Goal: Feedback & Contribution: Submit feedback/report problem

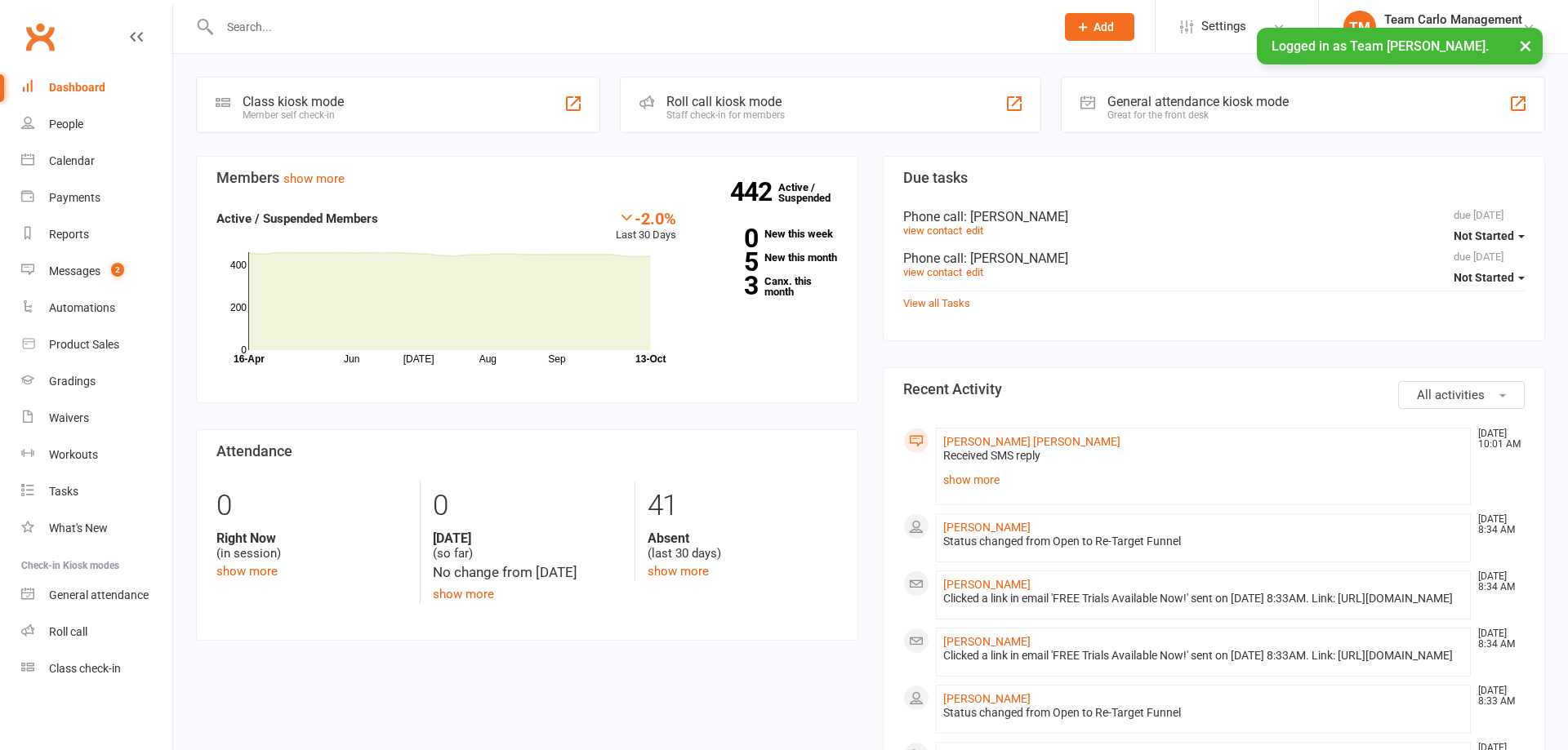
click at [101, 195] on link "Payments" at bounding box center [97, 198] width 151 height 37
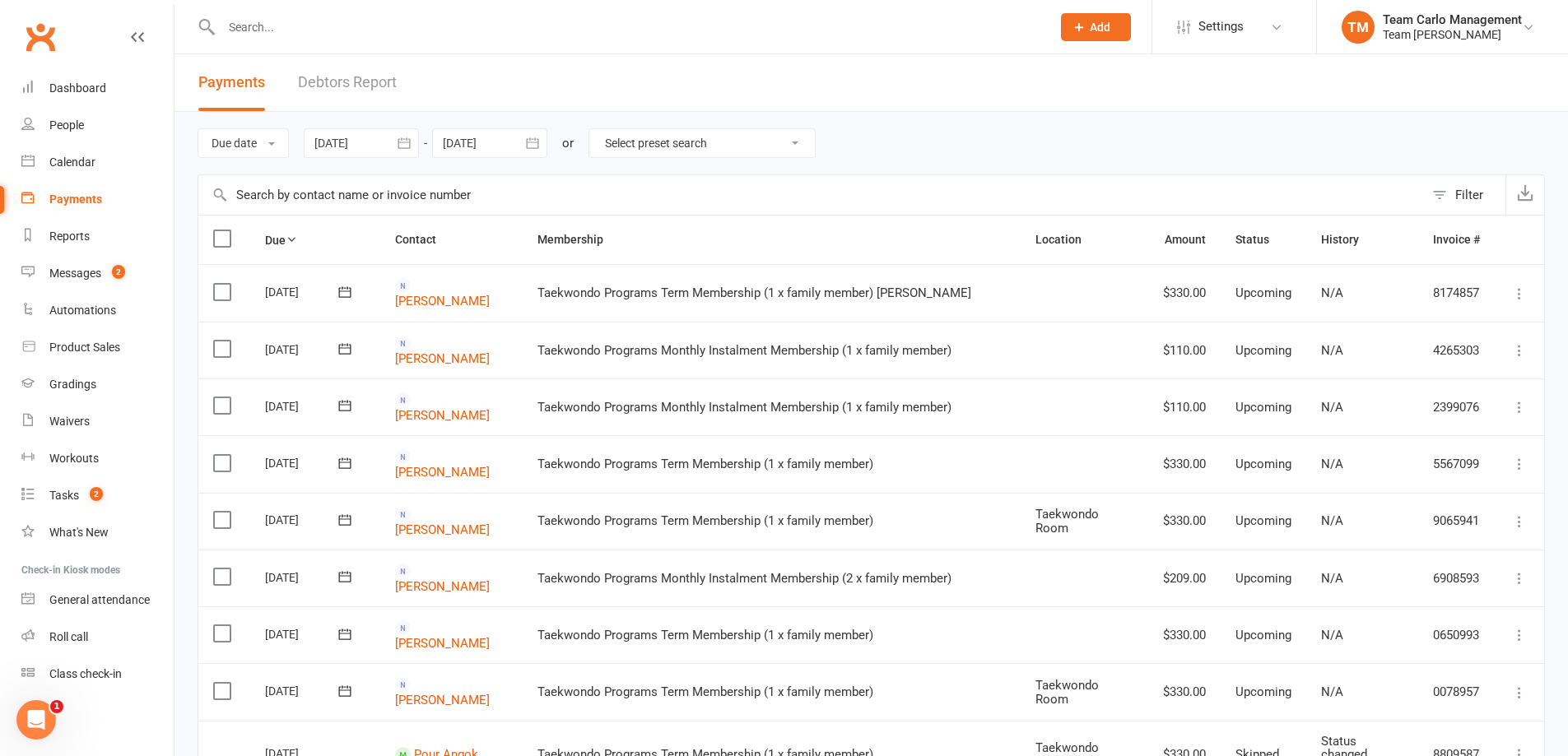
click at [904, 93] on header "Payments Debtors Report" at bounding box center [871, 83] width 1394 height 58
click at [404, 143] on icon "button" at bounding box center [404, 143] width 17 height 17
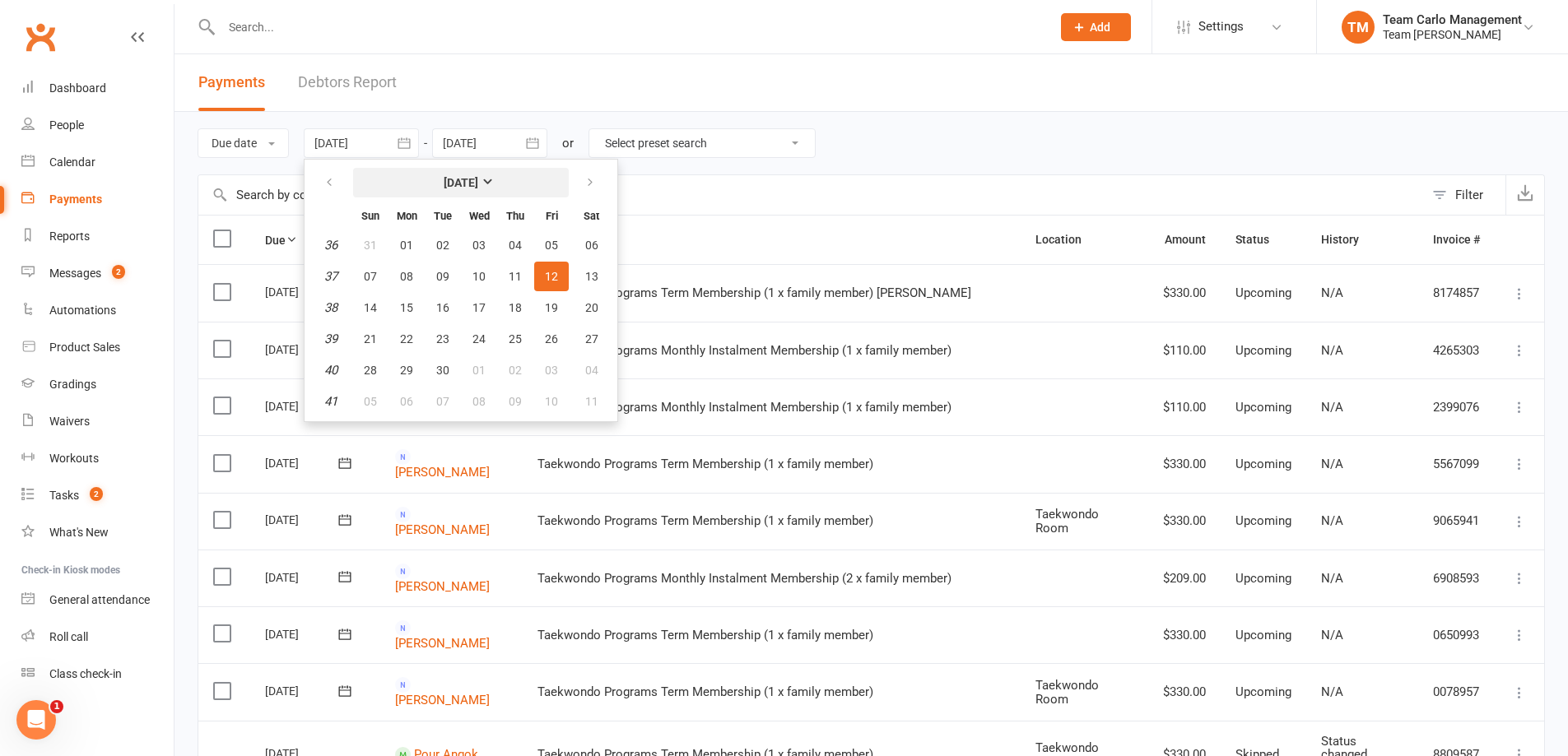
click at [444, 182] on strong "[DATE]" at bounding box center [461, 182] width 34 height 13
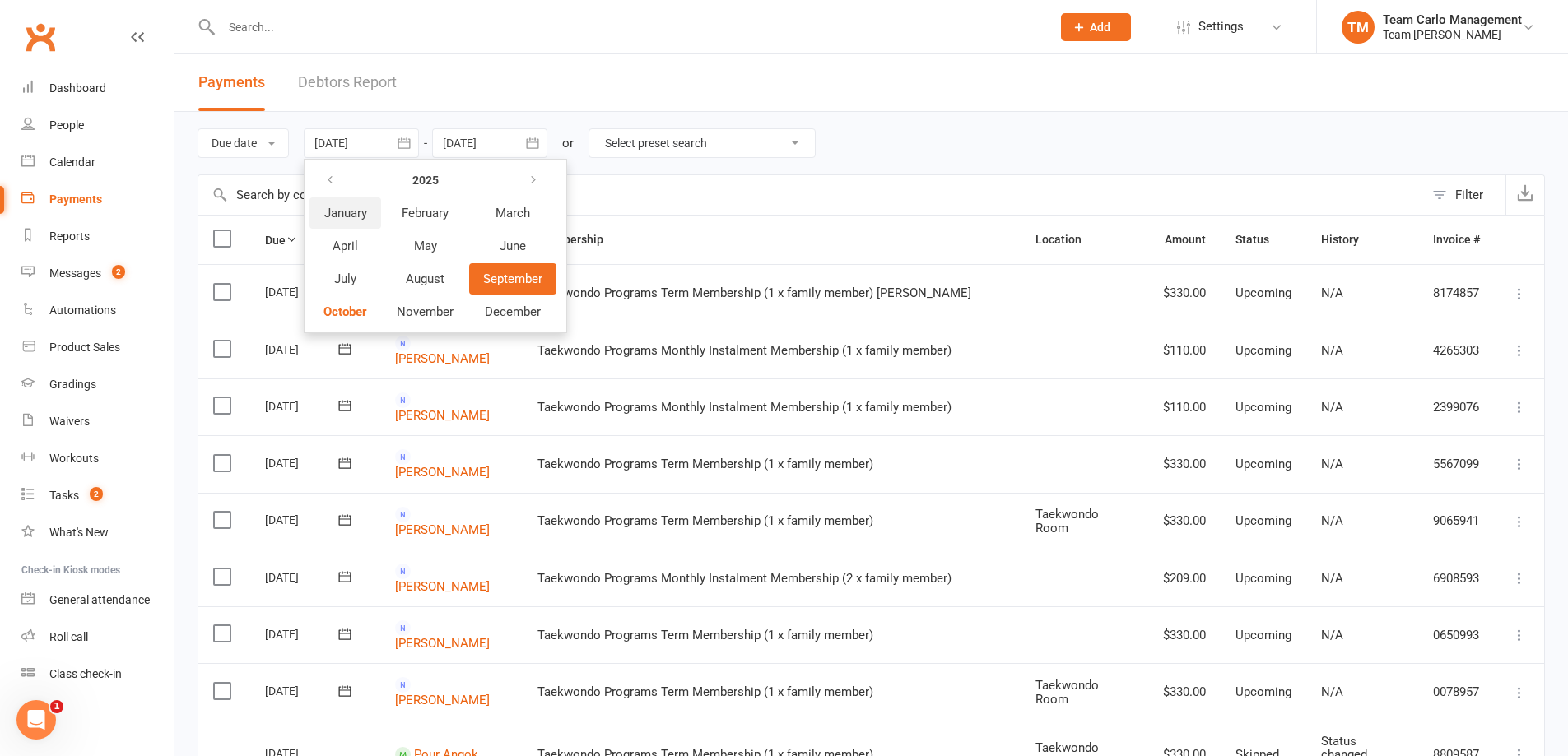
click at [339, 215] on span "January" at bounding box center [345, 213] width 42 height 15
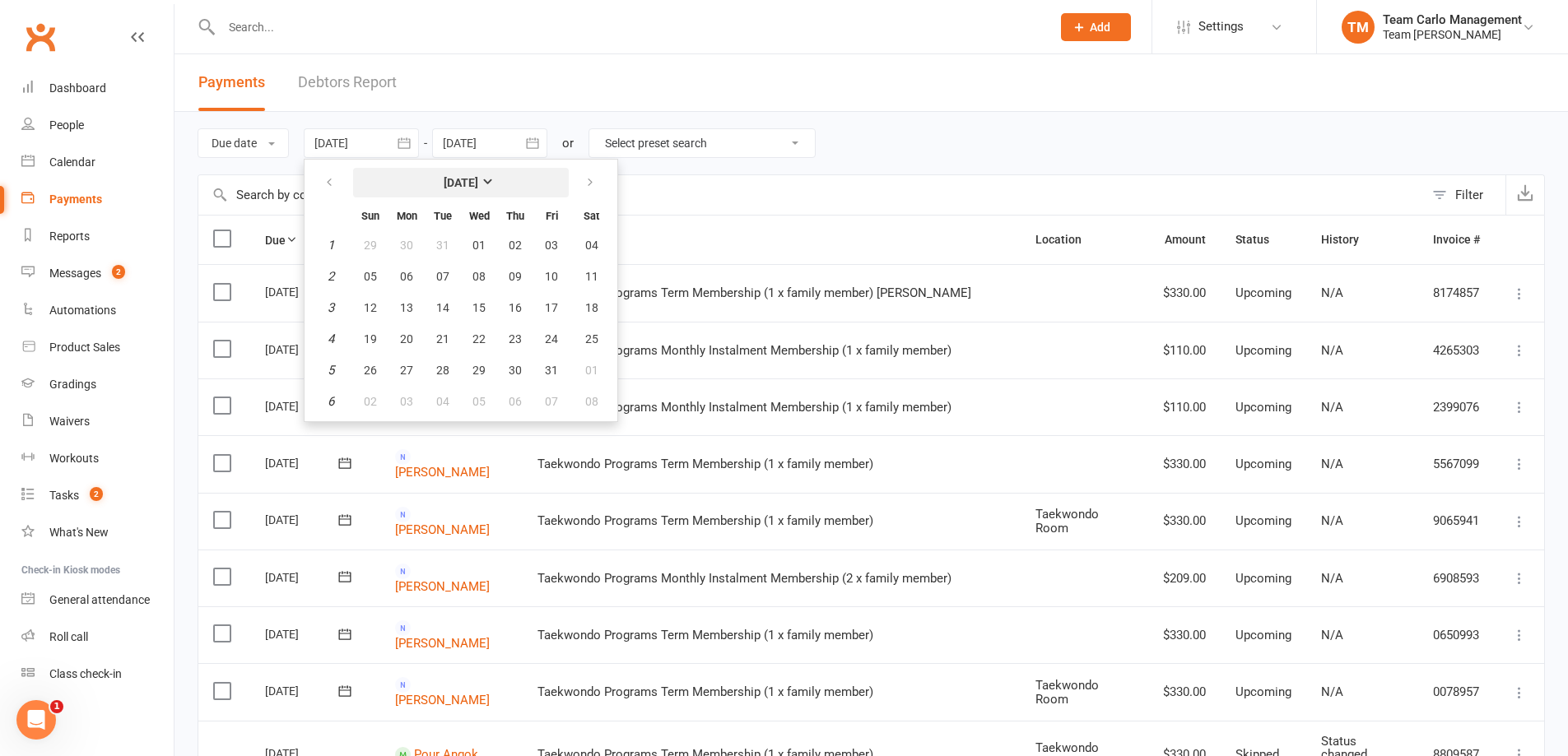
click at [479, 183] on strong "January 2025" at bounding box center [461, 182] width 34 height 13
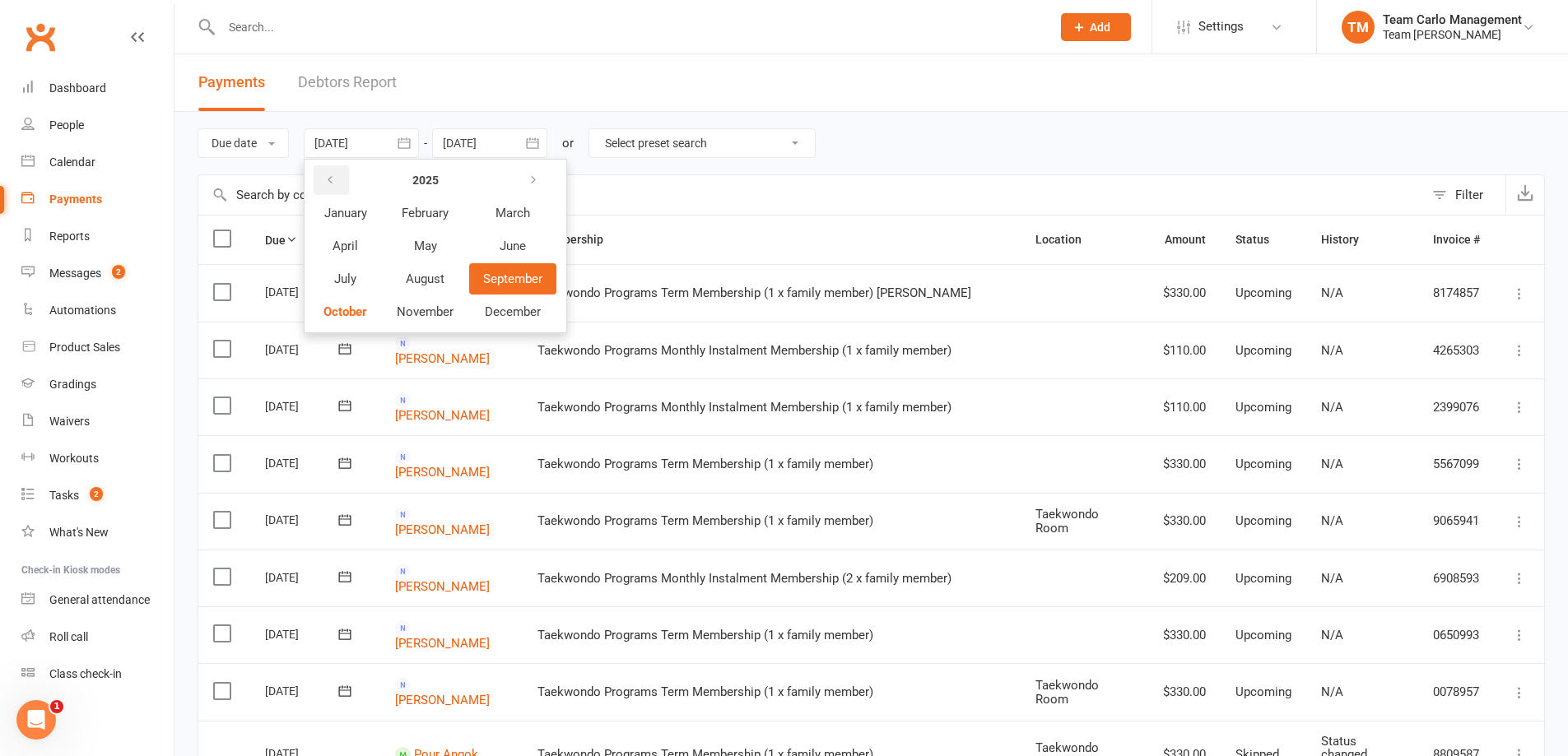
click at [325, 177] on button "button" at bounding box center [331, 180] width 35 height 30
click at [533, 185] on icon "button" at bounding box center [534, 179] width 12 height 13
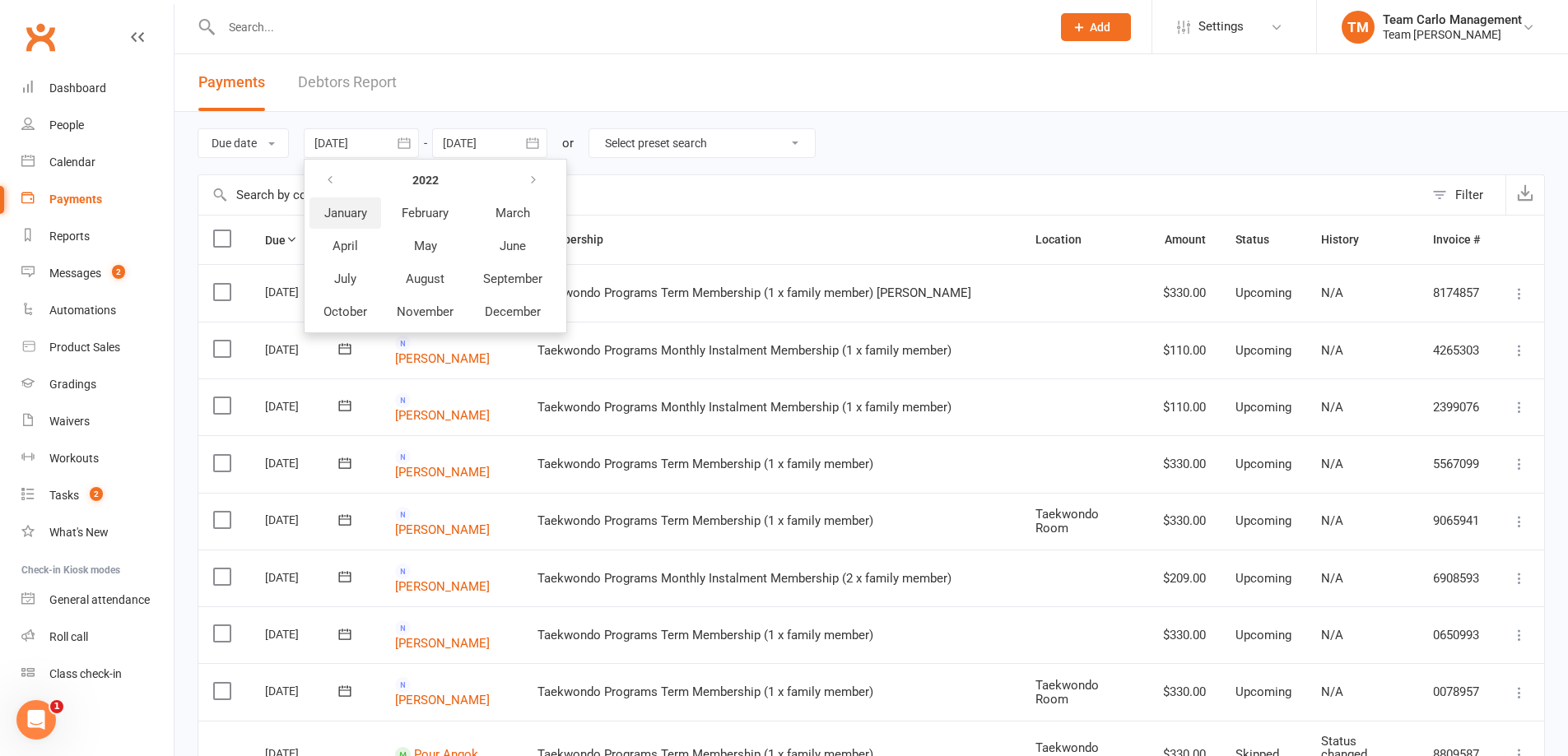
click at [354, 209] on span "January" at bounding box center [345, 213] width 42 height 15
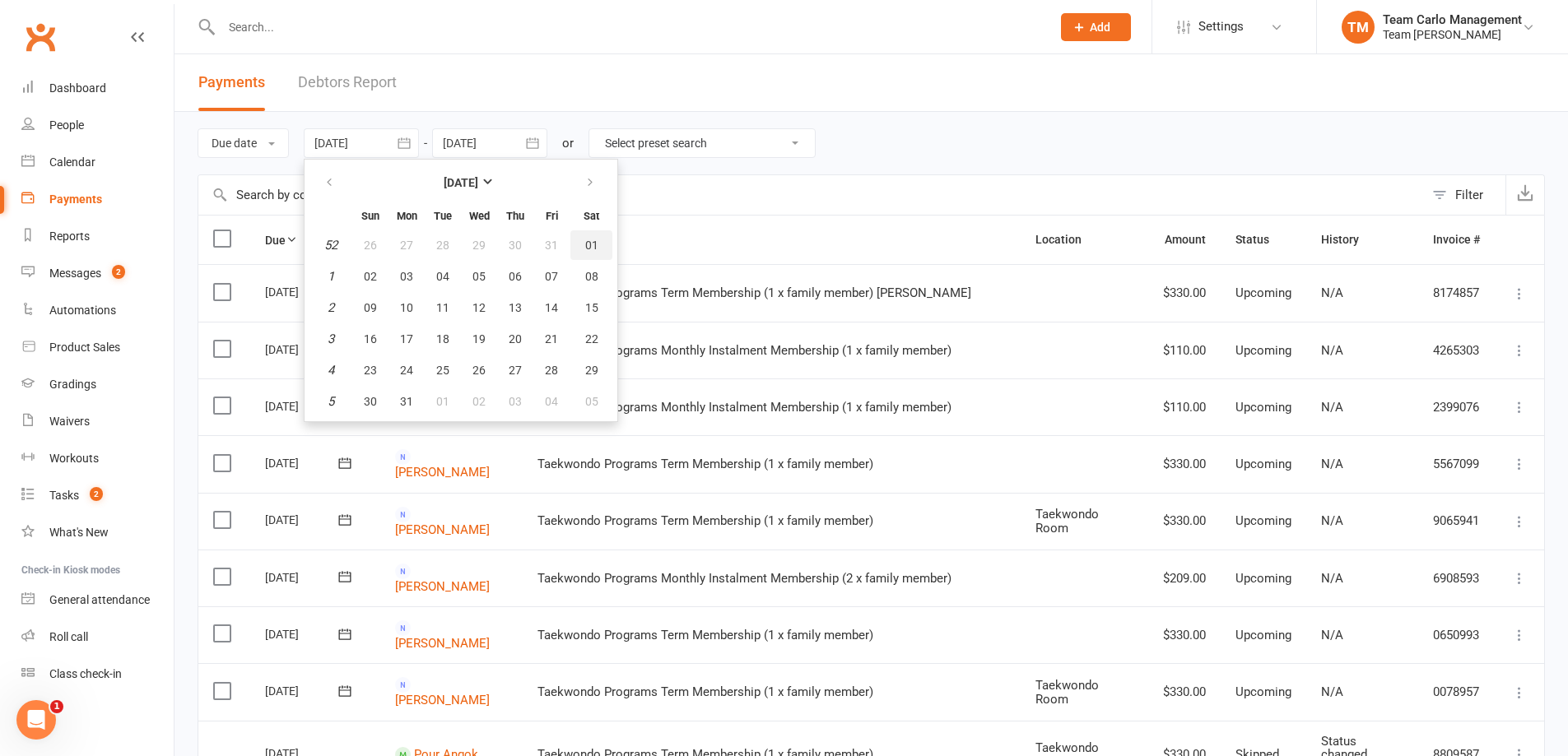
click at [604, 248] on button "01" at bounding box center [591, 245] width 42 height 30
type input "[DATE]"
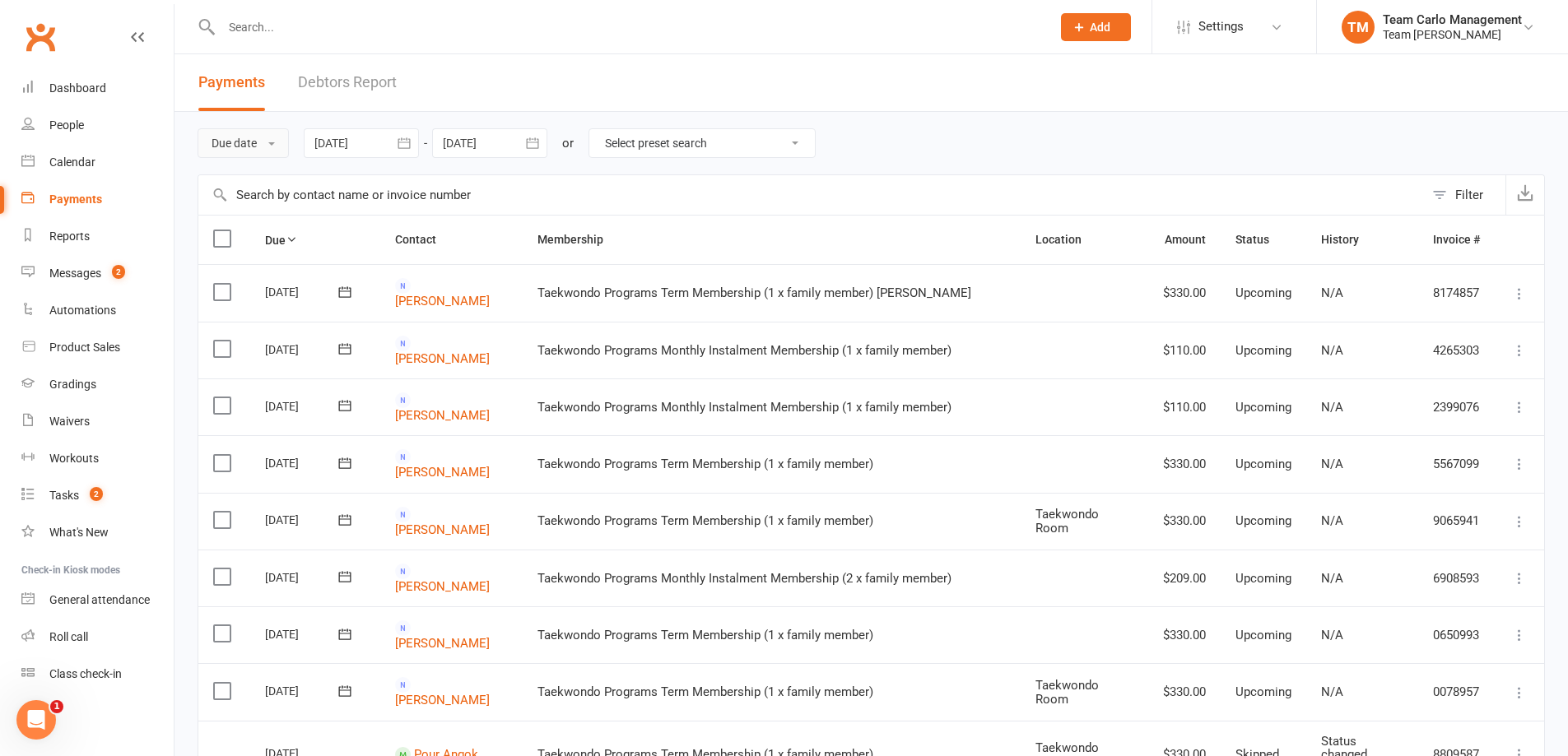
click at [275, 144] on span at bounding box center [272, 144] width 7 height 3
click at [267, 218] on link "Date paid" at bounding box center [280, 213] width 163 height 32
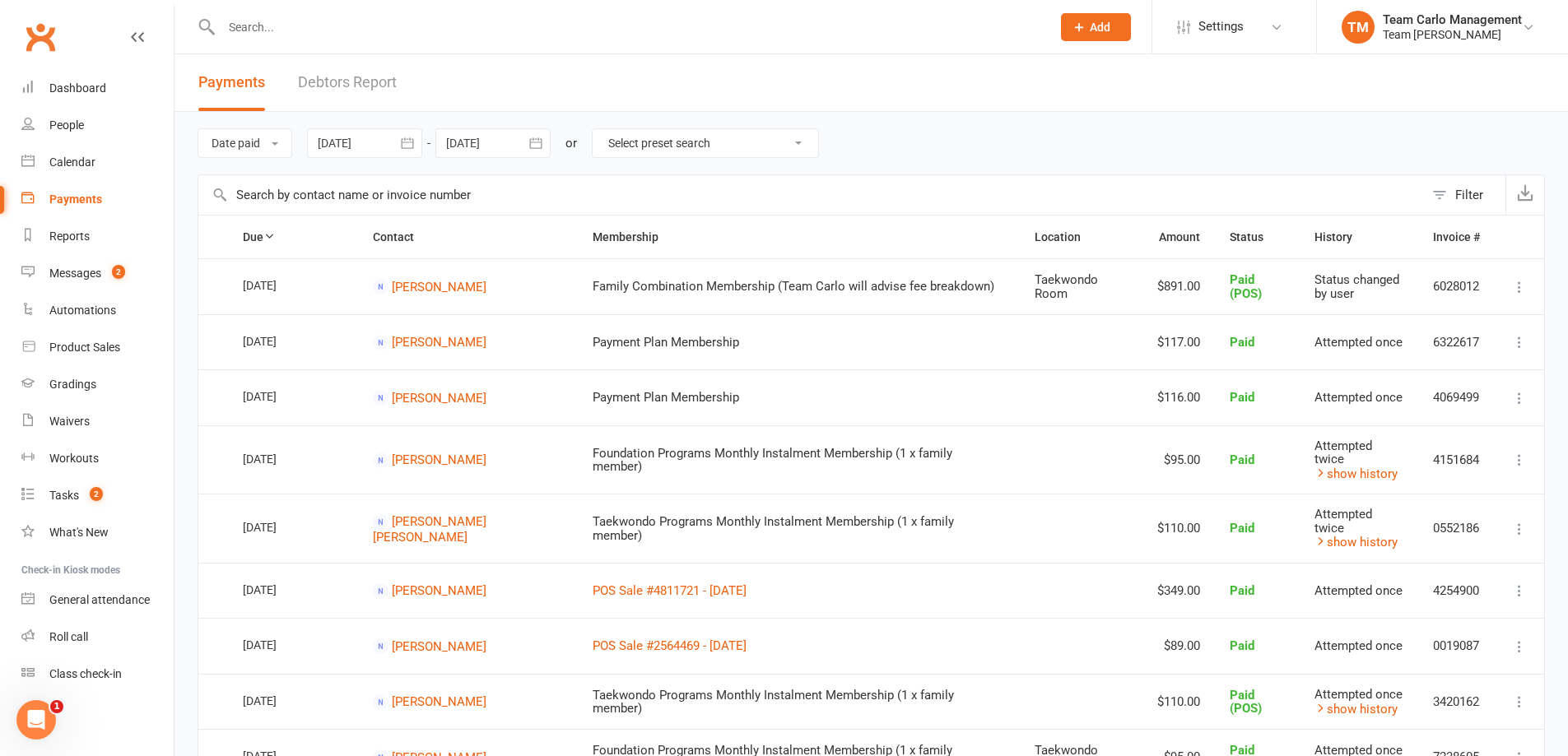
click at [1463, 193] on div "Filter" at bounding box center [1470, 195] width 28 height 20
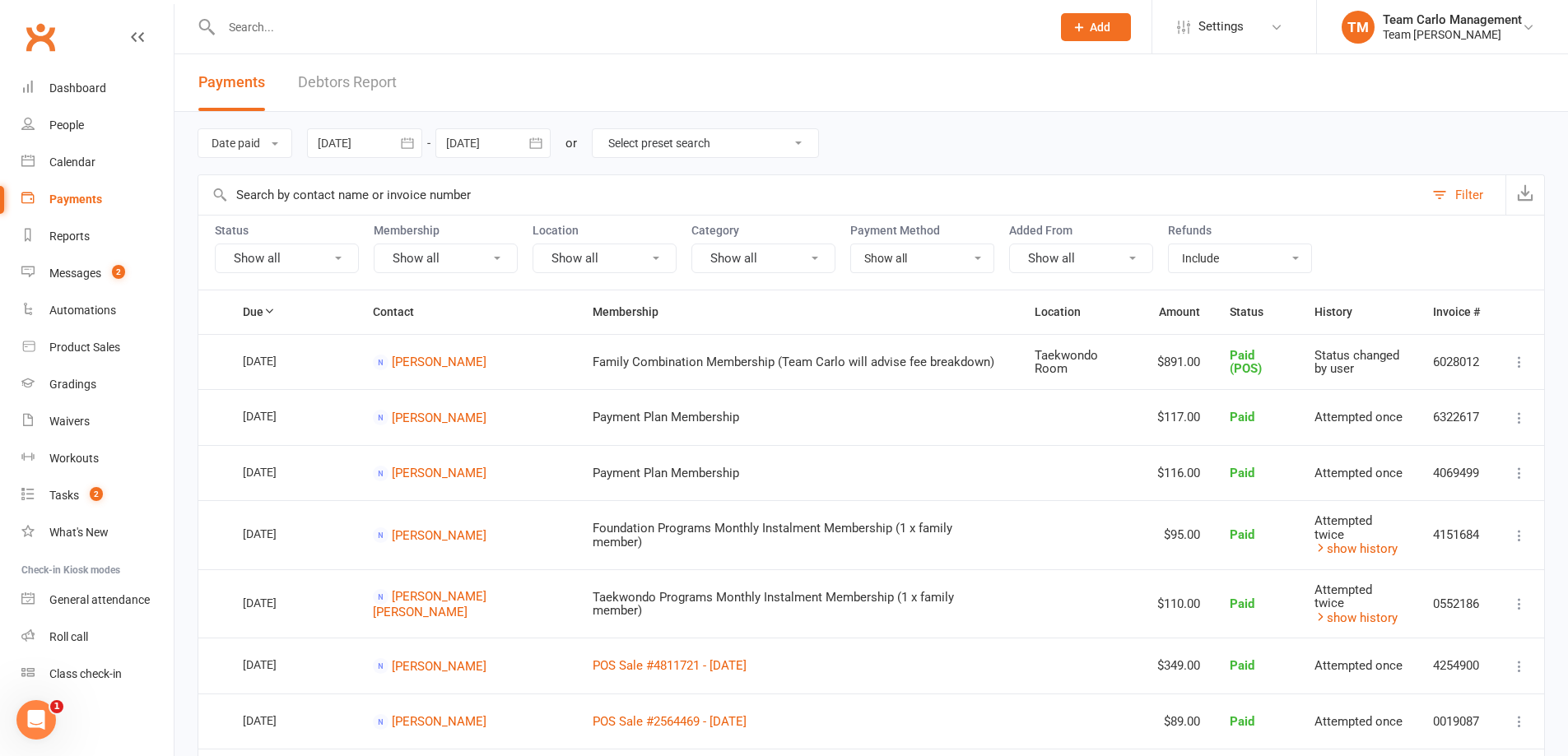
click at [242, 256] on button "Show all" at bounding box center [287, 258] width 144 height 30
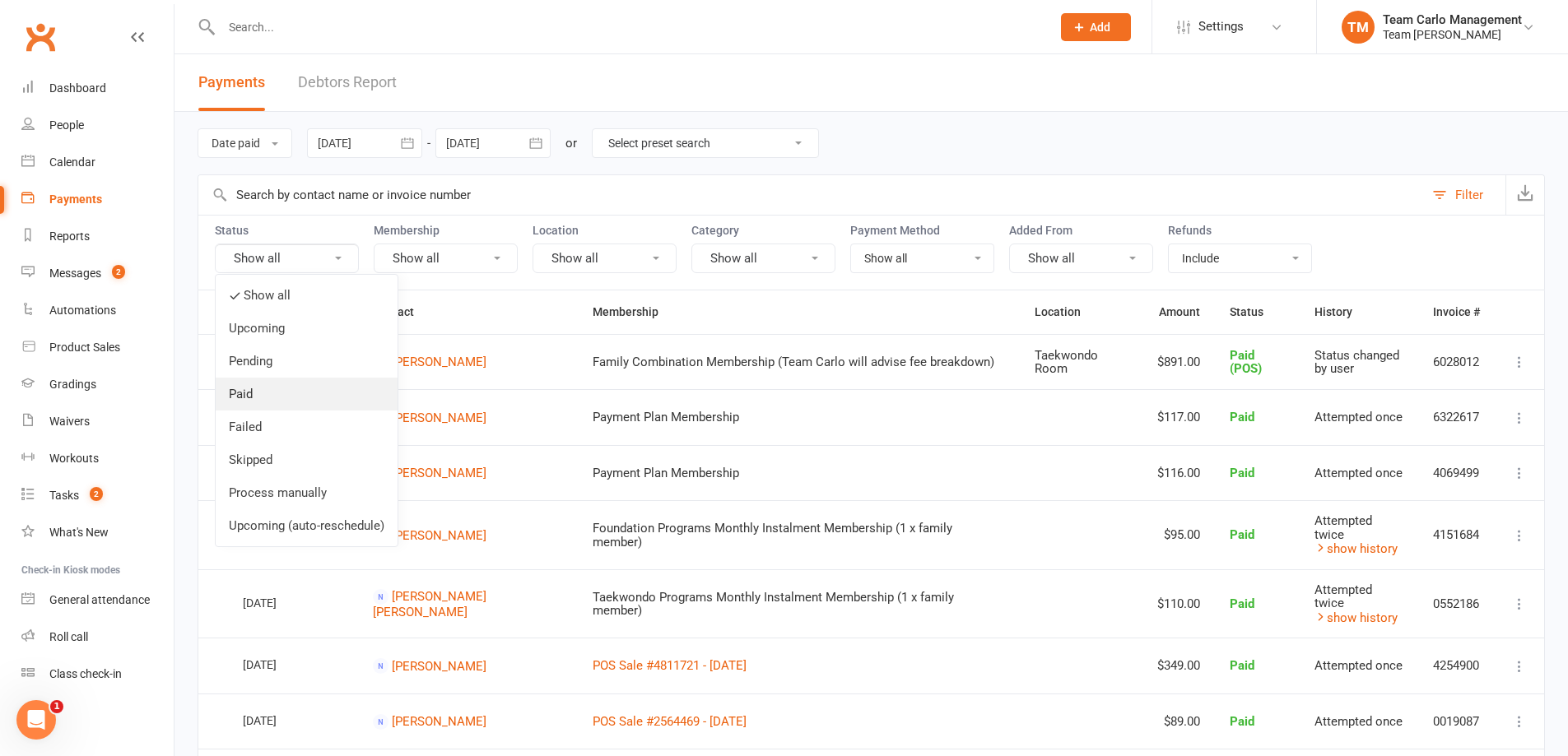
click at [261, 393] on link "Paid" at bounding box center [306, 394] width 182 height 32
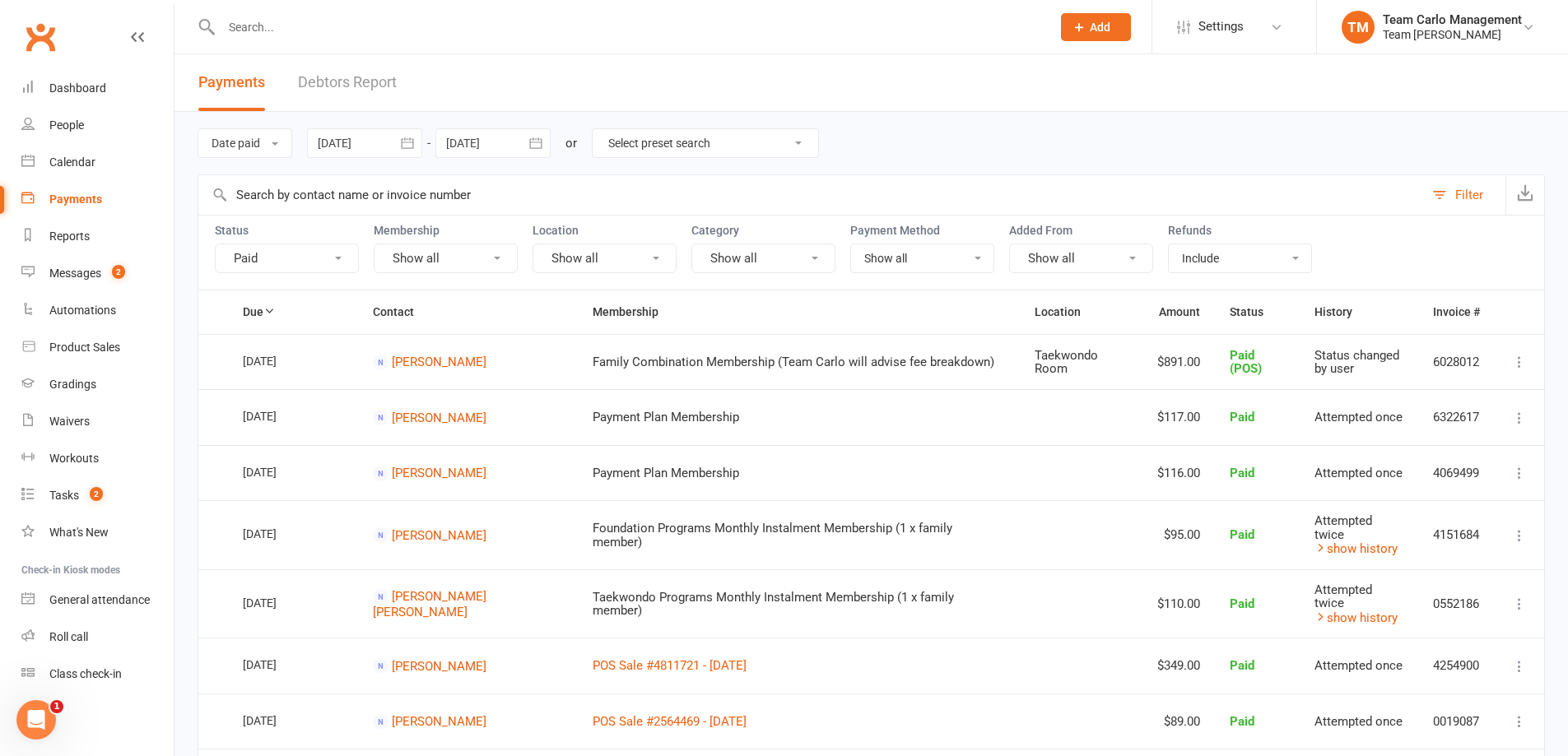
click at [330, 263] on button "Paid" at bounding box center [287, 258] width 144 height 30
click at [261, 458] on link "Skipped" at bounding box center [306, 460] width 182 height 32
click at [312, 260] on button "Paid, Skipped" at bounding box center [287, 258] width 144 height 30
click at [439, 253] on button "Show all" at bounding box center [446, 258] width 144 height 30
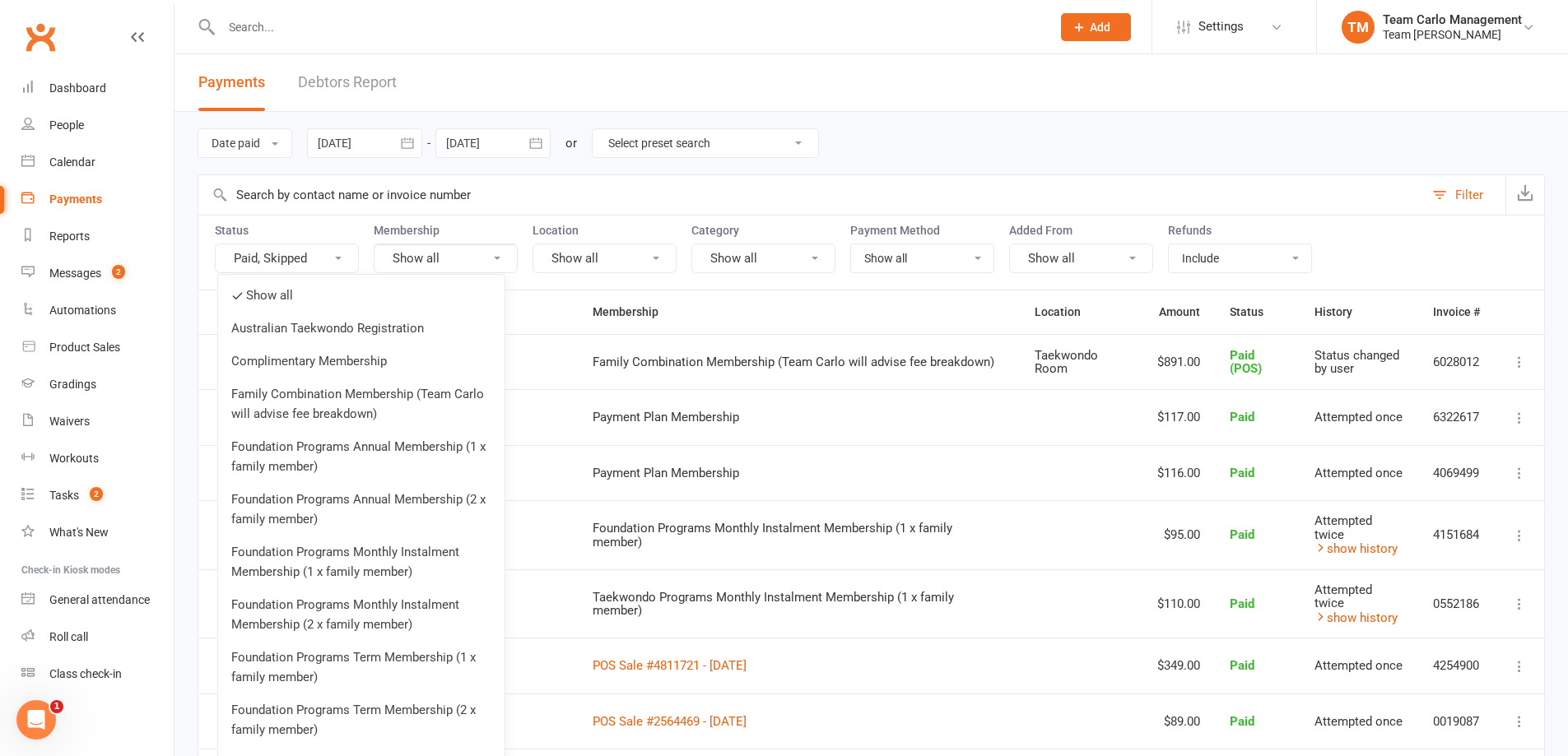
click at [585, 257] on button "Show all" at bounding box center [605, 258] width 144 height 30
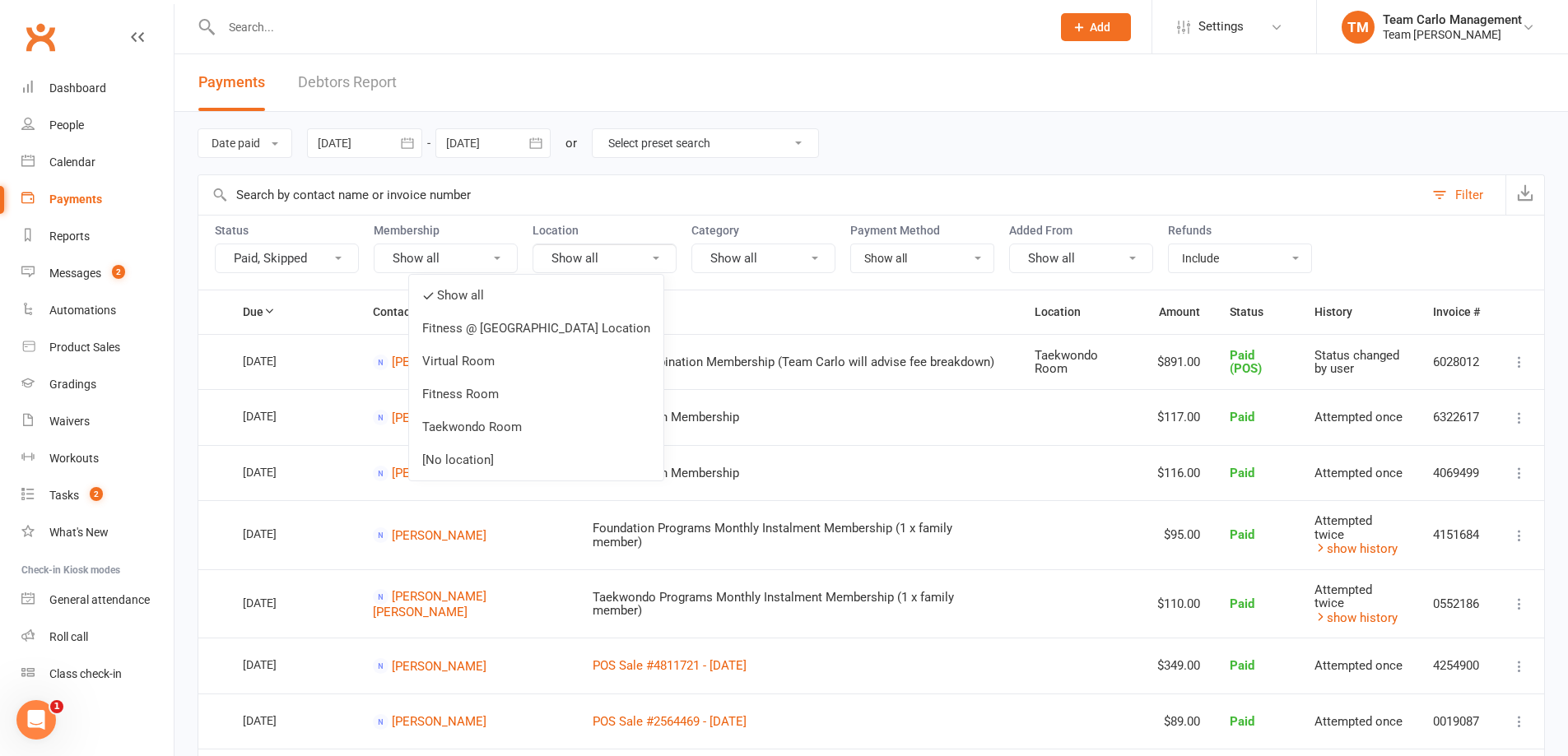
click at [792, 239] on div "Category Show all" at bounding box center [763, 248] width 144 height 49
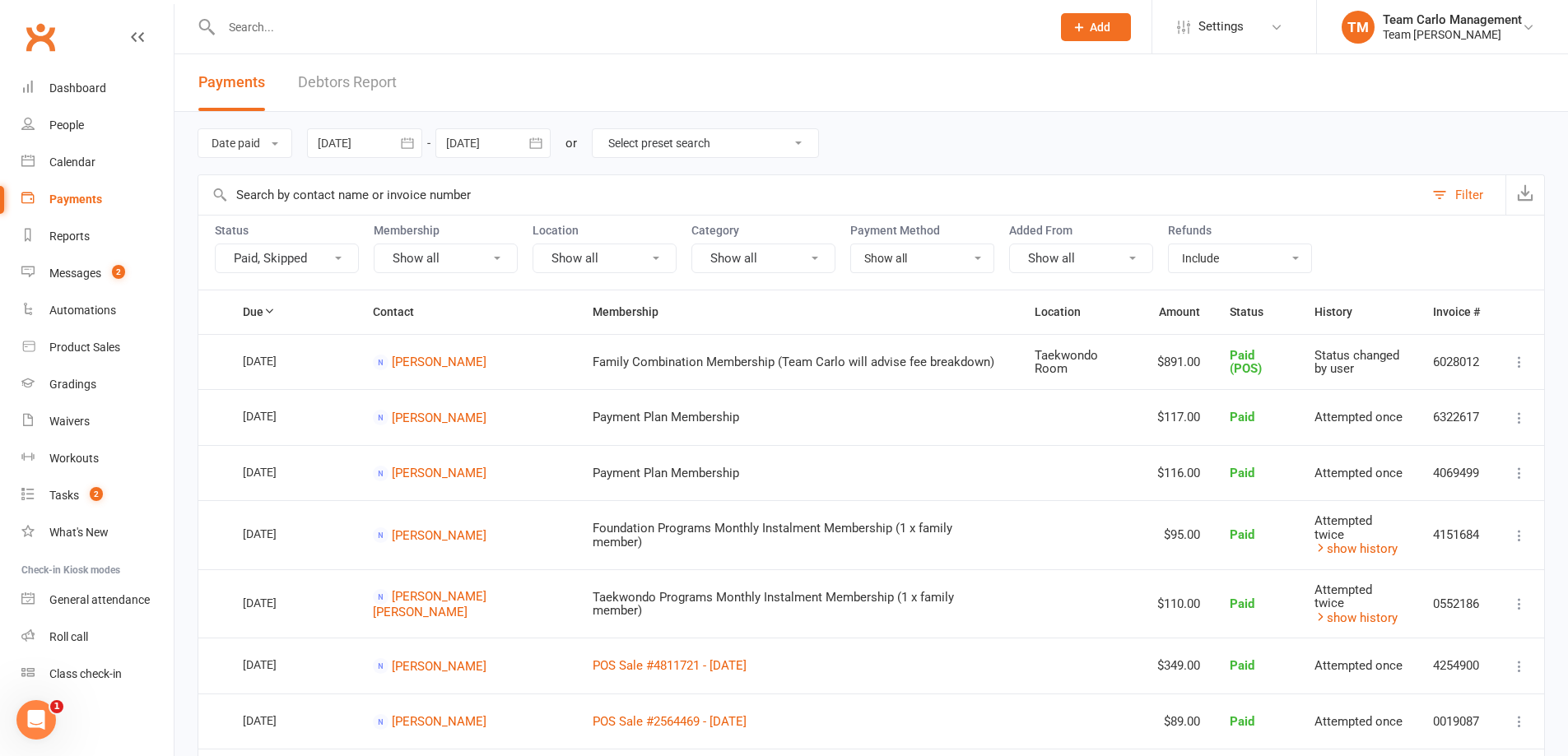
click at [795, 258] on button "Show all" at bounding box center [763, 258] width 144 height 30
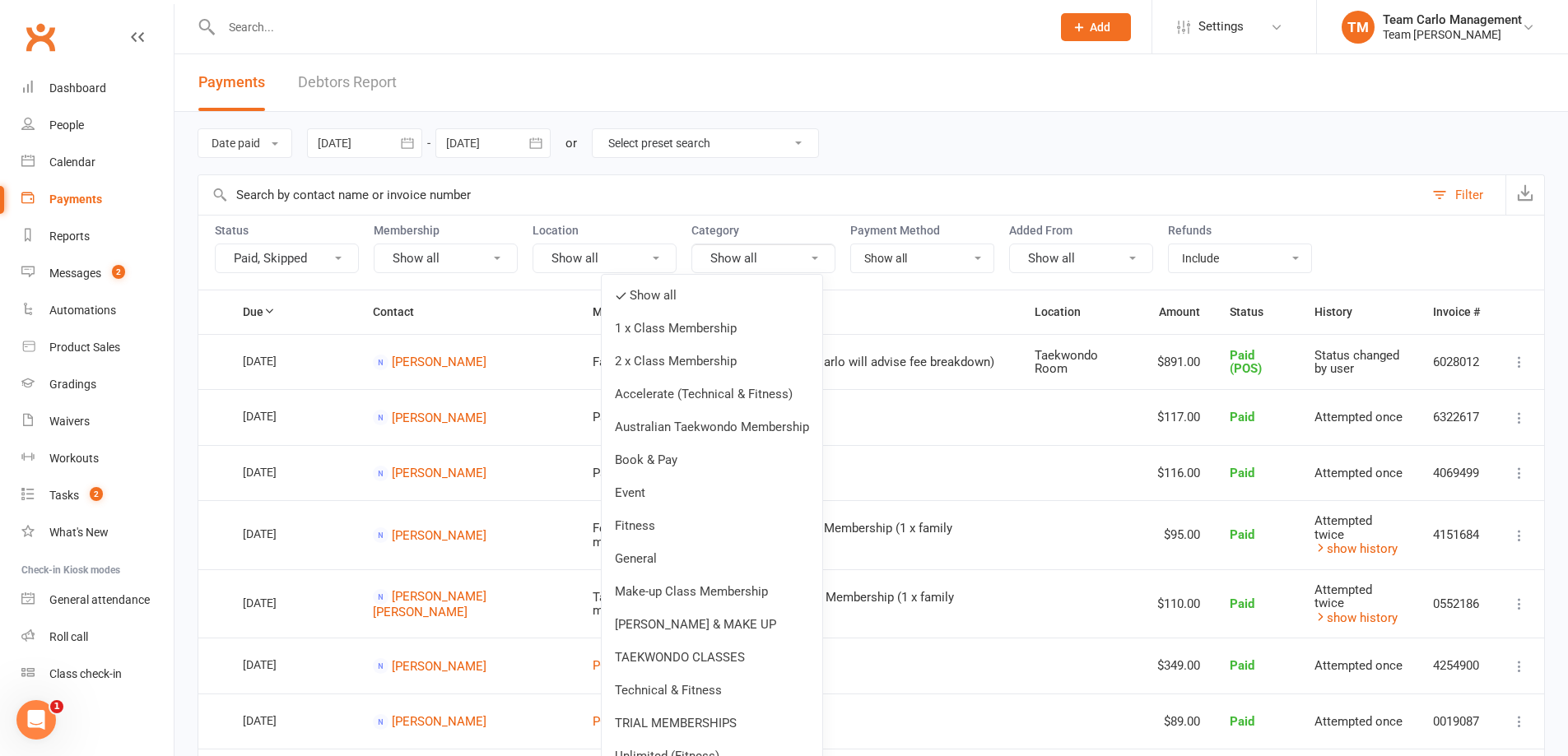
click at [933, 269] on select "Show all No payment method Bank Account Credit Card" at bounding box center [922, 258] width 143 height 28
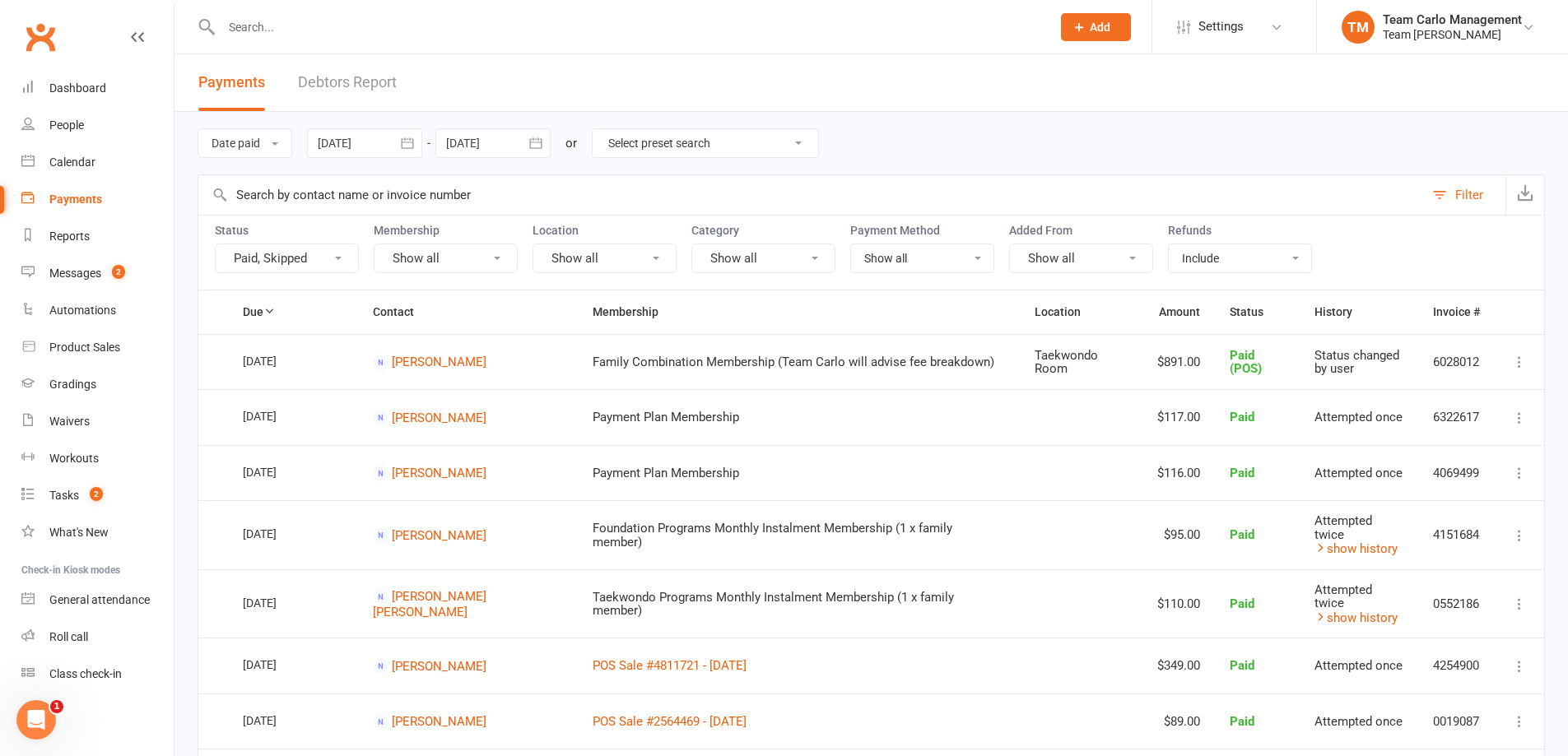
drag, startPoint x: 1064, startPoint y: 265, endPoint x: 1084, endPoint y: 265, distance: 20.0
click at [1064, 265] on button "Show all" at bounding box center [1081, 258] width 144 height 30
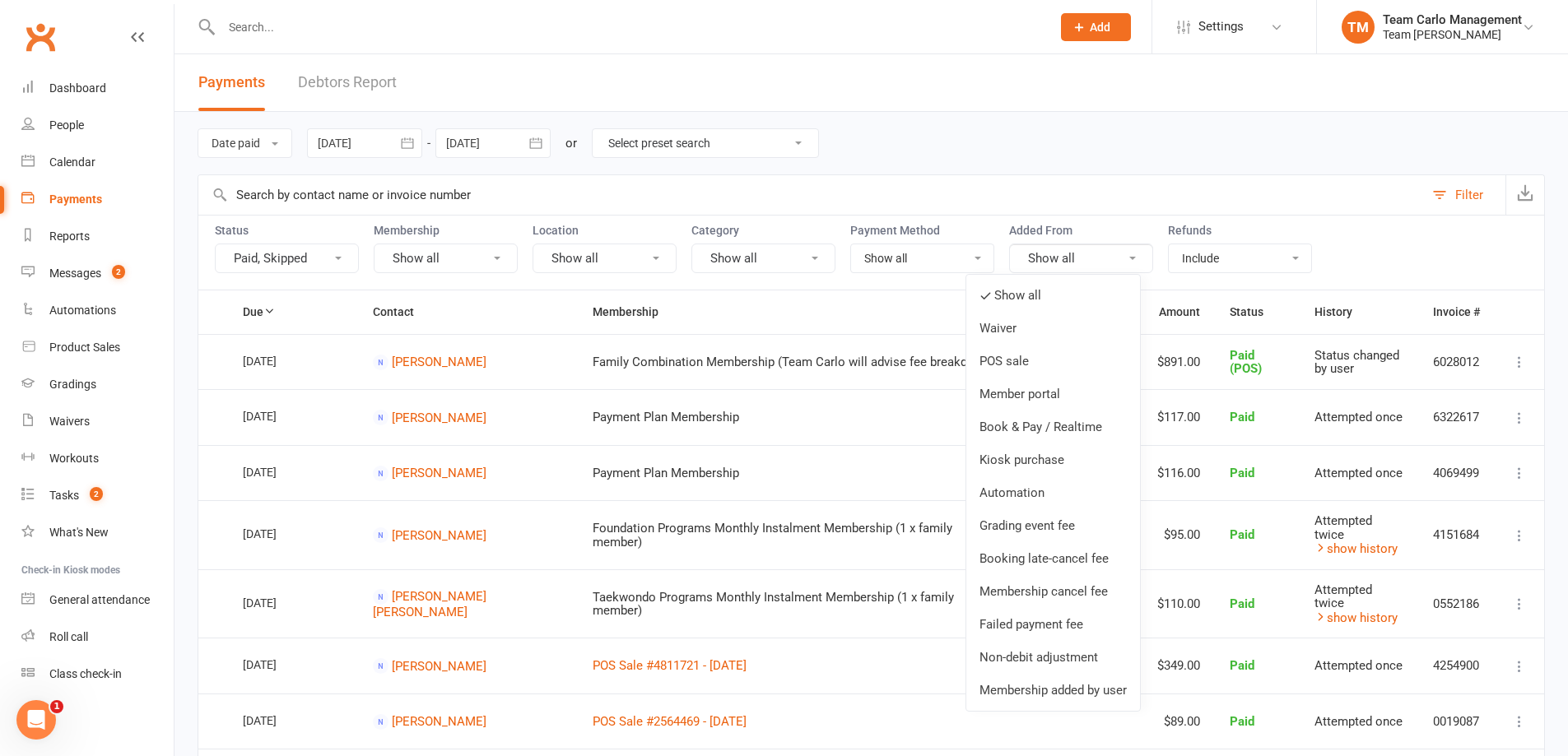
click at [1267, 257] on select "Include Exclude Refunds only" at bounding box center [1240, 258] width 143 height 28
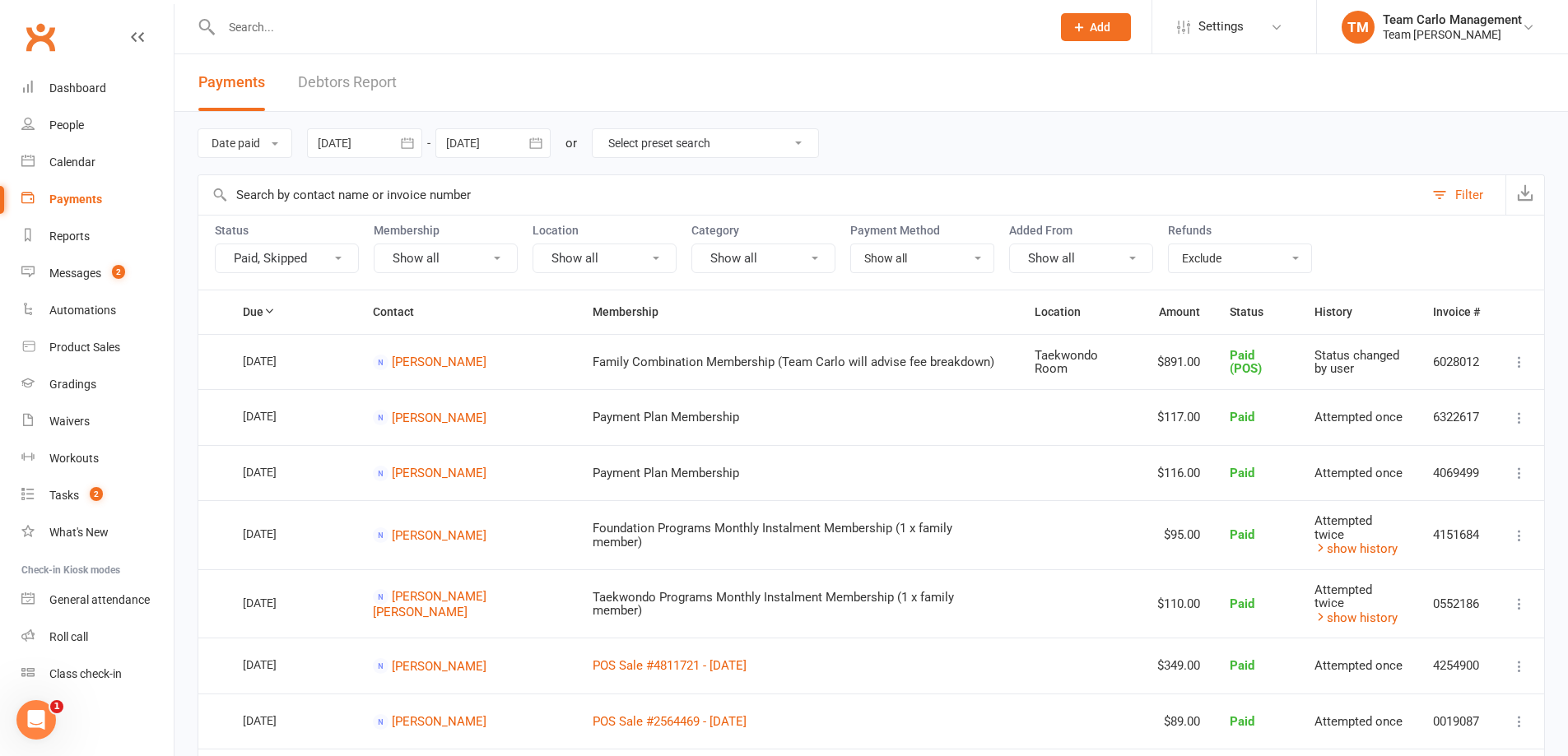
click at [1169, 244] on select "Include Exclude Refunds only" at bounding box center [1240, 258] width 143 height 28
click at [1001, 165] on div "Date paid Due date Date paid Date failed Date settled 01 Jan 2022 January 2022 …" at bounding box center [872, 144] width 1347 height 63
click at [1197, 258] on select "Include Exclude Refunds only" at bounding box center [1240, 258] width 143 height 28
click at [1169, 244] on select "Include Exclude Refunds only" at bounding box center [1240, 258] width 143 height 28
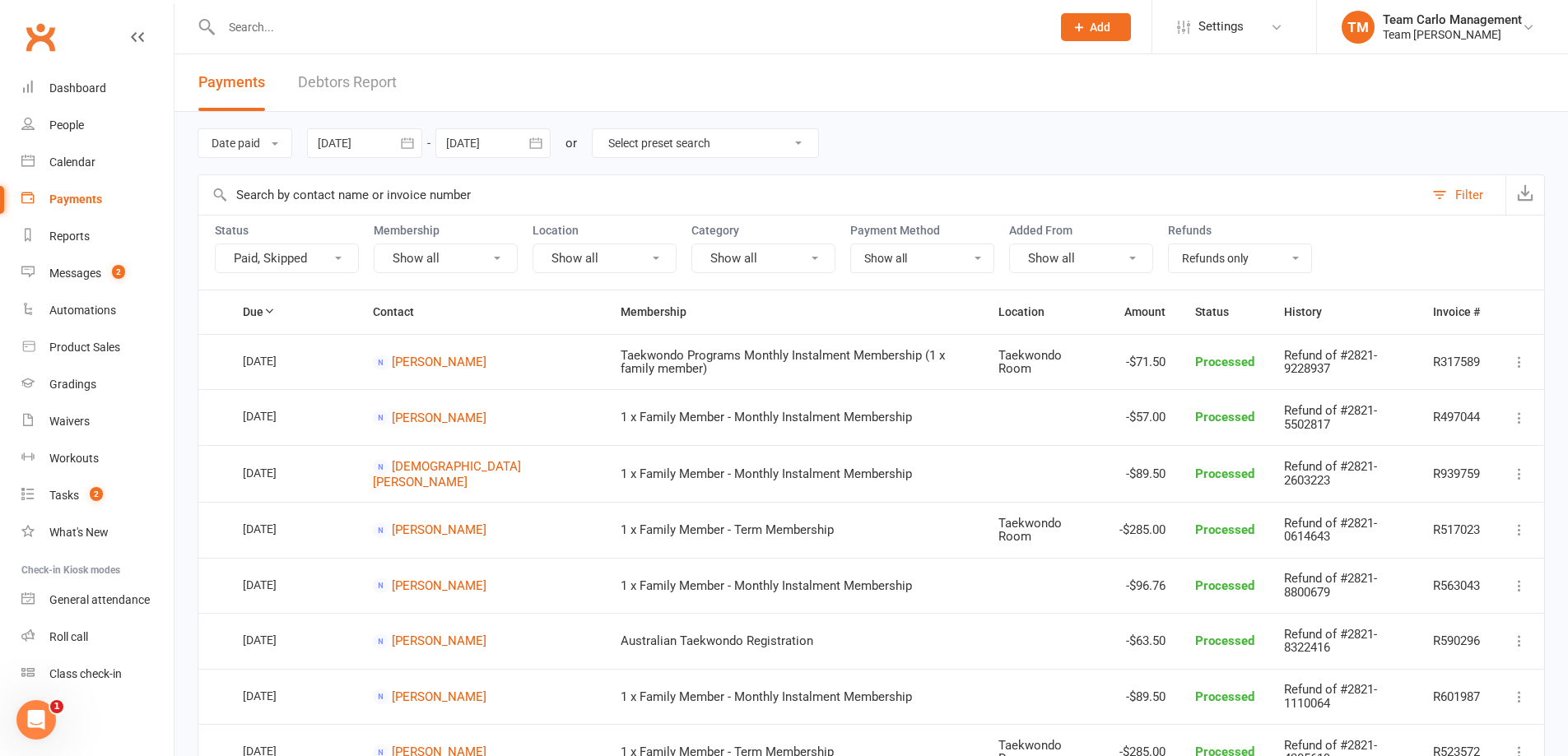
click at [1236, 248] on select "Include Exclude Refunds only" at bounding box center [1240, 258] width 143 height 28
select select "include"
click at [1169, 244] on select "Include Exclude Refunds only" at bounding box center [1240, 258] width 143 height 28
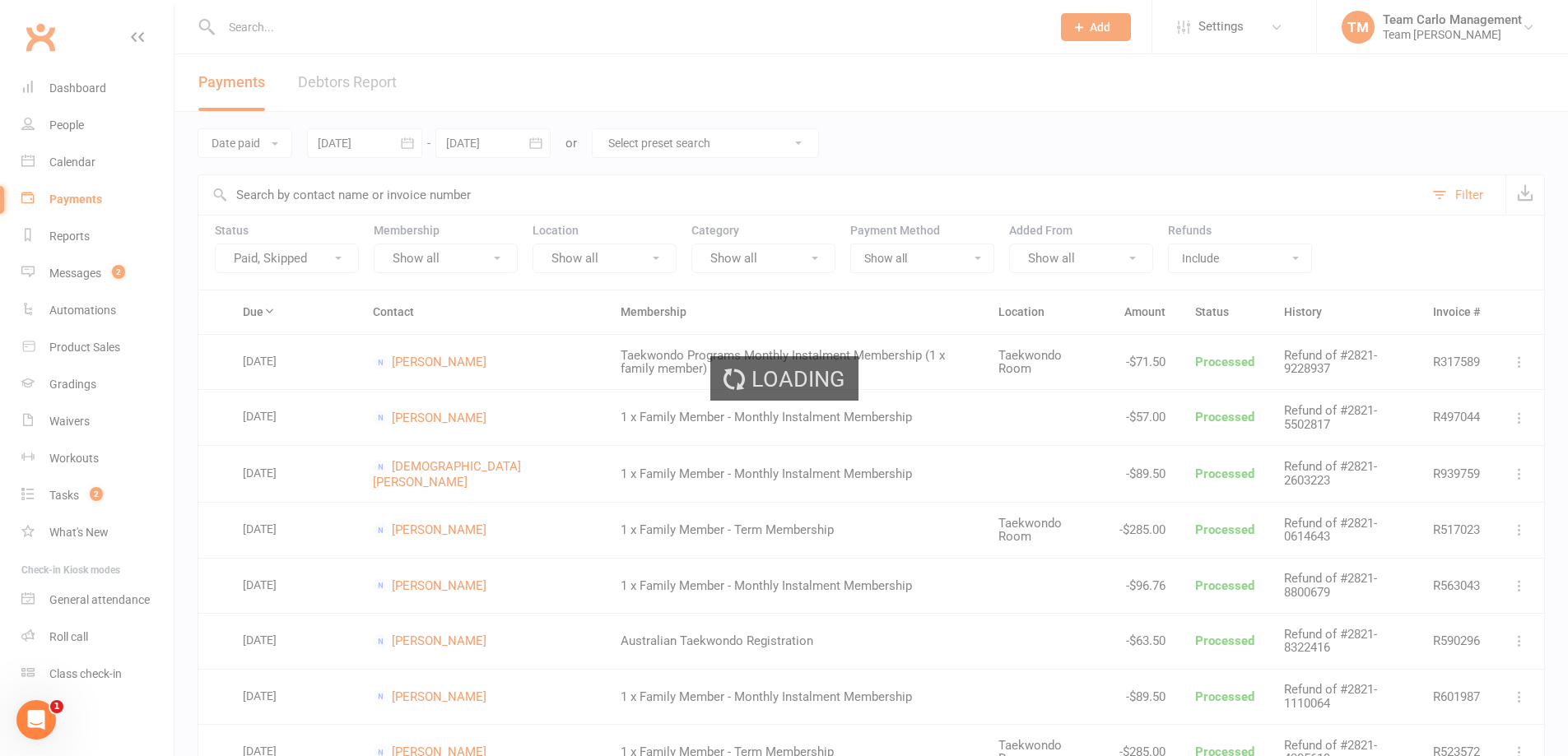
click at [1204, 169] on div "Loading" at bounding box center [784, 378] width 1568 height 756
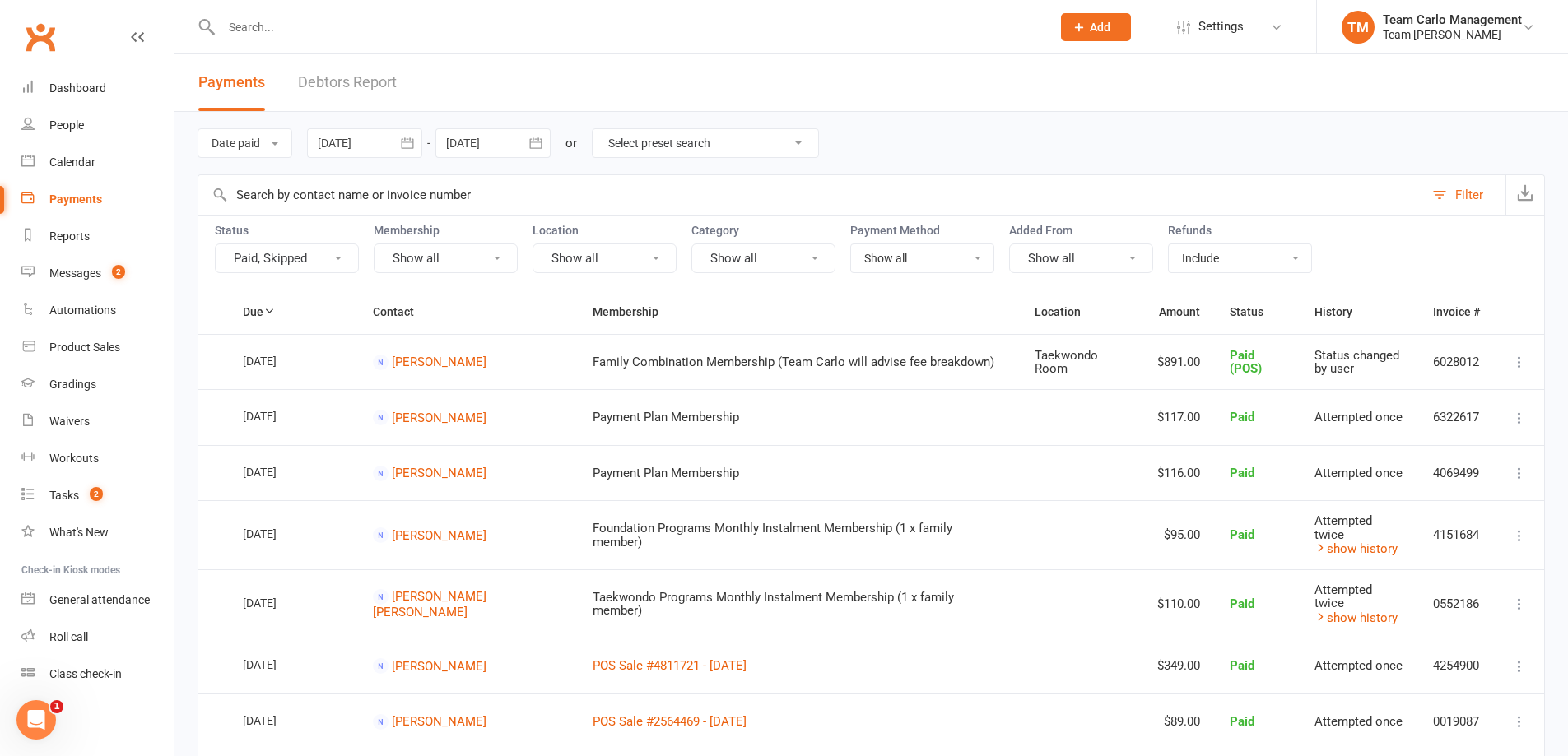
click at [693, 186] on input "text" at bounding box center [811, 195] width 1226 height 39
click at [1518, 188] on button "button" at bounding box center [1525, 195] width 38 height 39
click at [523, 140] on div at bounding box center [492, 143] width 115 height 30
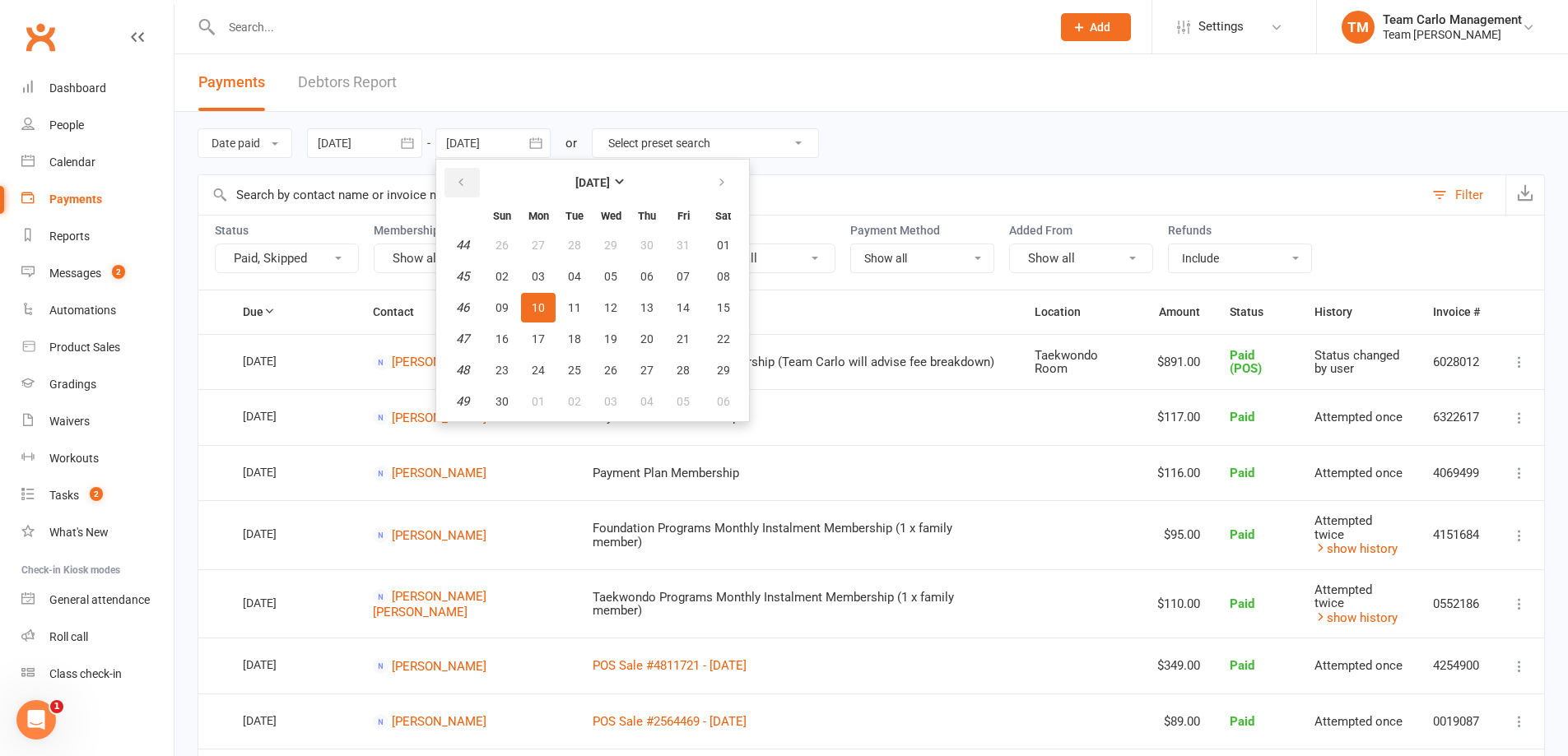
click at [467, 182] on icon "button" at bounding box center [461, 182] width 12 height 13
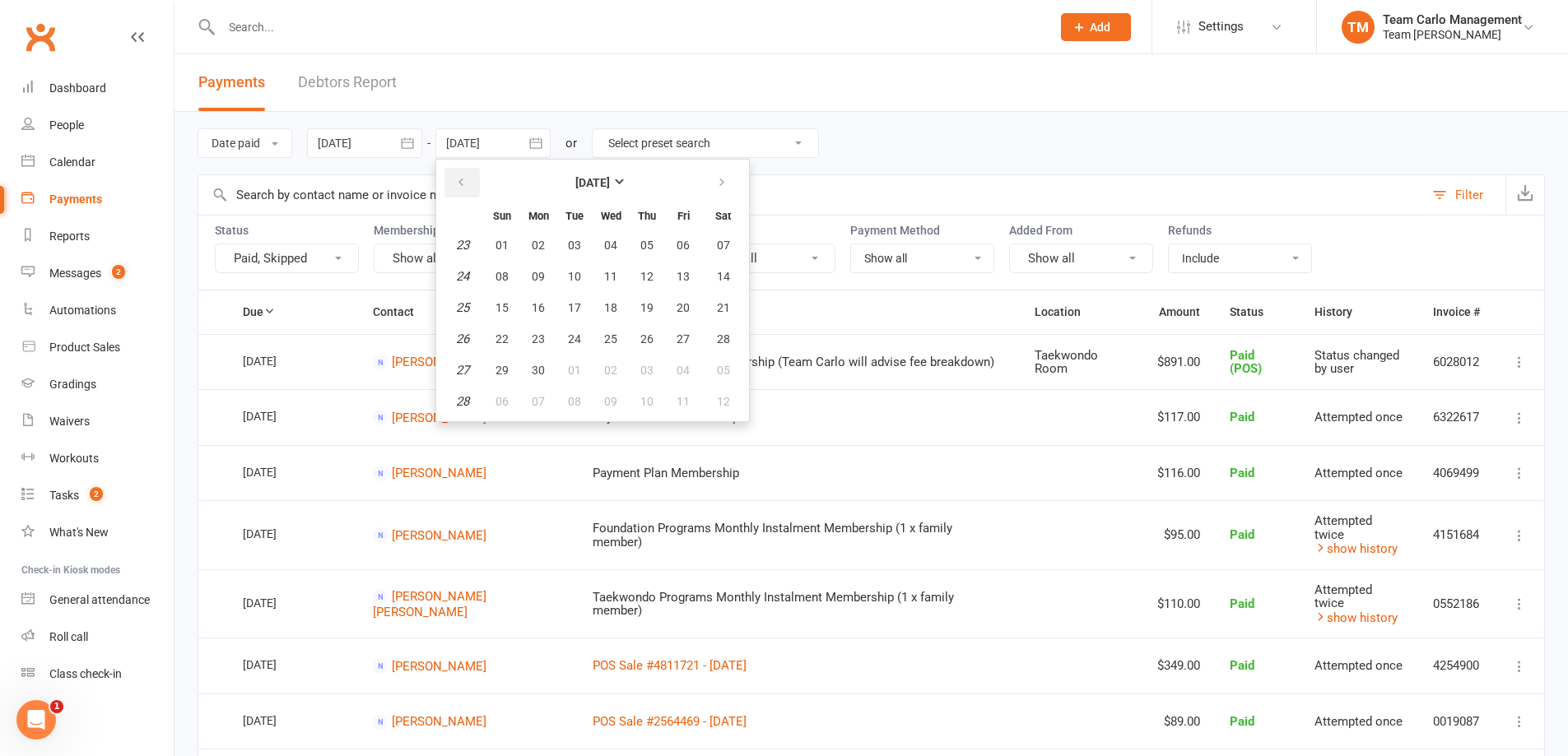
click at [467, 182] on icon "button" at bounding box center [461, 182] width 12 height 13
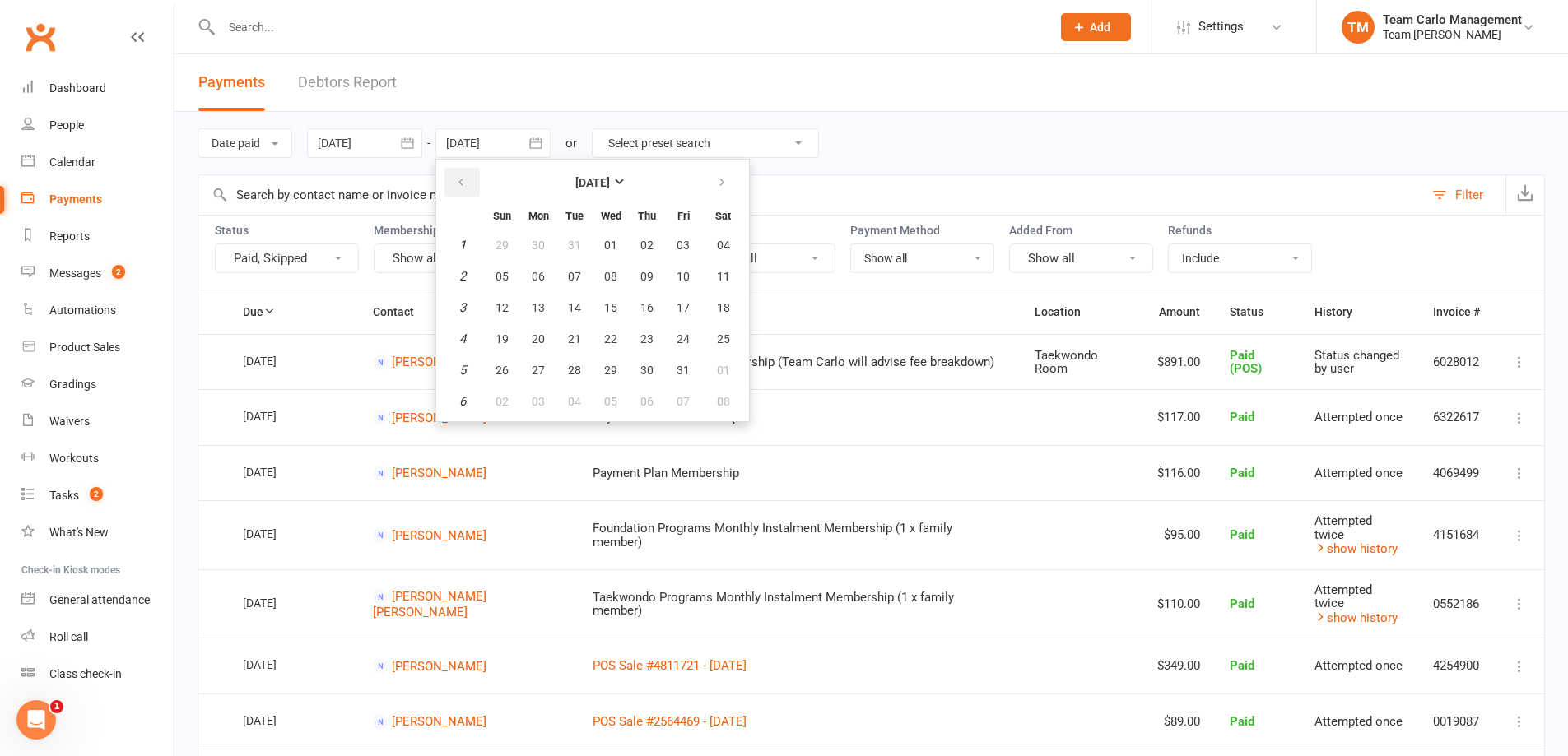
click at [467, 182] on icon "button" at bounding box center [461, 182] width 12 height 13
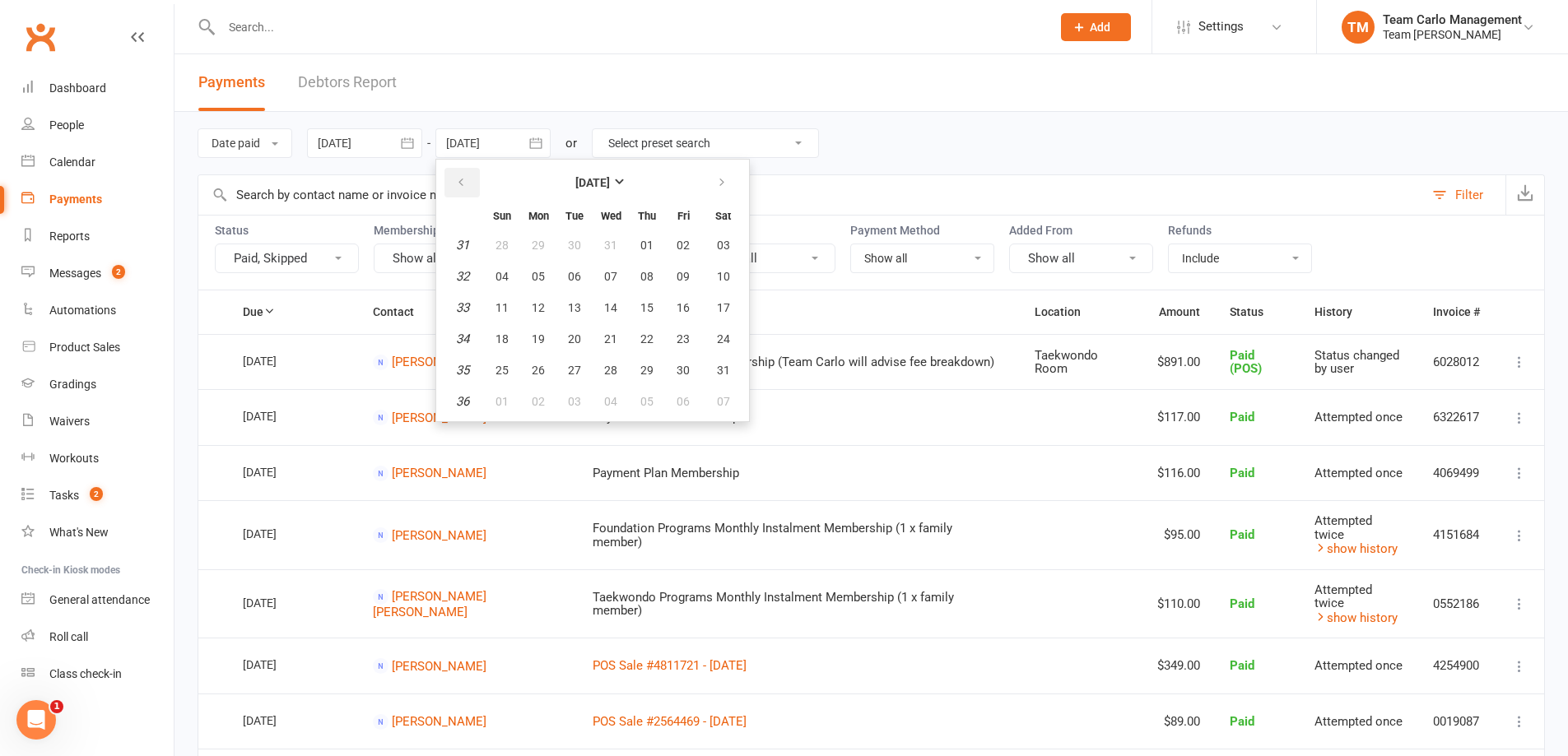
click at [467, 182] on icon "button" at bounding box center [461, 182] width 12 height 13
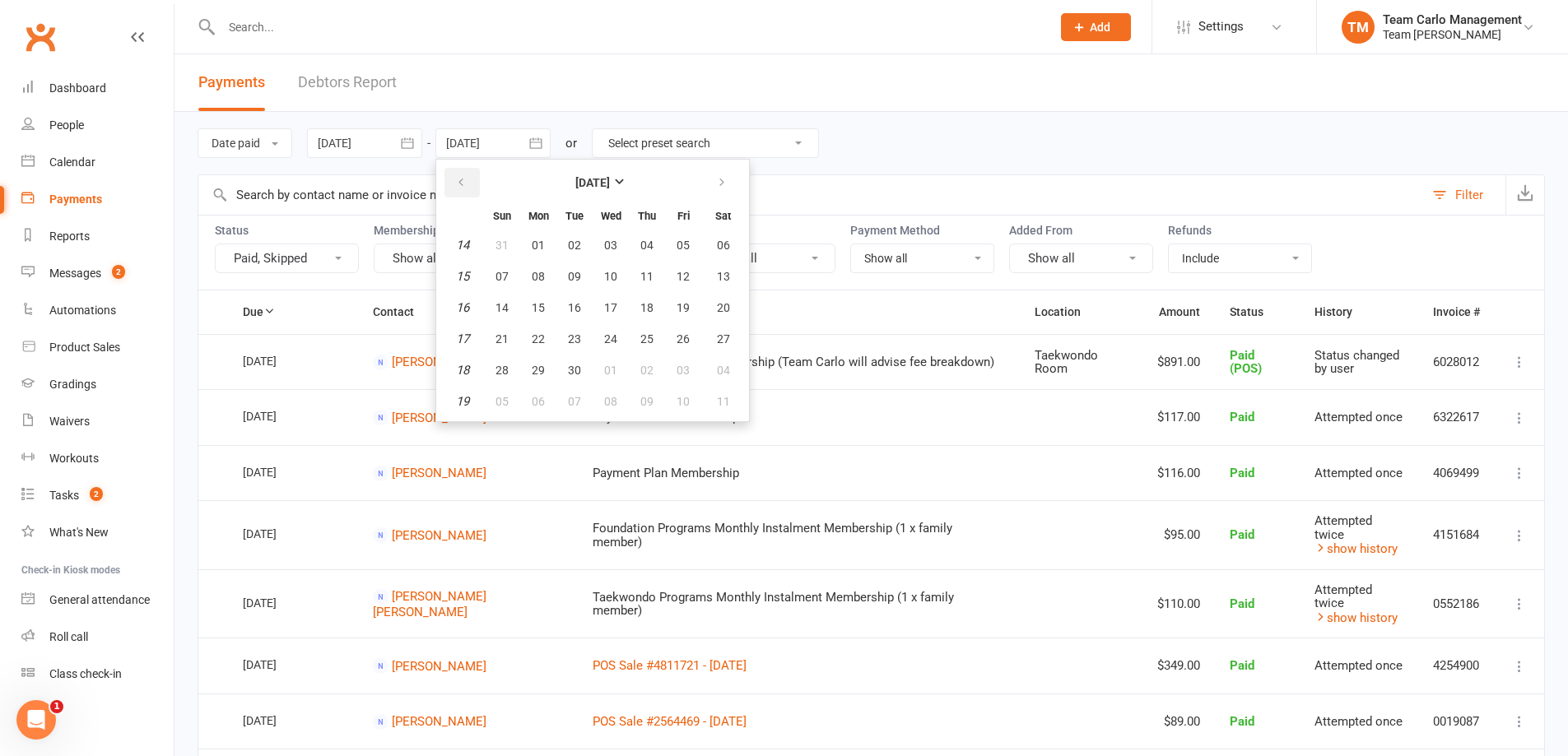
click at [467, 182] on icon "button" at bounding box center [461, 182] width 12 height 13
click at [543, 243] on span "01" at bounding box center [538, 244] width 13 height 13
type input "[DATE]"
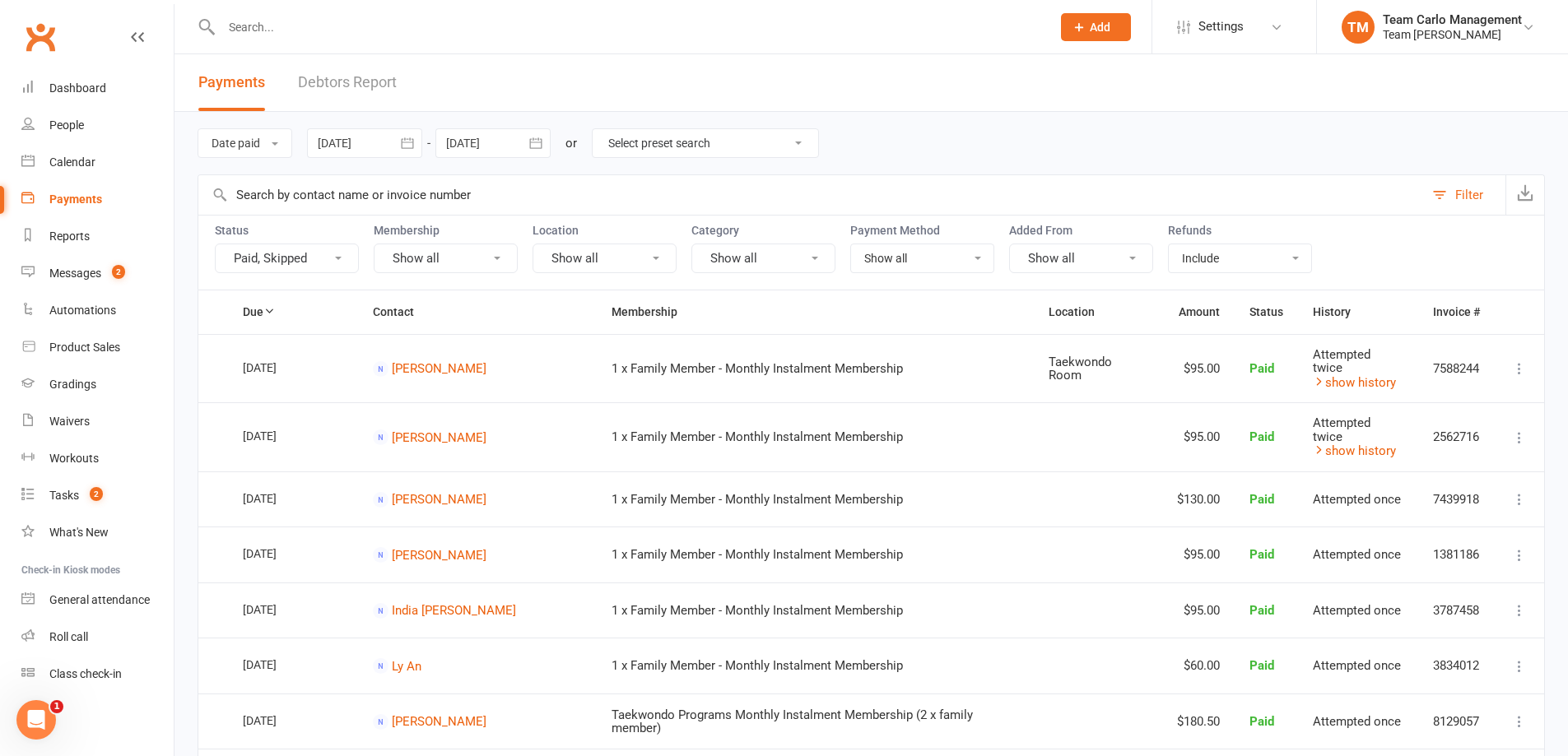
drag, startPoint x: 110, startPoint y: 609, endPoint x: 189, endPoint y: 662, distance: 95.1
click at [119, 604] on div "General attendance" at bounding box center [99, 599] width 100 height 13
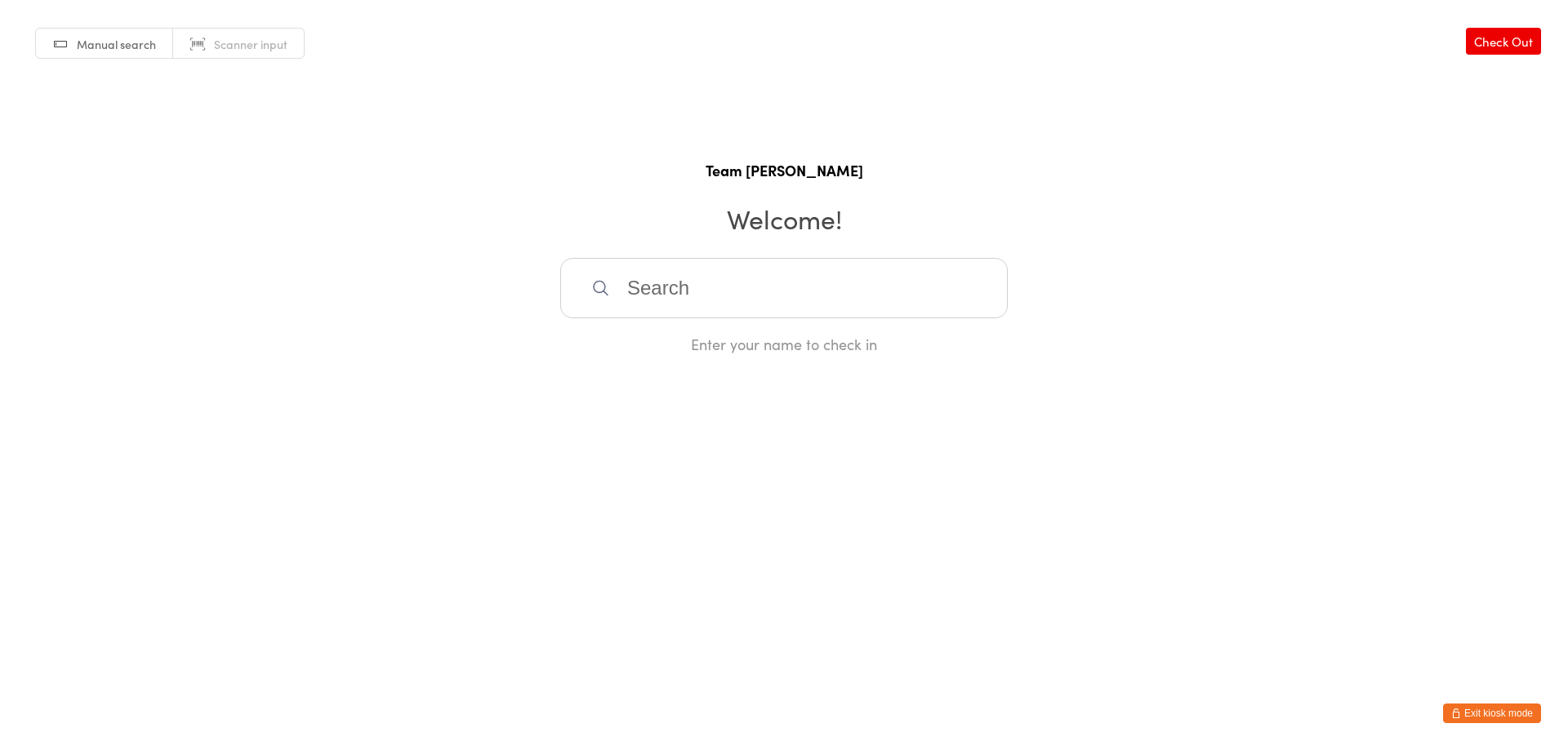
click at [727, 341] on div "Enter your name to check in" at bounding box center [784, 344] width 447 height 21
click at [1505, 718] on button "Exit kiosk mode" at bounding box center [1492, 714] width 98 height 20
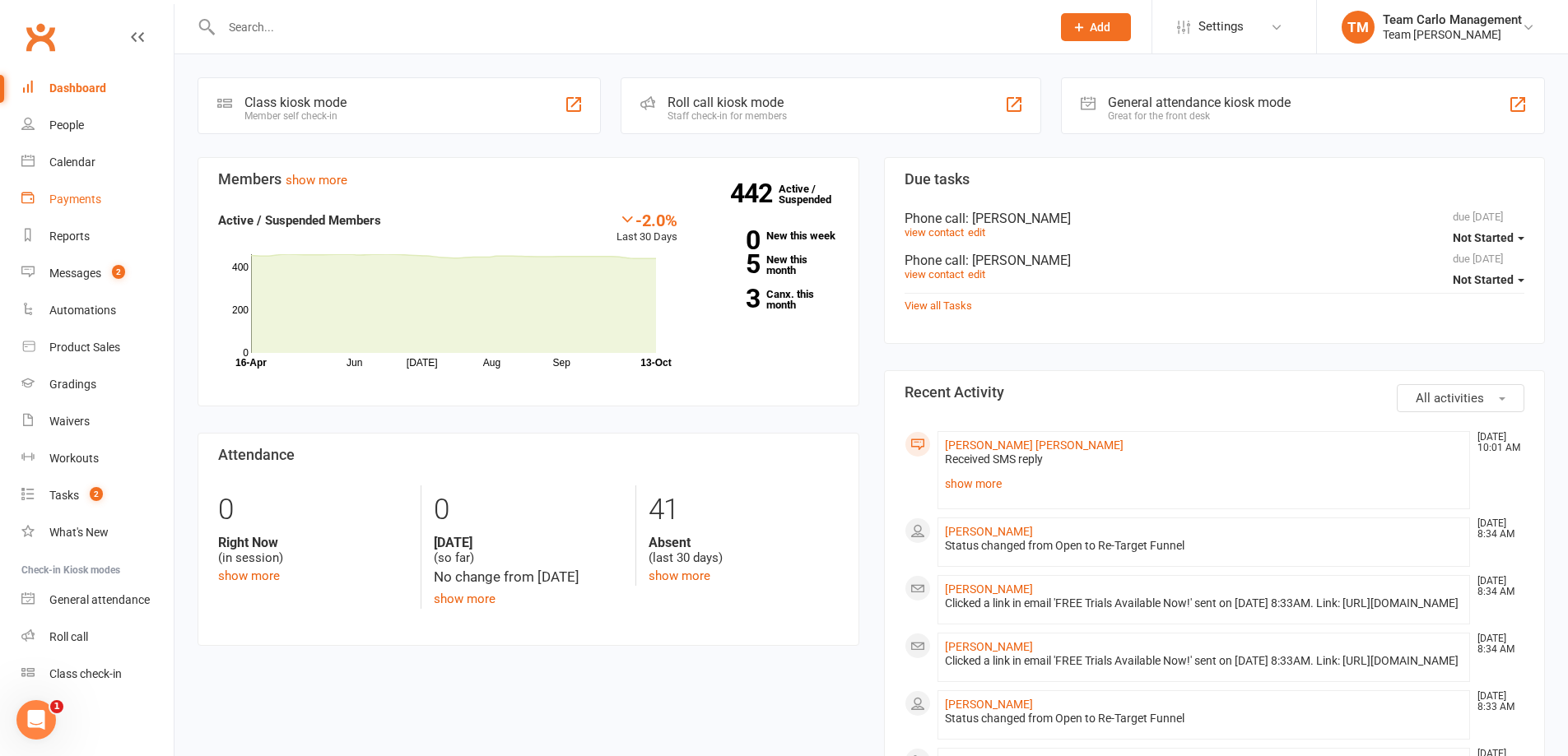
click at [85, 201] on div "Payments" at bounding box center [75, 199] width 52 height 13
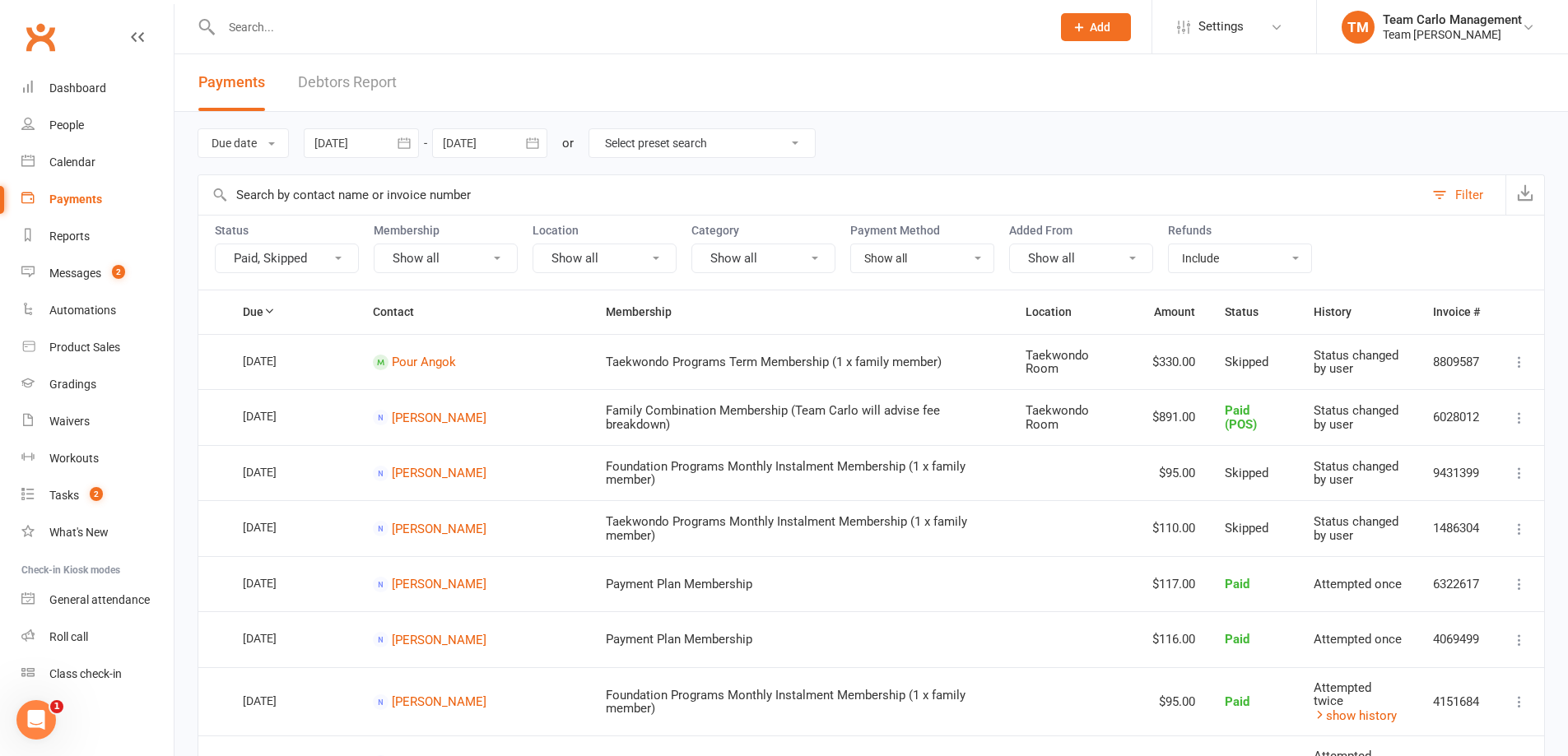
click at [1111, 162] on div "Due date Due date Date paid Date failed Date settled 12 Sep 2025 September 2025…" at bounding box center [872, 144] width 1347 height 63
click at [1264, 247] on select "Include Exclude Refunds only" at bounding box center [1240, 258] width 143 height 28
click at [1298, 189] on input "text" at bounding box center [811, 195] width 1226 height 39
click at [409, 145] on icon "button" at bounding box center [404, 143] width 17 height 17
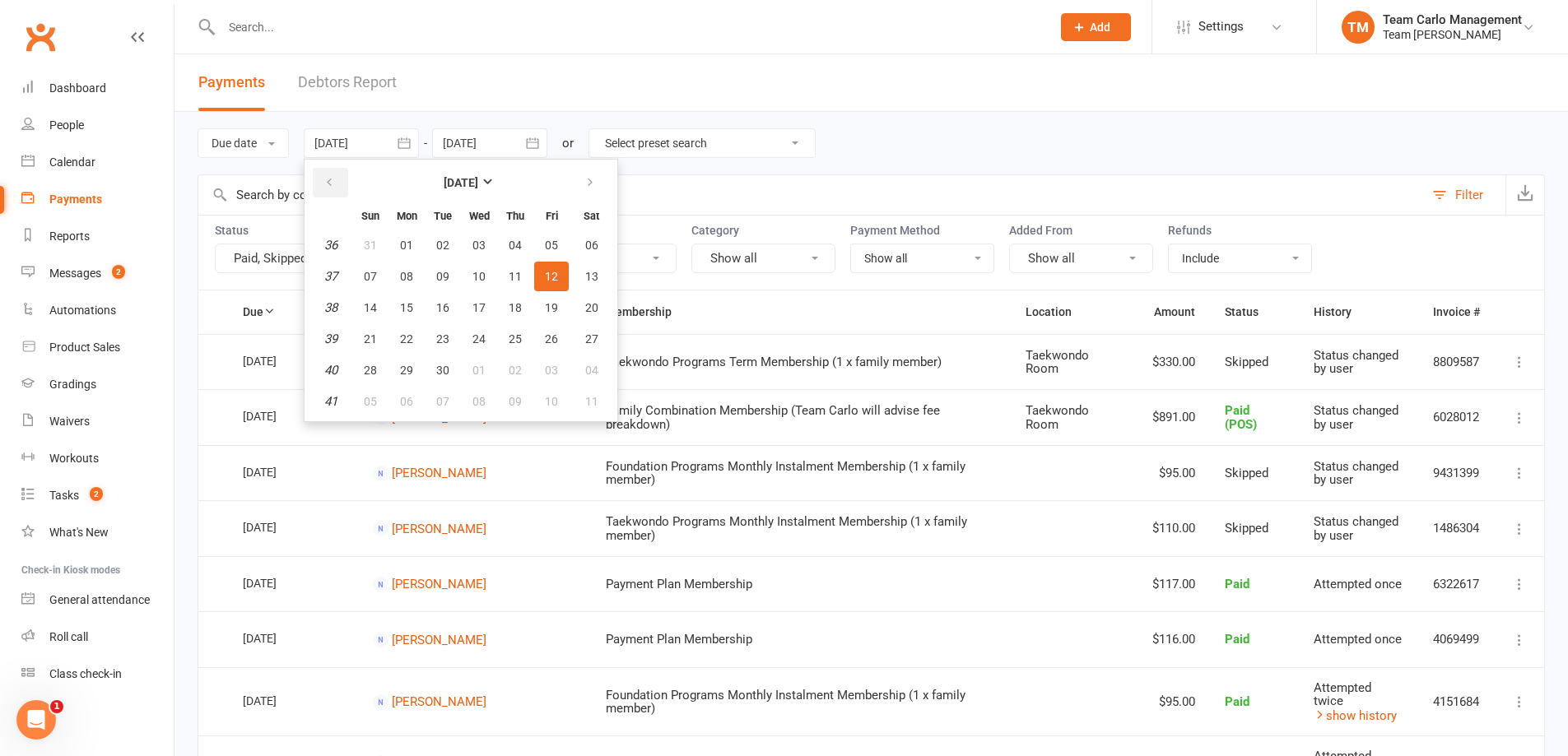
click at [327, 183] on icon "button" at bounding box center [330, 182] width 12 height 13
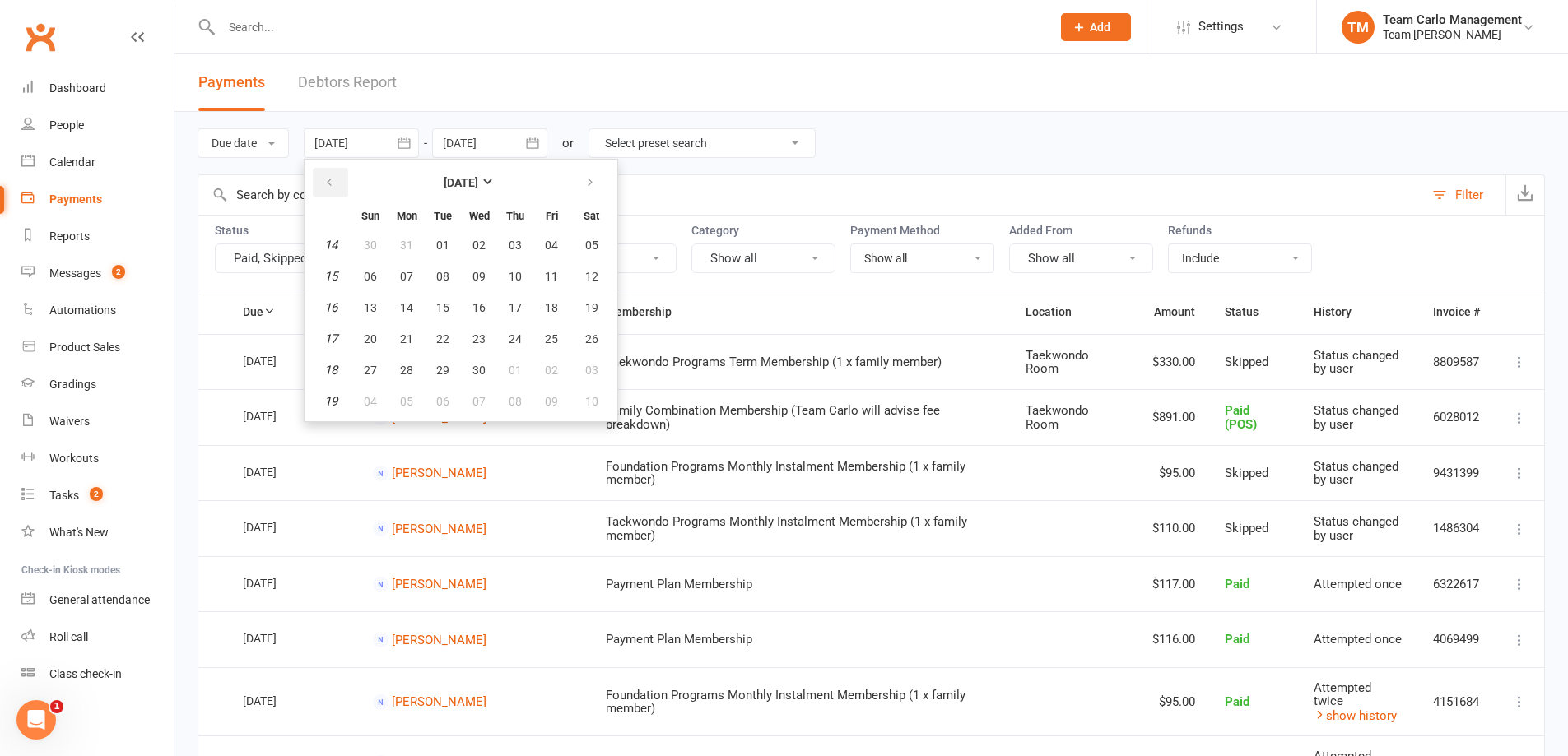
click at [327, 183] on icon "button" at bounding box center [330, 182] width 12 height 13
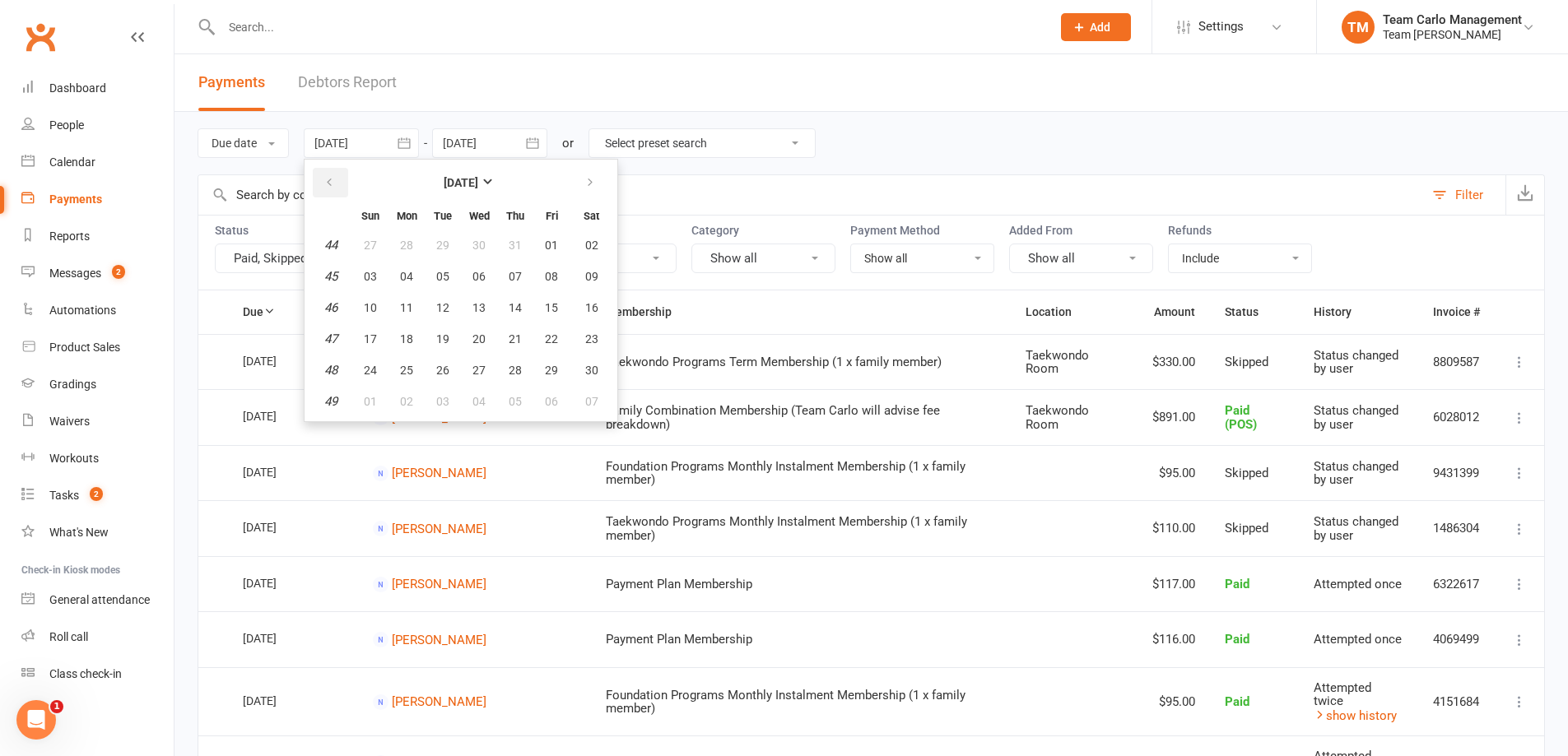
click at [327, 183] on icon "button" at bounding box center [330, 182] width 12 height 13
click at [464, 173] on button "August 2024" at bounding box center [461, 183] width 216 height 30
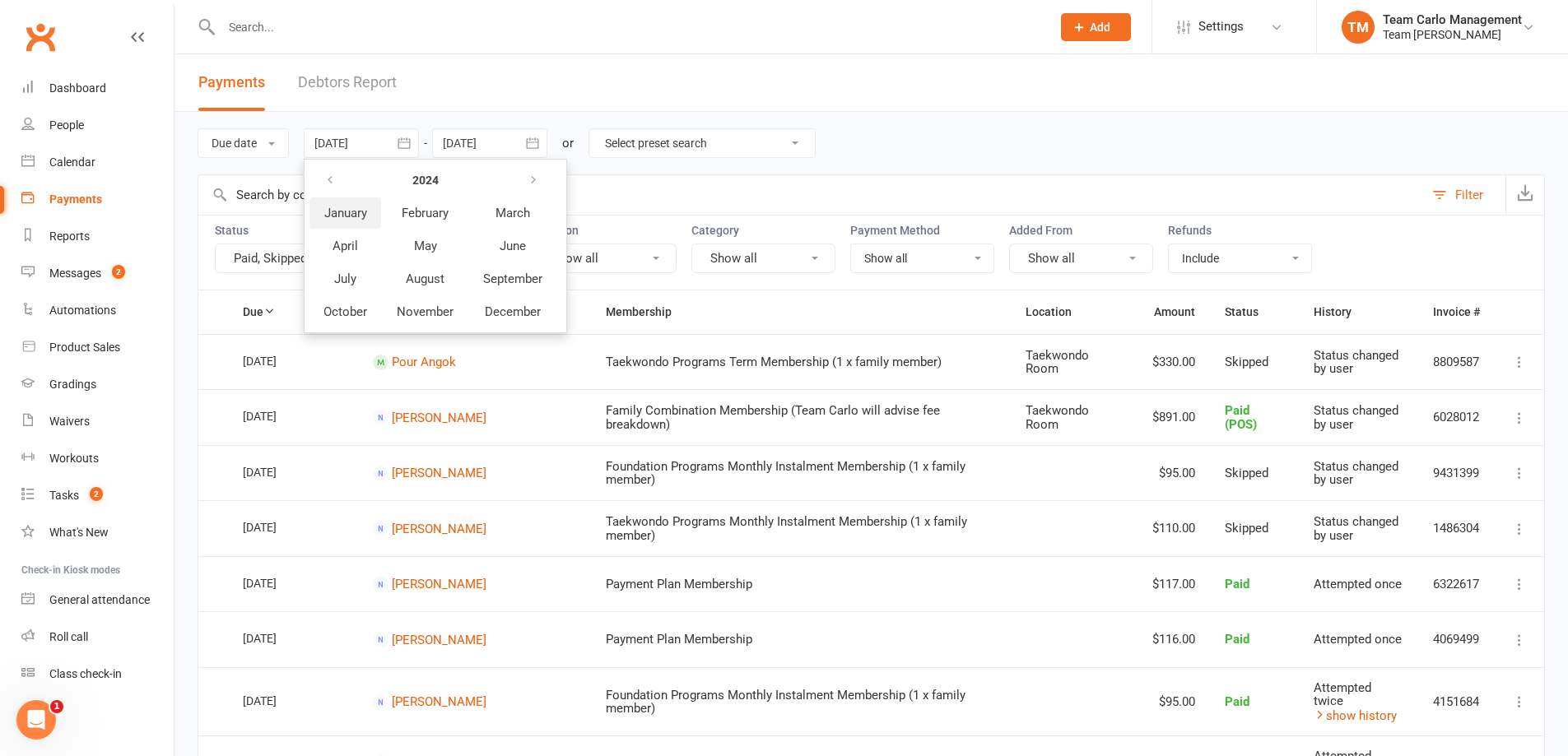
click at [354, 214] on span "January" at bounding box center [345, 213] width 42 height 15
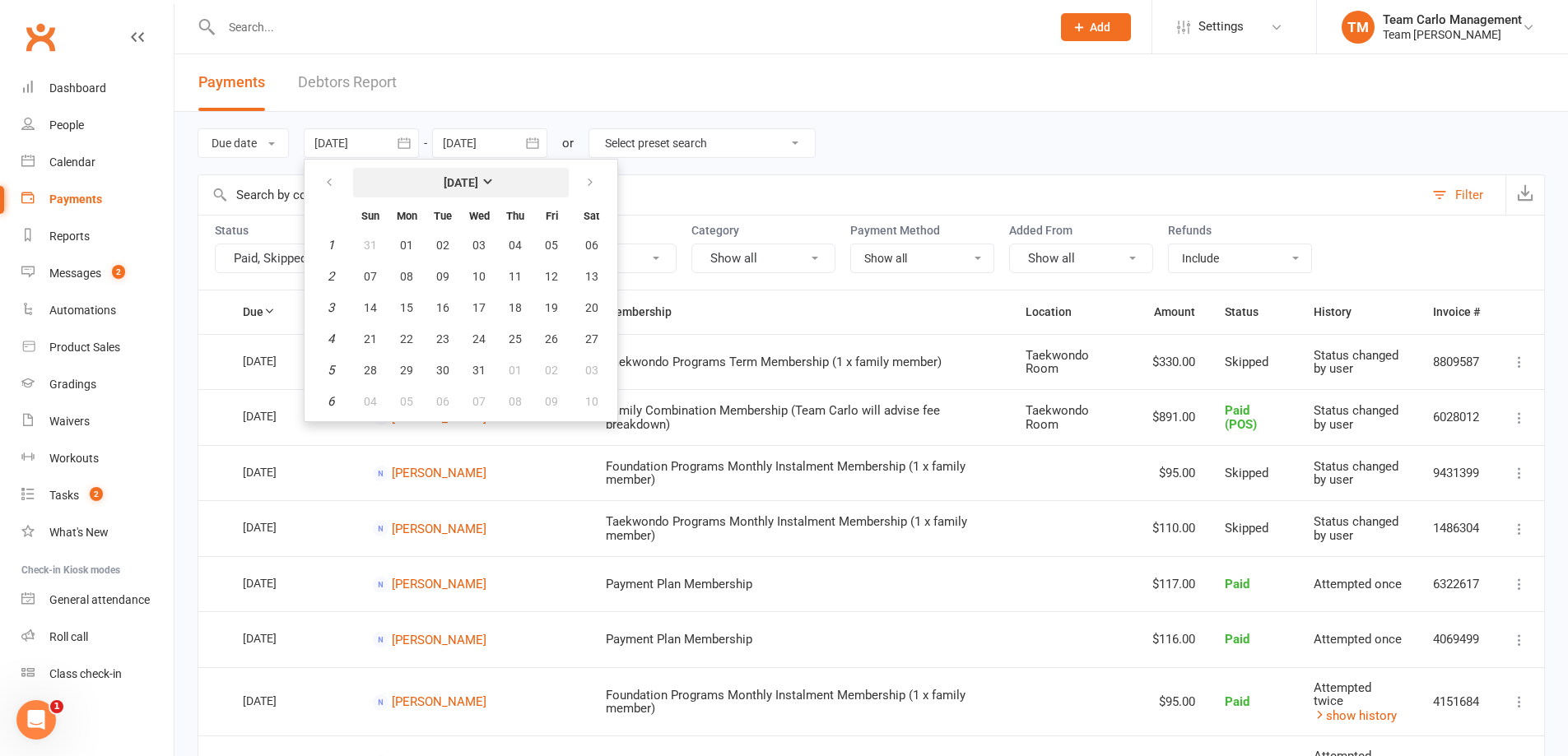
click at [415, 182] on button "[DATE]" at bounding box center [461, 183] width 216 height 30
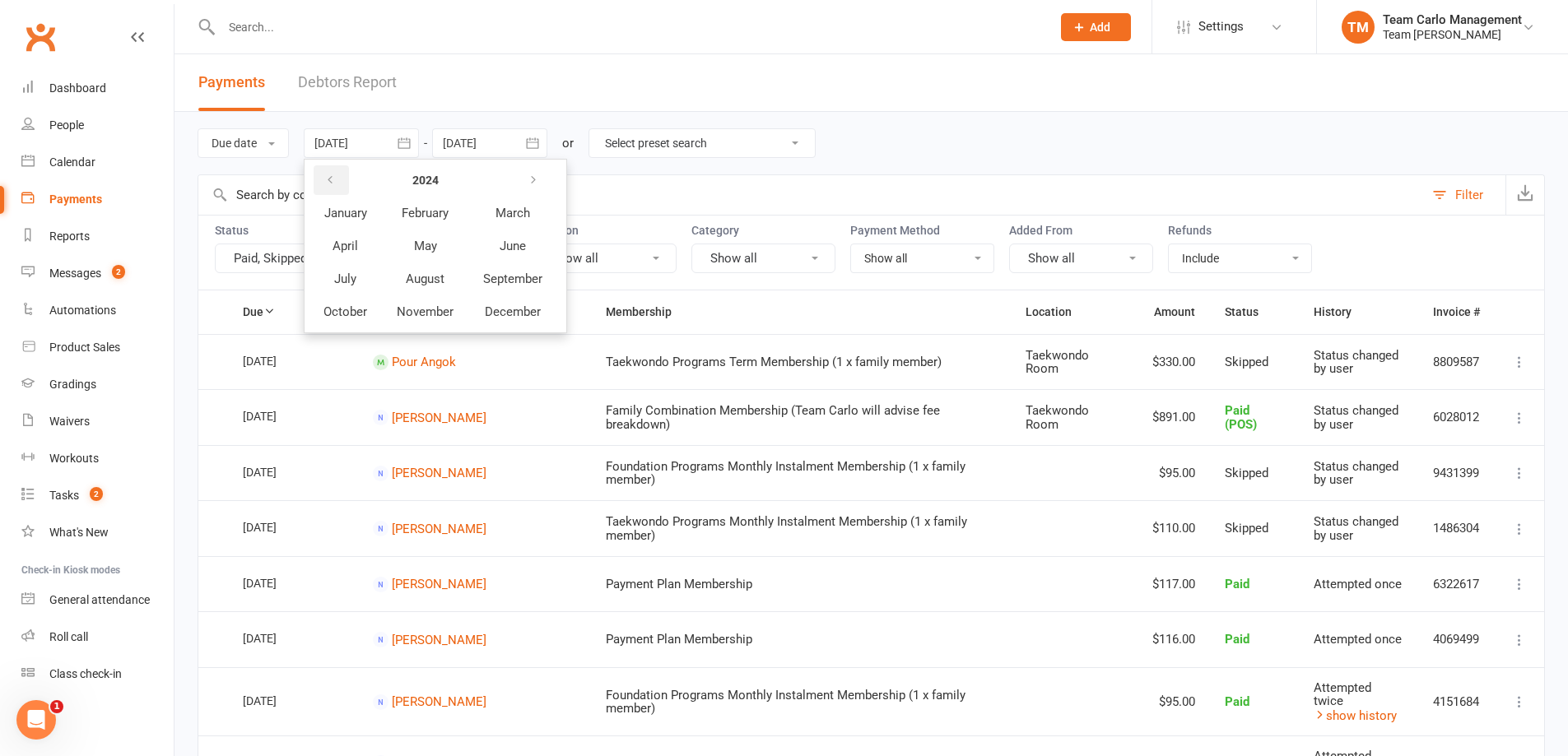
click at [342, 188] on button "button" at bounding box center [331, 180] width 35 height 30
click at [345, 189] on button "button" at bounding box center [331, 180] width 35 height 30
click at [368, 222] on button "January" at bounding box center [345, 214] width 72 height 32
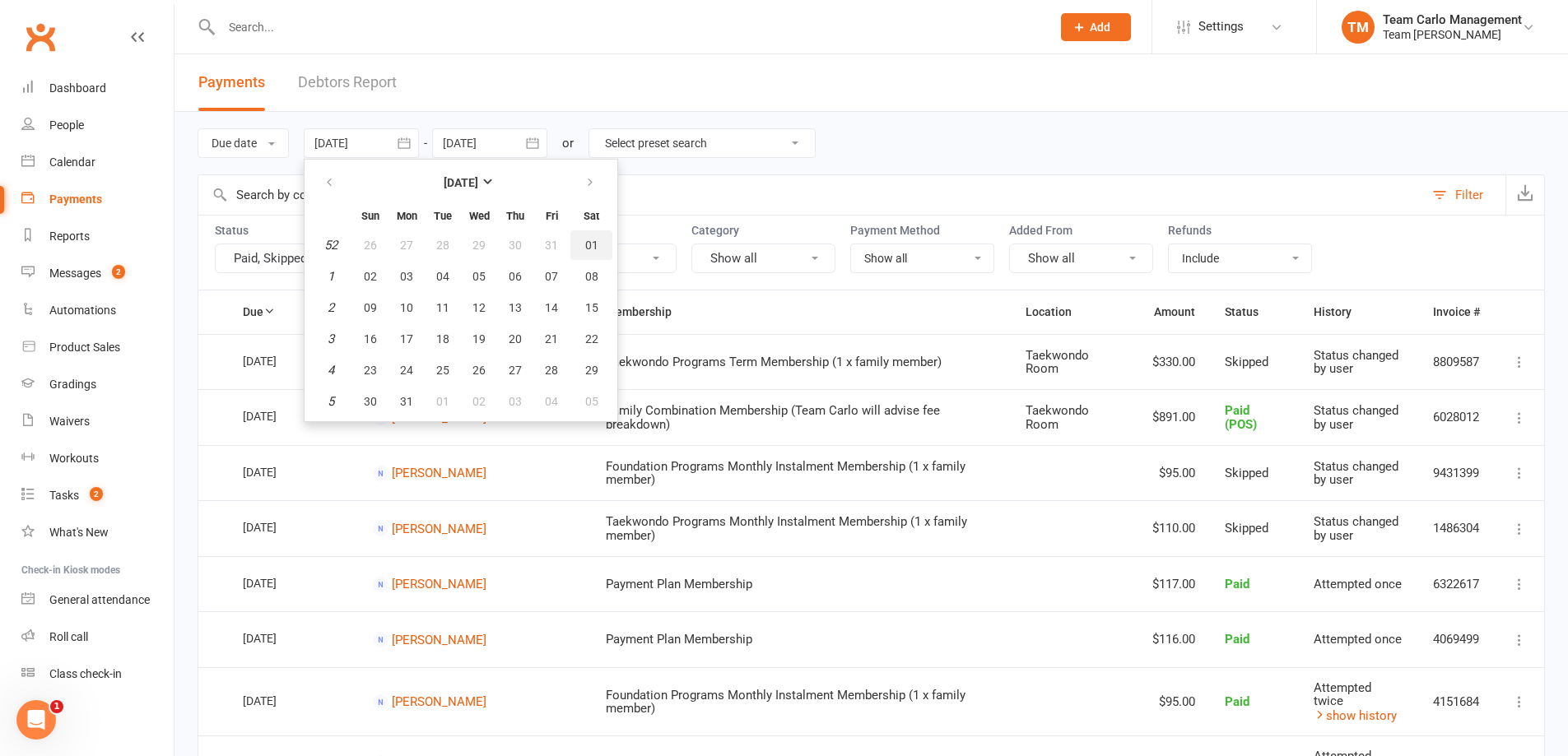
click at [582, 245] on button "01" at bounding box center [591, 245] width 42 height 30
type input "[DATE]"
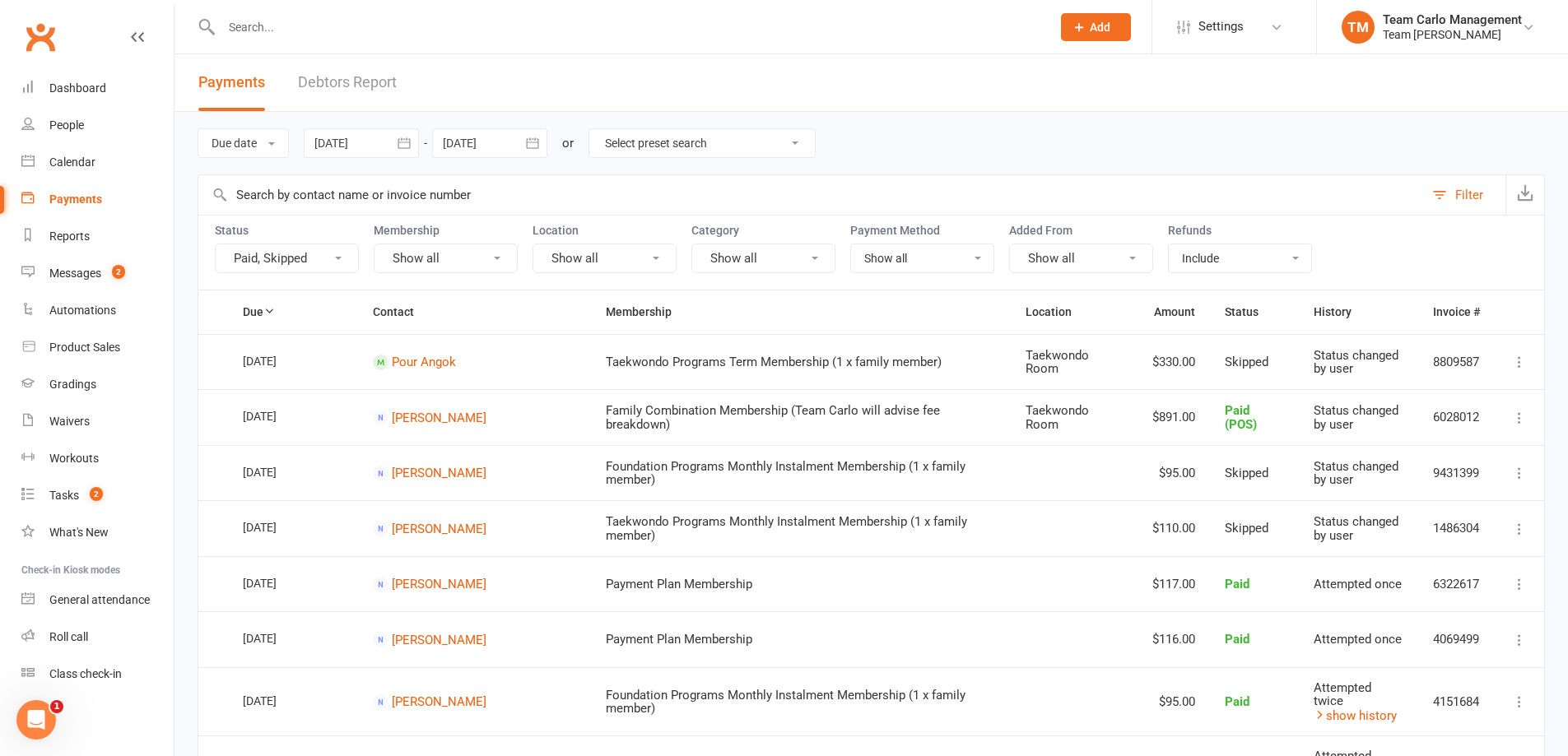
click at [541, 143] on icon "button" at bounding box center [532, 143] width 17 height 17
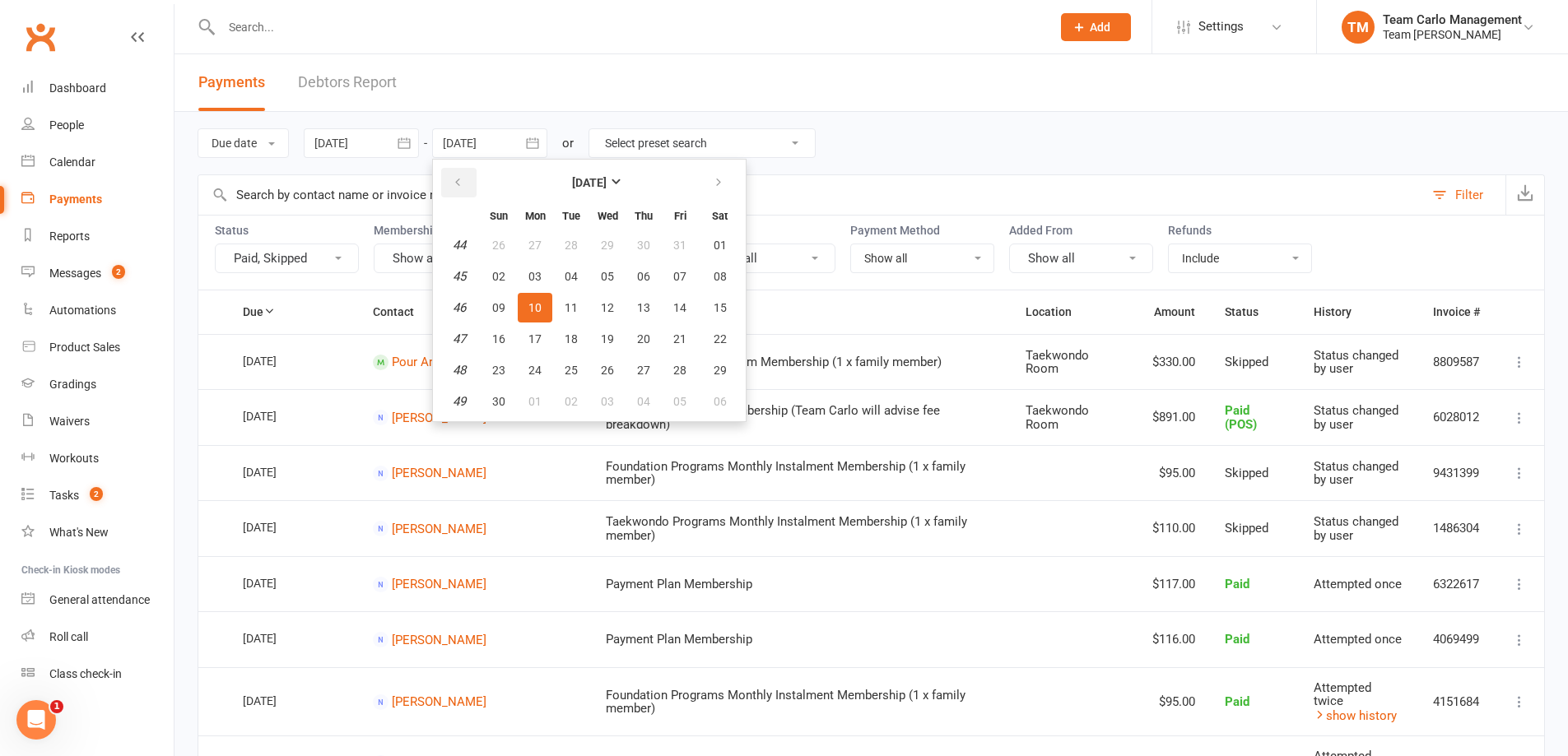
click at [464, 181] on icon "button" at bounding box center [458, 182] width 12 height 13
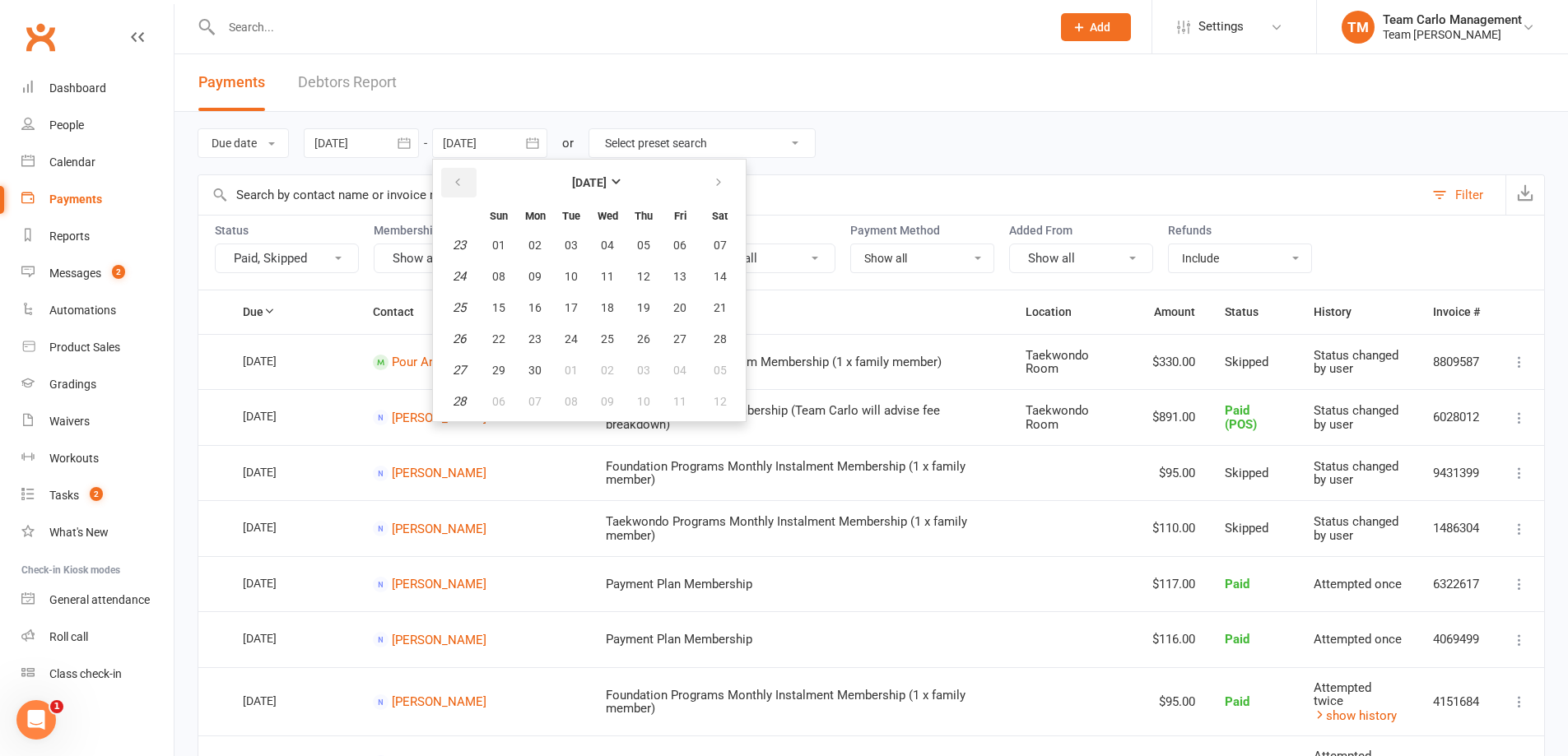
click at [464, 181] on icon "button" at bounding box center [458, 182] width 12 height 13
click at [579, 174] on button "February 2025" at bounding box center [589, 183] width 216 height 30
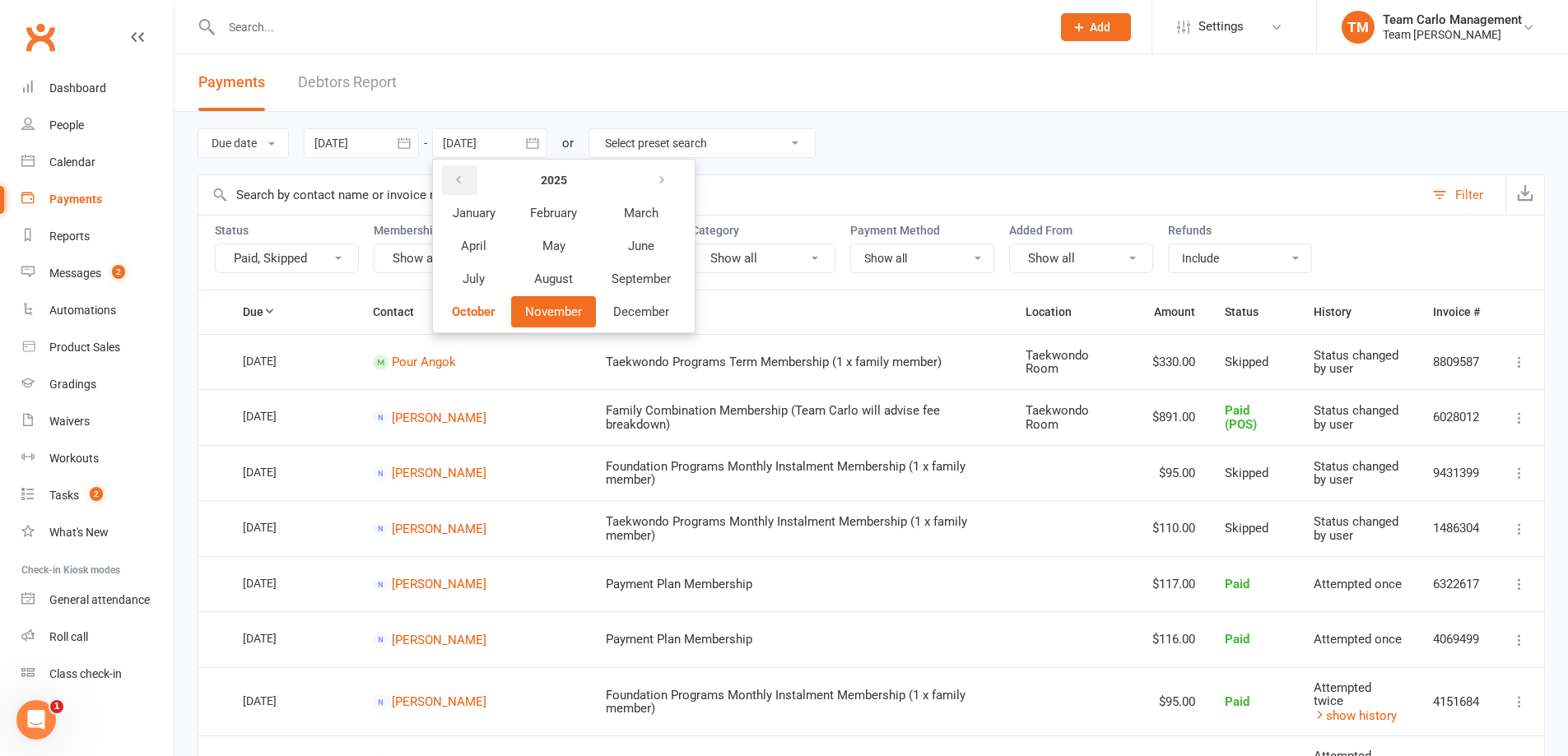
click at [464, 179] on icon "button" at bounding box center [459, 179] width 12 height 13
click at [476, 208] on span "January" at bounding box center [474, 213] width 42 height 15
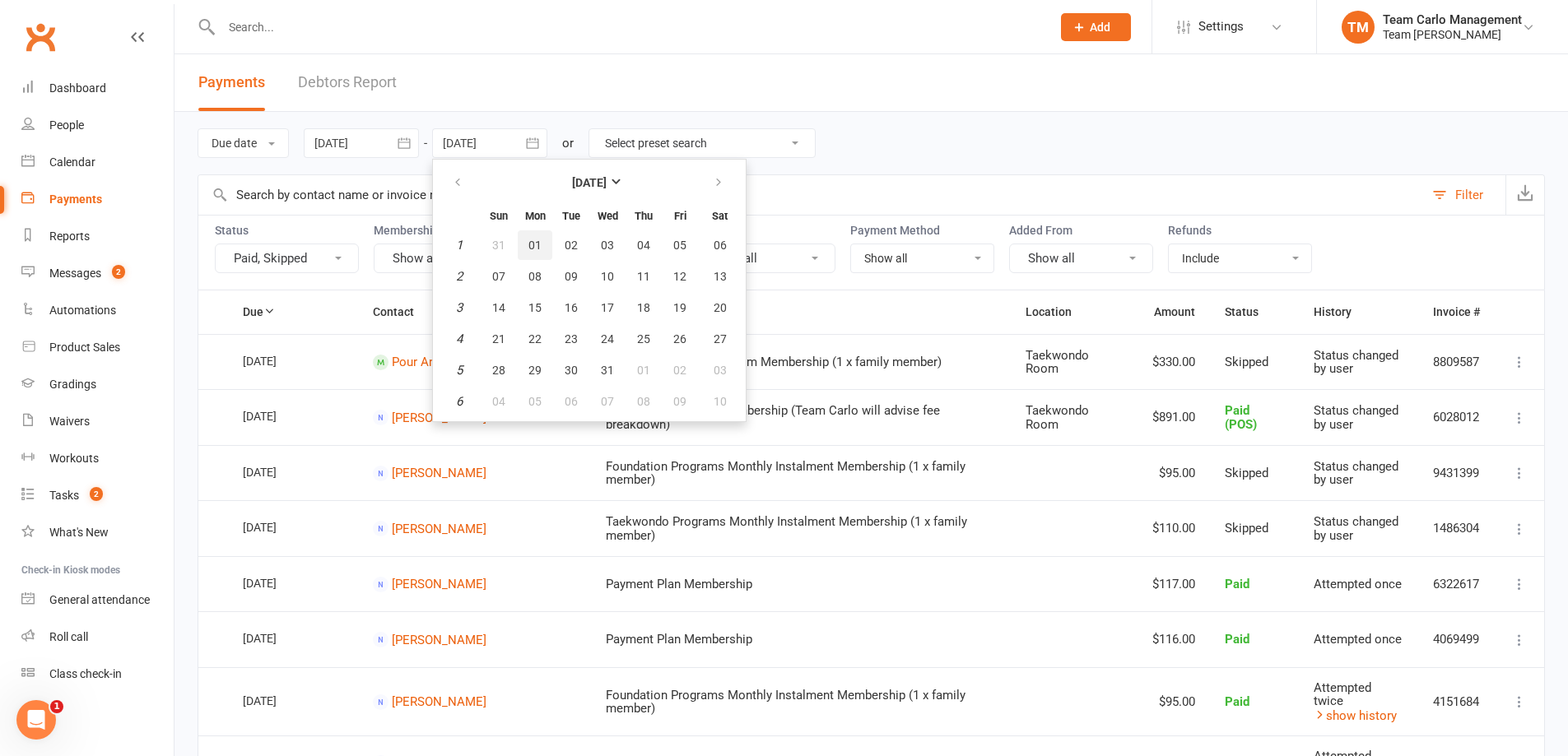
click at [542, 239] on span "01" at bounding box center [535, 244] width 13 height 13
type input "01 Jan 2024"
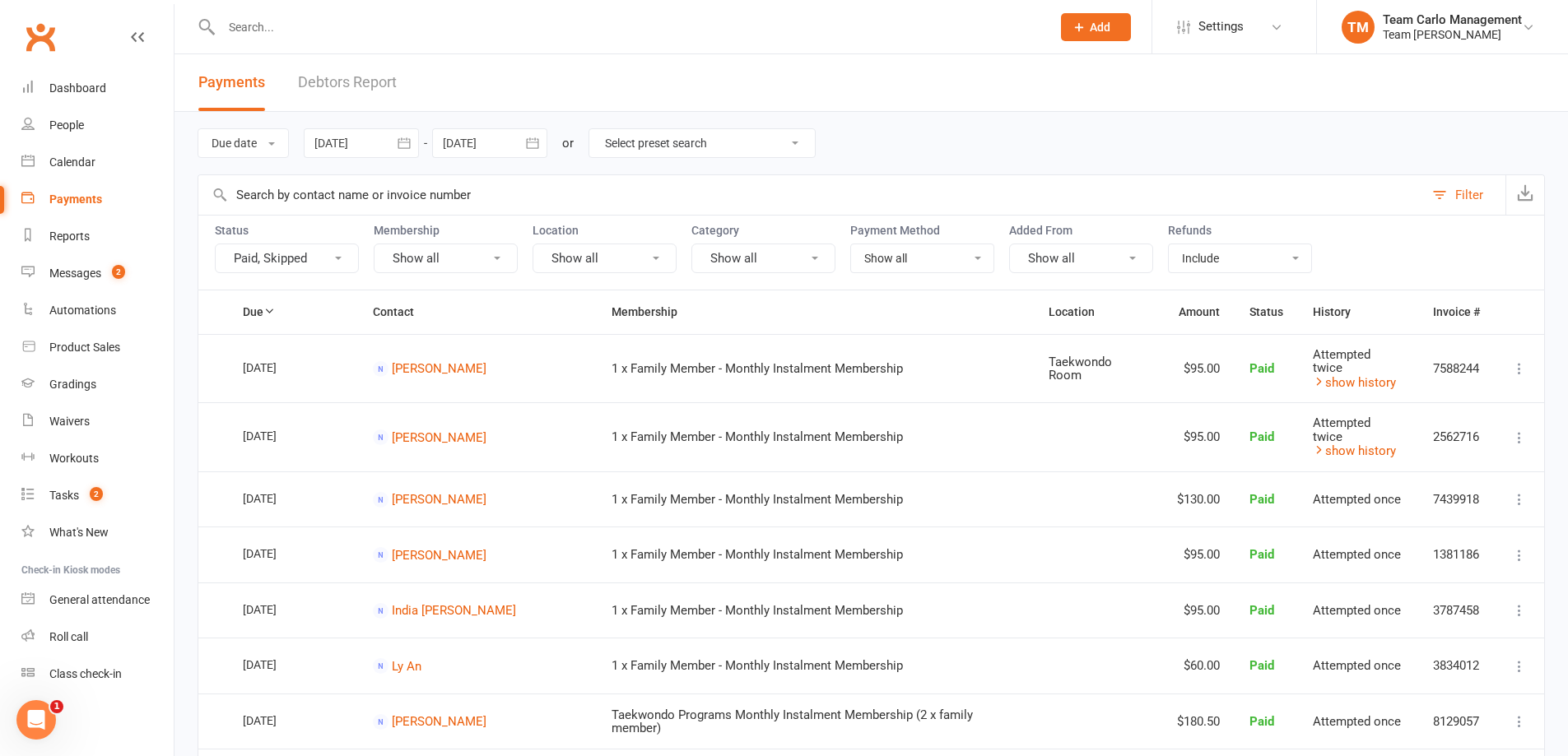
click at [688, 75] on header "Payments Debtors Report" at bounding box center [871, 83] width 1394 height 58
click at [1524, 197] on icon "button" at bounding box center [1526, 192] width 17 height 17
click at [598, 75] on header "Payments Debtors Report" at bounding box center [871, 83] width 1394 height 58
click at [696, 105] on header "Payments Debtors Report" at bounding box center [871, 83] width 1394 height 58
click at [1465, 36] on div "Team Carlo Preston" at bounding box center [1452, 34] width 139 height 15
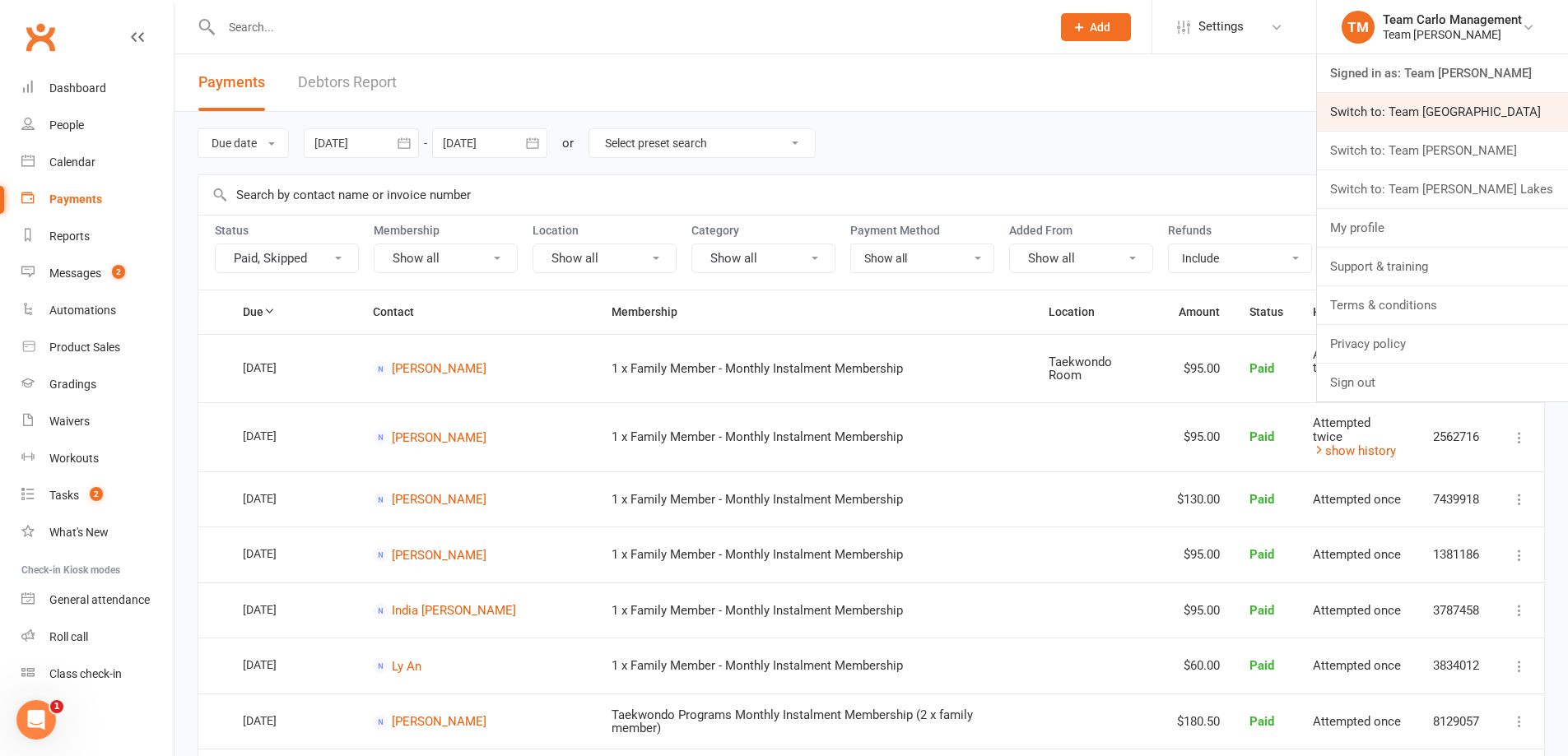
click at [1458, 127] on link "Switch to: Team [GEOGRAPHIC_DATA]" at bounding box center [1442, 111] width 251 height 37
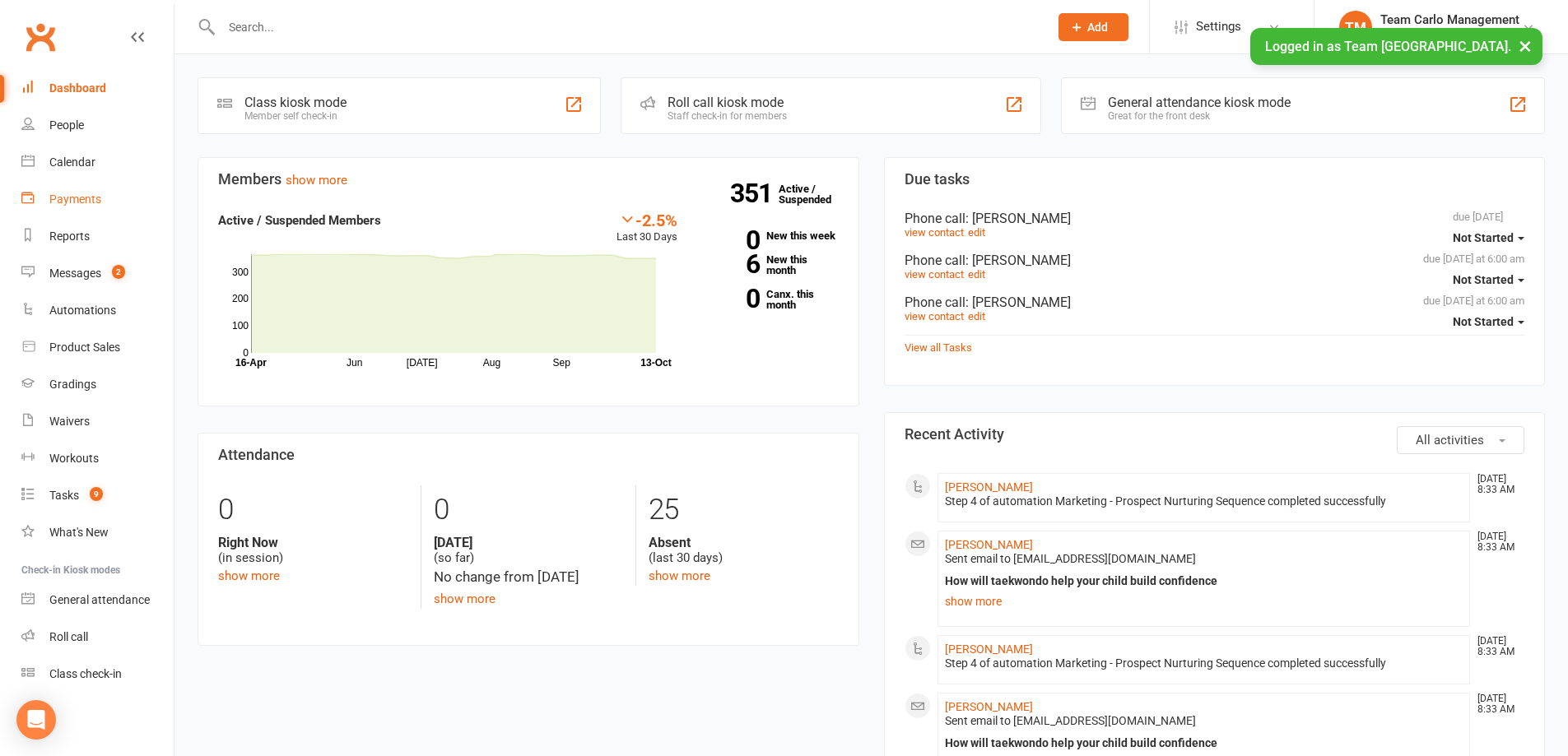
click at [83, 198] on div "Payments" at bounding box center [75, 199] width 52 height 13
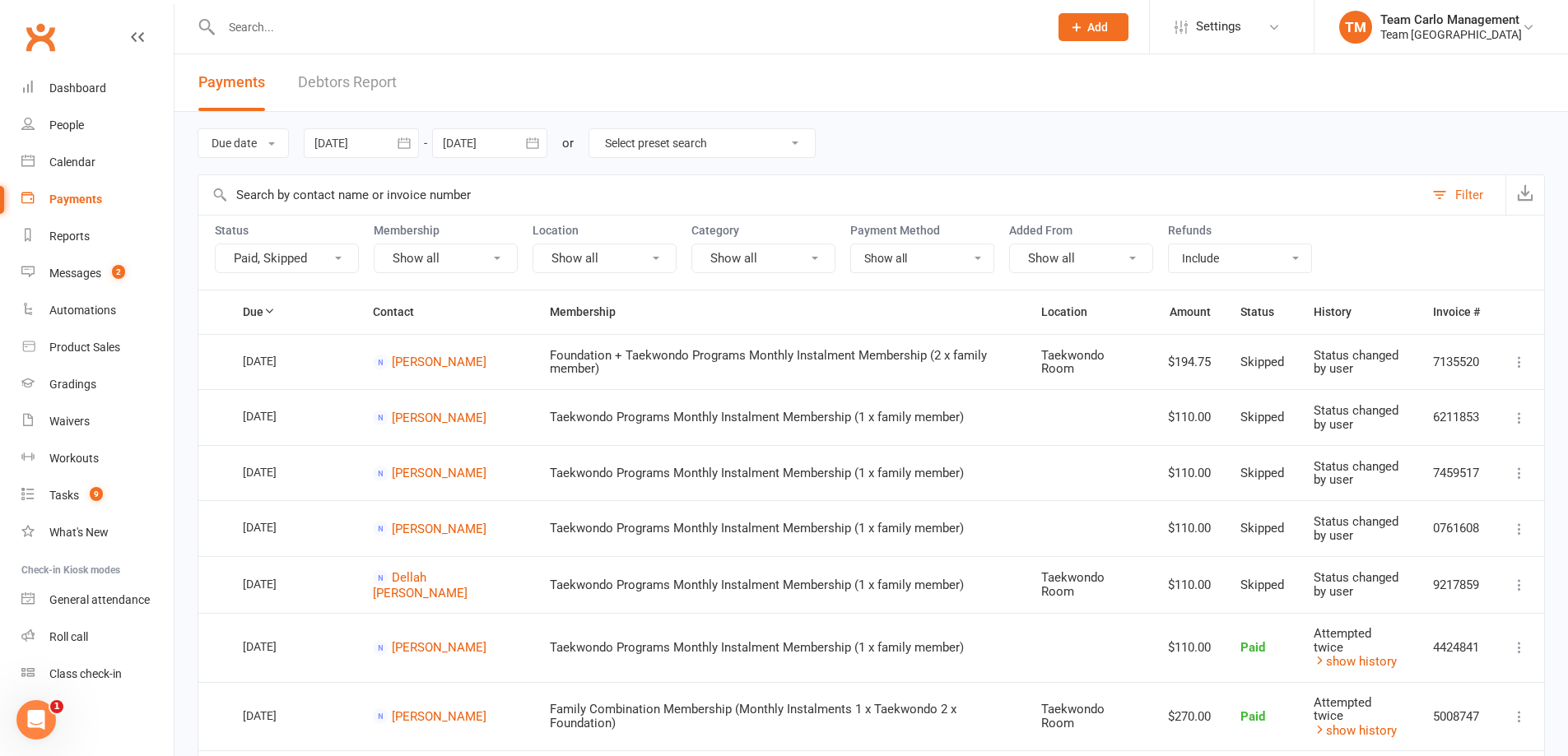
click at [404, 142] on icon "button" at bounding box center [404, 143] width 17 height 17
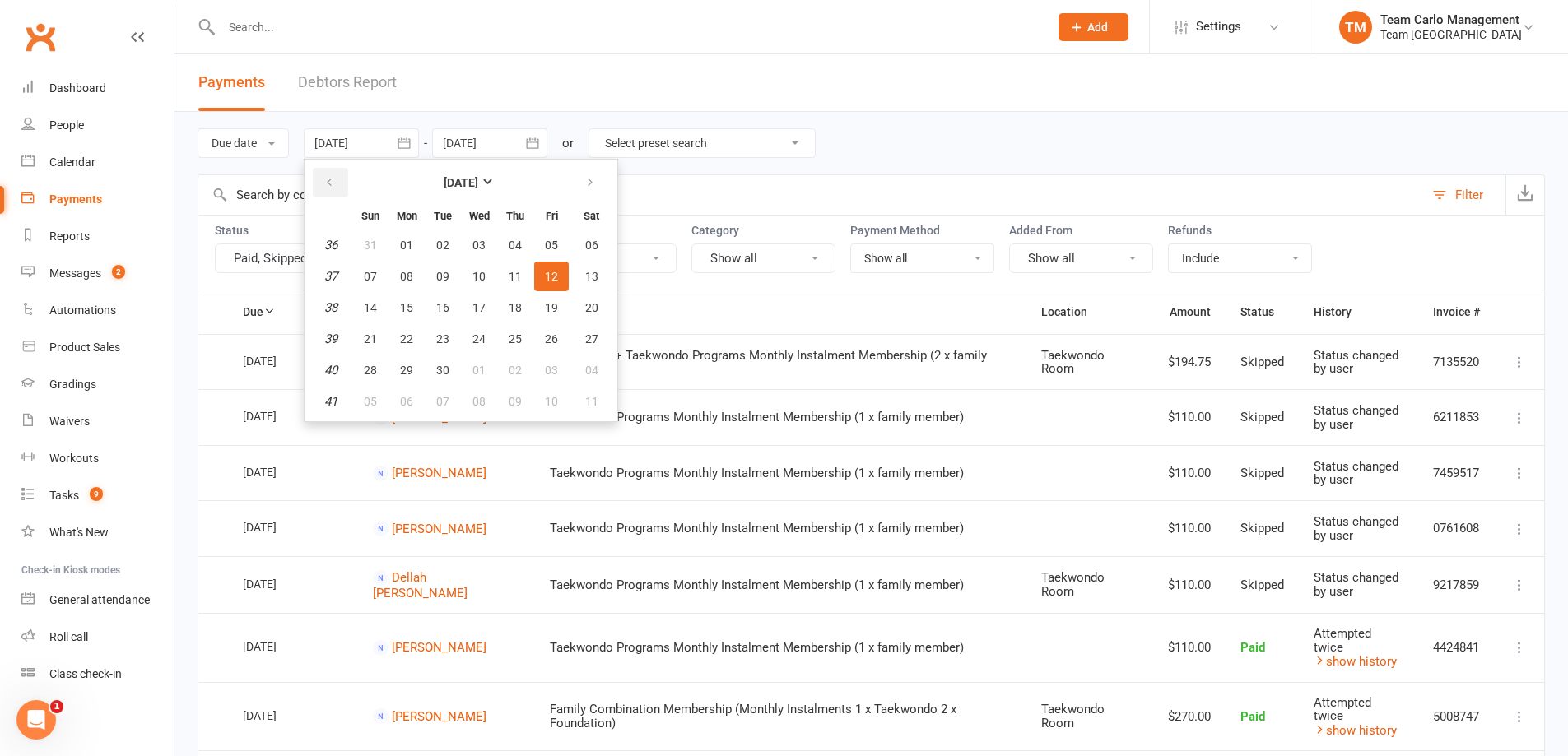
click at [332, 182] on icon "button" at bounding box center [330, 182] width 12 height 13
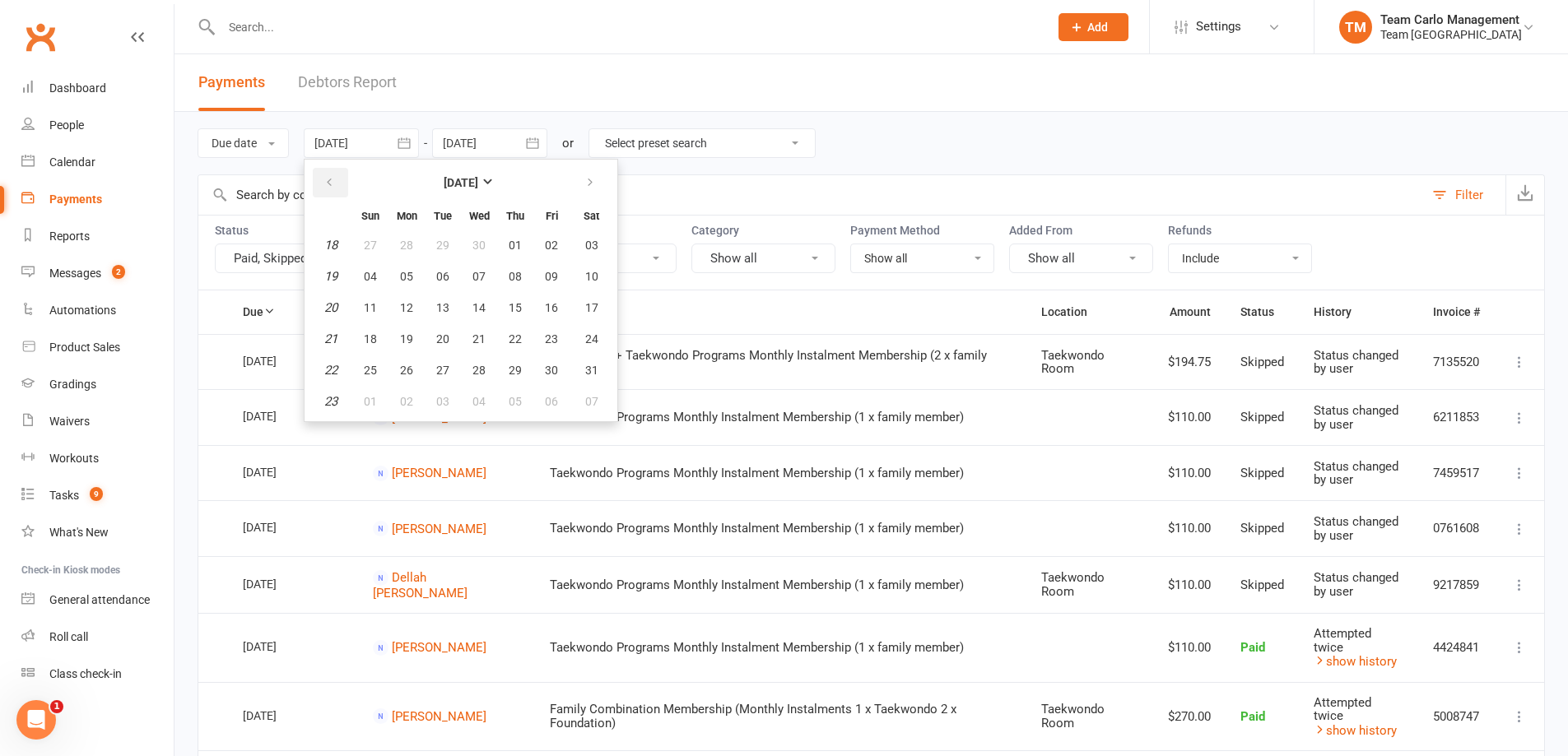
click at [332, 182] on icon "button" at bounding box center [330, 182] width 12 height 13
click at [437, 158] on ul "March 2025 Sun Mon Tue Wed Thu Fri Sat 9 23 24 25 26 27 28 01 10 02 03 04 05 06…" at bounding box center [460, 289] width 314 height 263
click at [445, 182] on strong "March 2025" at bounding box center [461, 182] width 34 height 13
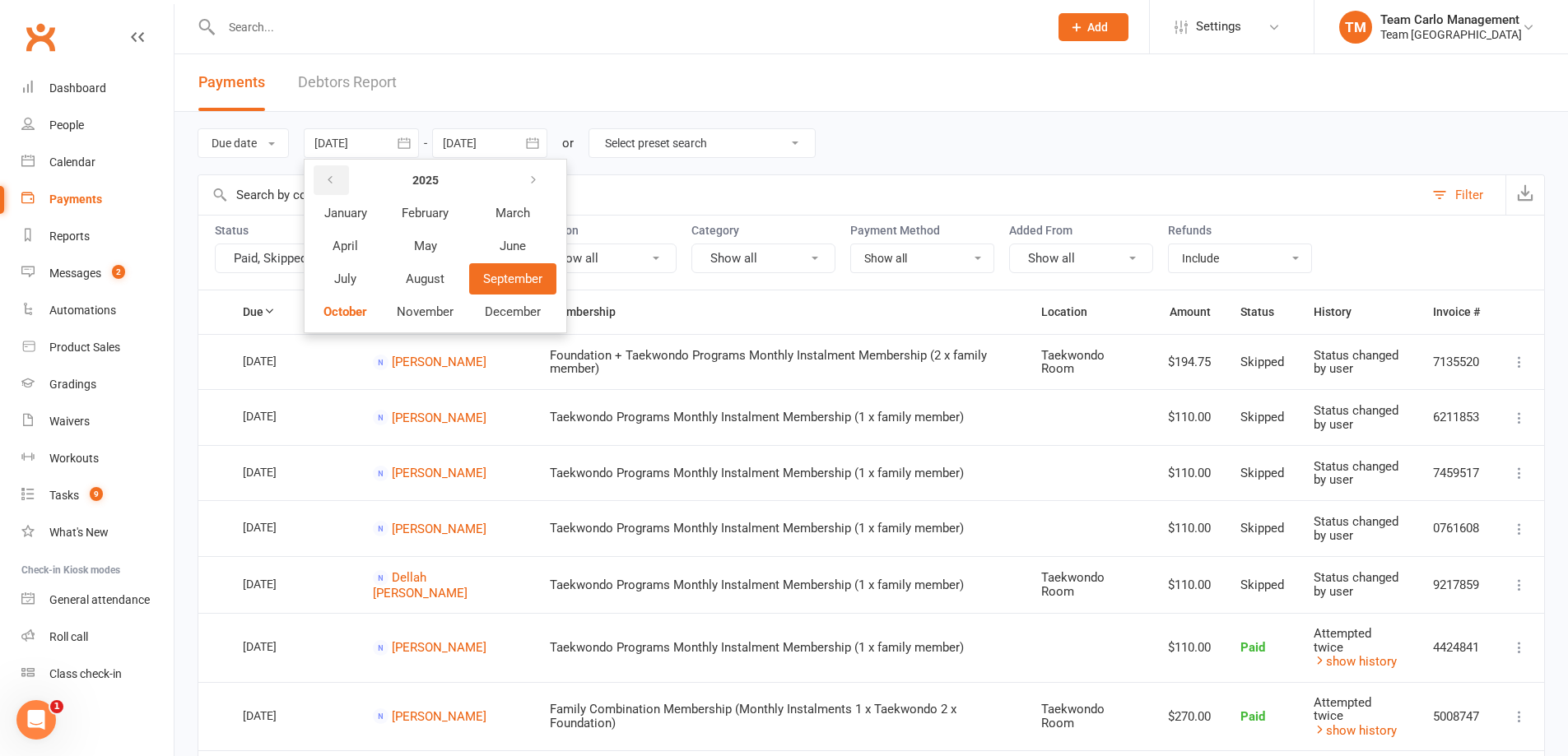
click at [335, 183] on icon "button" at bounding box center [330, 179] width 12 height 13
click at [349, 217] on span "January" at bounding box center [345, 213] width 42 height 15
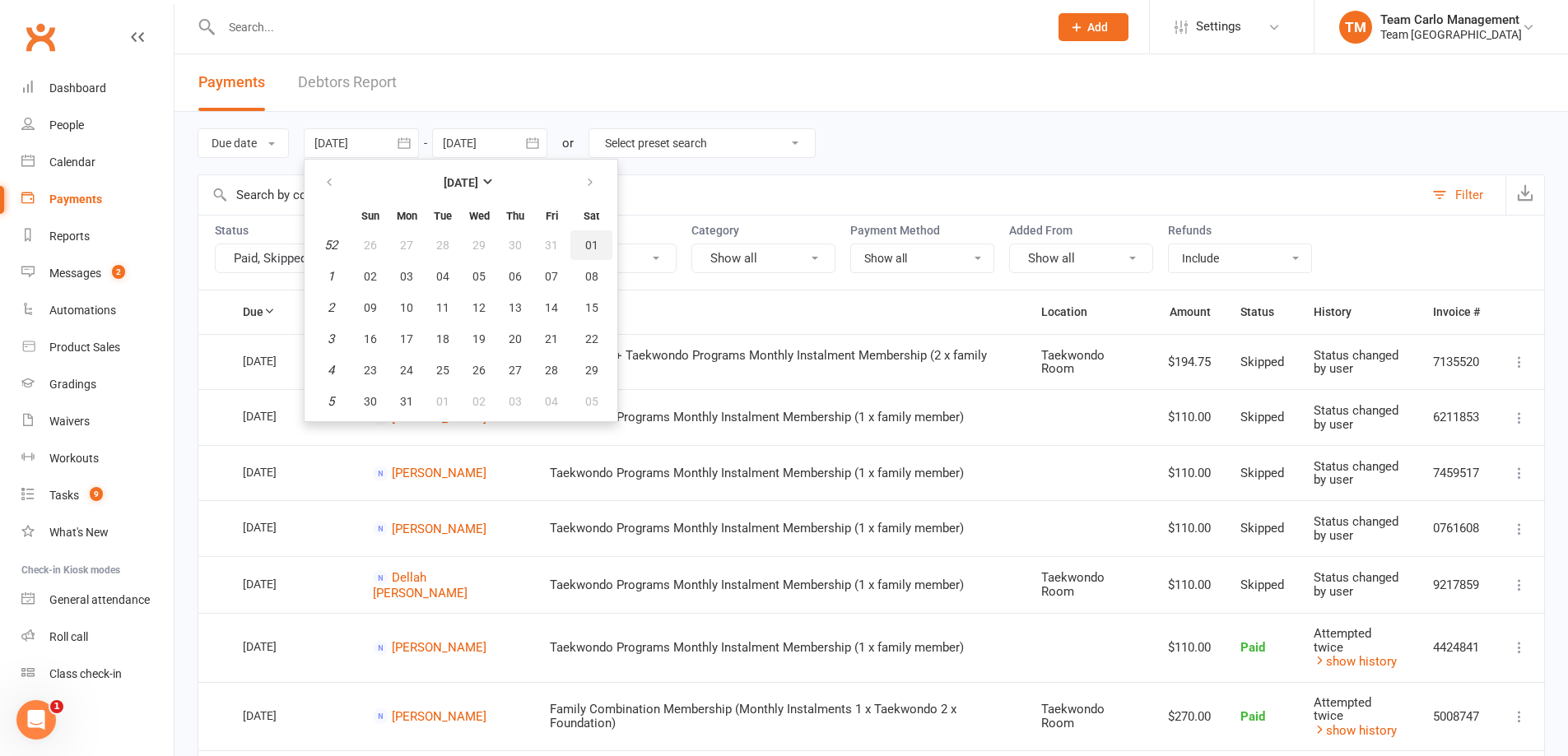
drag, startPoint x: 595, startPoint y: 243, endPoint x: 586, endPoint y: 228, distance: 17.5
click at [596, 243] on span "01" at bounding box center [591, 244] width 13 height 13
type input "[DATE]"
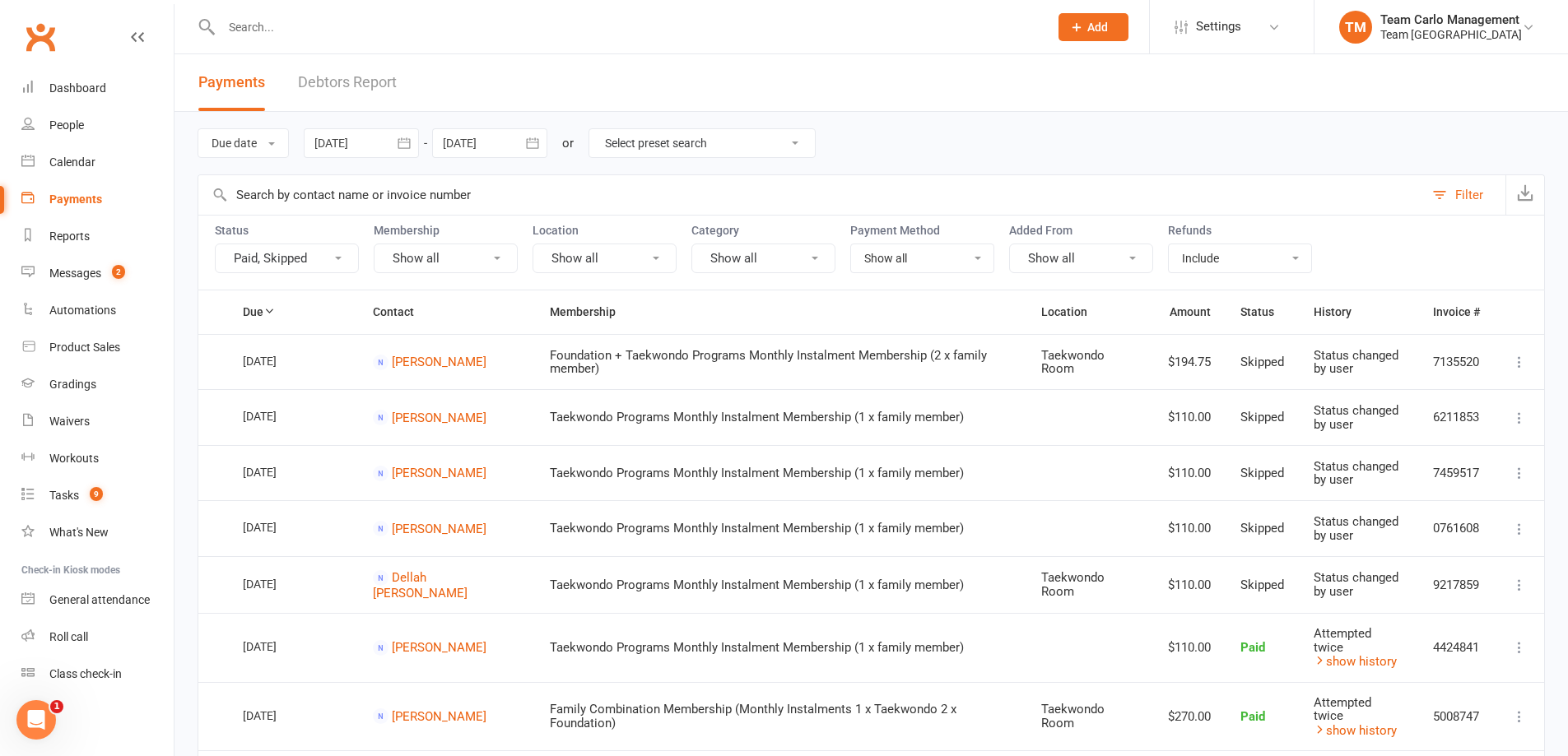
click at [539, 143] on icon "button" at bounding box center [532, 143] width 13 height 11
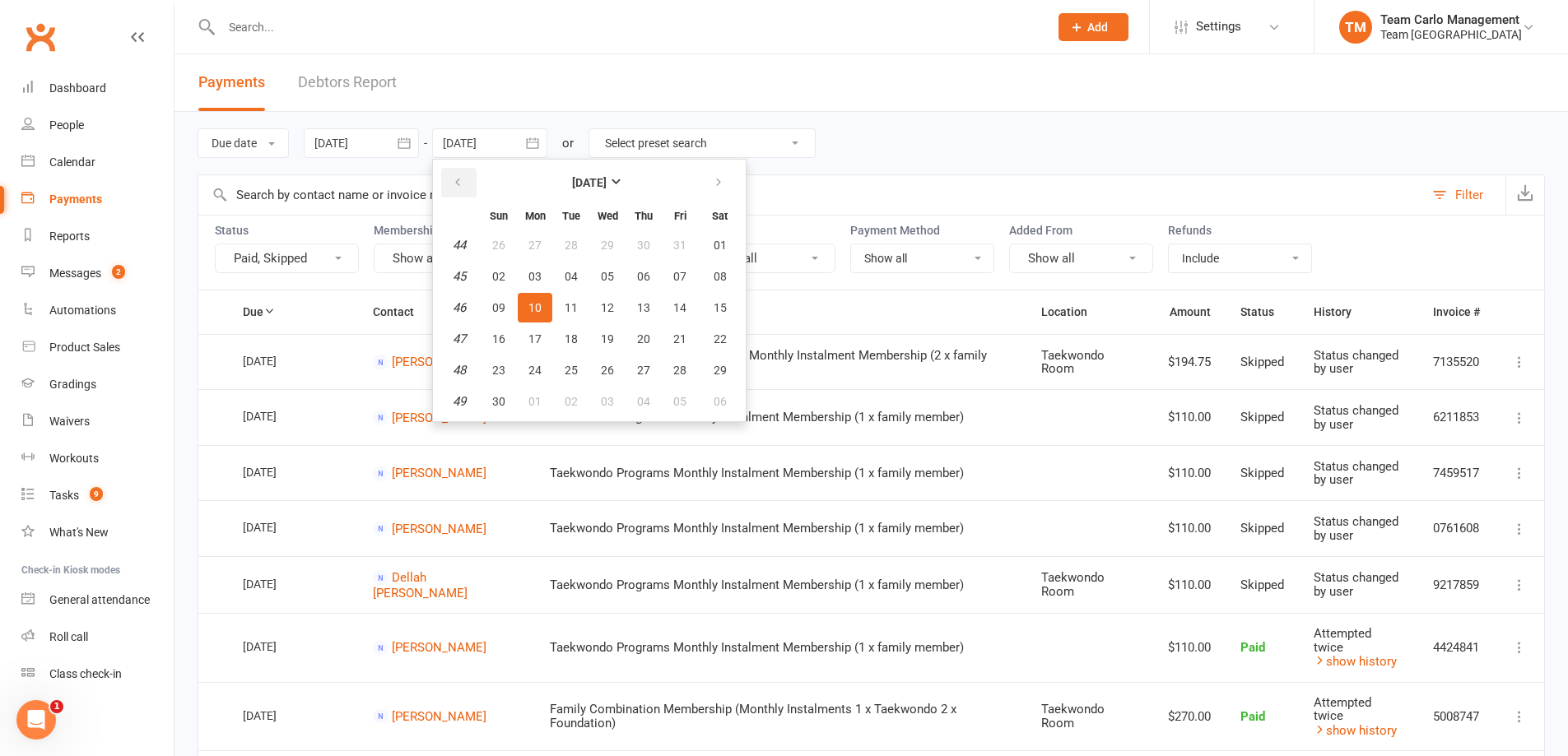
click at [474, 179] on button "button" at bounding box center [459, 183] width 35 height 30
click at [473, 178] on button "button" at bounding box center [459, 183] width 35 height 30
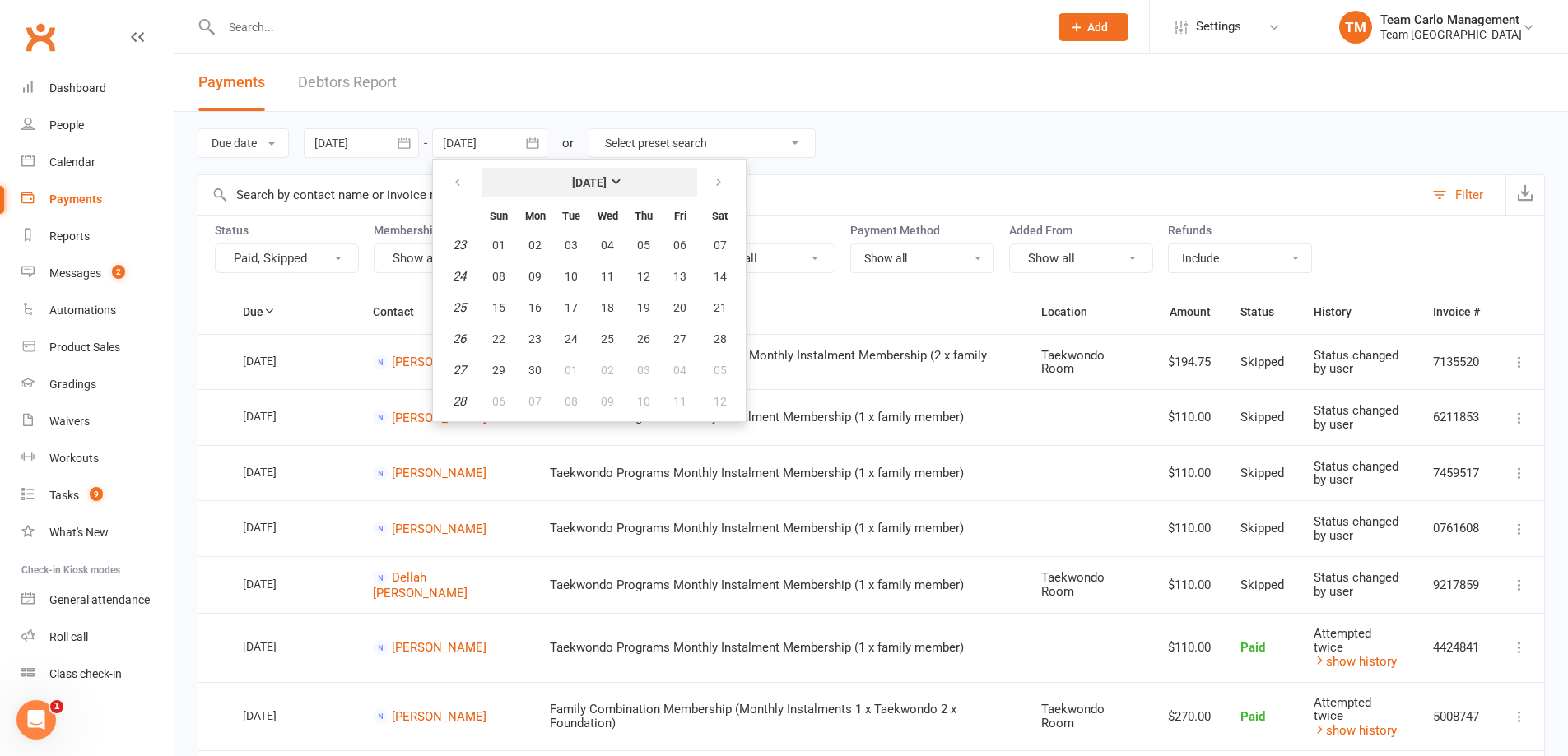
click at [578, 185] on strong "June 2025" at bounding box center [589, 182] width 34 height 13
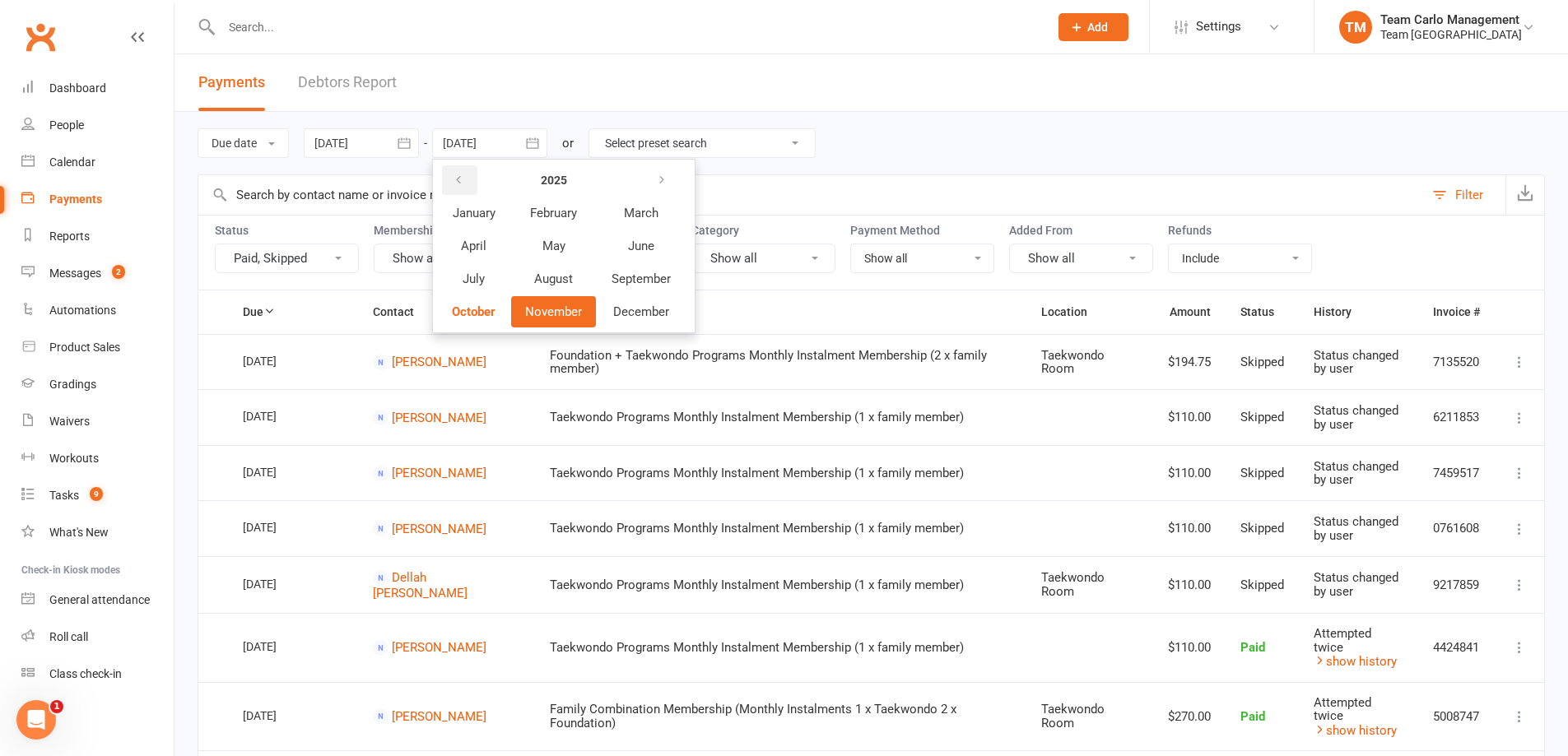
click at [463, 183] on icon "button" at bounding box center [459, 179] width 12 height 13
click at [478, 208] on span "January" at bounding box center [474, 213] width 42 height 15
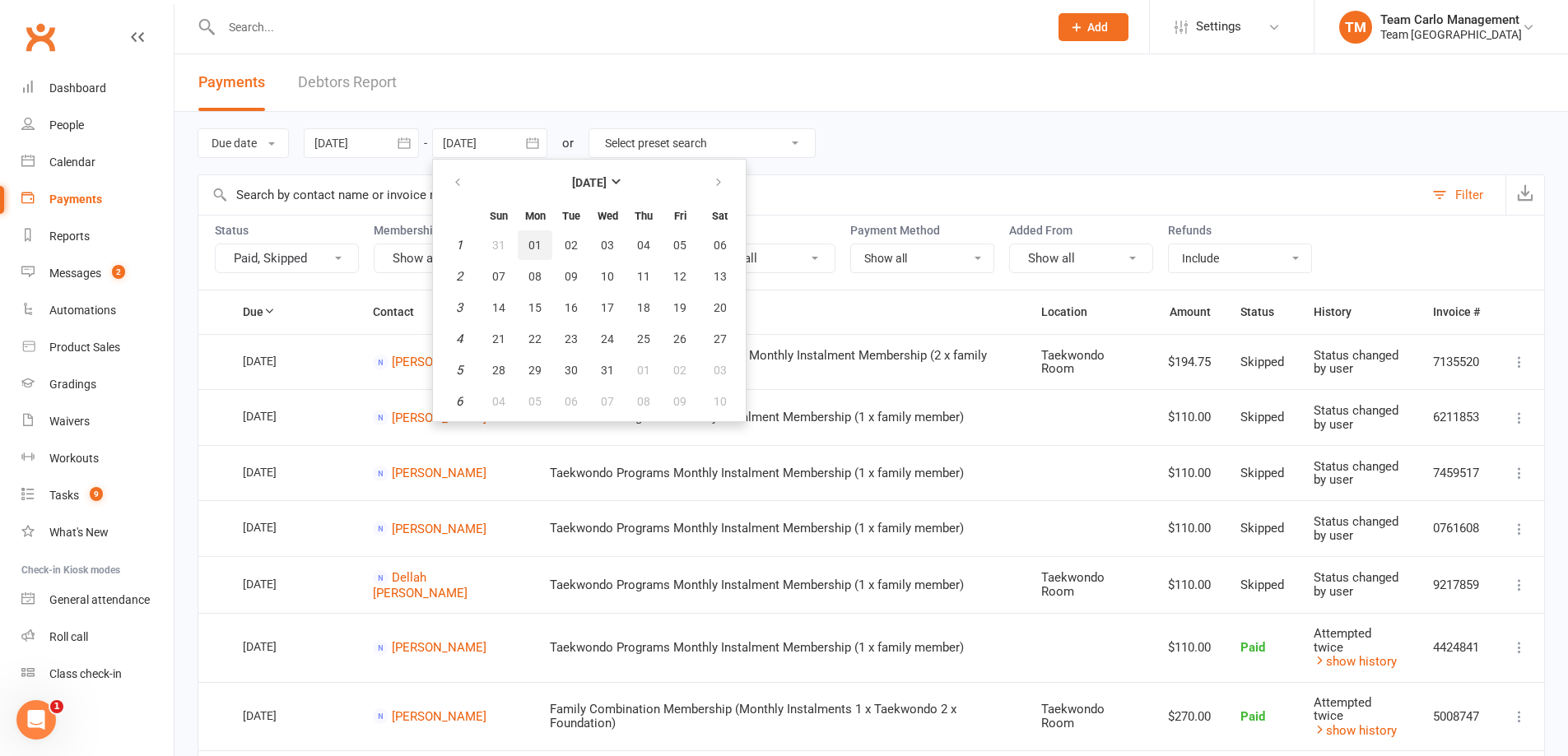
click at [540, 238] on span "01" at bounding box center [535, 244] width 13 height 13
type input "[DATE]"
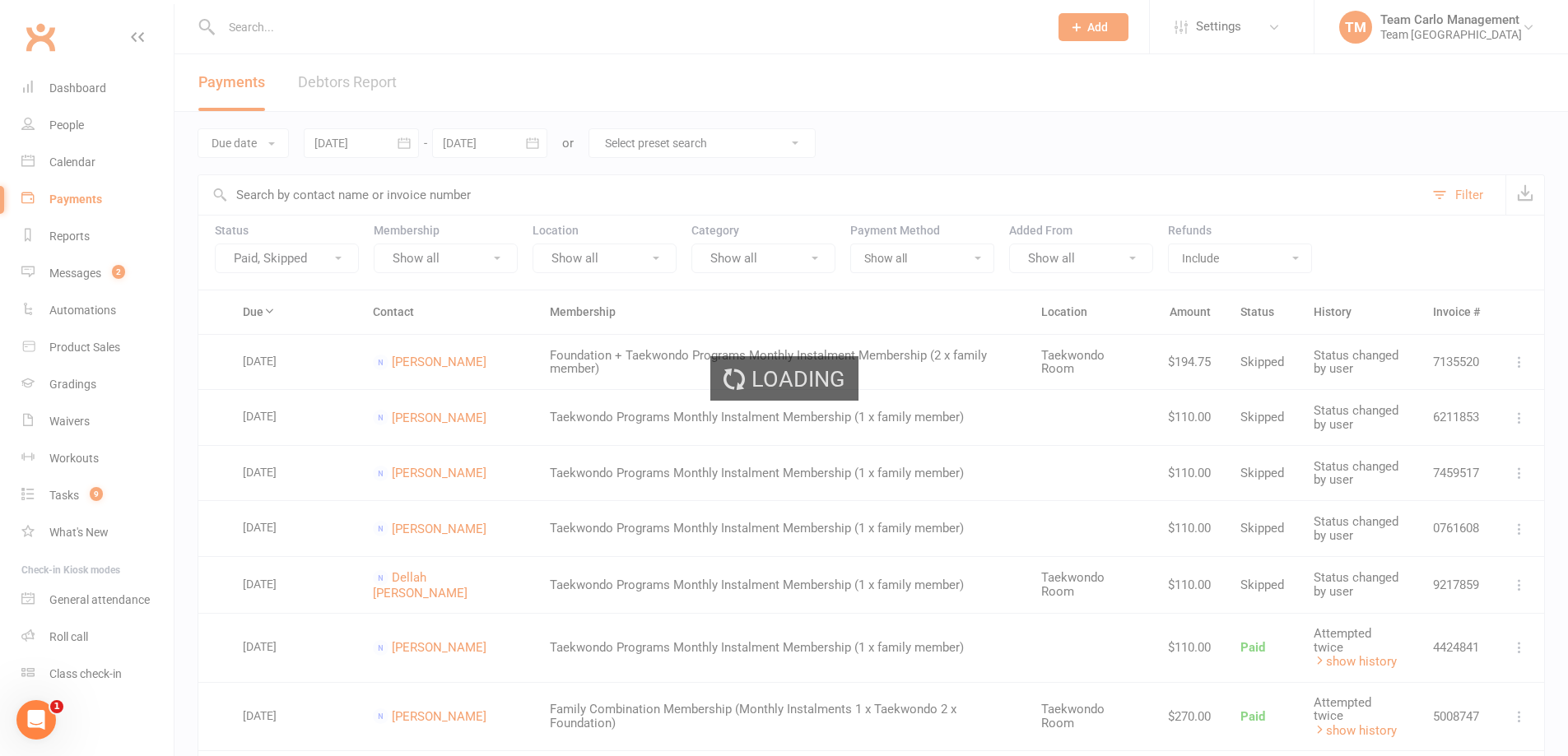
click at [594, 88] on div "Loading" at bounding box center [784, 378] width 1568 height 756
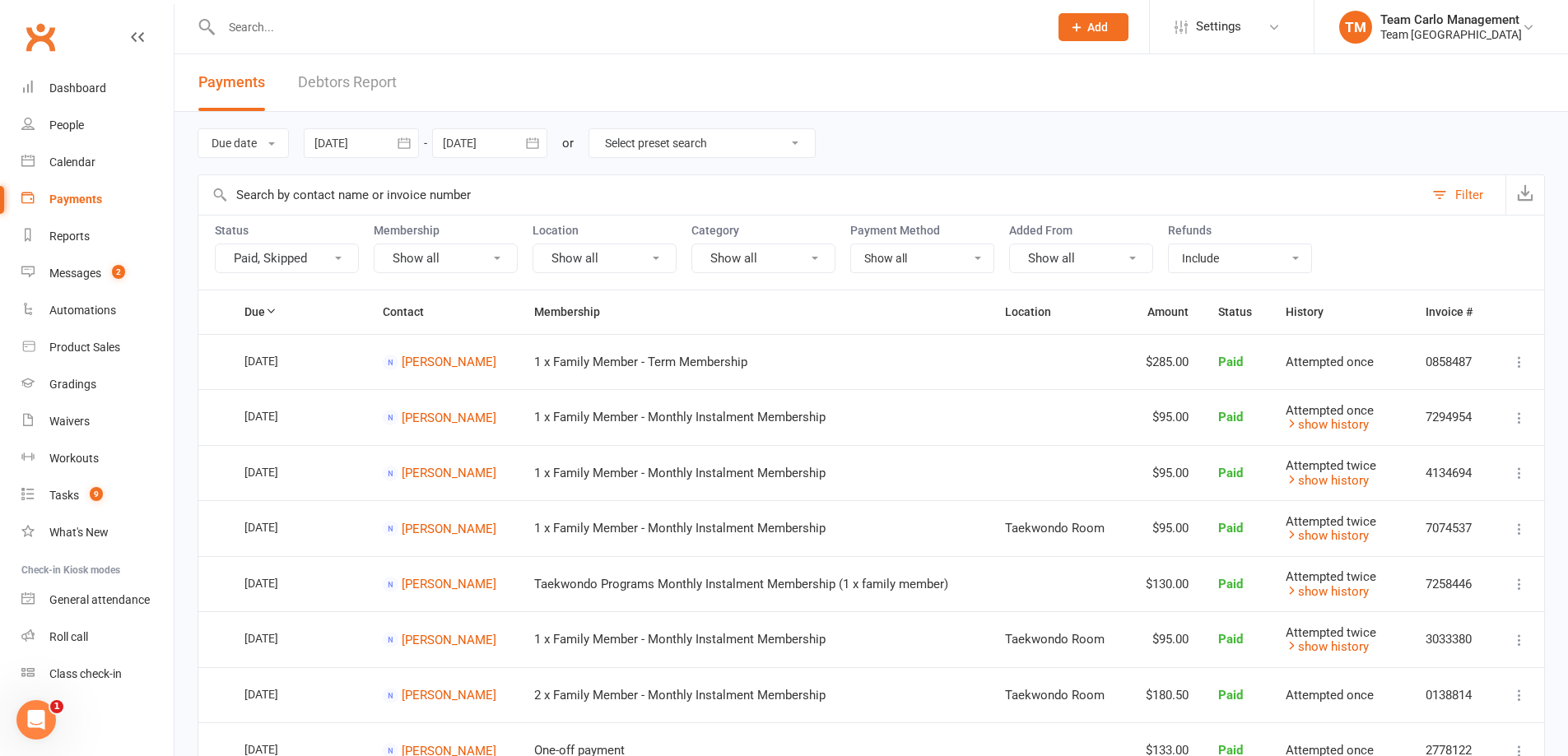
click at [1126, 130] on div "Due date Due date Date paid Date failed Date settled 01 Jan 2022 January 2022 S…" at bounding box center [872, 144] width 1347 height 63
click at [1534, 196] on button "button" at bounding box center [1525, 195] width 38 height 39
click at [403, 140] on icon "button" at bounding box center [404, 143] width 17 height 17
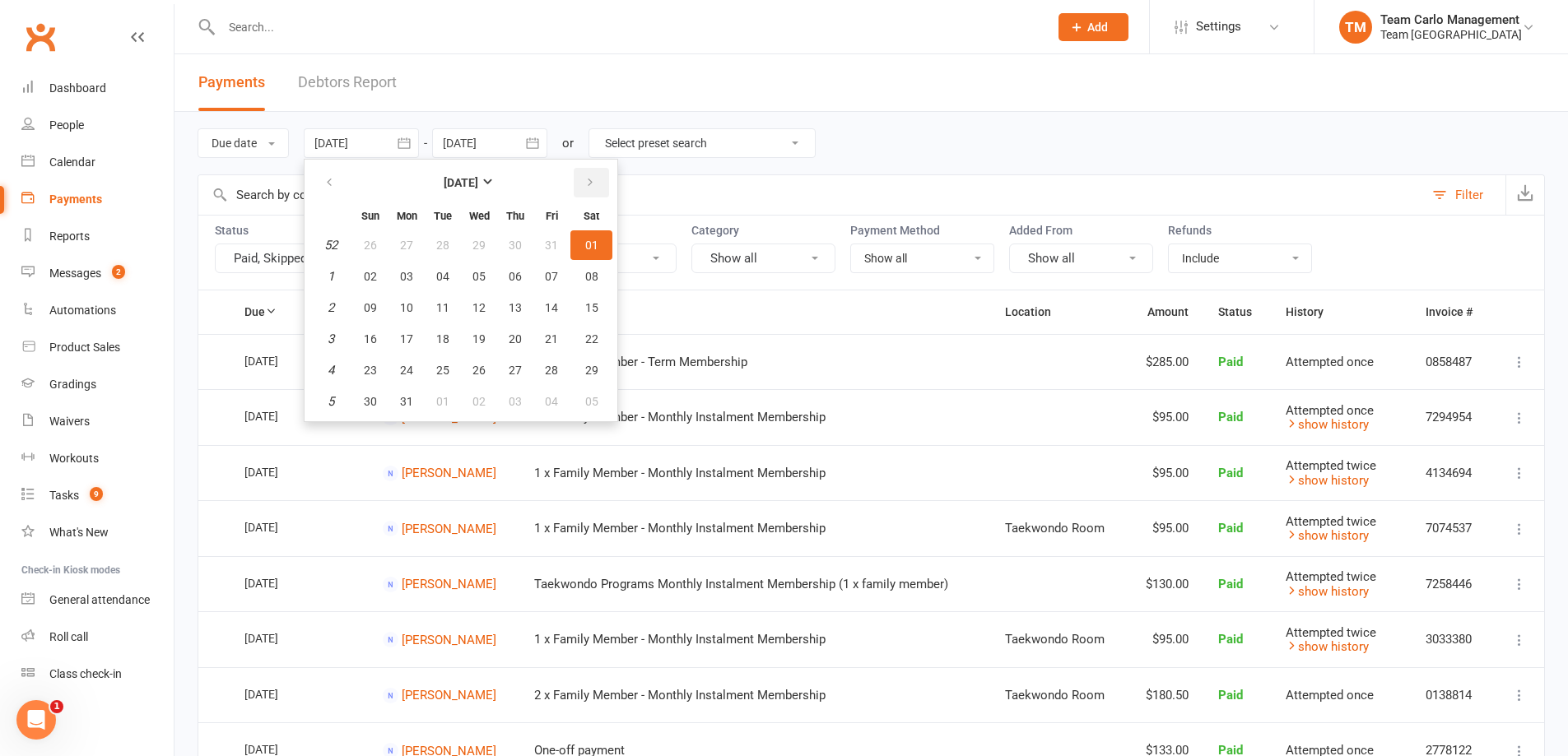
click at [582, 184] on button "button" at bounding box center [592, 183] width 35 height 30
click at [479, 178] on strong "February 2022" at bounding box center [461, 182] width 34 height 13
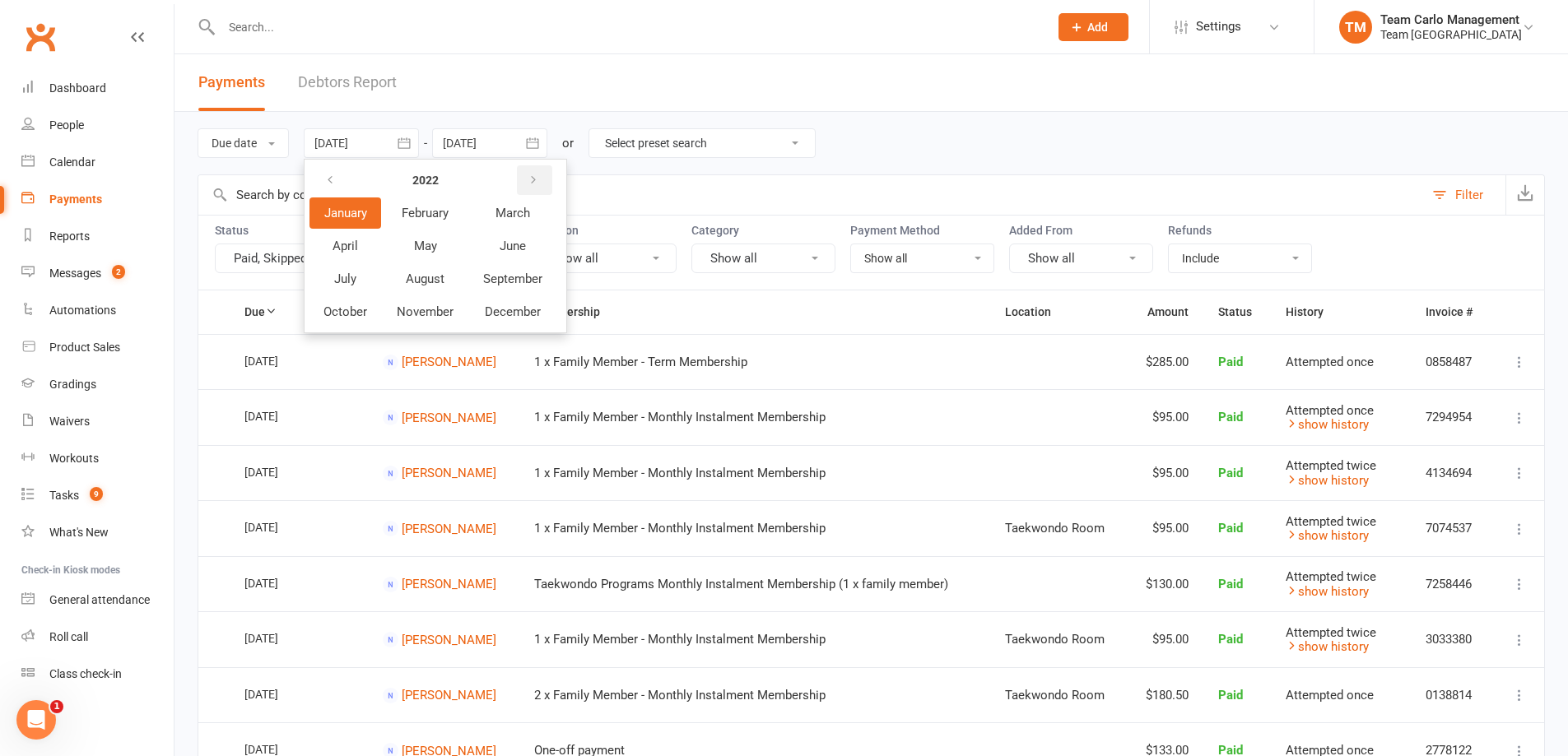
click at [540, 173] on icon "button" at bounding box center [534, 179] width 12 height 13
click at [351, 223] on button "January" at bounding box center [345, 214] width 72 height 32
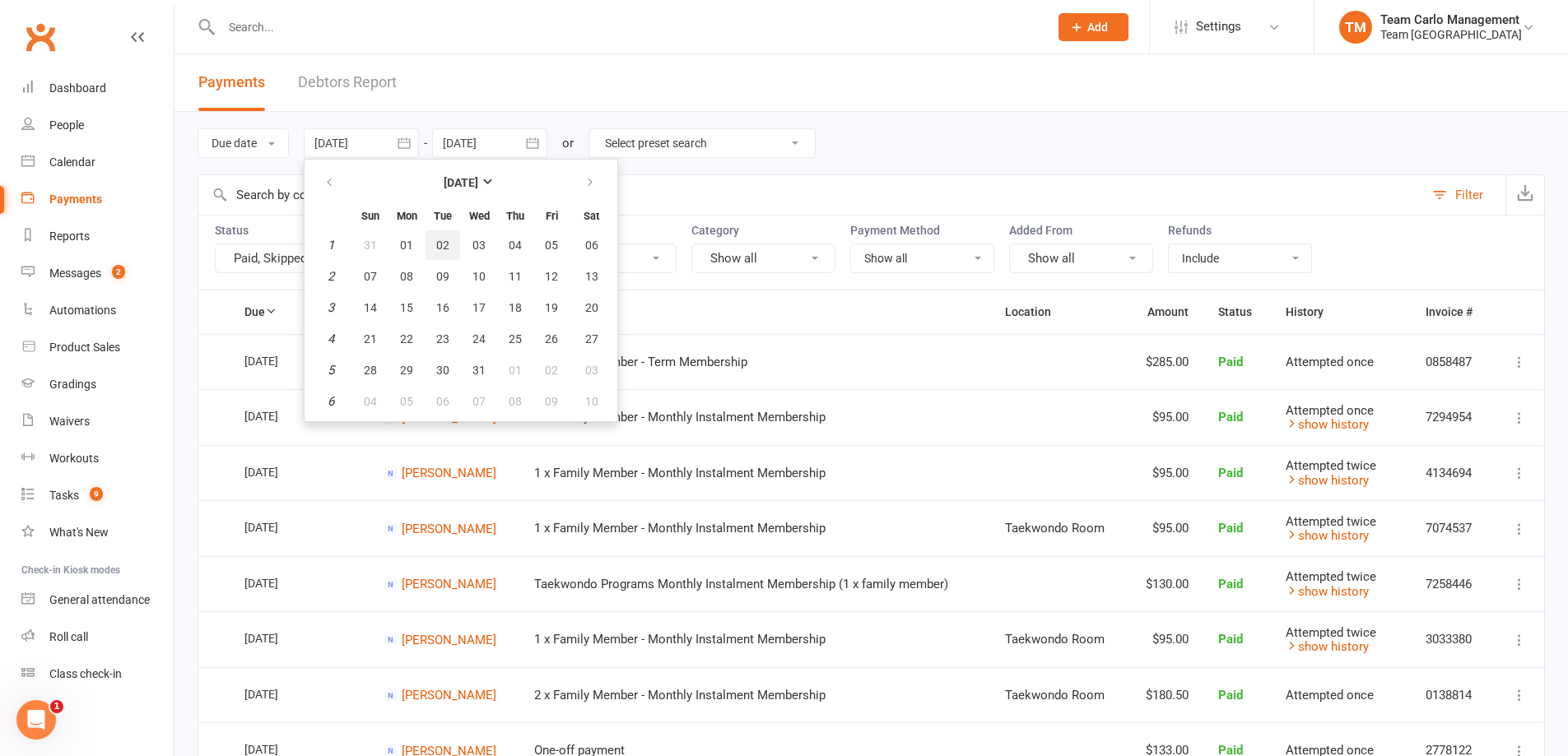
click at [444, 243] on span "02" at bounding box center [442, 244] width 13 height 13
type input "02 Jan 2024"
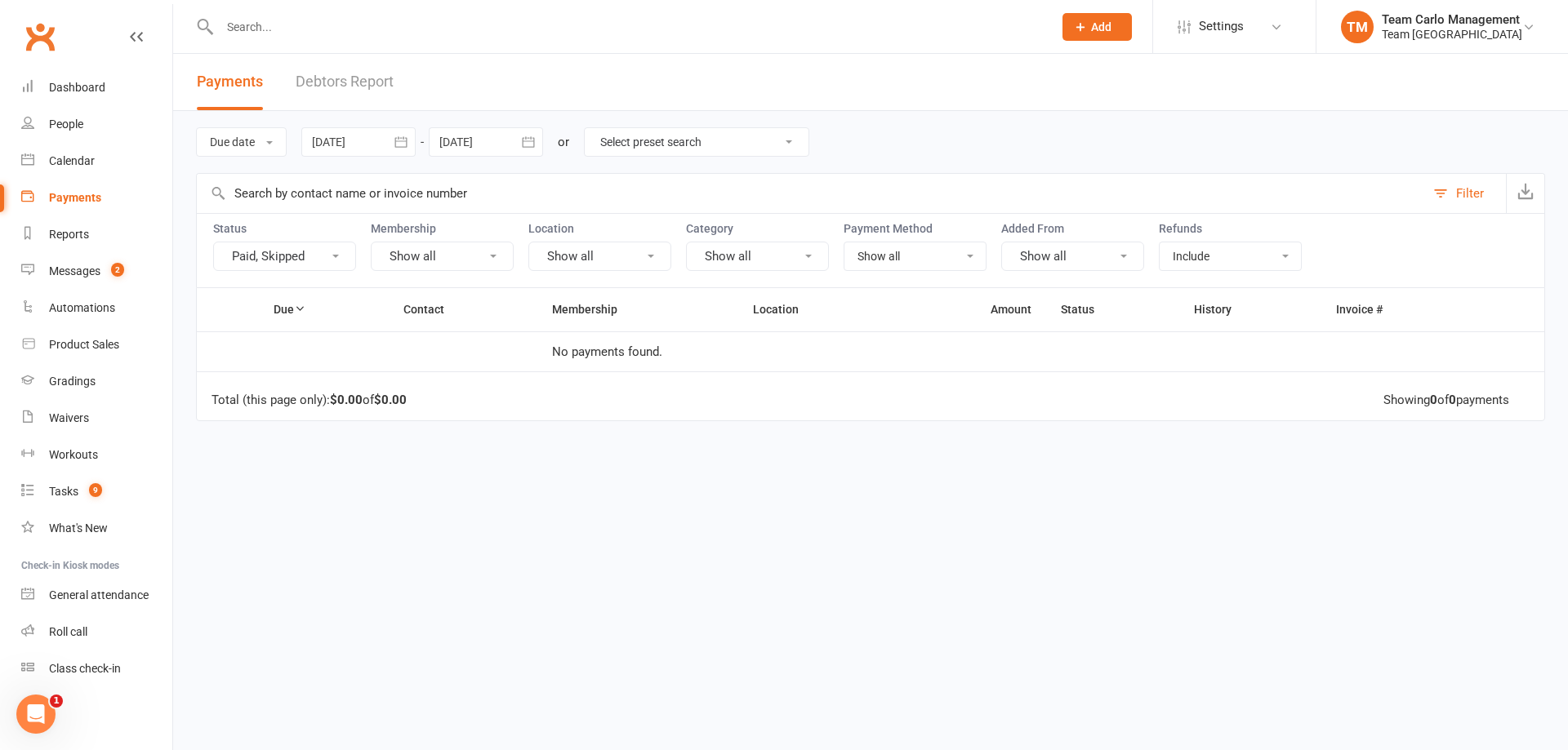
click at [532, 146] on icon "button" at bounding box center [528, 142] width 17 height 17
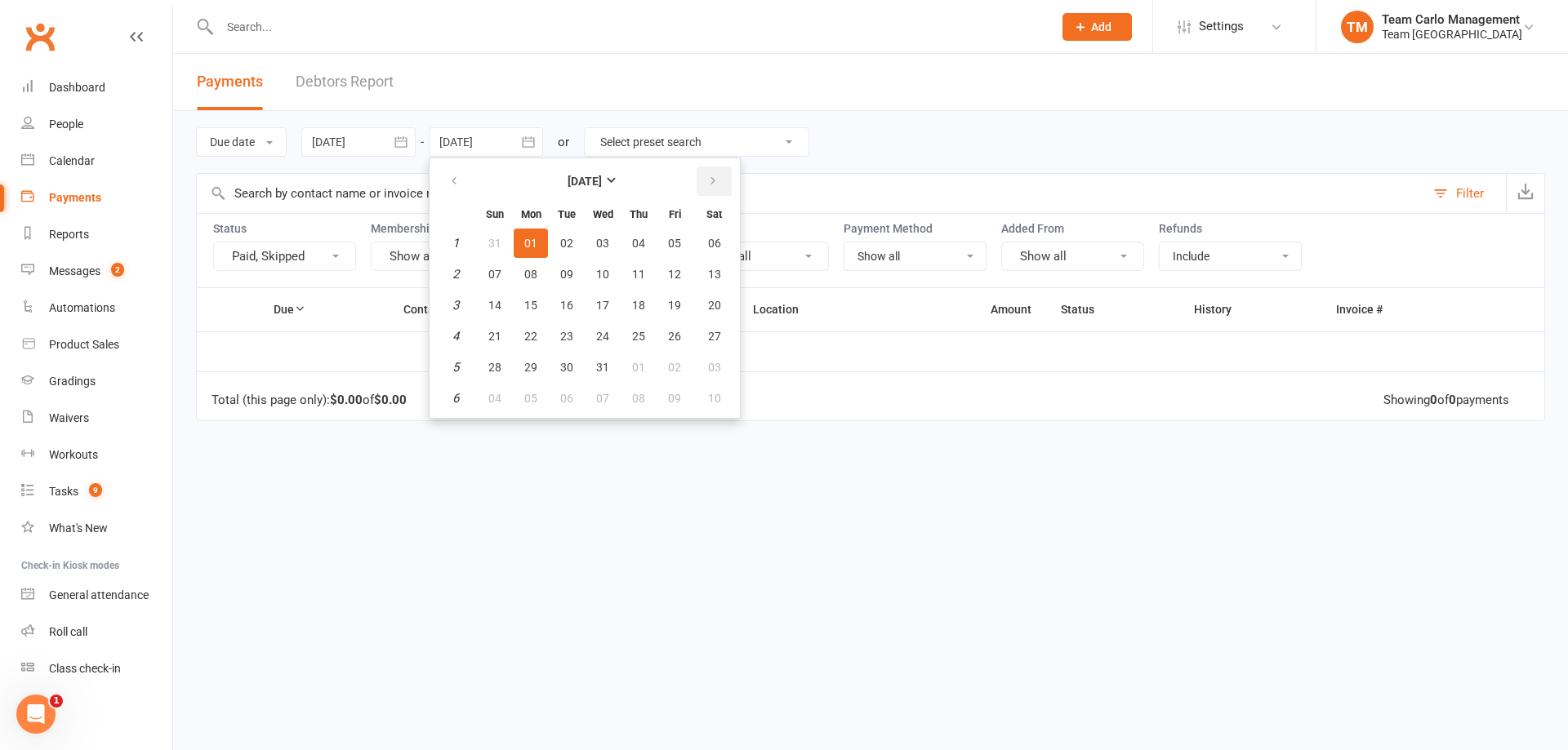
click at [710, 180] on icon "button" at bounding box center [713, 181] width 12 height 13
click at [653, 178] on button "March 2024" at bounding box center [584, 182] width 214 height 29
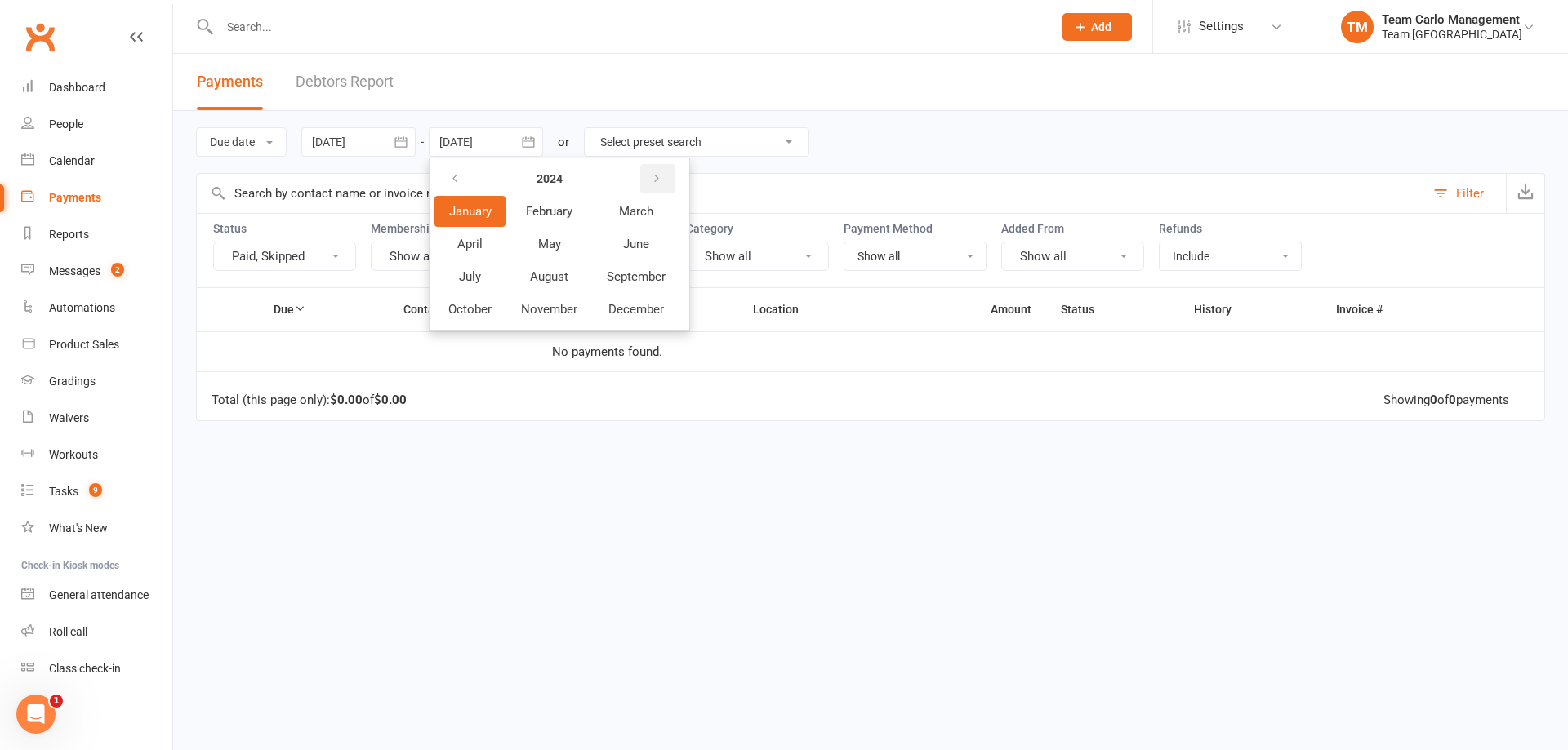
click at [662, 179] on icon "button" at bounding box center [657, 178] width 12 height 13
click at [468, 311] on span "October" at bounding box center [470, 309] width 43 height 15
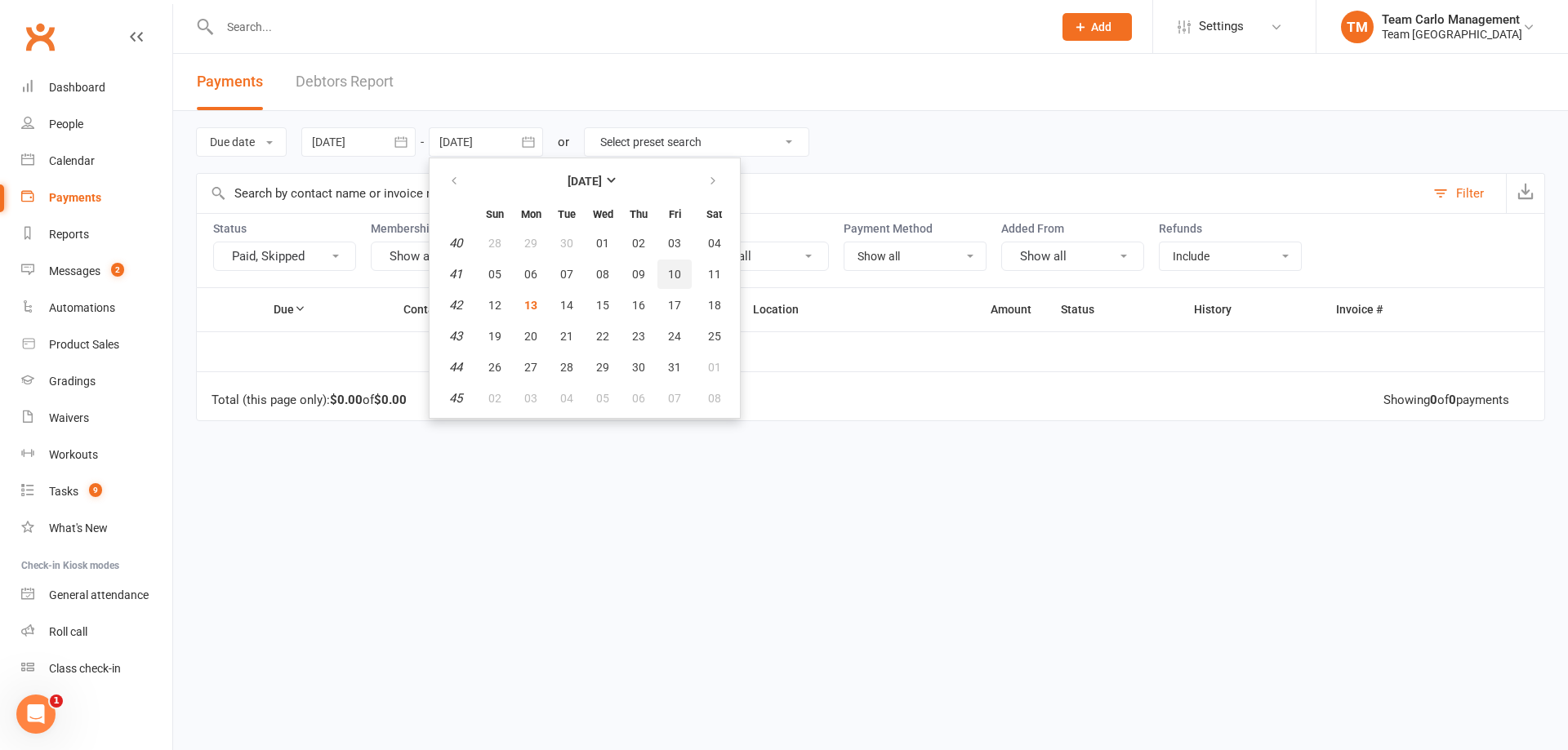
click at [679, 273] on span "10" at bounding box center [674, 273] width 13 height 13
type input "10 Oct 2025"
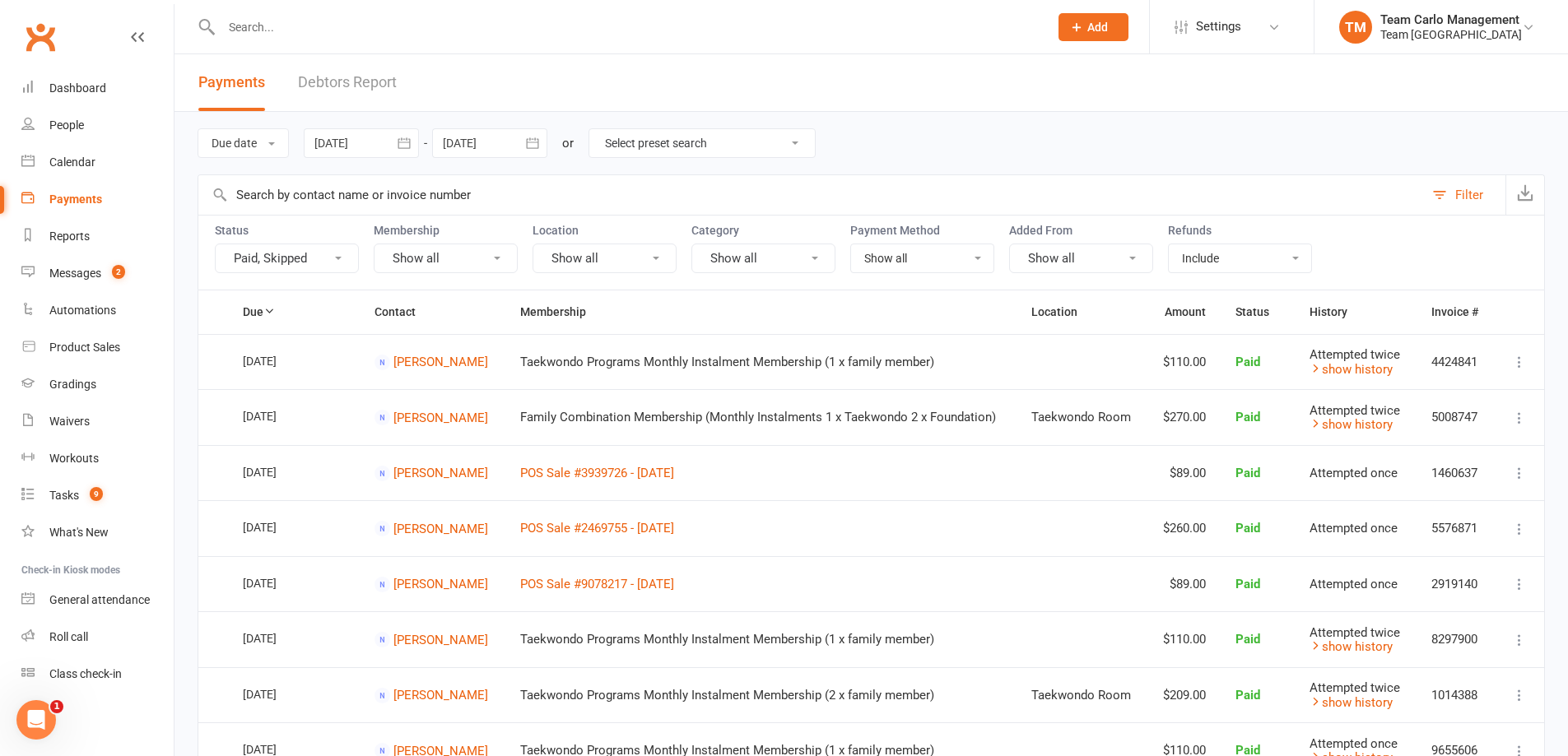
click at [1047, 162] on div "Due date Due date Date paid Date failed Date settled 02 Jan 2024 January 2024 S…" at bounding box center [872, 144] width 1347 height 63
click at [1532, 182] on button "button" at bounding box center [1525, 195] width 38 height 39
click at [849, 101] on header "Payments Debtors Report" at bounding box center [871, 83] width 1394 height 58
click at [1477, 30] on div "Team Carlo Airport West" at bounding box center [1452, 34] width 142 height 15
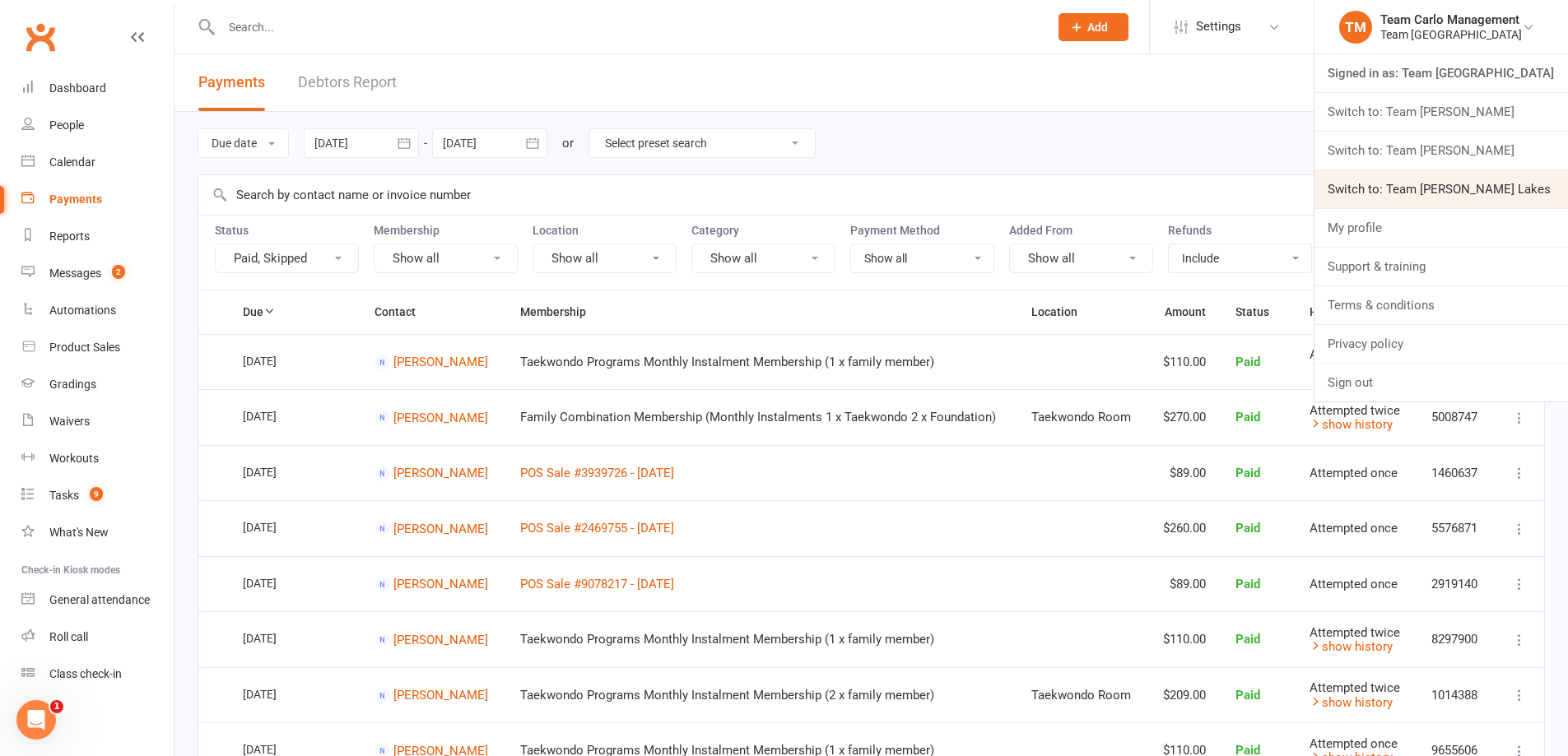
click at [1499, 187] on link "Switch to: Team [PERSON_NAME] Lakes" at bounding box center [1441, 189] width 253 height 37
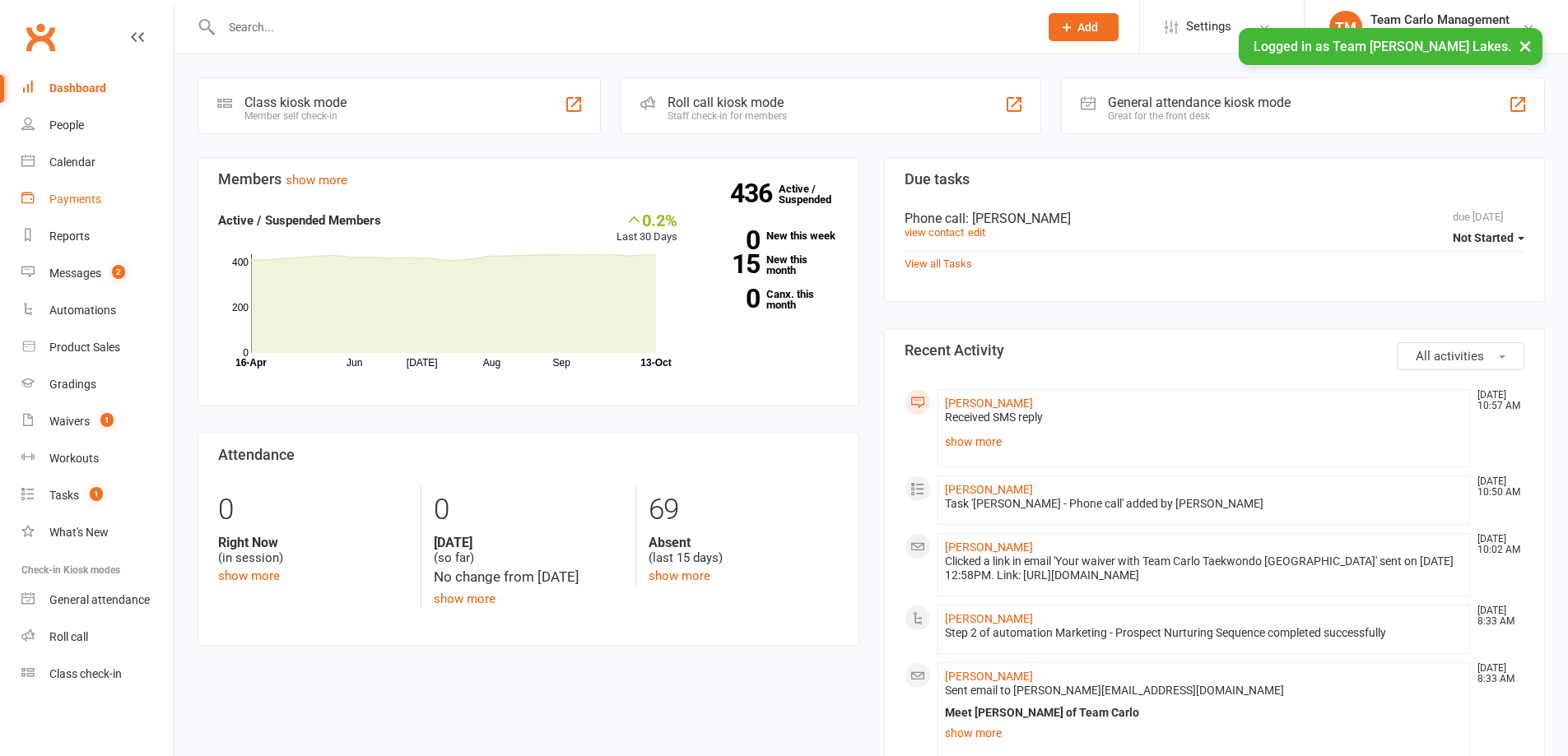
click at [105, 208] on link "Payments" at bounding box center [98, 200] width 153 height 37
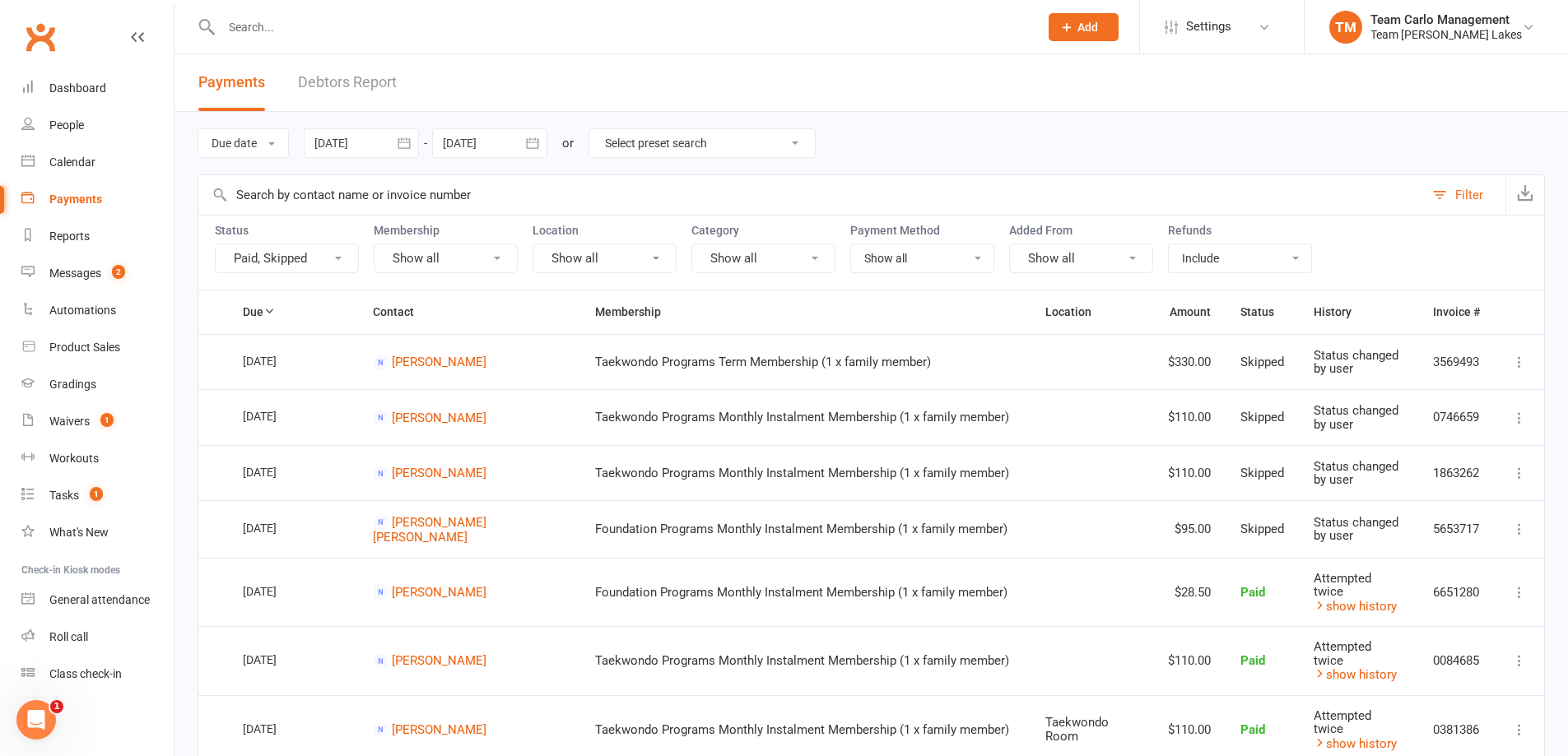
click at [404, 133] on button "button" at bounding box center [404, 143] width 30 height 30
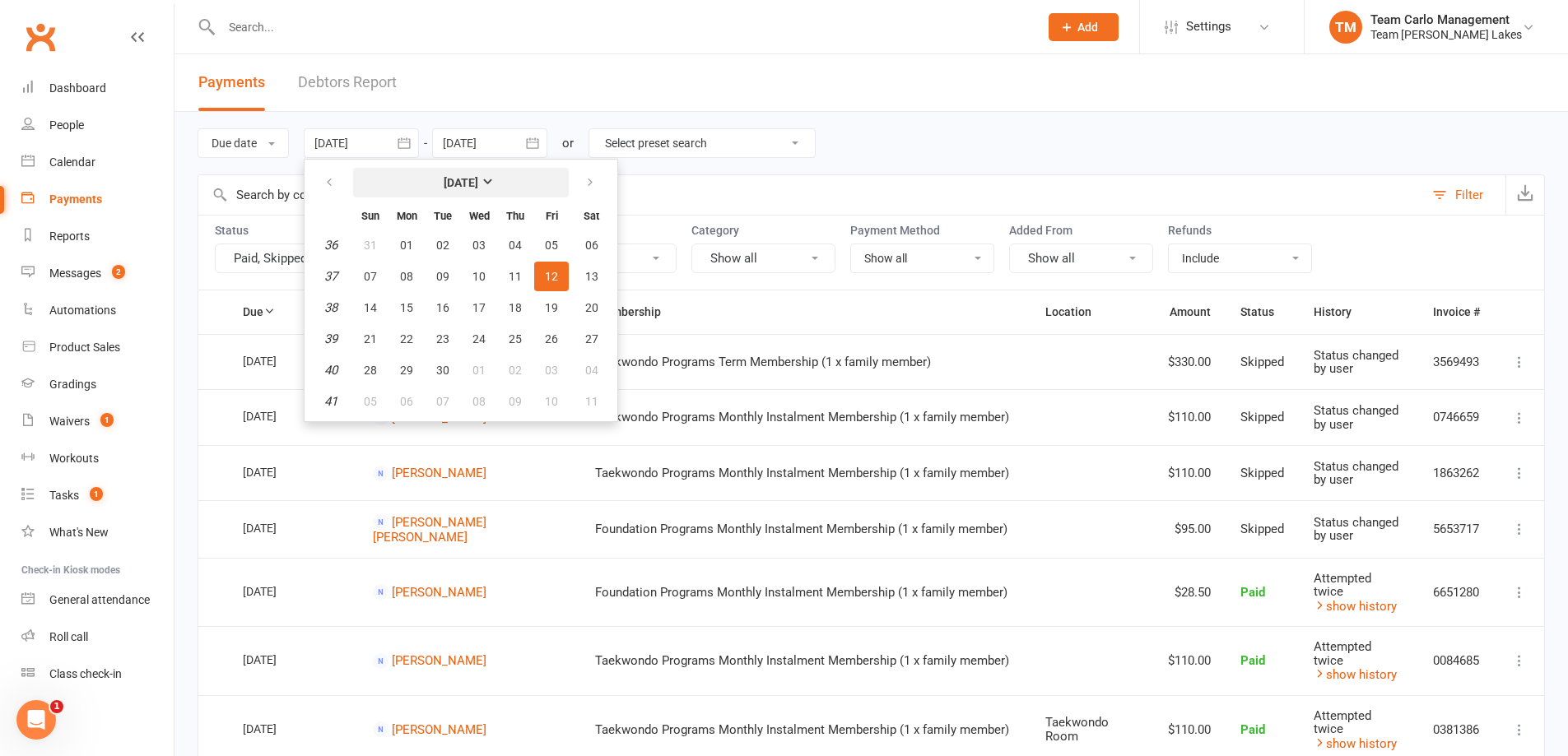
click at [409, 187] on button "[DATE]" at bounding box center [461, 183] width 216 height 30
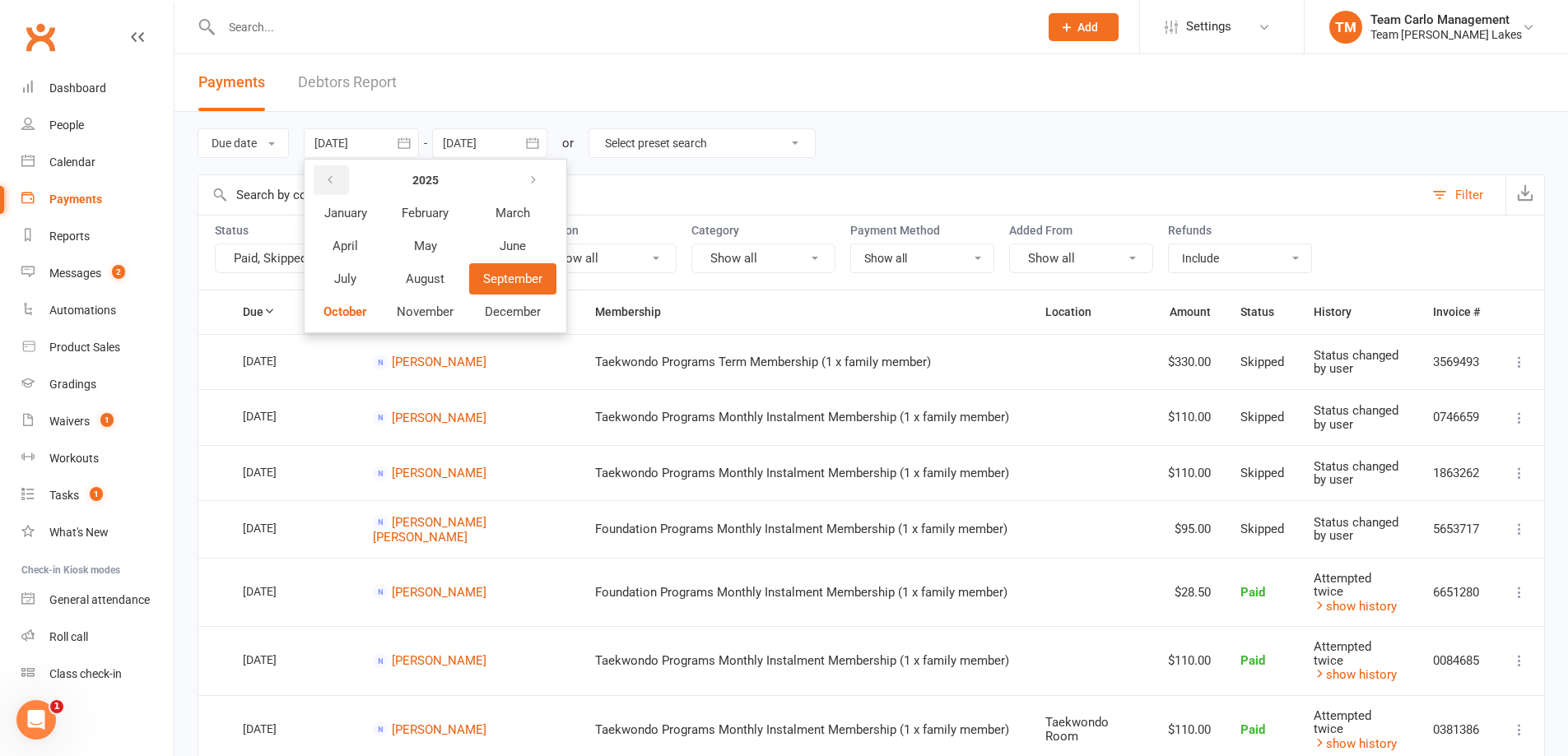
click at [326, 183] on button "button" at bounding box center [331, 180] width 35 height 30
click at [537, 175] on icon "button" at bounding box center [534, 179] width 12 height 13
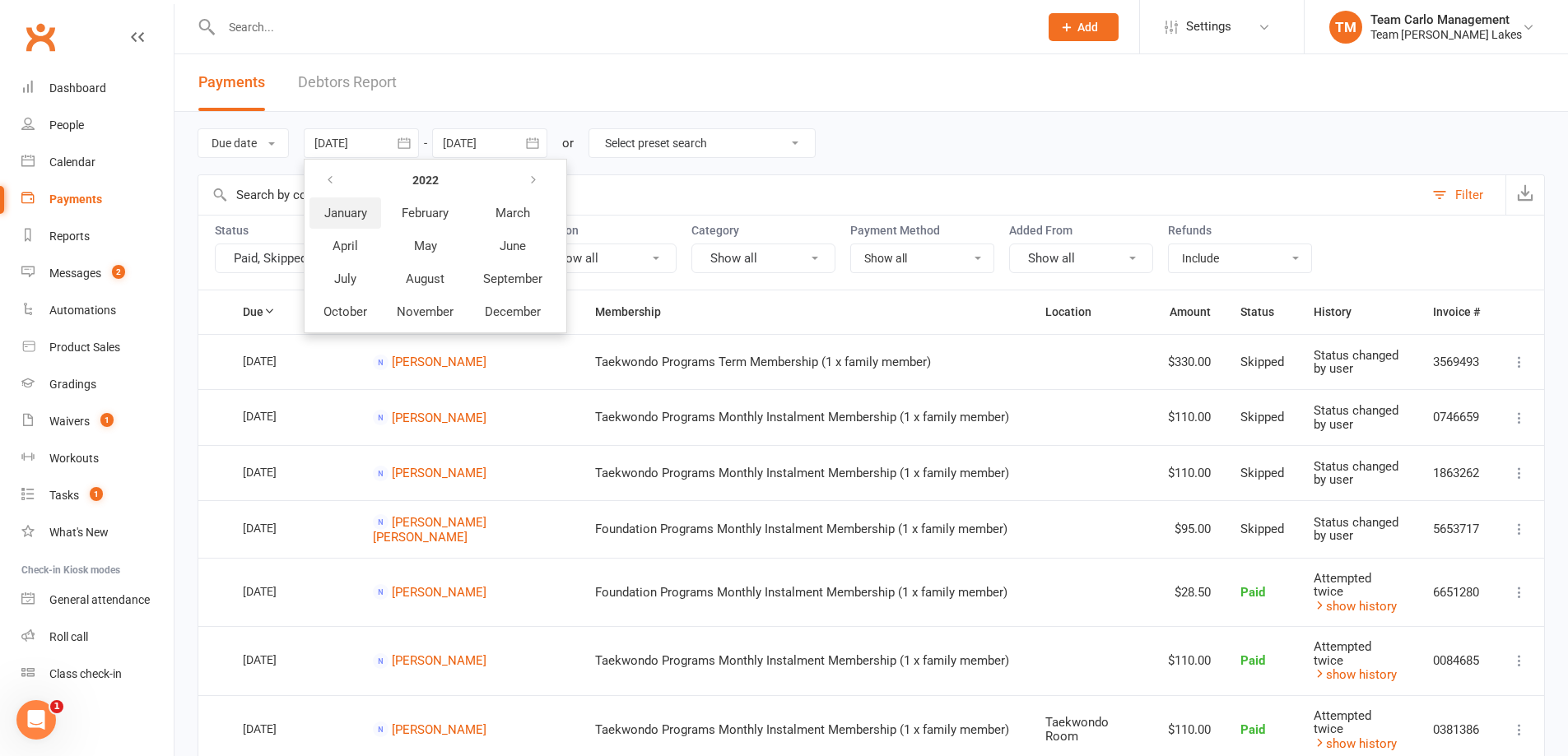
click at [360, 220] on span "January" at bounding box center [345, 213] width 42 height 15
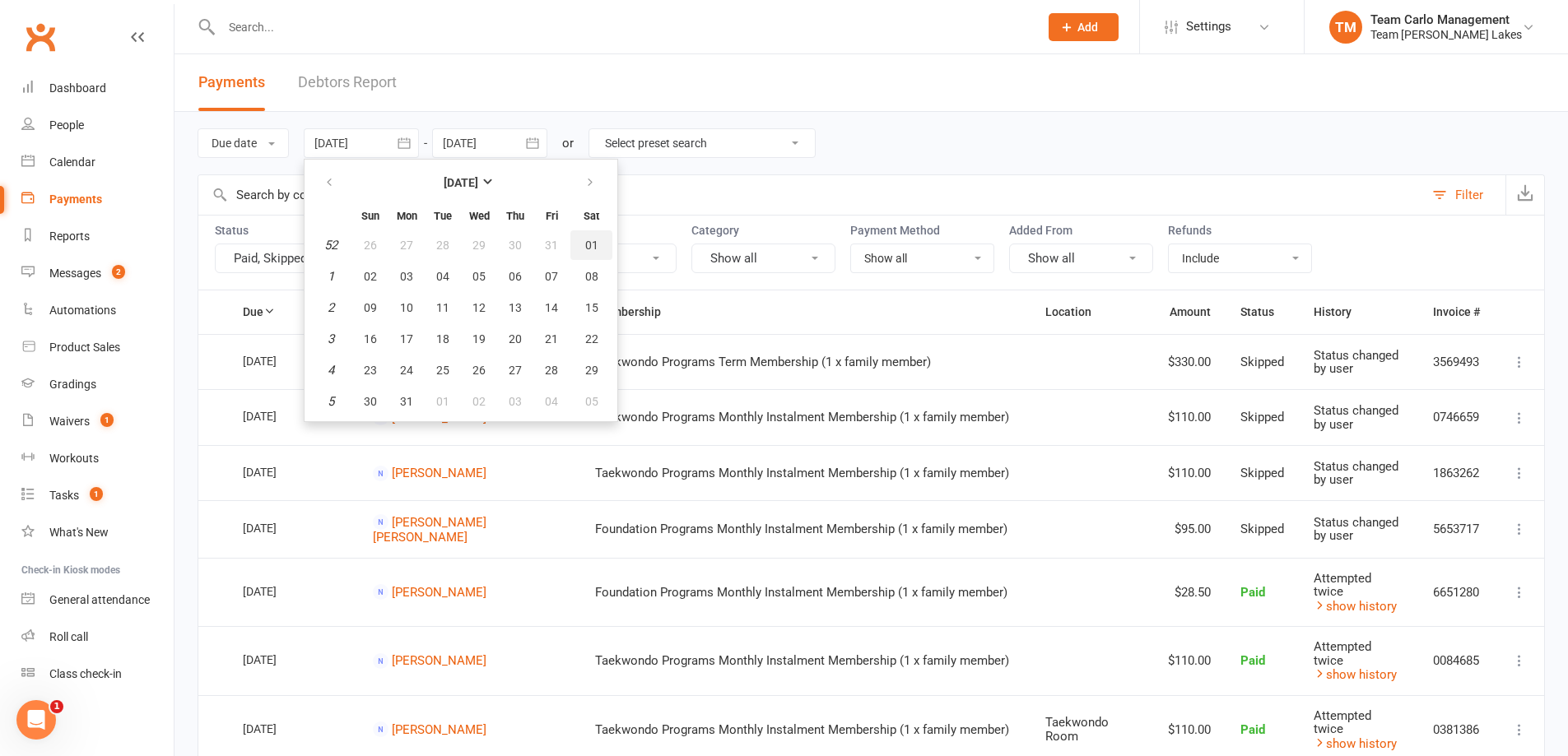
click at [595, 243] on span "01" at bounding box center [591, 244] width 13 height 13
type input "[DATE]"
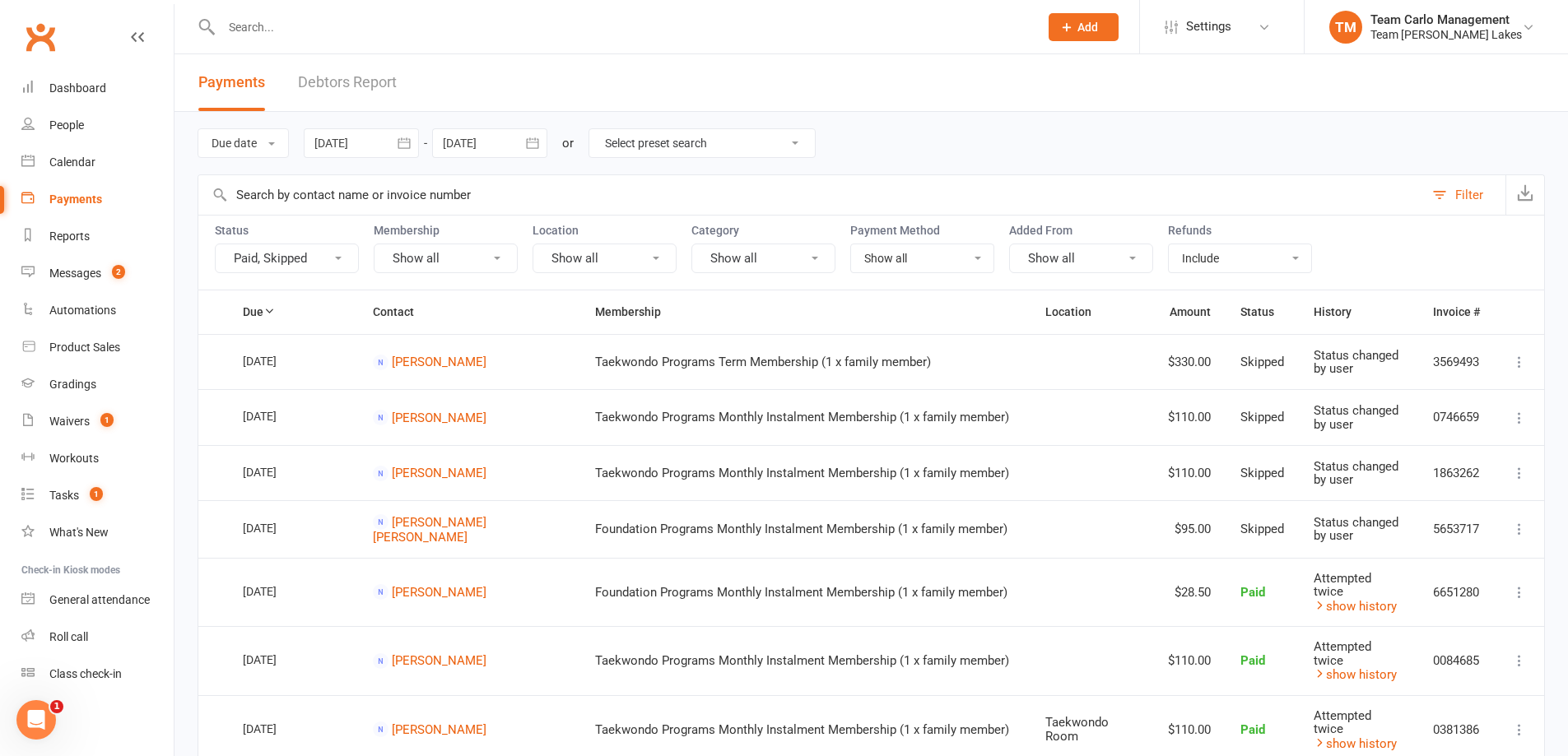
click at [538, 144] on icon "button" at bounding box center [532, 143] width 17 height 17
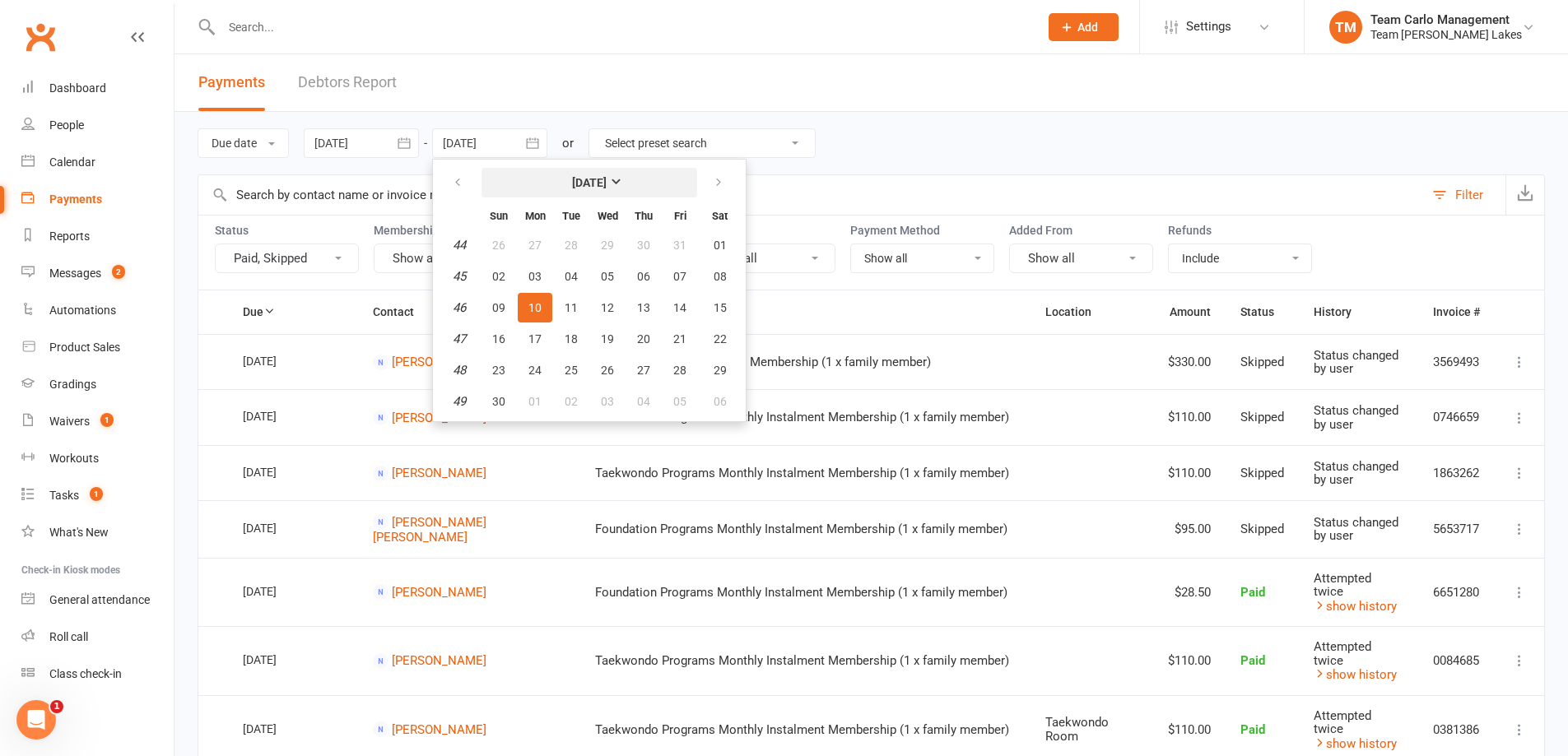
click at [572, 177] on strong "[DATE]" at bounding box center [589, 182] width 34 height 13
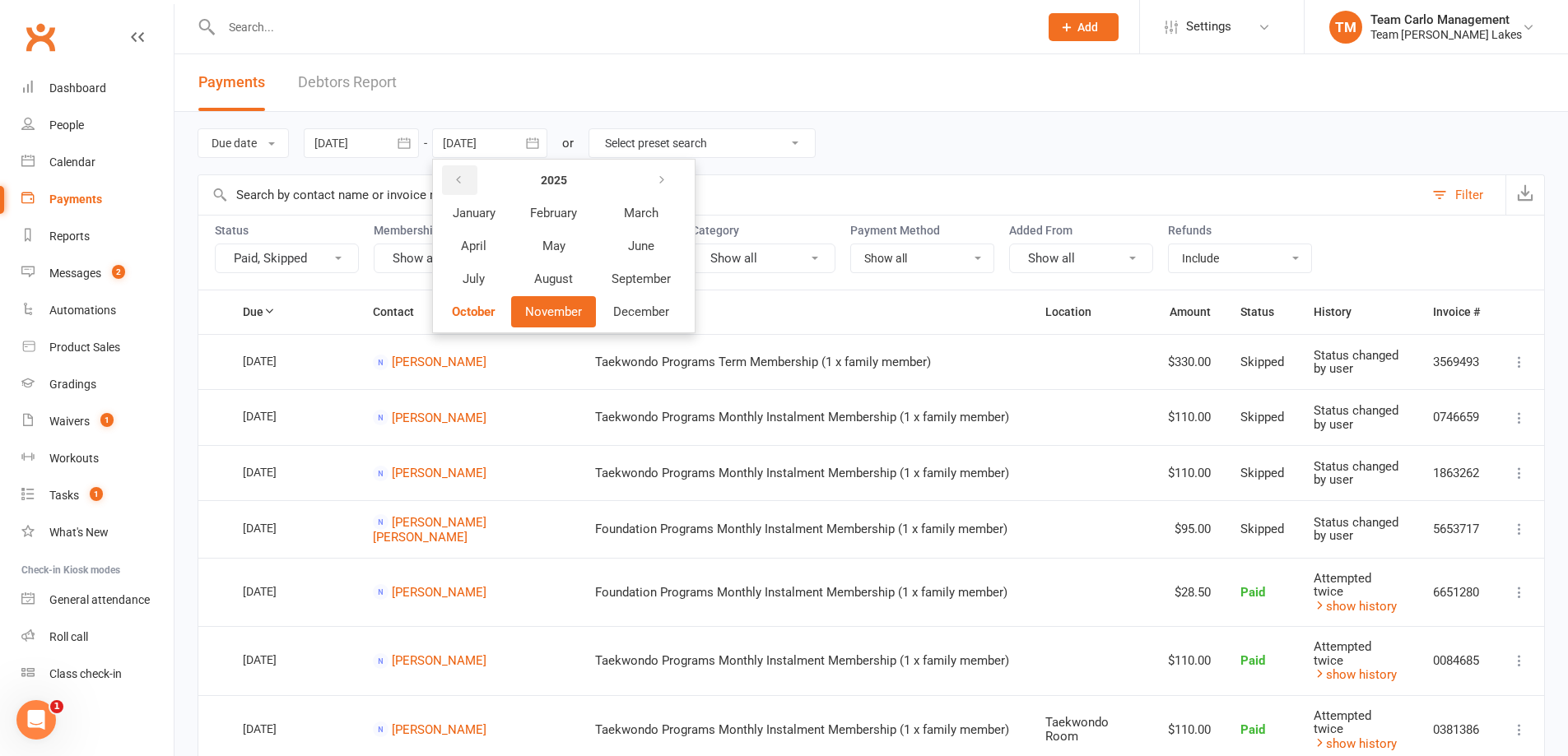
click at [464, 178] on icon "button" at bounding box center [459, 179] width 12 height 13
click at [664, 179] on icon "button" at bounding box center [662, 179] width 12 height 13
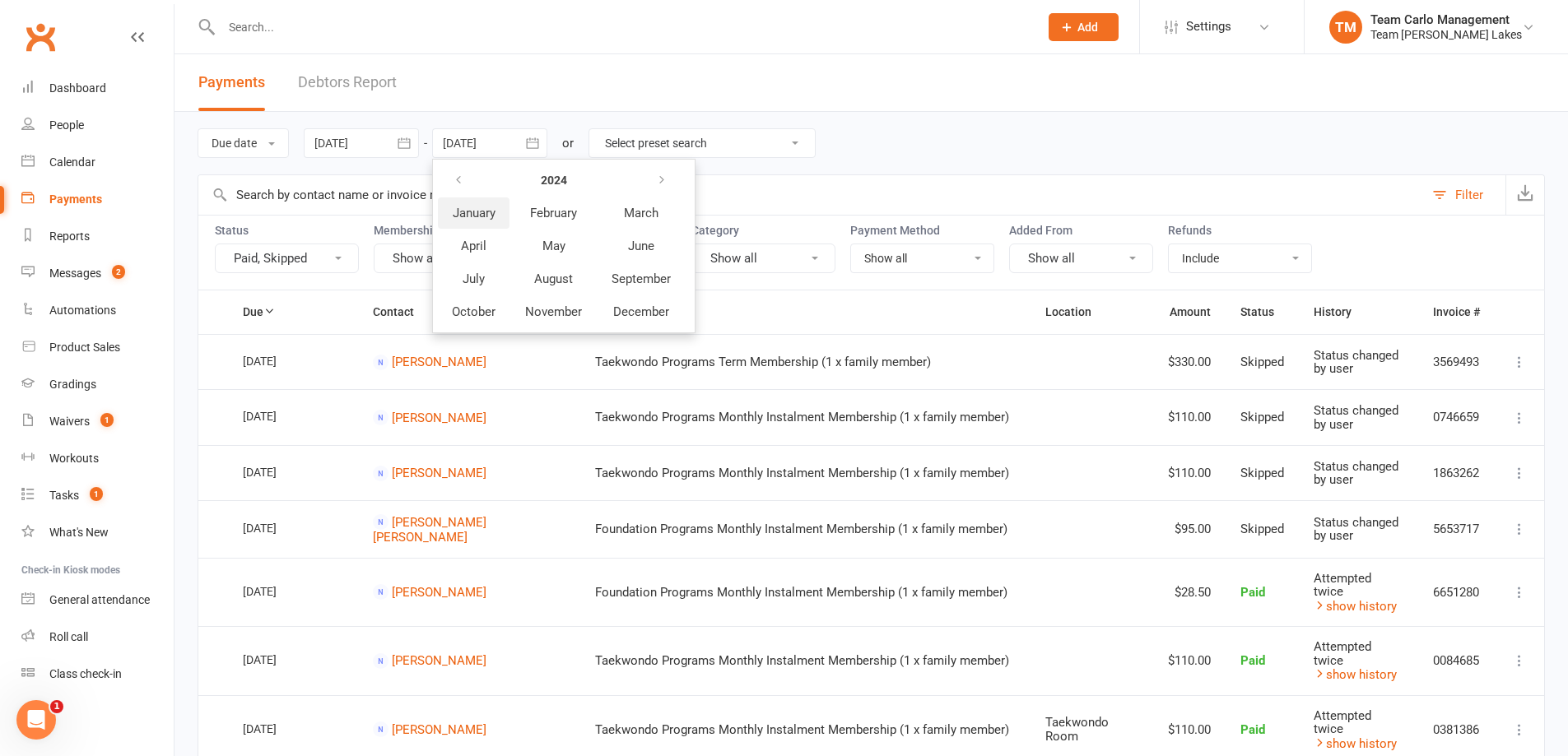
click at [486, 221] on button "January" at bounding box center [474, 214] width 72 height 32
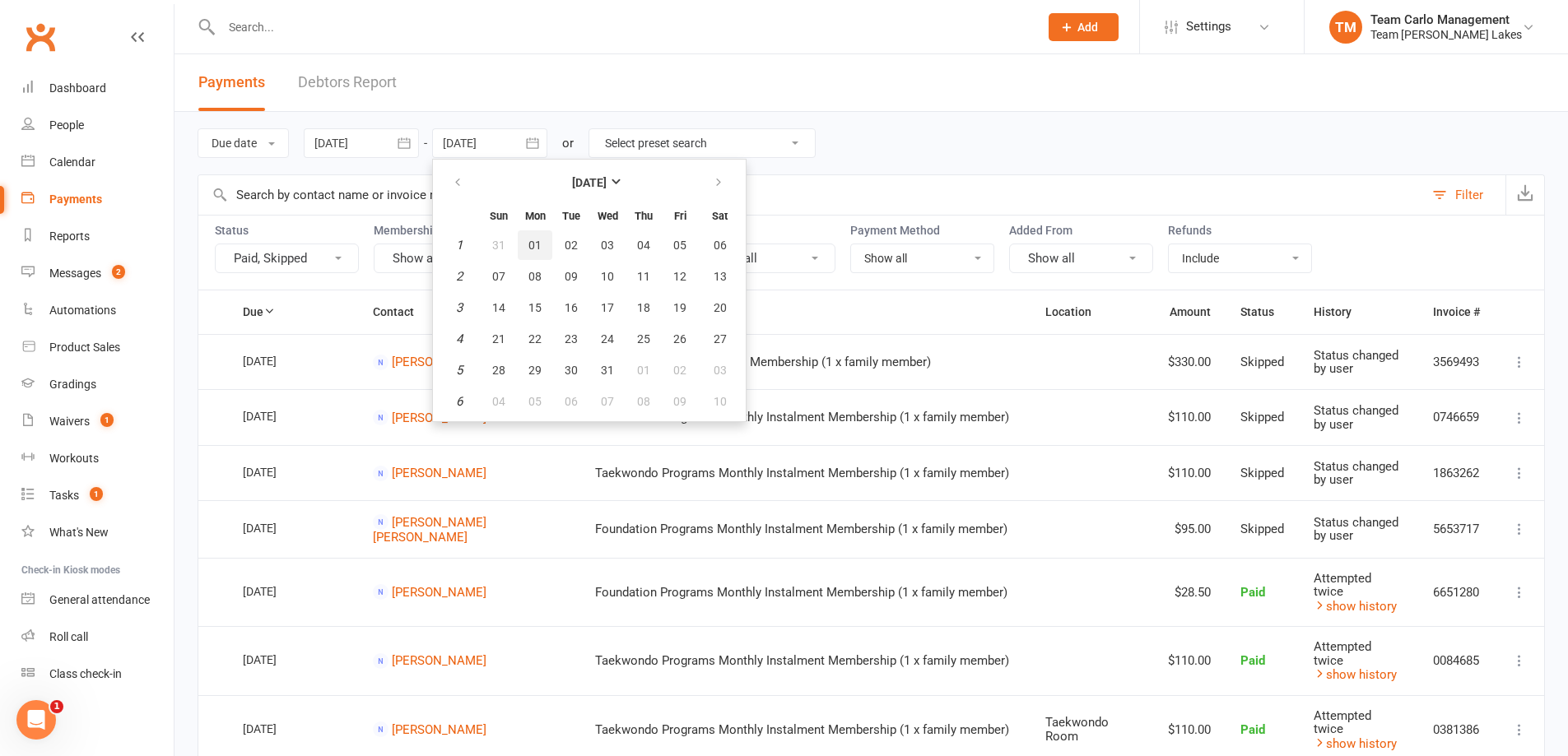
click at [542, 238] on span "01" at bounding box center [535, 244] width 13 height 13
type input "[DATE]"
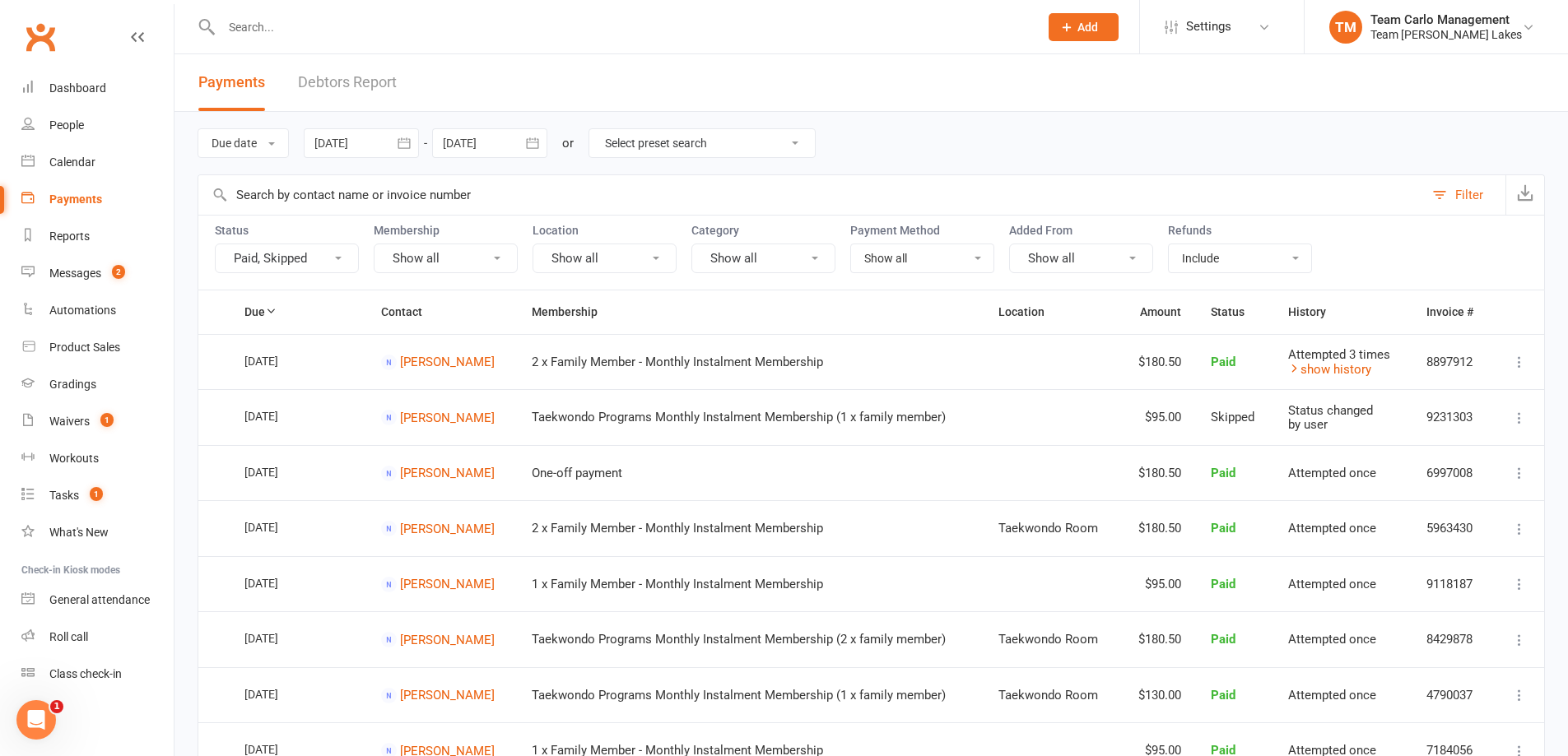
click at [681, 84] on header "Payments Debtors Report" at bounding box center [871, 83] width 1394 height 58
click at [692, 83] on header "Payments Debtors Report" at bounding box center [871, 83] width 1394 height 58
click at [1537, 201] on button "button" at bounding box center [1525, 195] width 38 height 39
click at [407, 148] on icon "button" at bounding box center [404, 143] width 17 height 17
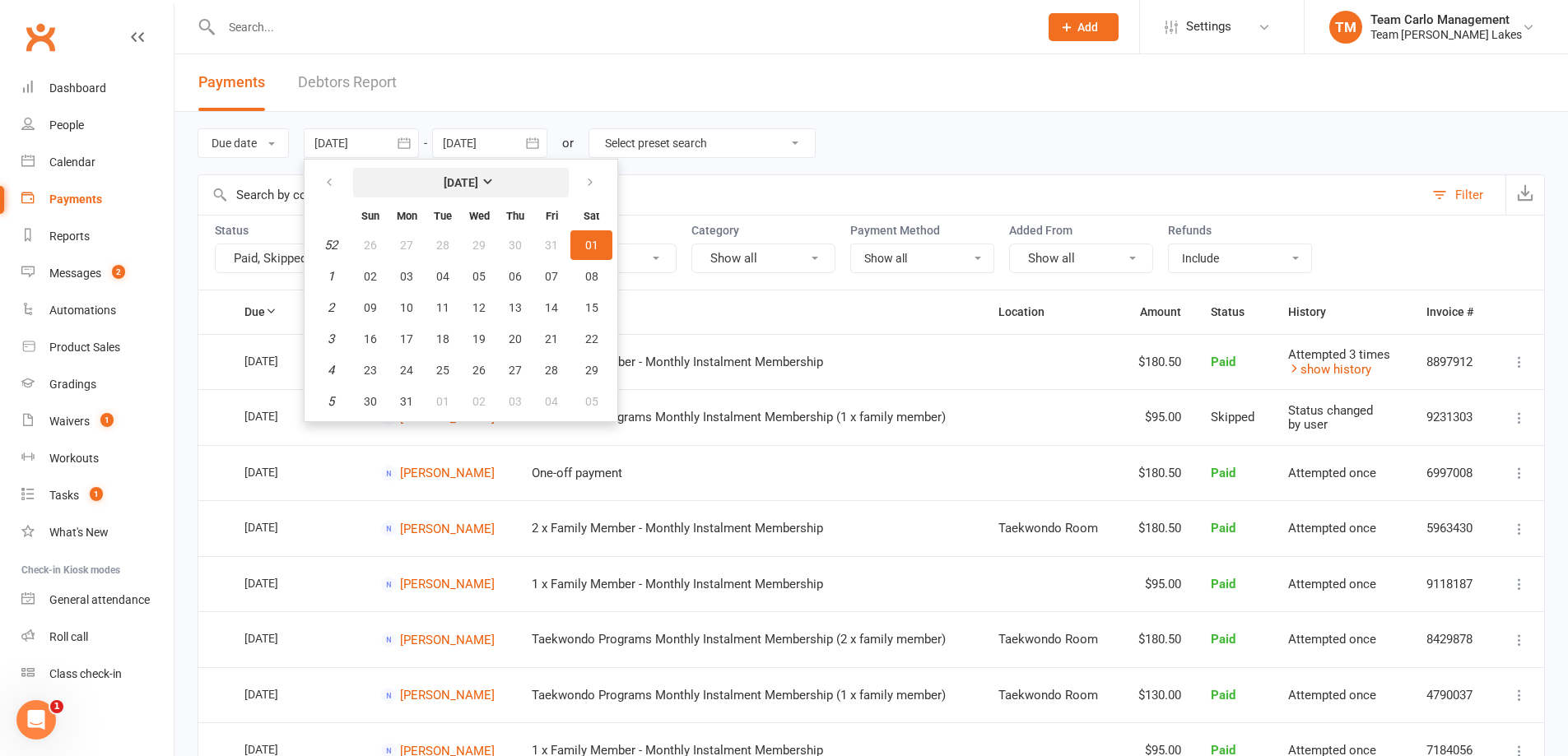
click at [479, 178] on strong "[DATE]" at bounding box center [461, 182] width 34 height 13
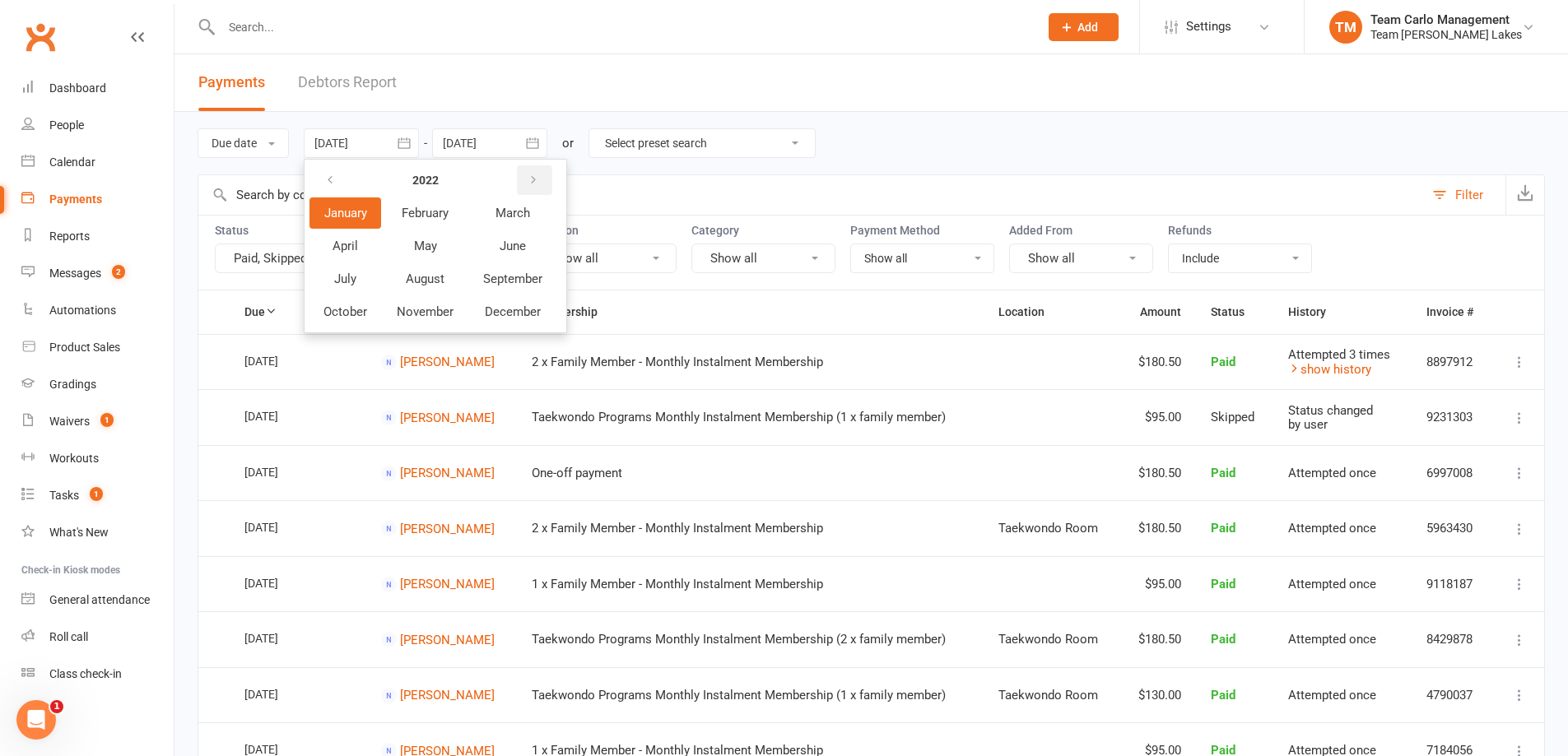
click at [537, 180] on icon "button" at bounding box center [534, 179] width 12 height 13
click at [346, 219] on span "January" at bounding box center [345, 213] width 42 height 15
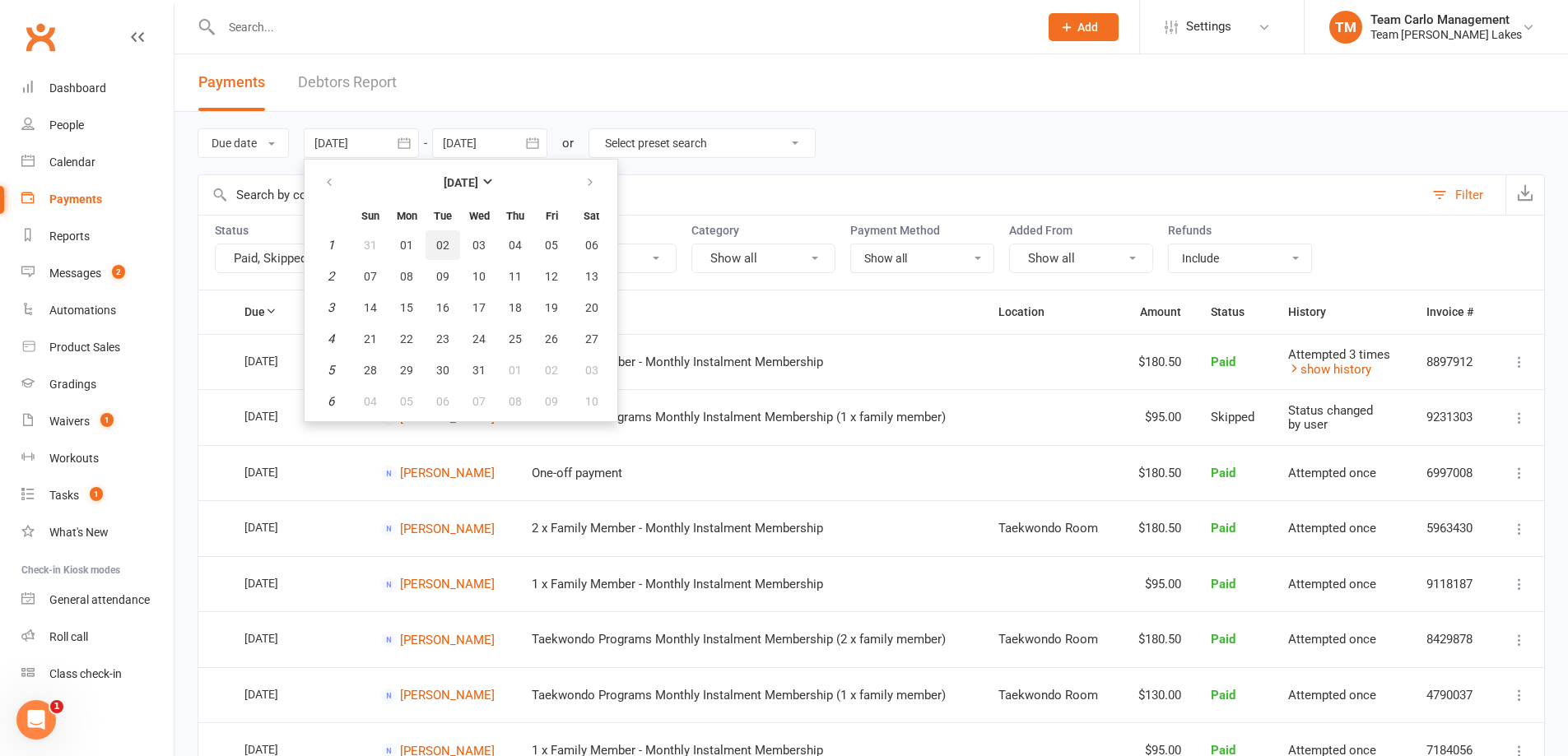
click at [449, 246] on span "02" at bounding box center [442, 244] width 13 height 13
type input "02 Jan 2024"
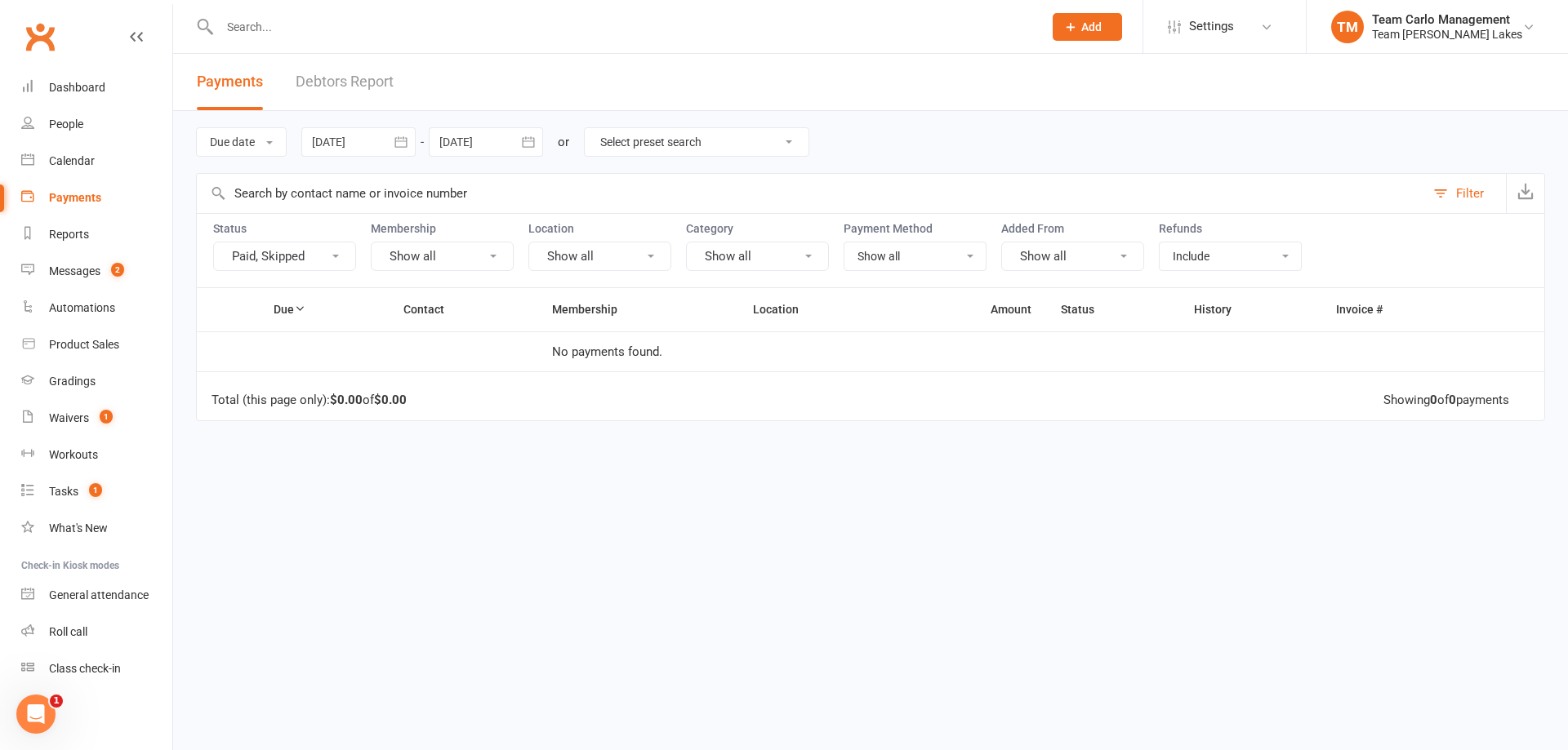
click at [530, 139] on icon "button" at bounding box center [528, 142] width 17 height 17
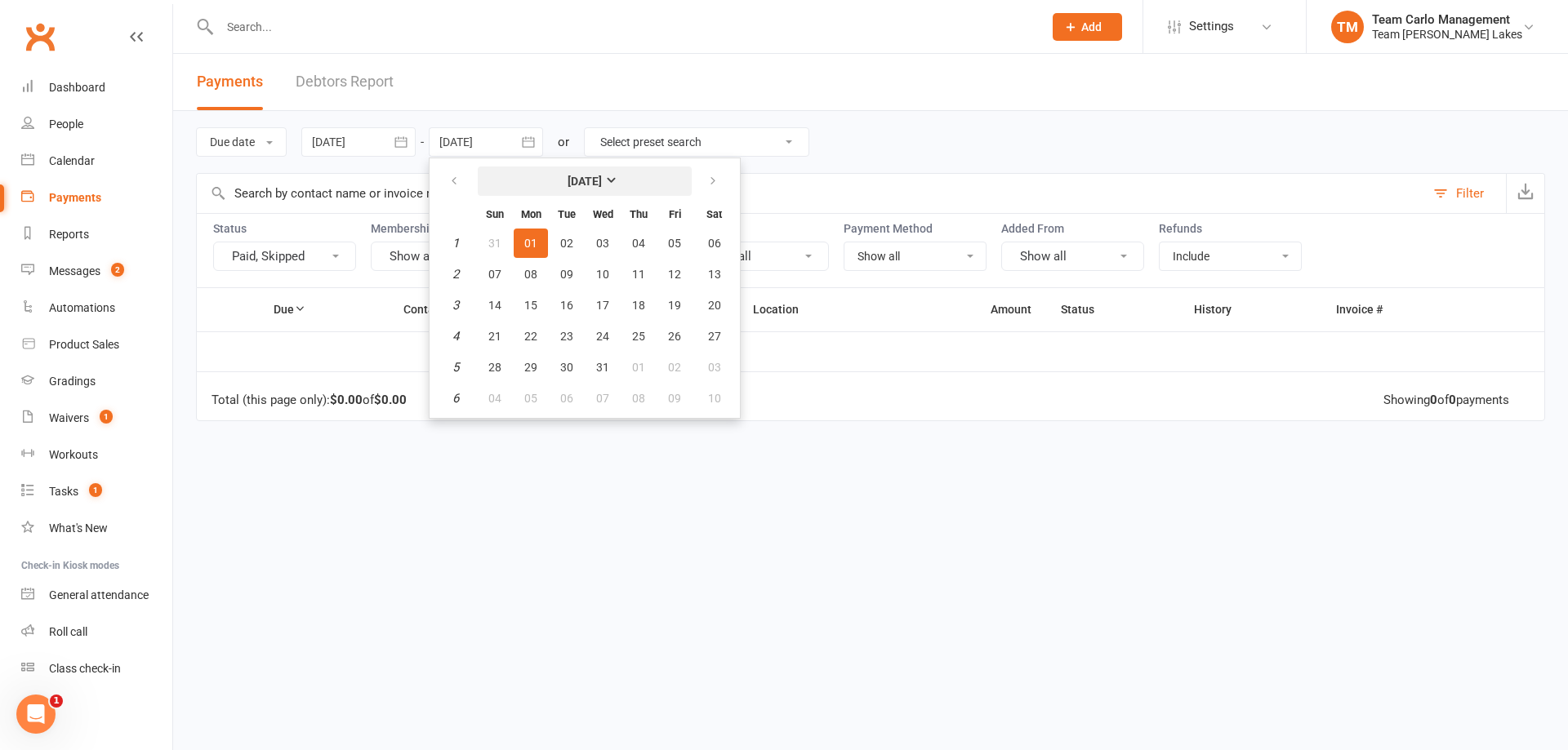
click at [645, 181] on button "January 2024" at bounding box center [584, 182] width 214 height 29
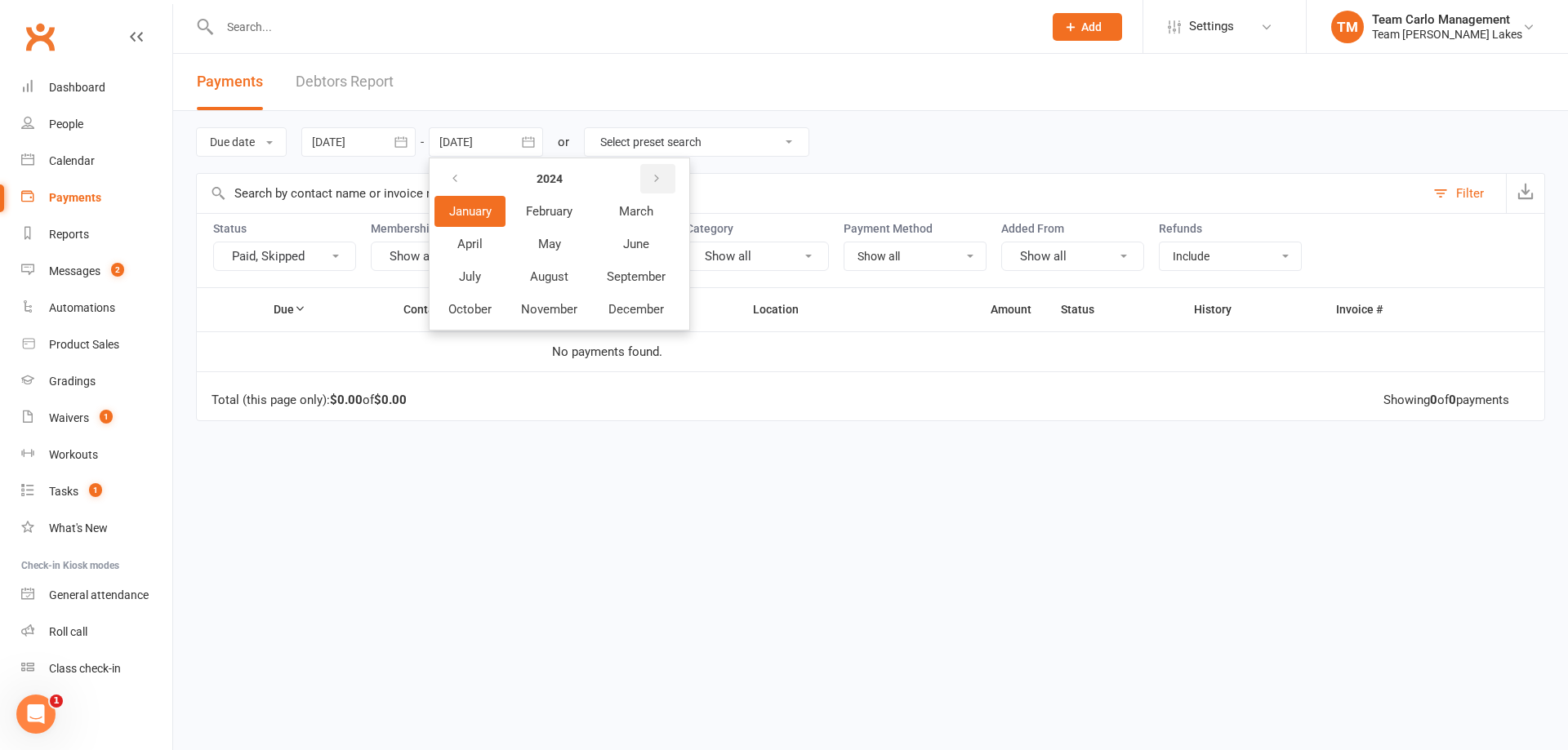
click at [657, 183] on icon "button" at bounding box center [657, 178] width 12 height 13
click at [477, 316] on span "October" at bounding box center [470, 309] width 43 height 15
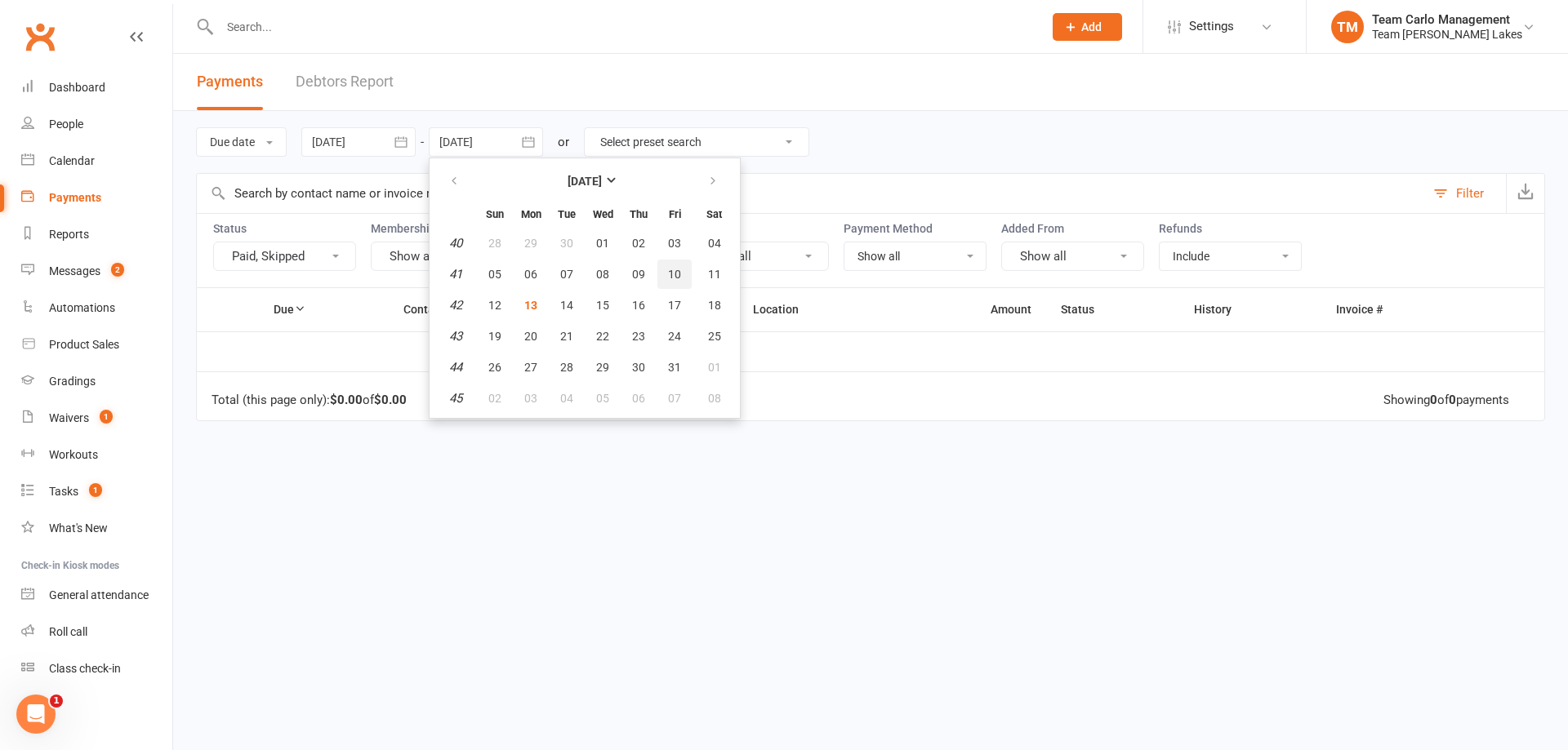
click at [684, 271] on button "10" at bounding box center [674, 274] width 34 height 29
type input "10 Oct 2025"
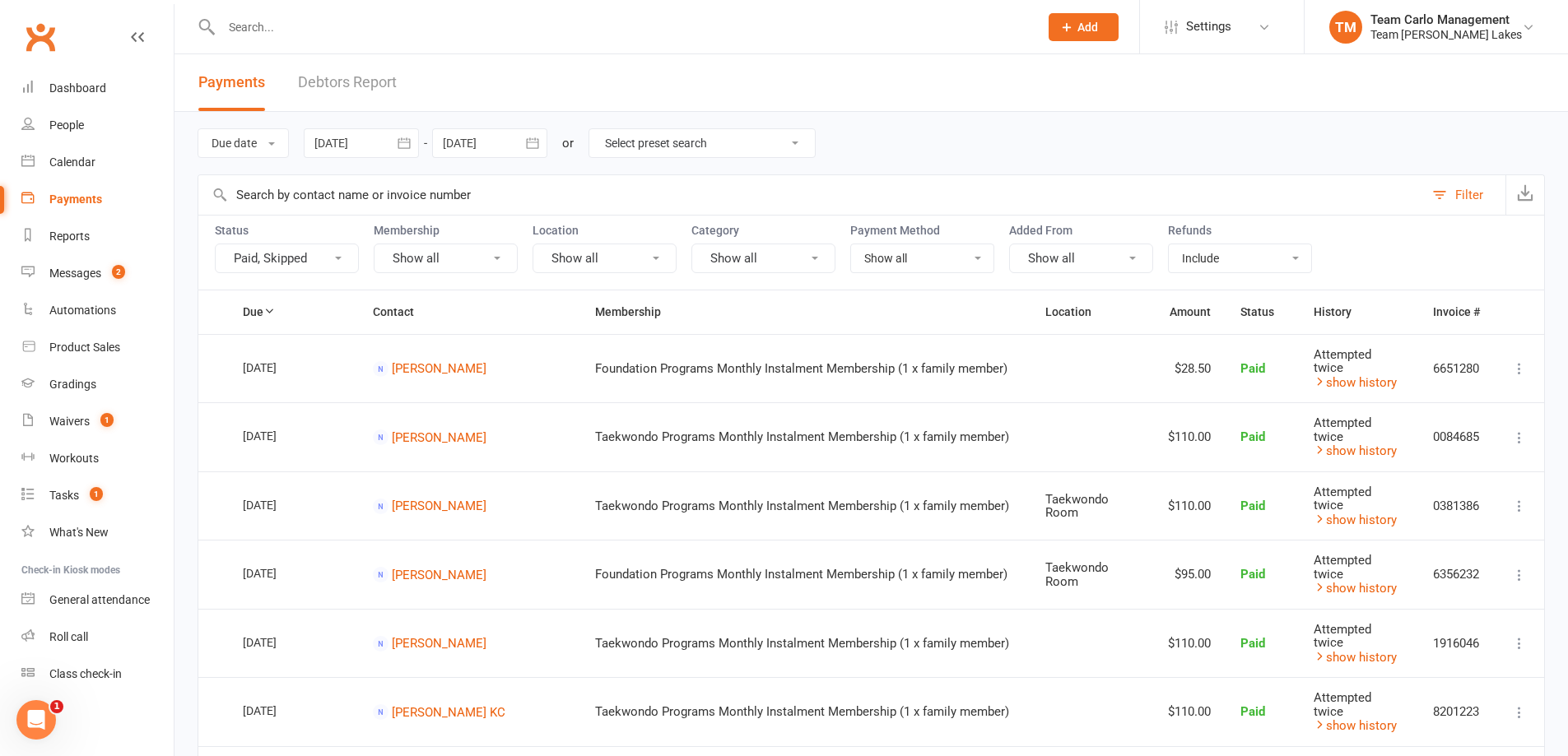
click at [665, 72] on header "Payments Debtors Report" at bounding box center [871, 83] width 1394 height 58
click at [1528, 208] on button "button" at bounding box center [1525, 195] width 38 height 39
click at [1447, 21] on div "Team Carlo Management" at bounding box center [1447, 20] width 152 height 15
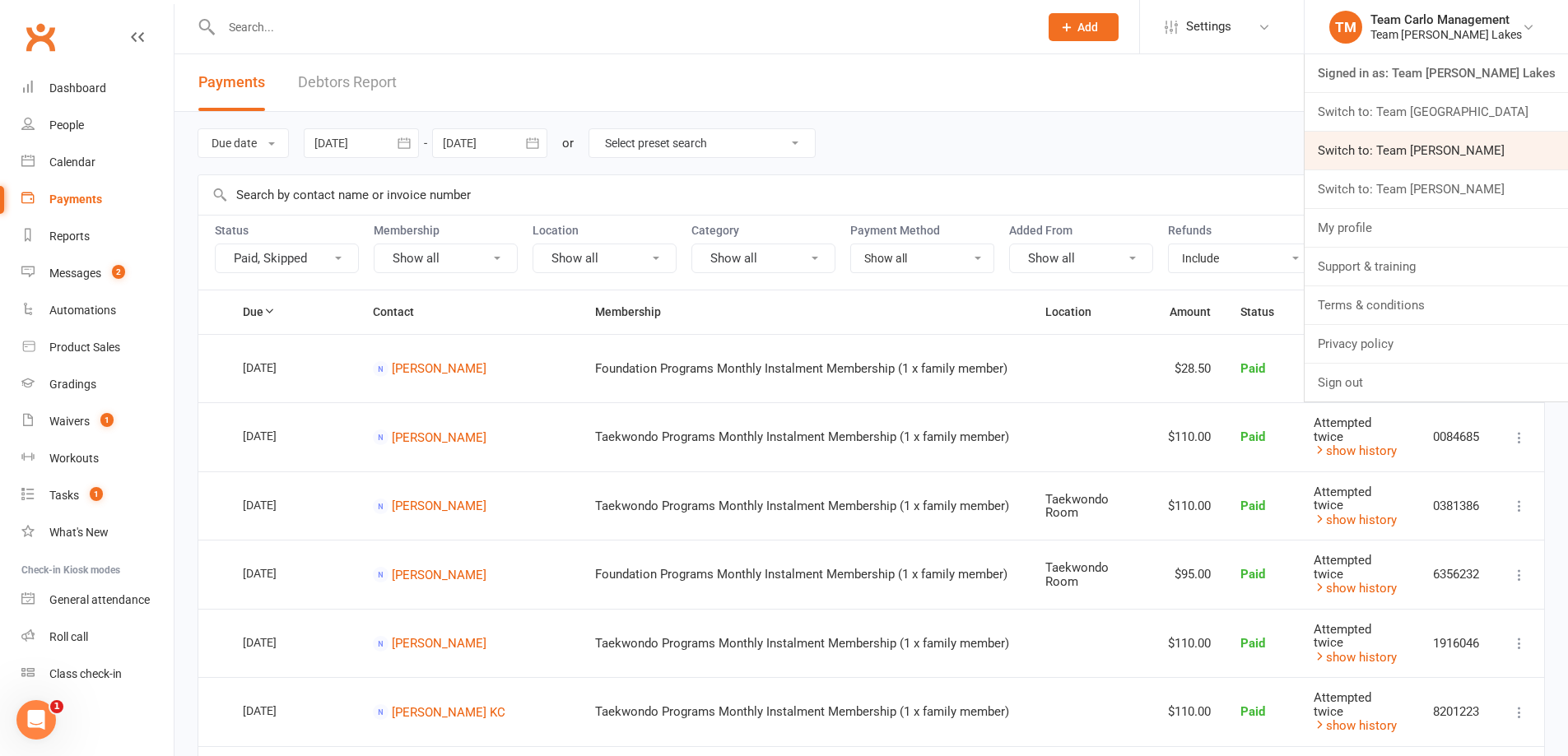
click at [1460, 155] on link "Switch to: Team Carlo Ivanhoe" at bounding box center [1436, 151] width 263 height 37
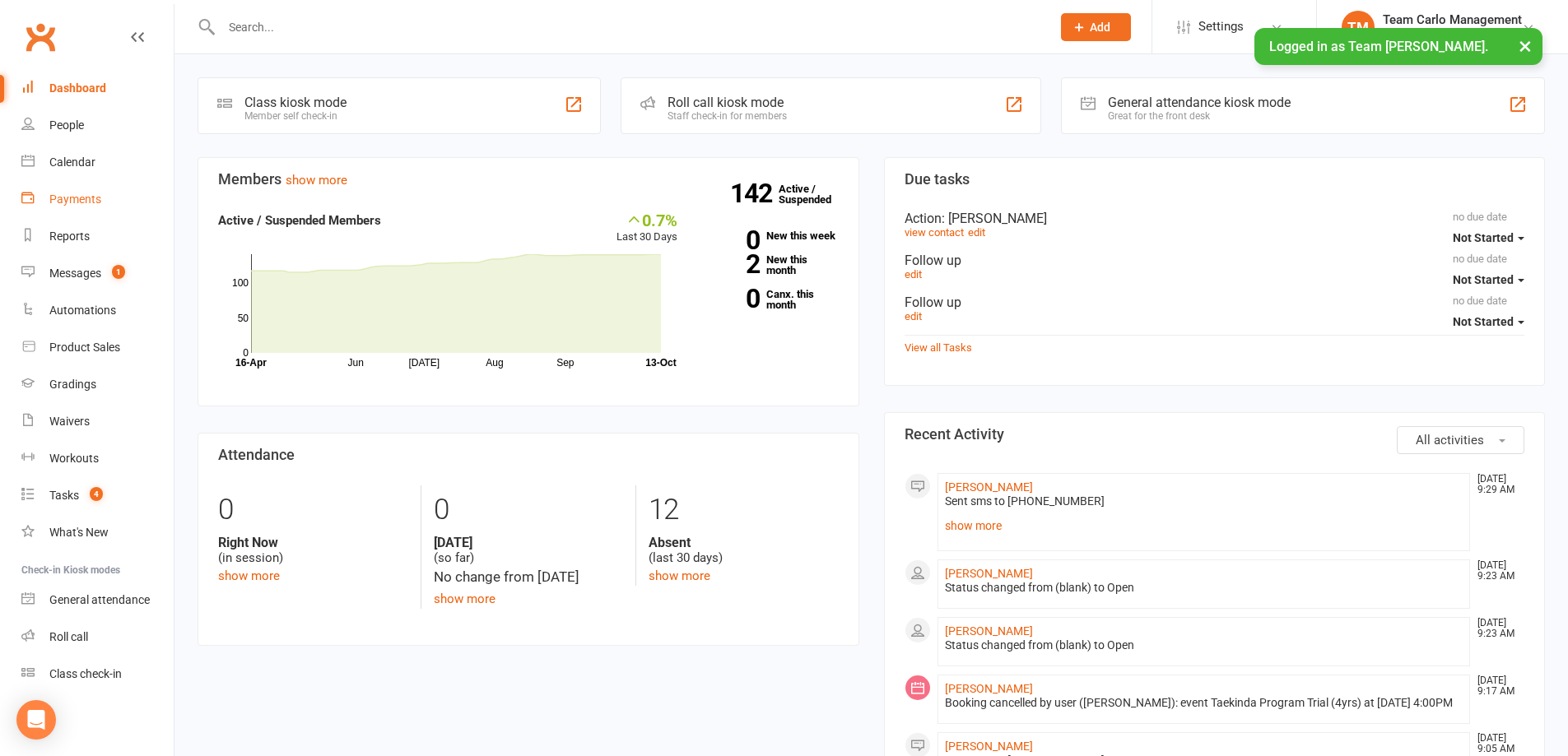
click at [70, 194] on div "Payments" at bounding box center [75, 199] width 52 height 13
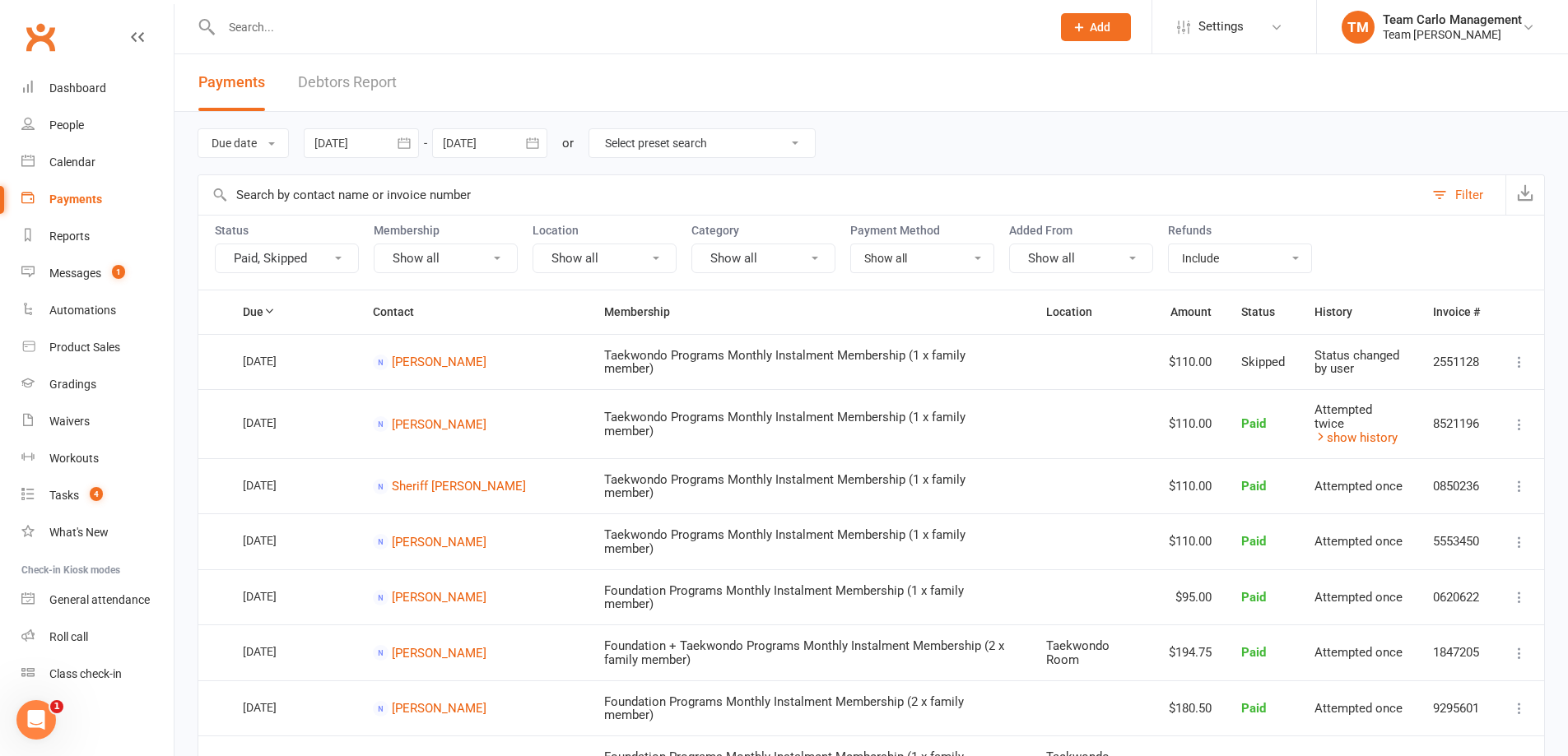
click at [410, 142] on icon "button" at bounding box center [404, 143] width 17 height 17
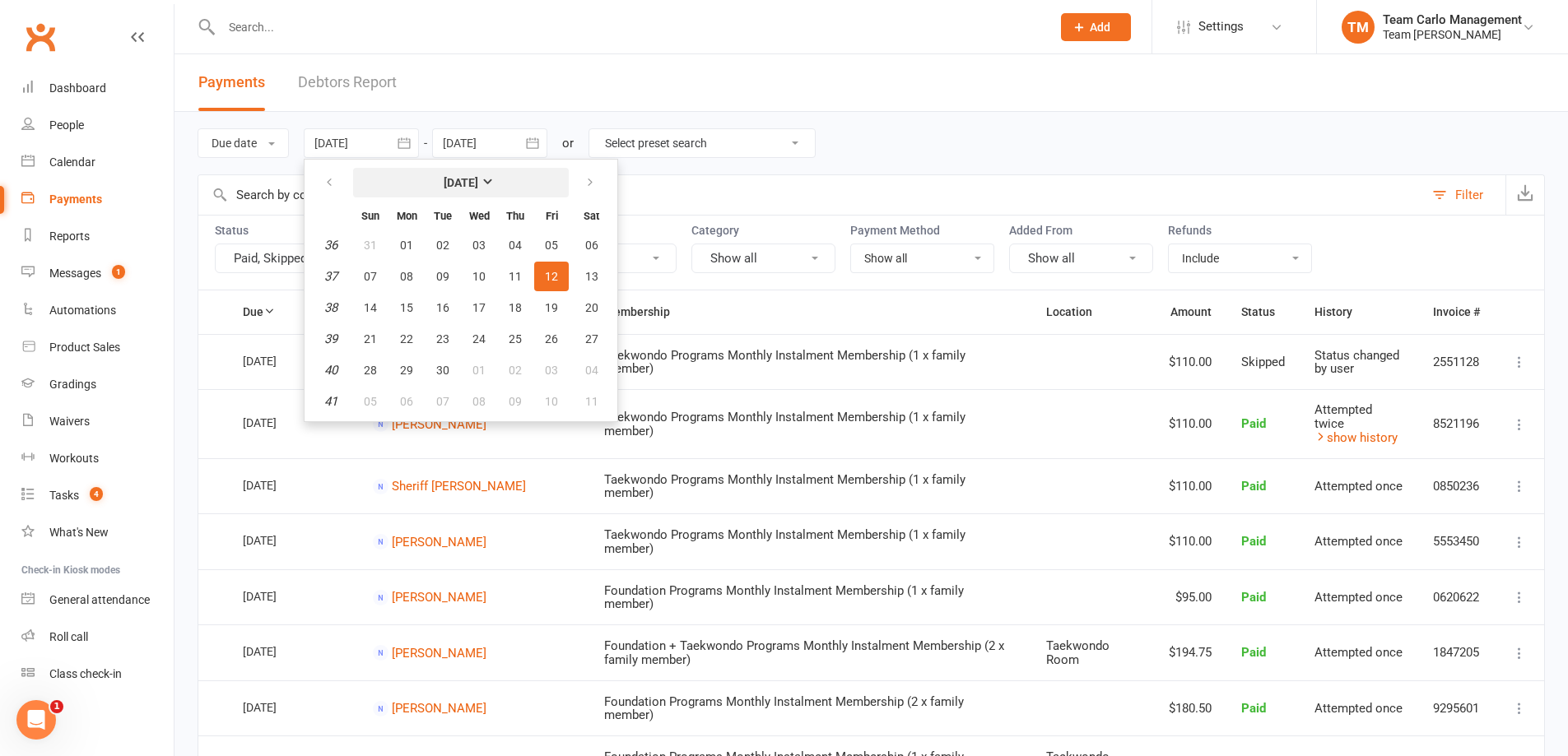
click at [373, 182] on button "[DATE]" at bounding box center [461, 183] width 216 height 30
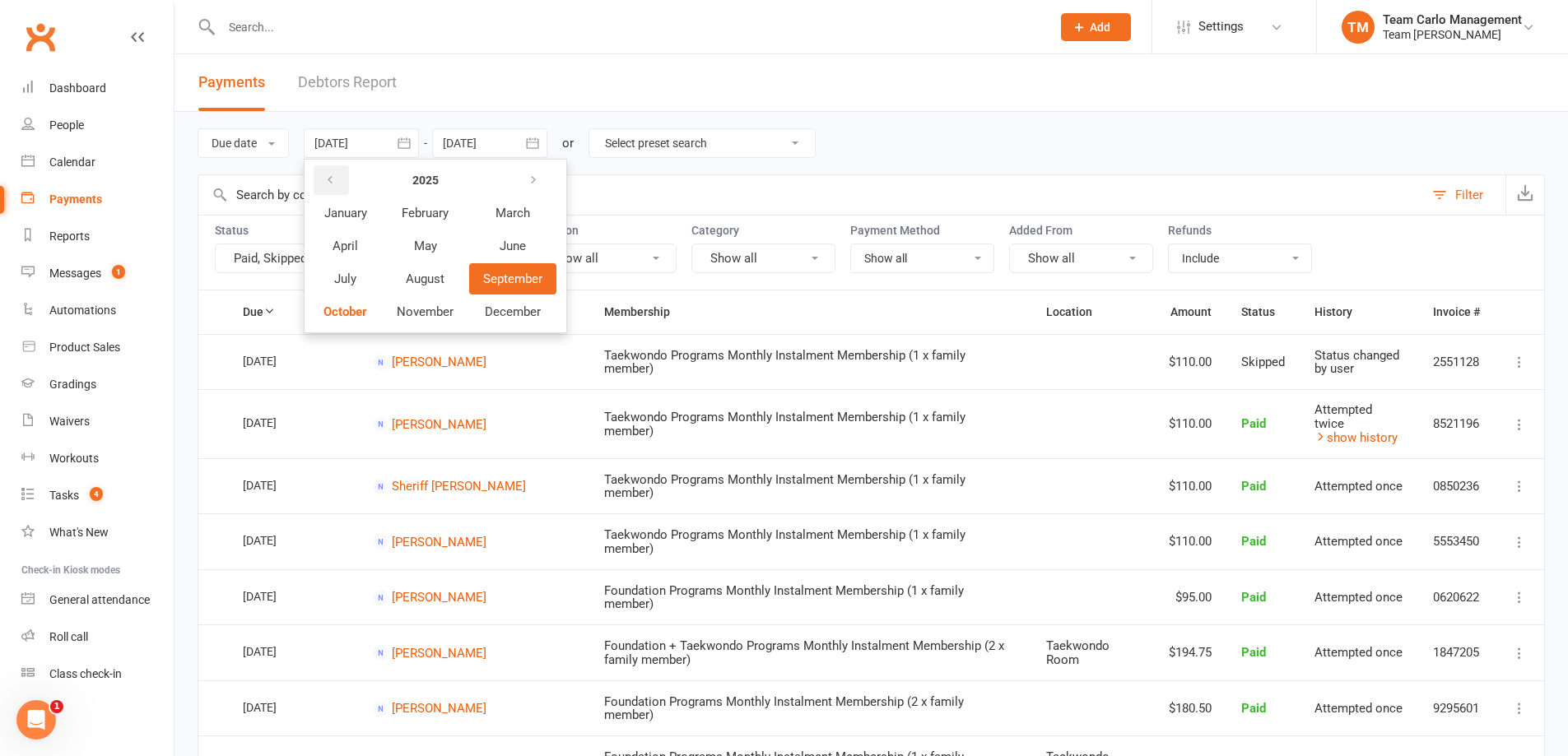
click at [336, 181] on icon "button" at bounding box center [330, 179] width 12 height 13
click at [349, 216] on span "January" at bounding box center [345, 213] width 42 height 15
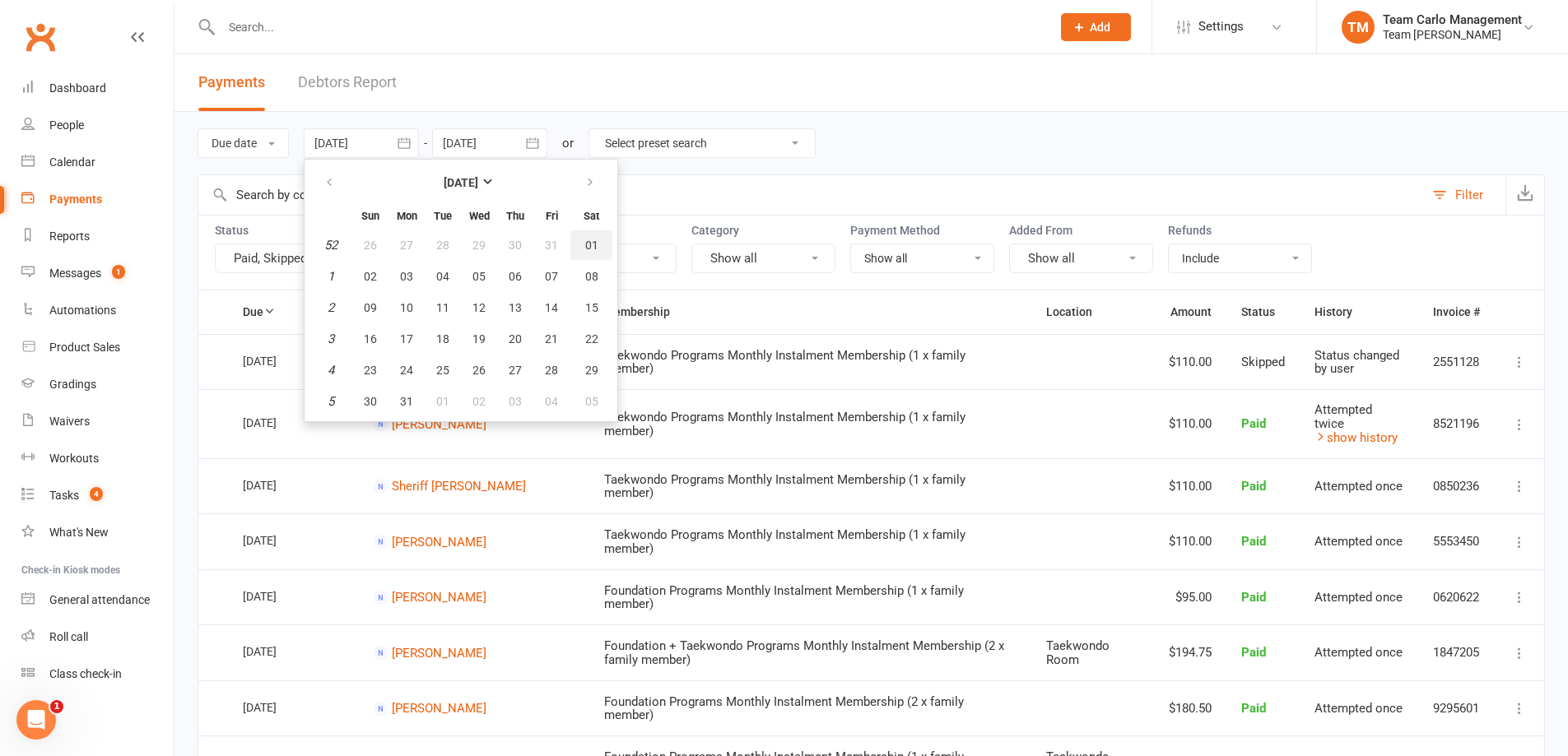
click at [585, 237] on button "01" at bounding box center [591, 245] width 42 height 30
type input "[DATE]"
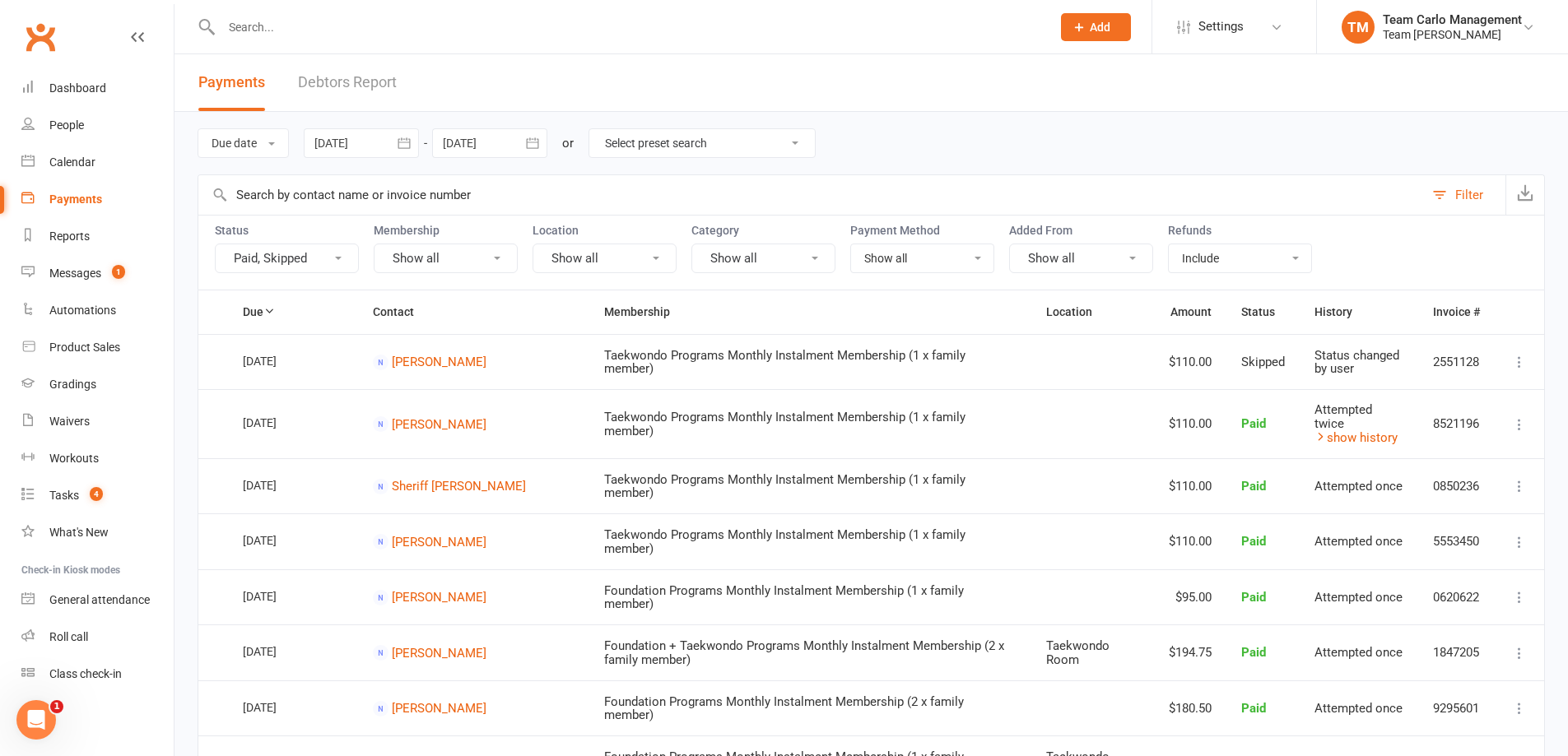
click at [999, 92] on header "Payments Debtors Report" at bounding box center [871, 83] width 1394 height 58
click at [1529, 199] on icon "button" at bounding box center [1526, 192] width 17 height 17
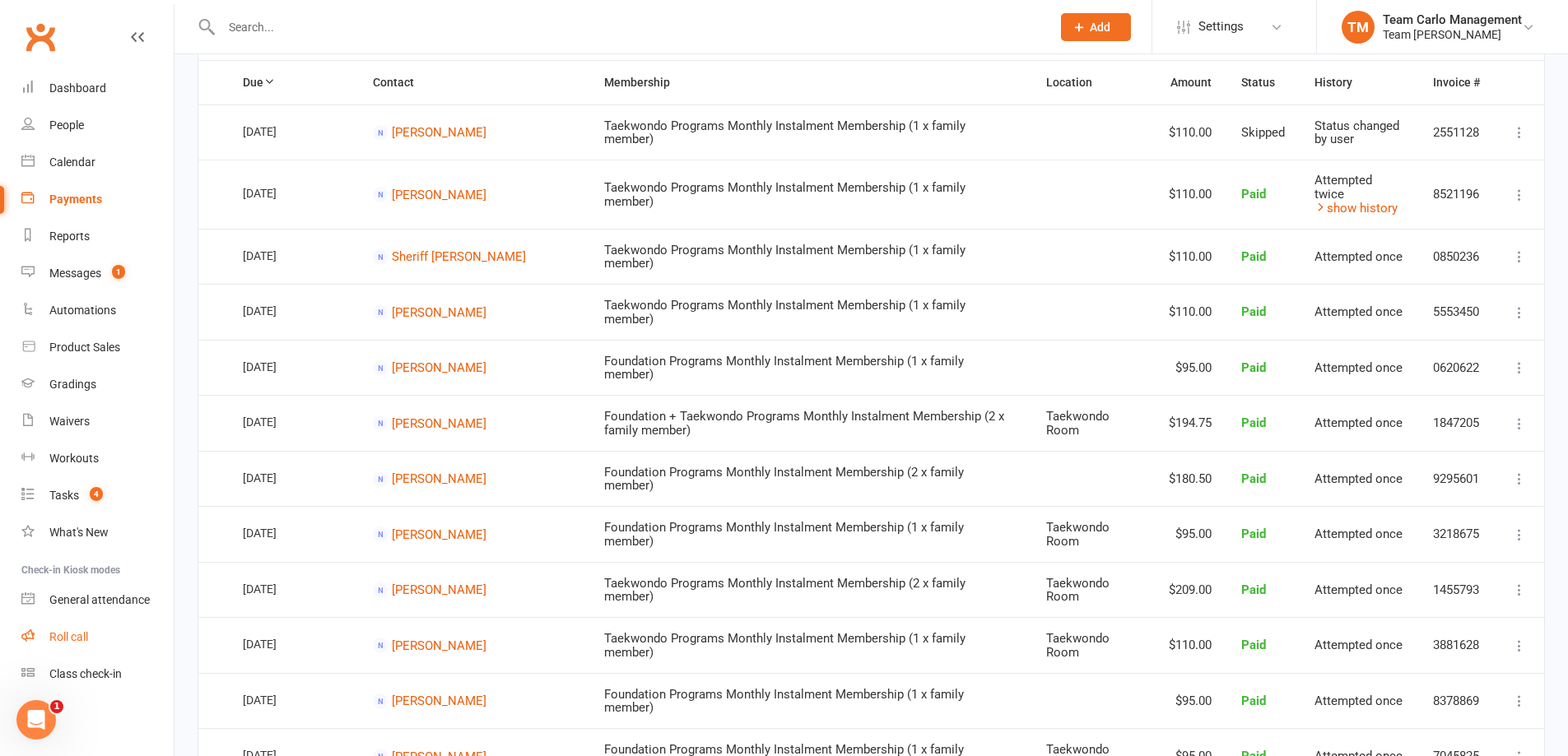
scroll to position [247, 0]
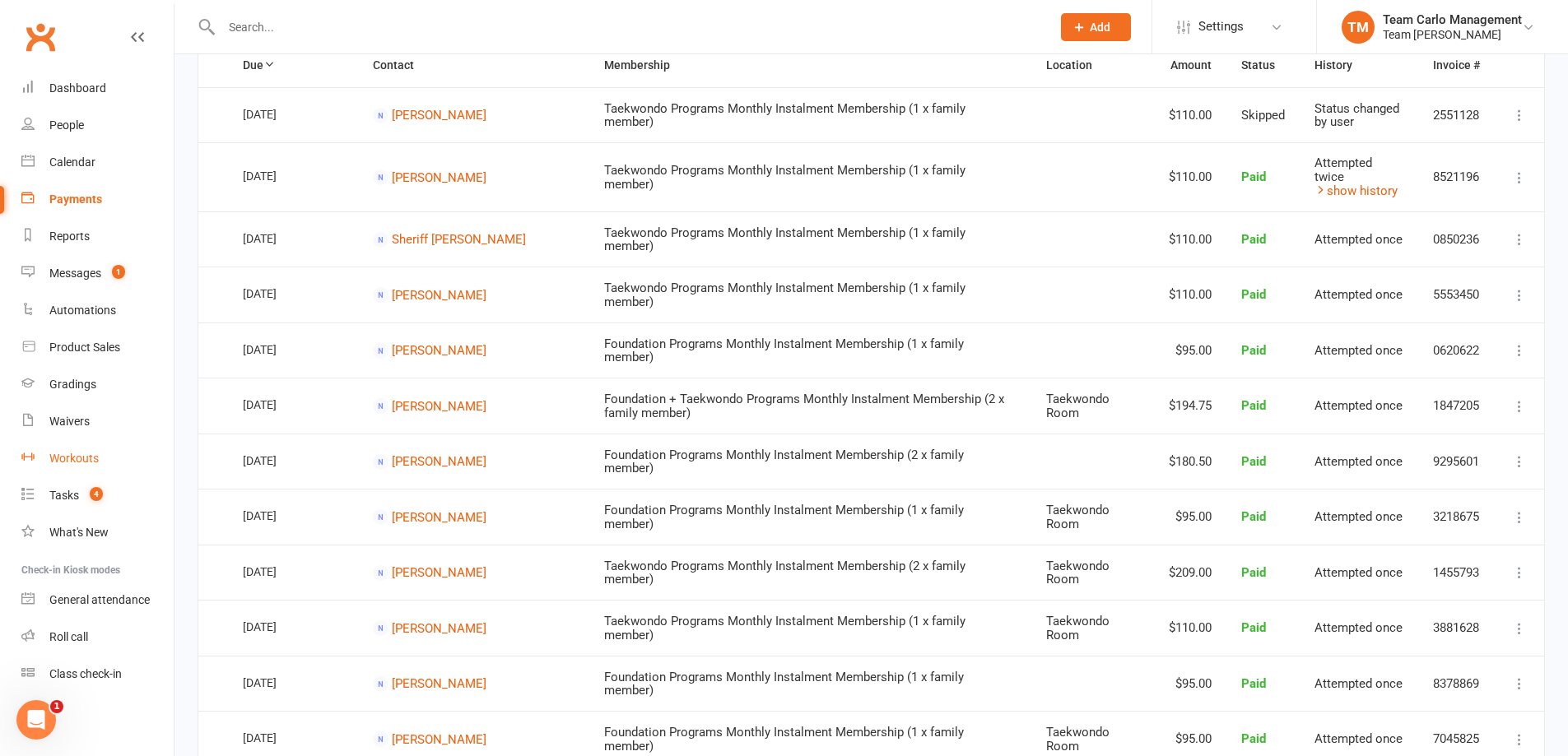
click at [77, 469] on link "Workouts" at bounding box center [98, 459] width 153 height 37
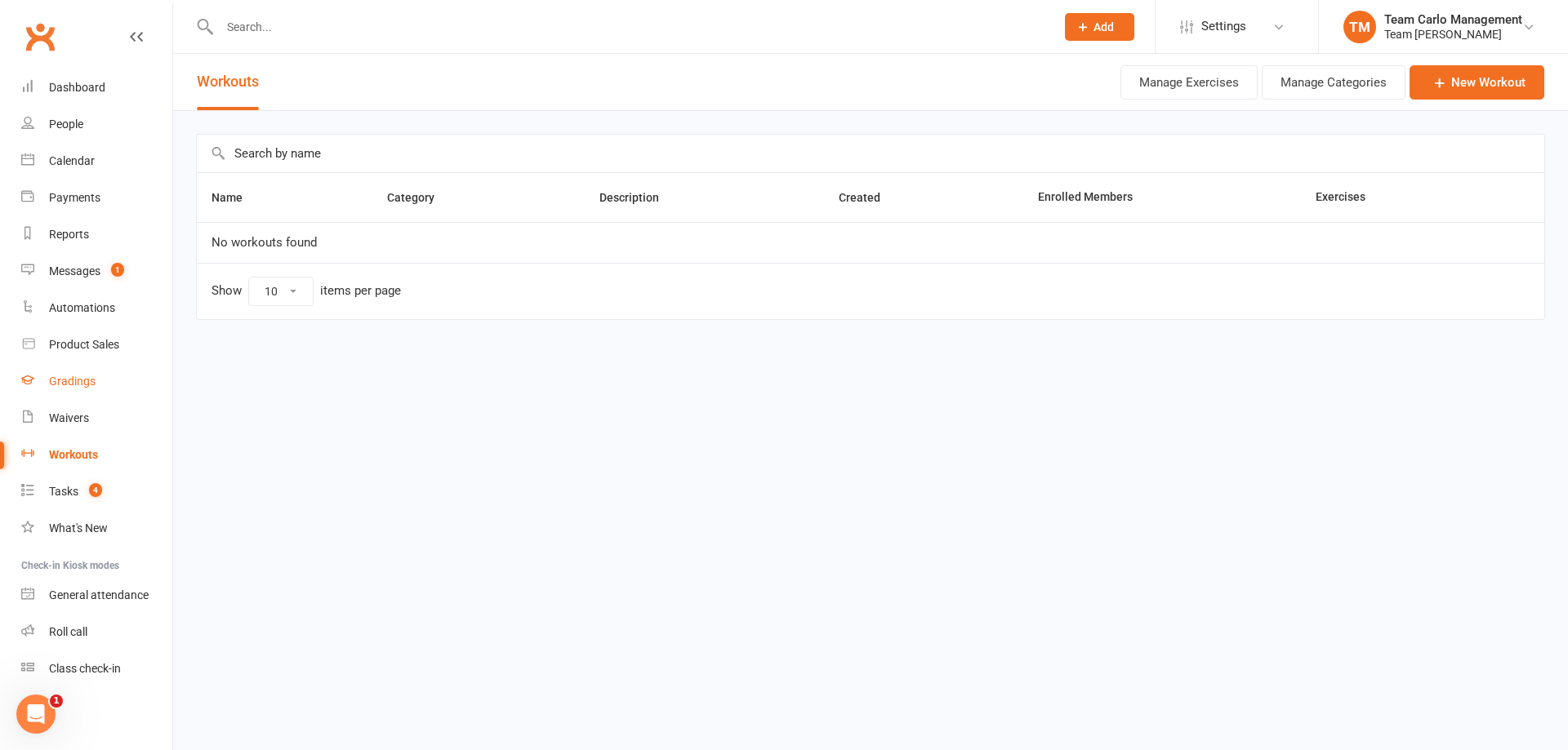
click at [79, 379] on div "Gradings" at bounding box center [72, 381] width 47 height 13
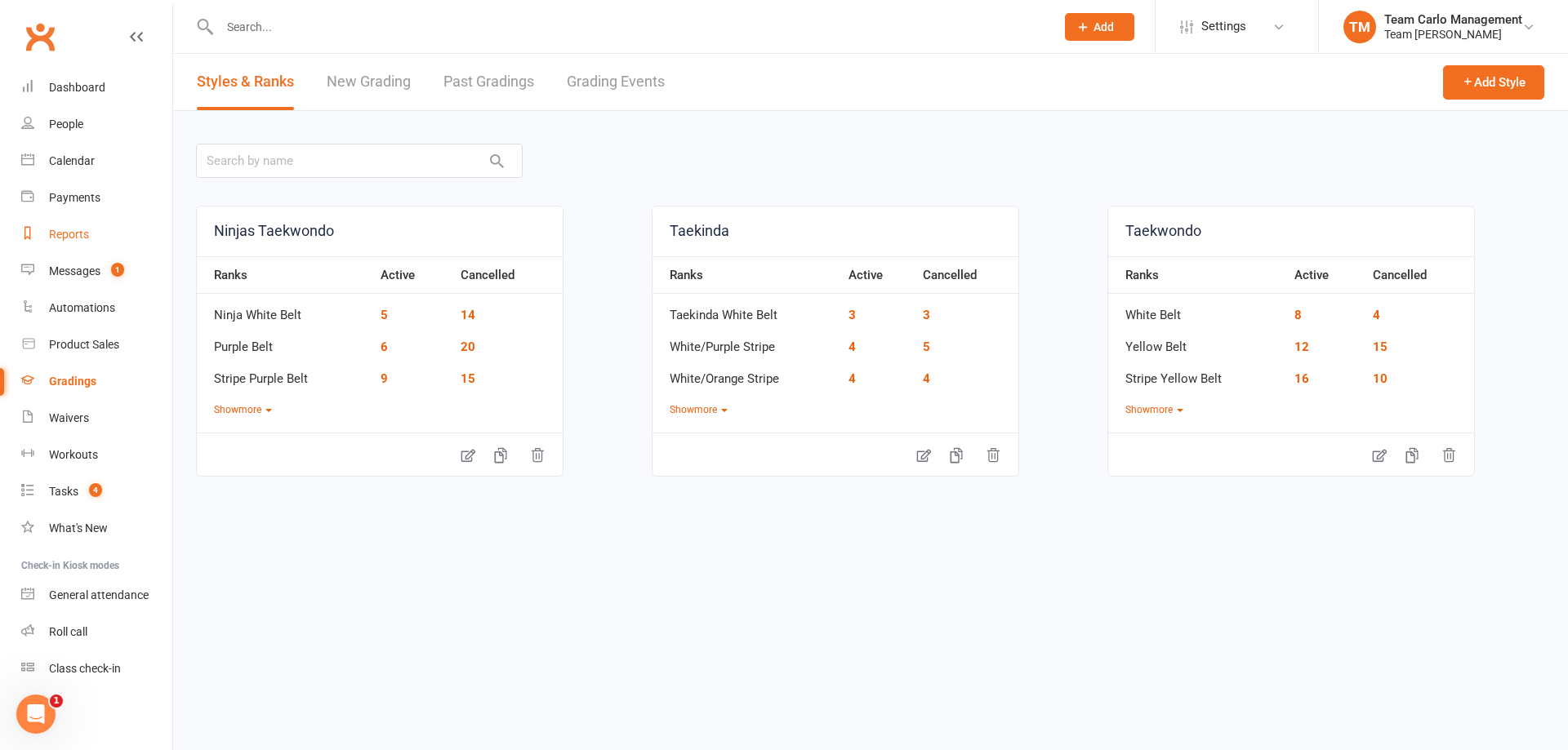
click at [53, 234] on div "Reports" at bounding box center [68, 233] width 40 height 13
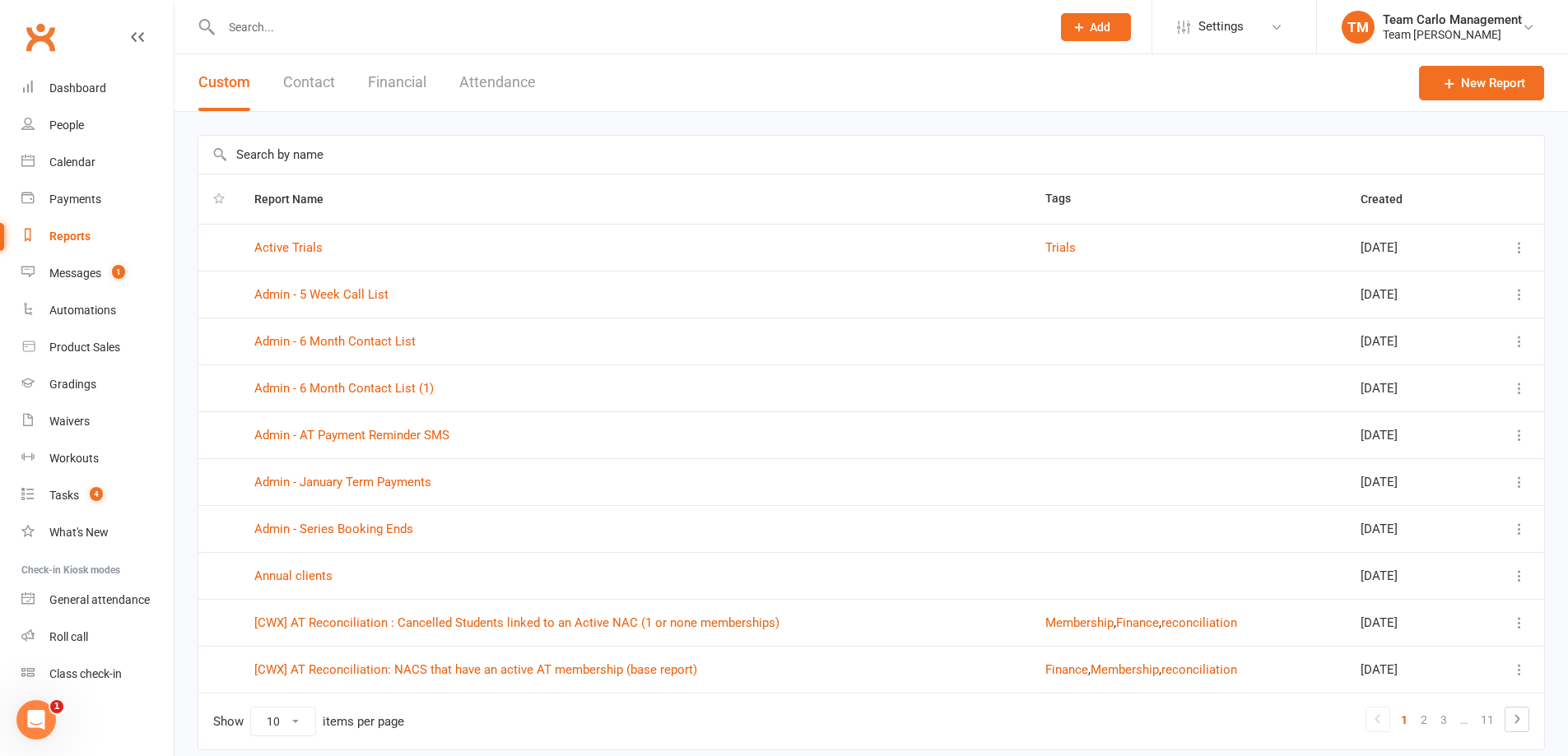
click at [488, 83] on button "Attendance" at bounding box center [497, 83] width 77 height 57
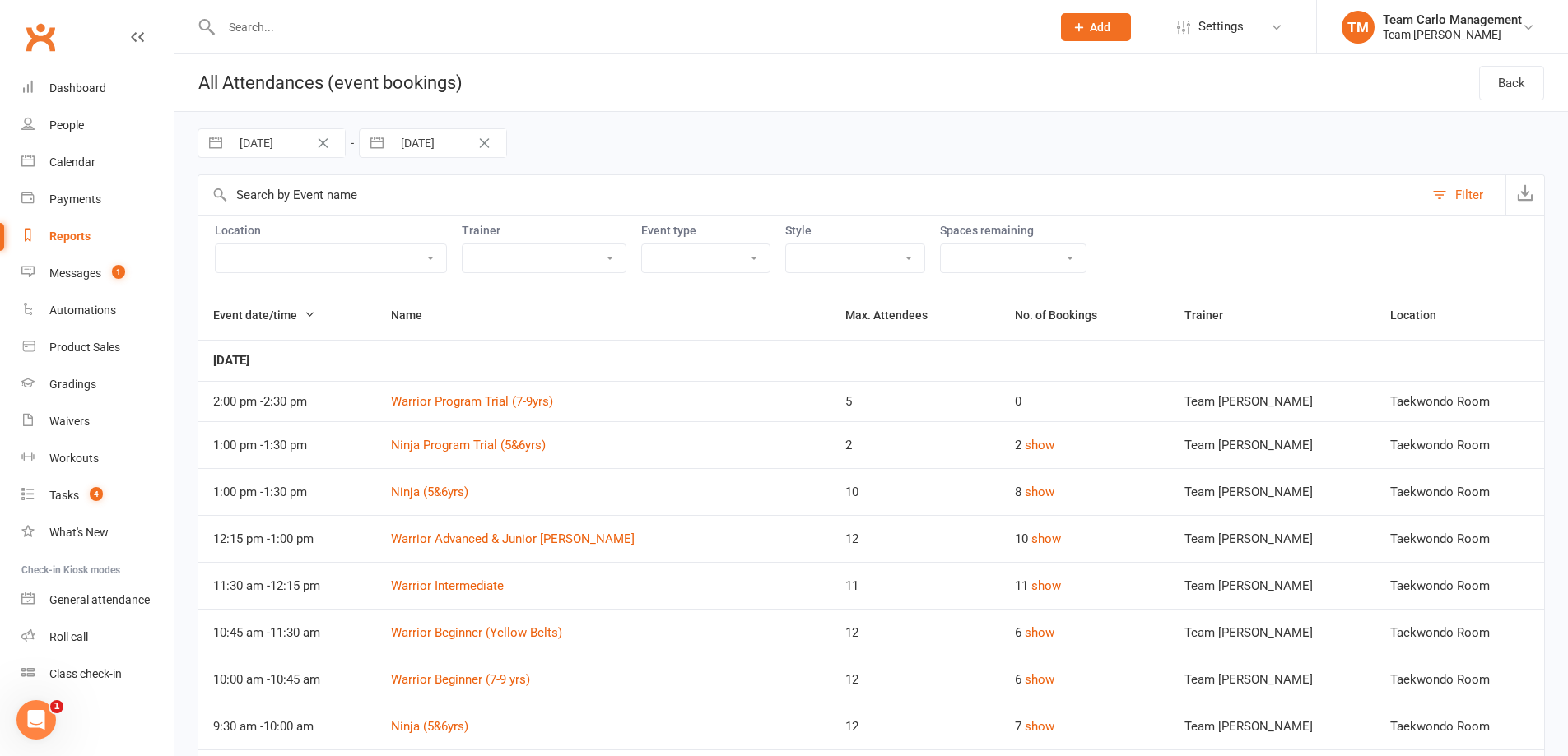
click at [1460, 183] on button "Filter" at bounding box center [1465, 195] width 82 height 39
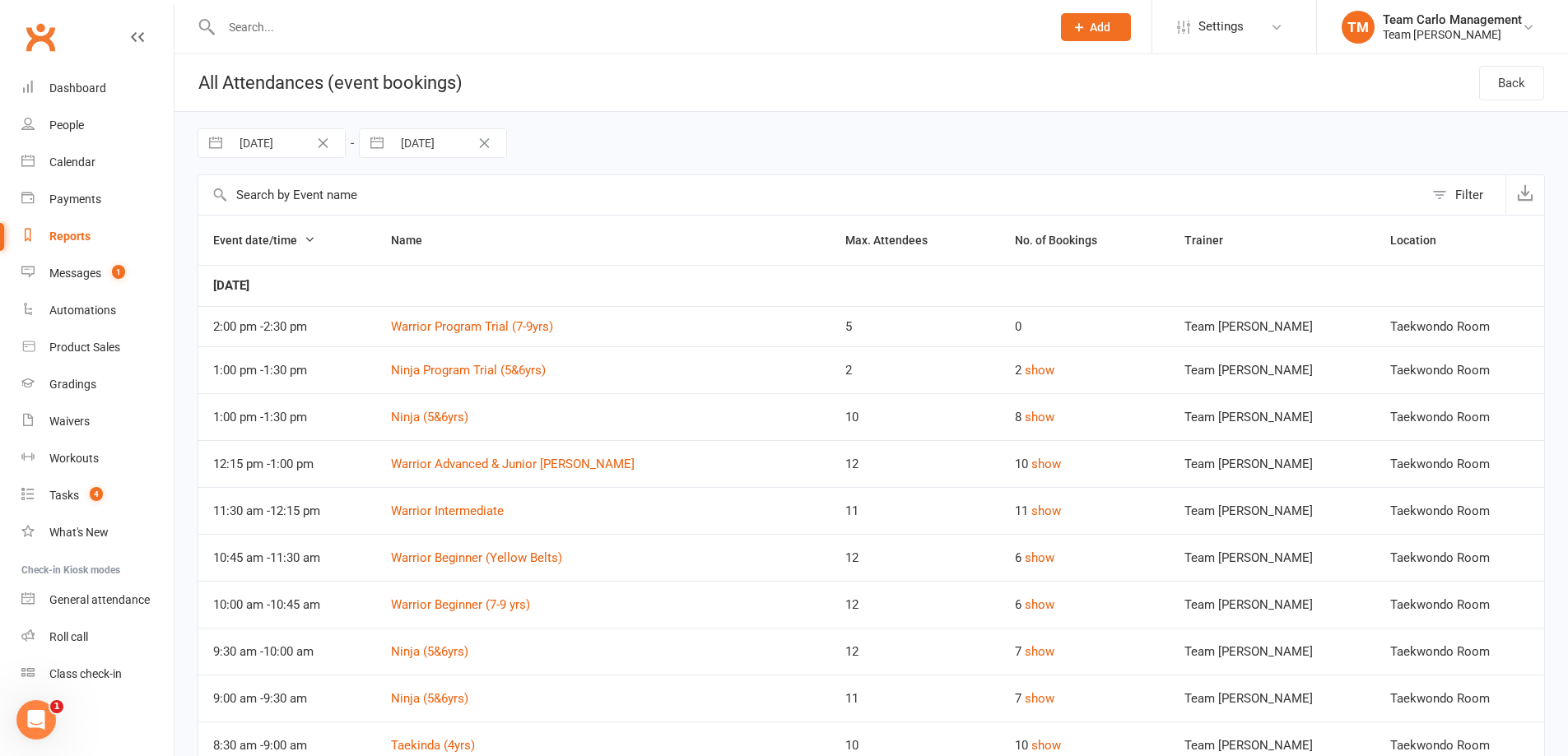
click at [1460, 195] on div "Filter" at bounding box center [1470, 195] width 28 height 20
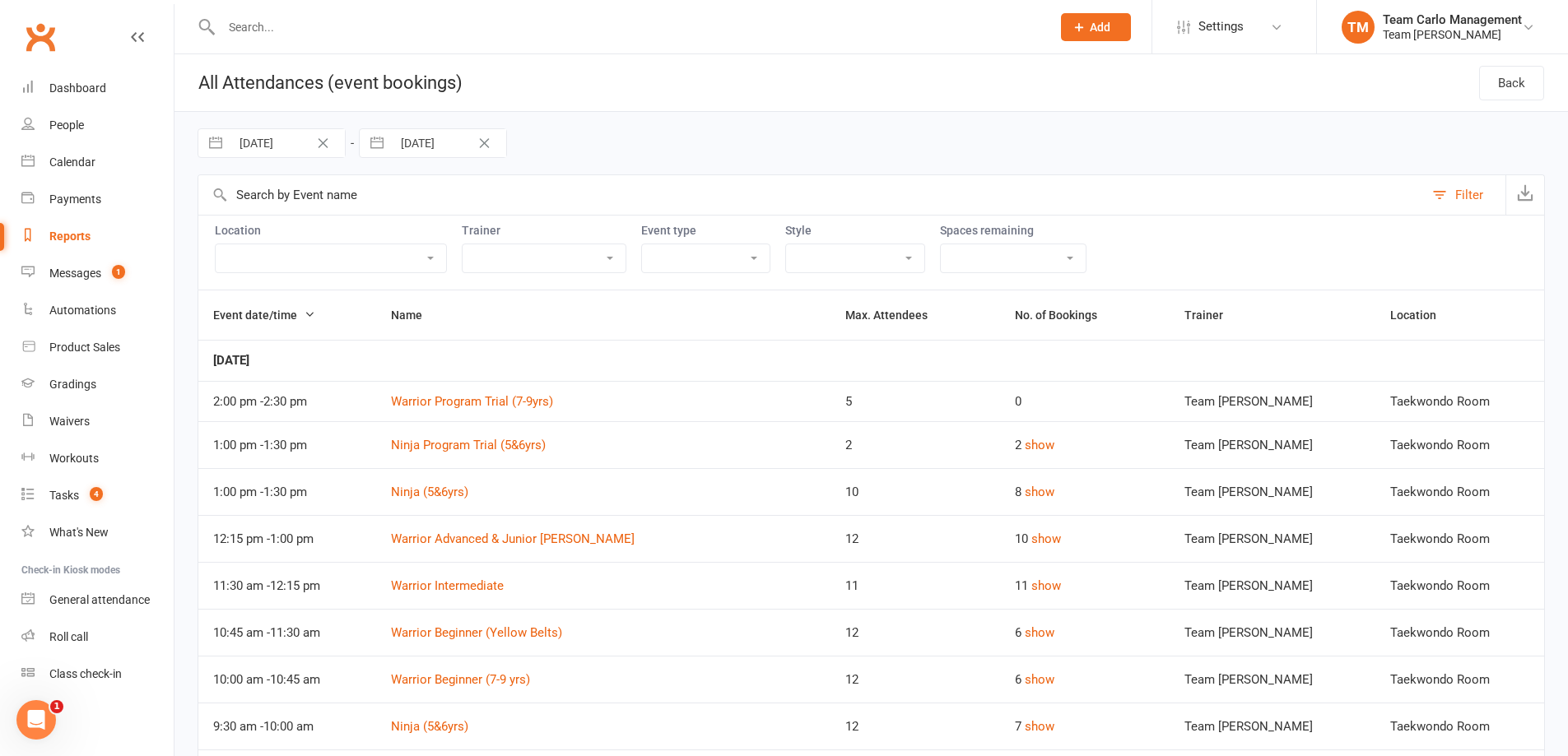
click at [349, 258] on select "Ivanhoe Calendar Taekwondo @ Ivanhoe Virtual Room Taekwondo Room Teakwondo @ [G…" at bounding box center [331, 258] width 230 height 28
click at [535, 260] on select "Team [PERSON_NAME]" at bounding box center [545, 258] width 163 height 28
click at [665, 254] on select "Book and Pay Class Event Fitness Training Session Trial Virtual Class" at bounding box center [706, 258] width 128 height 28
click at [786, 262] on select "Ninjas Taekwondo Taekinda Taekwondo" at bounding box center [855, 258] width 138 height 28
click at [941, 264] on select "Full - no free spaces 1 2 3 4 5 6 7 8 9 10 More than 10 Over-booked No limit" at bounding box center [1013, 258] width 145 height 28
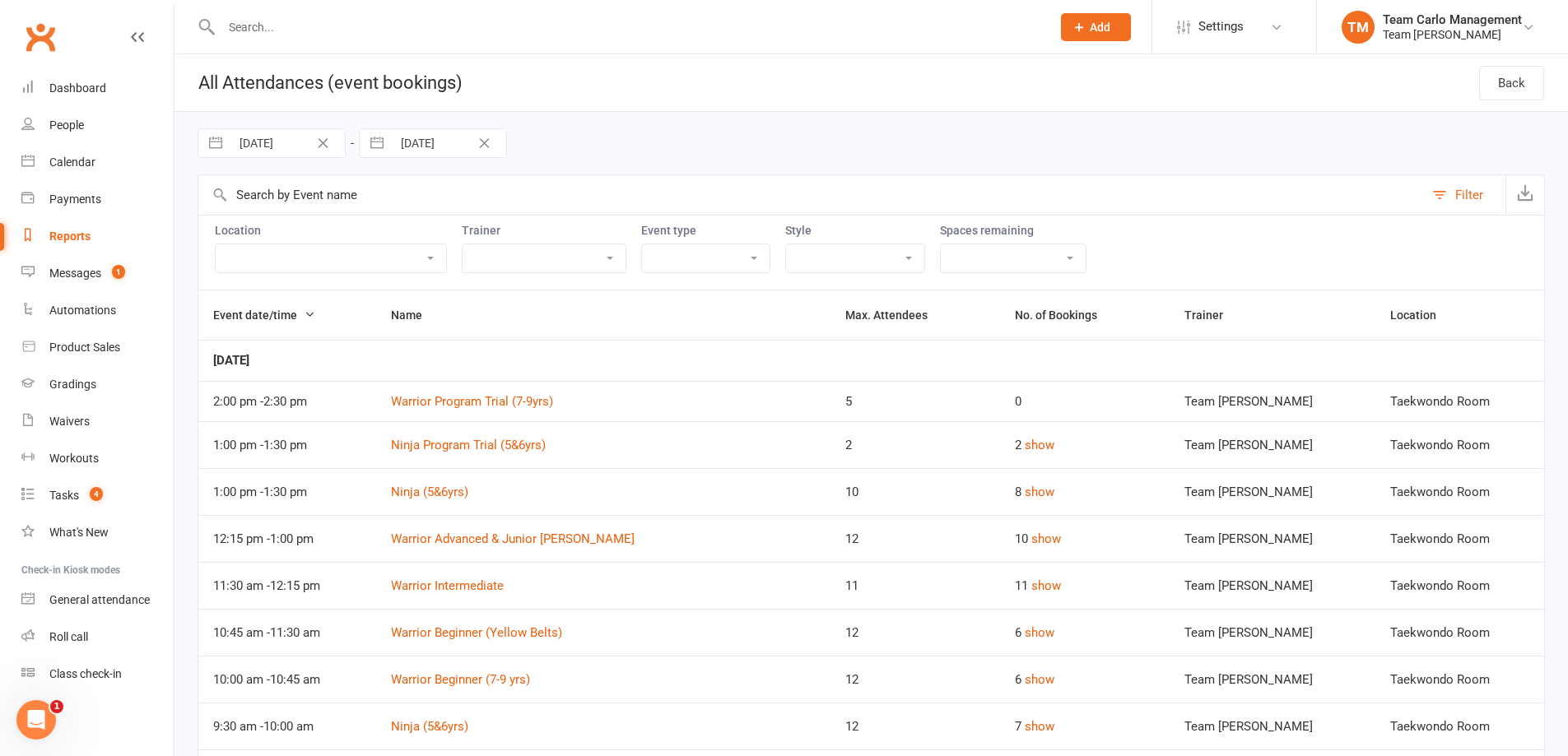
click at [900, 185] on input "text" at bounding box center [811, 195] width 1226 height 39
click at [71, 226] on link "Reports" at bounding box center [98, 237] width 153 height 37
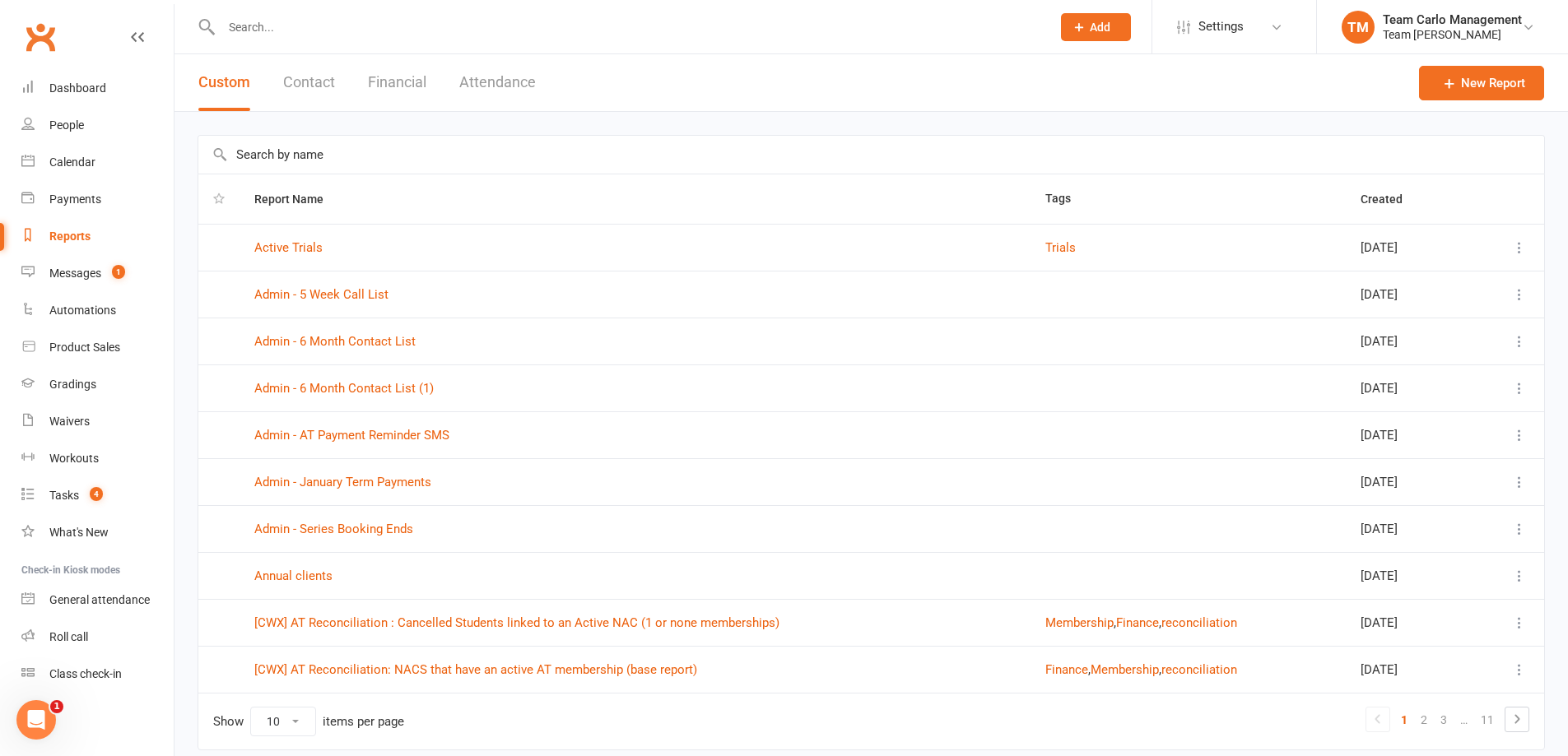
click at [302, 158] on input "text" at bounding box center [871, 155] width 1346 height 37
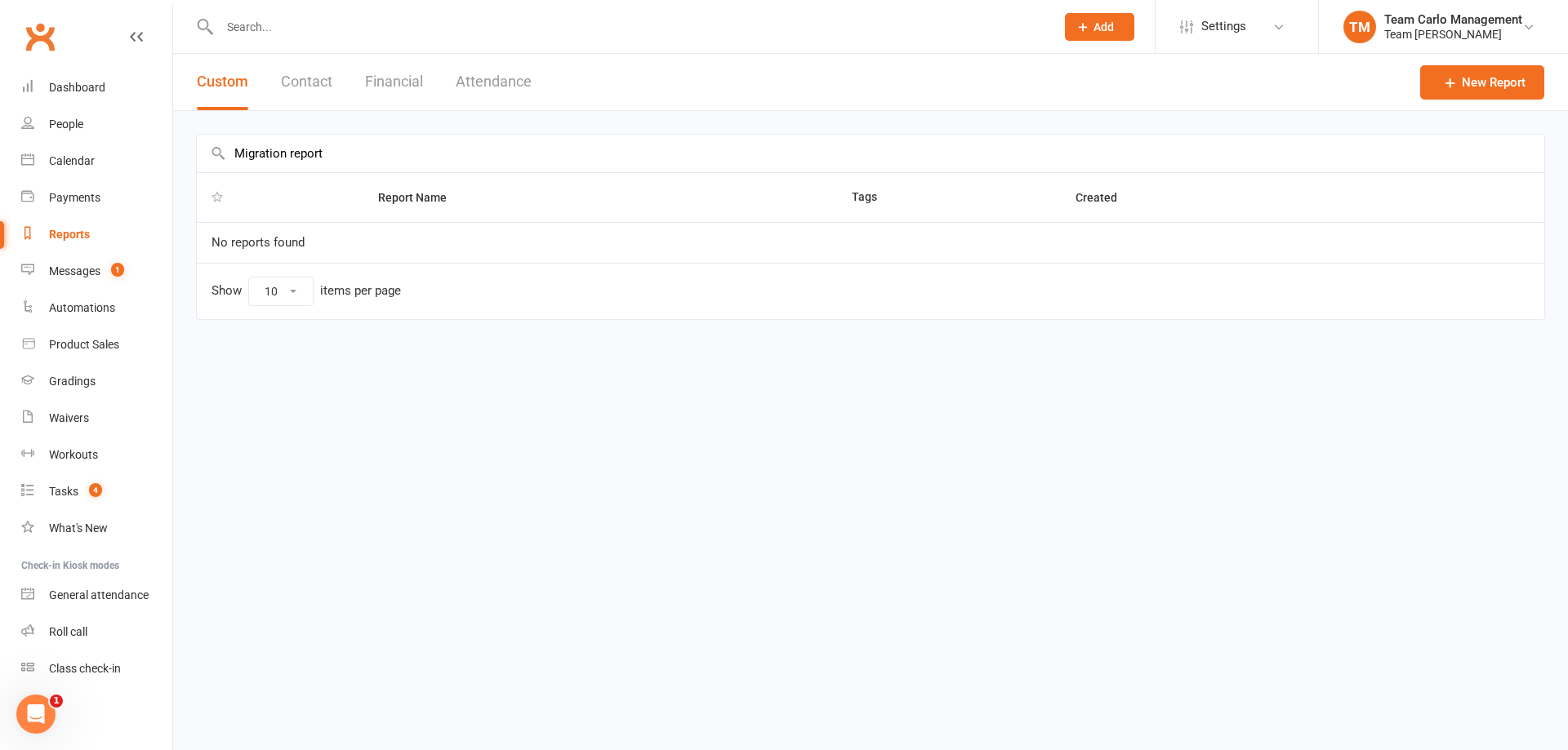
type input "Migration report"
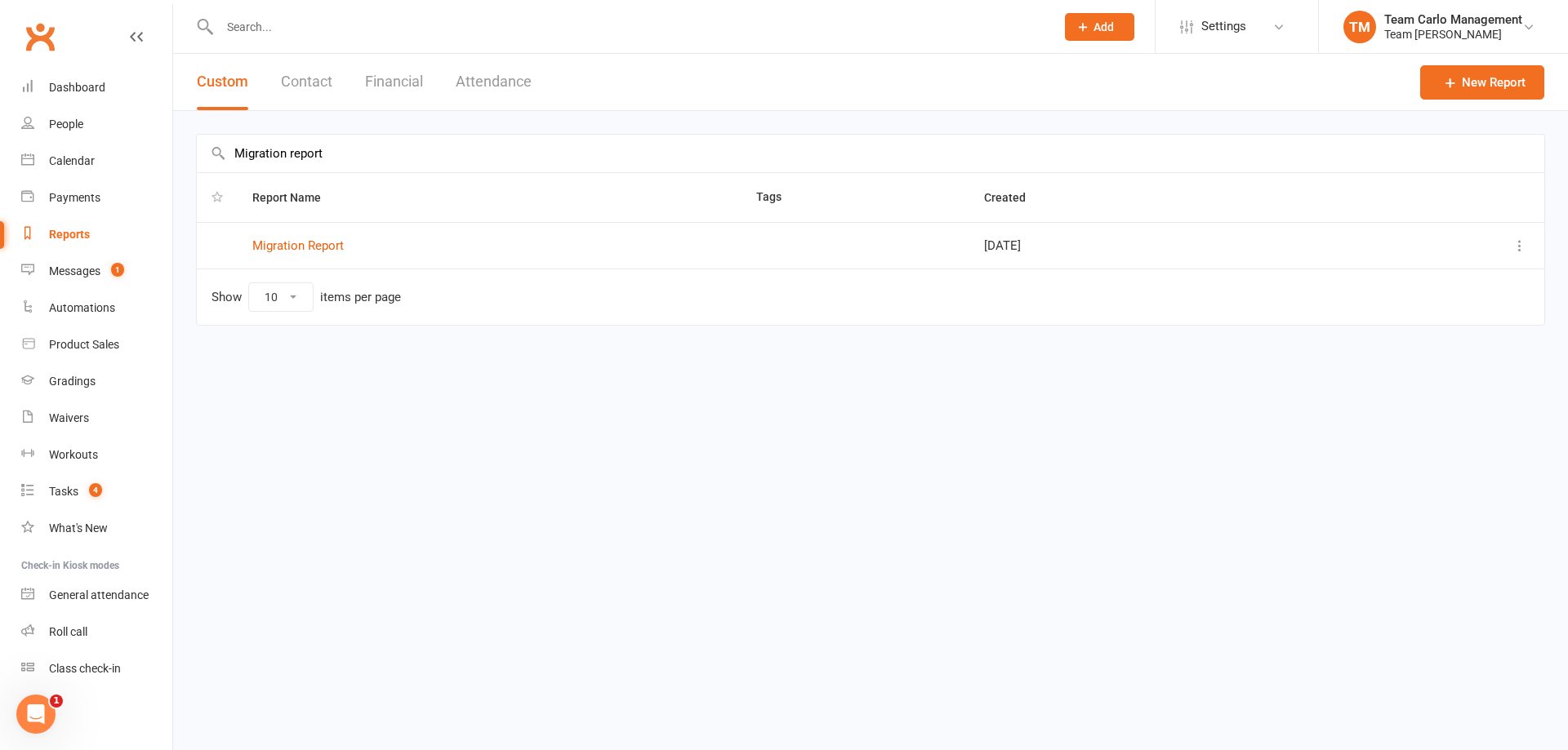
click at [321, 237] on td "Migration Report" at bounding box center [489, 245] width 504 height 47
click at [321, 239] on link "Migration Report" at bounding box center [298, 245] width 92 height 15
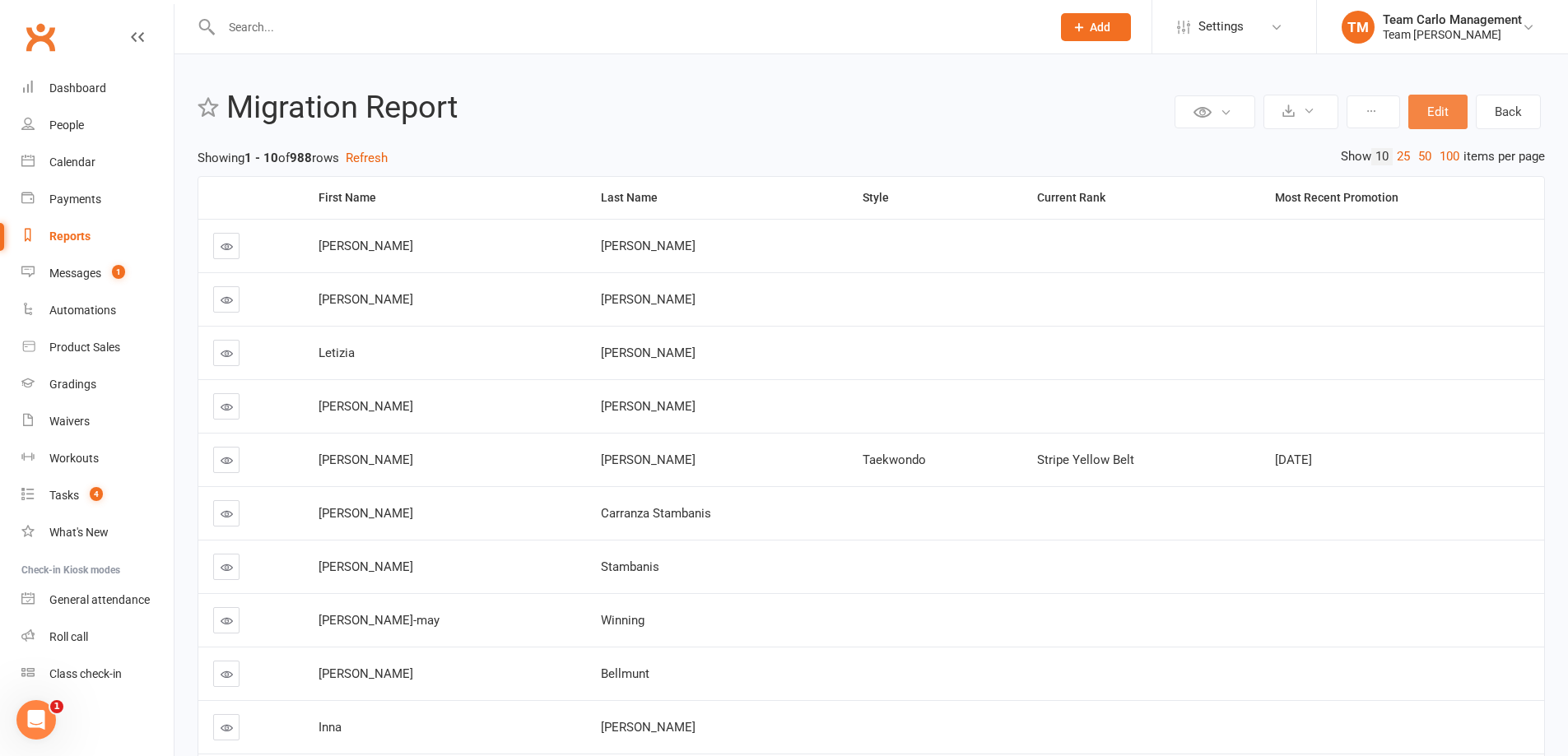
click at [1435, 111] on button "Edit" at bounding box center [1438, 111] width 59 height 34
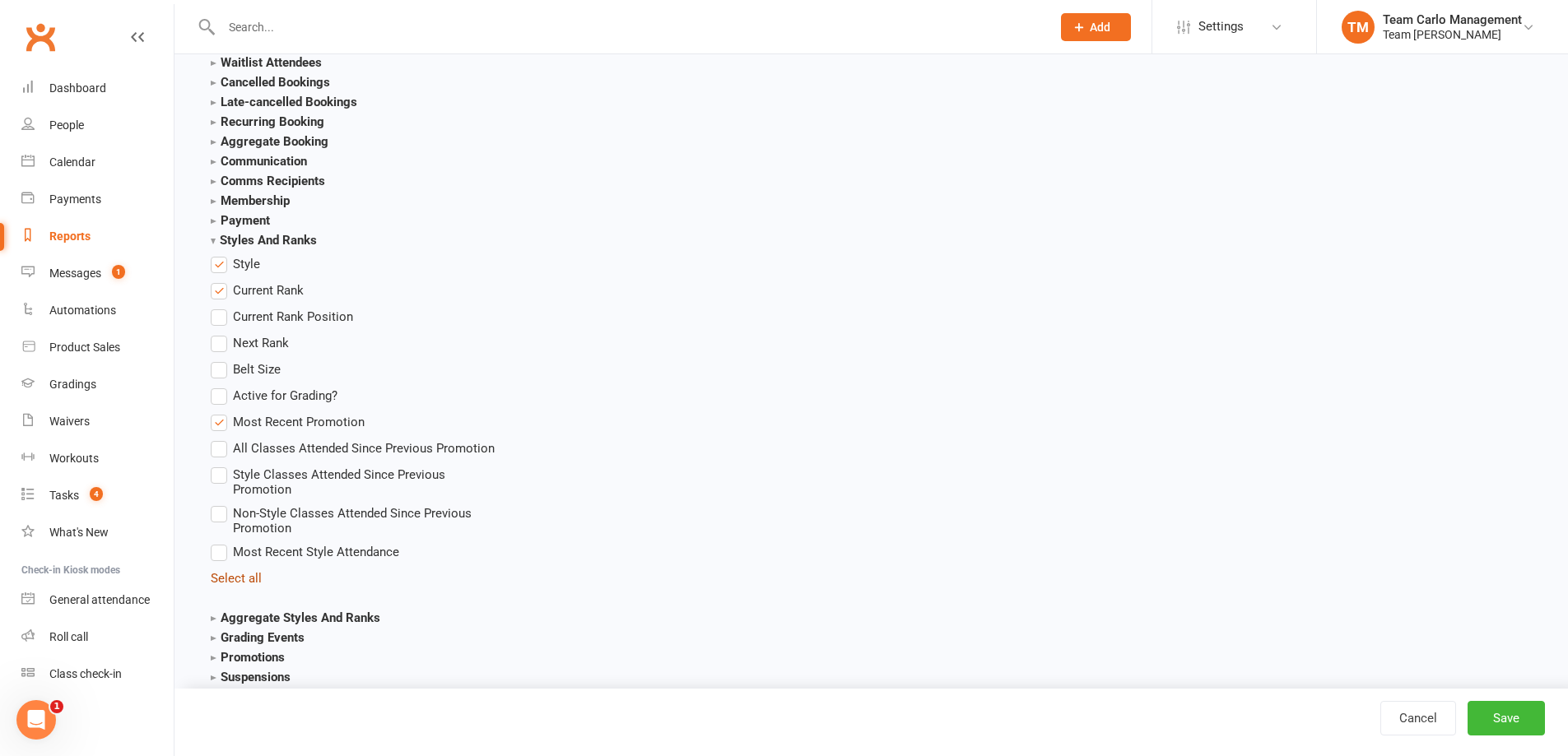
scroll to position [2139, 0]
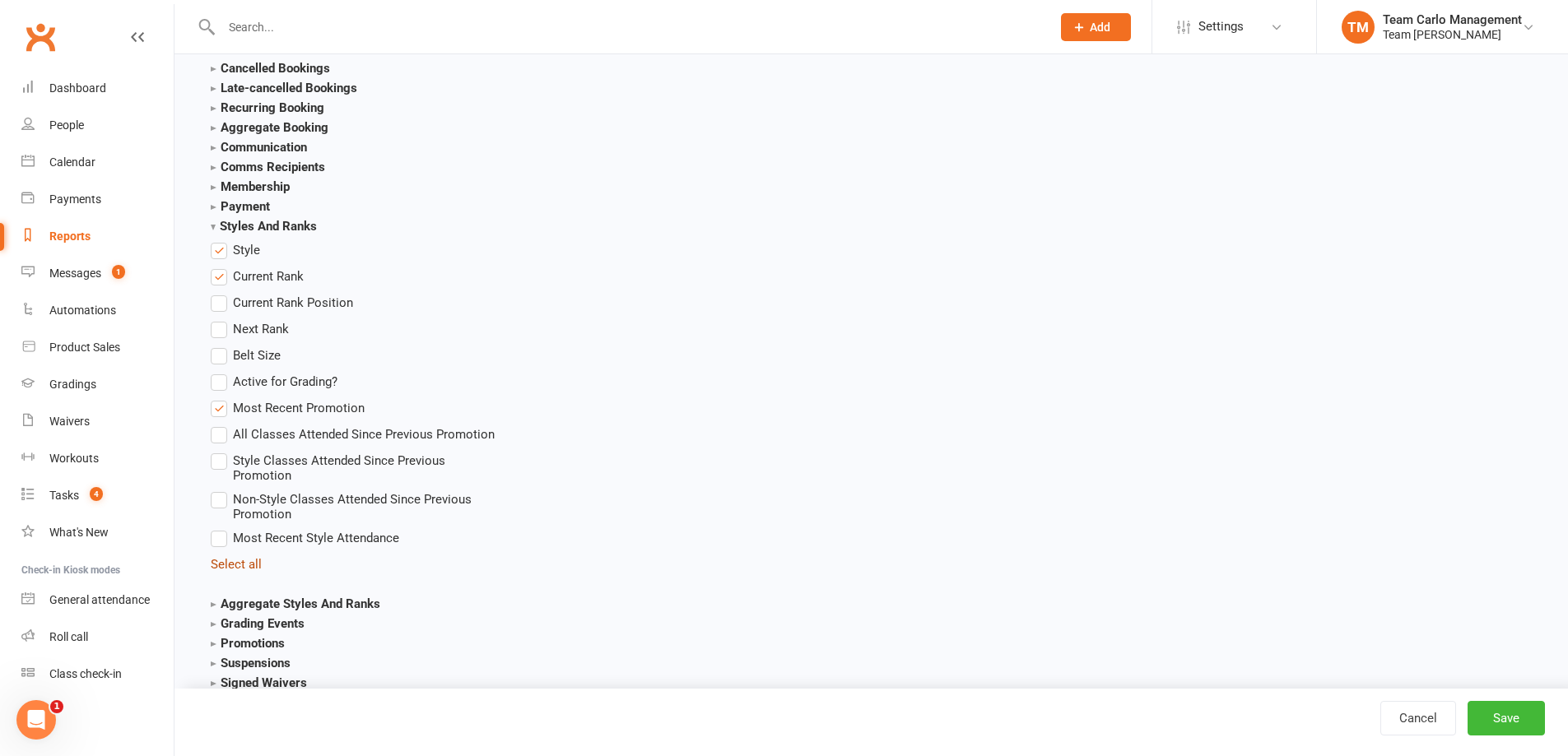
click at [224, 559] on link "Select all" at bounding box center [236, 564] width 51 height 15
click at [224, 559] on link "Deselect all" at bounding box center [243, 564] width 65 height 15
click at [212, 226] on strong "Styles And Ranks" at bounding box center [264, 225] width 106 height 15
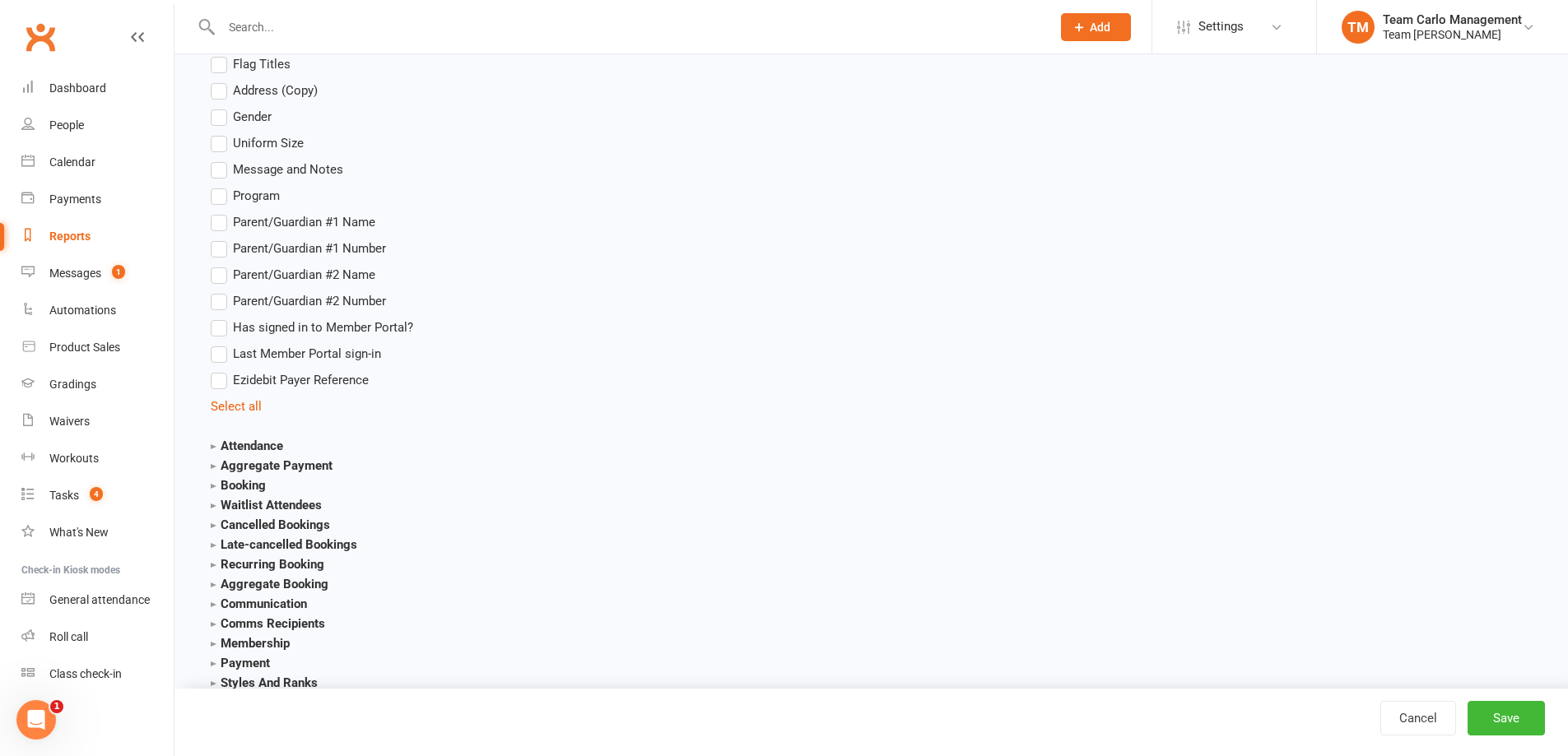
click at [212, 439] on strong "Attendance" at bounding box center [247, 446] width 73 height 15
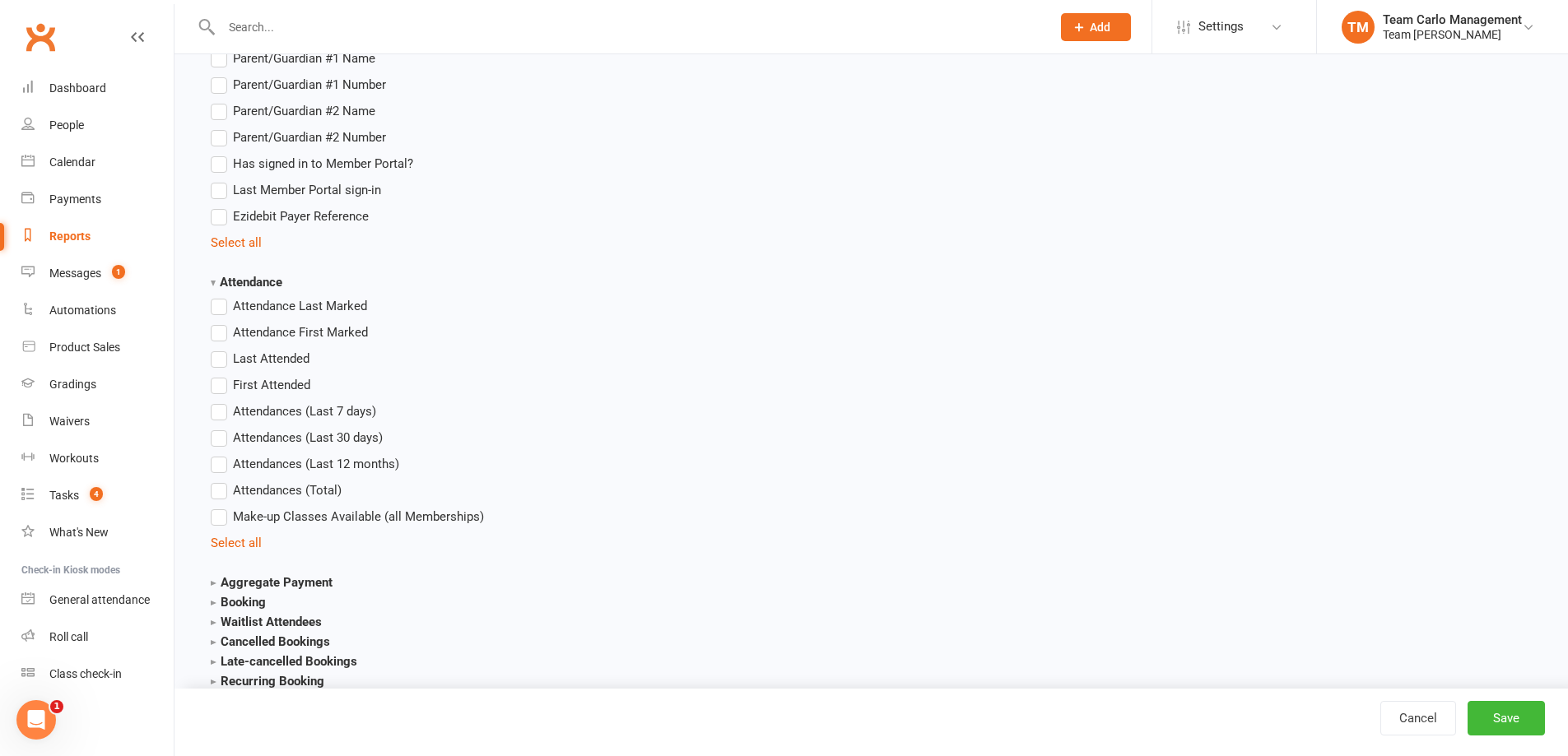
scroll to position [1848, 0]
click at [249, 535] on li "Select all" at bounding box center [357, 542] width 293 height 20
click at [241, 541] on link "Select all" at bounding box center [236, 541] width 51 height 15
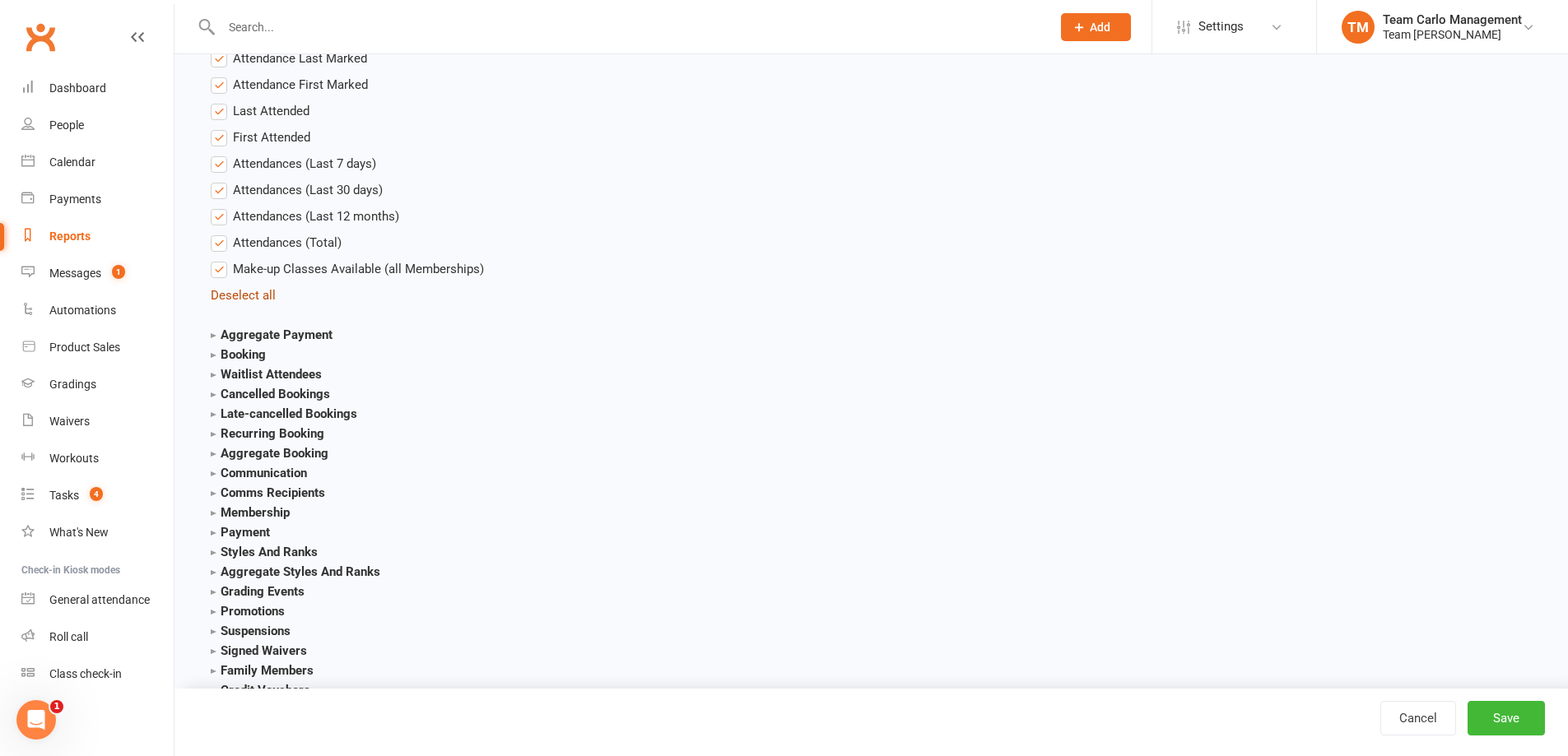
scroll to position [2176, 0]
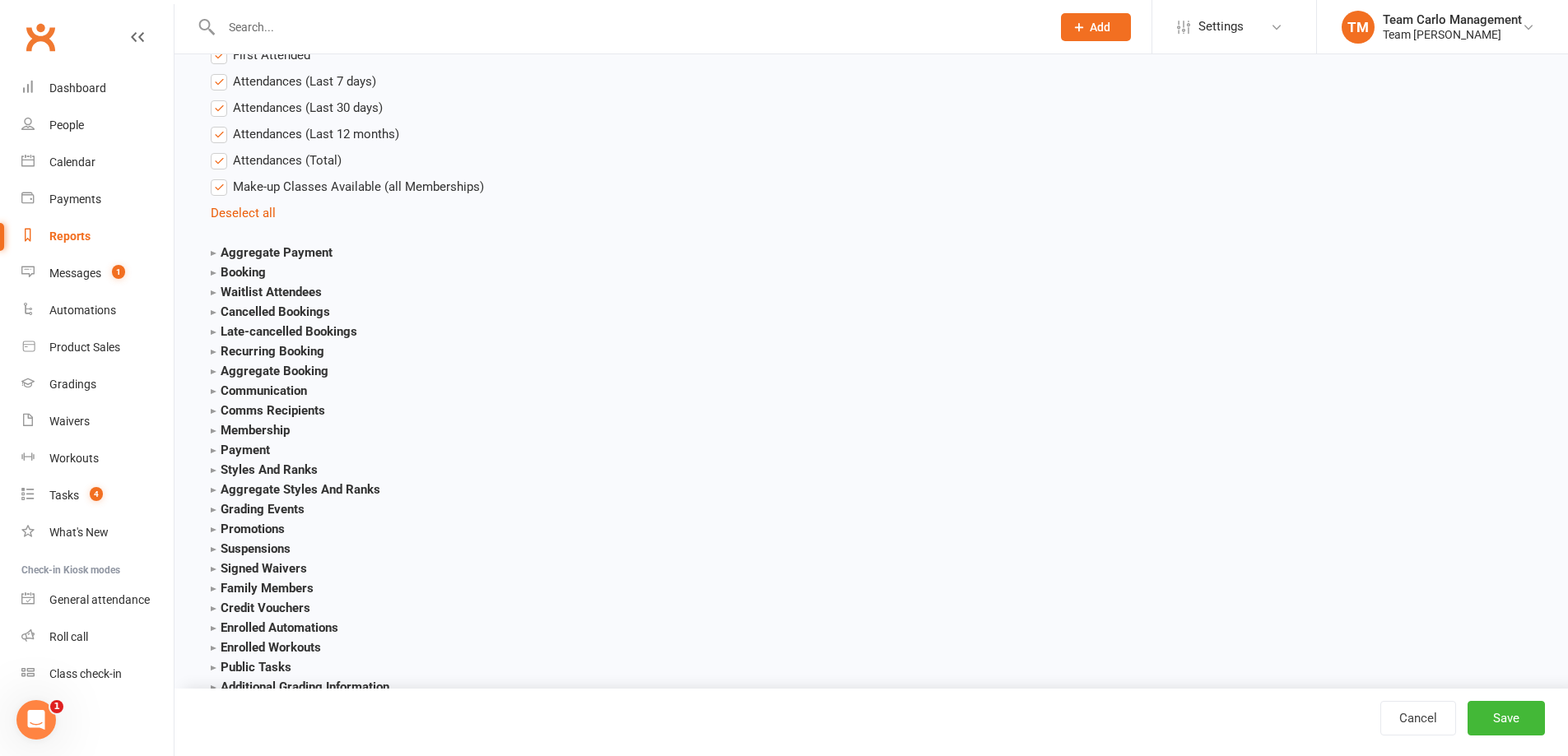
click at [229, 276] on strong "Booking" at bounding box center [238, 272] width 55 height 15
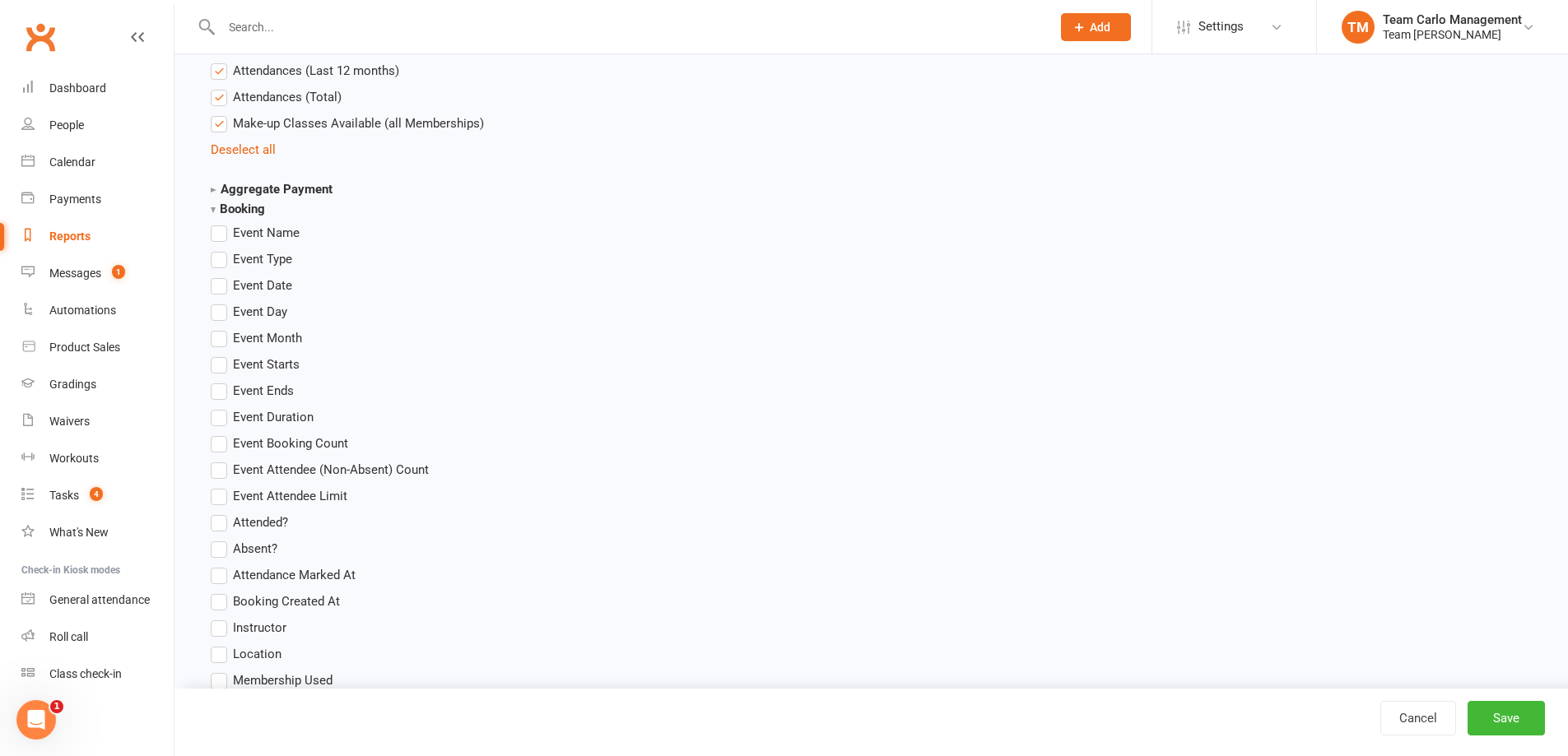
scroll to position [2424, 0]
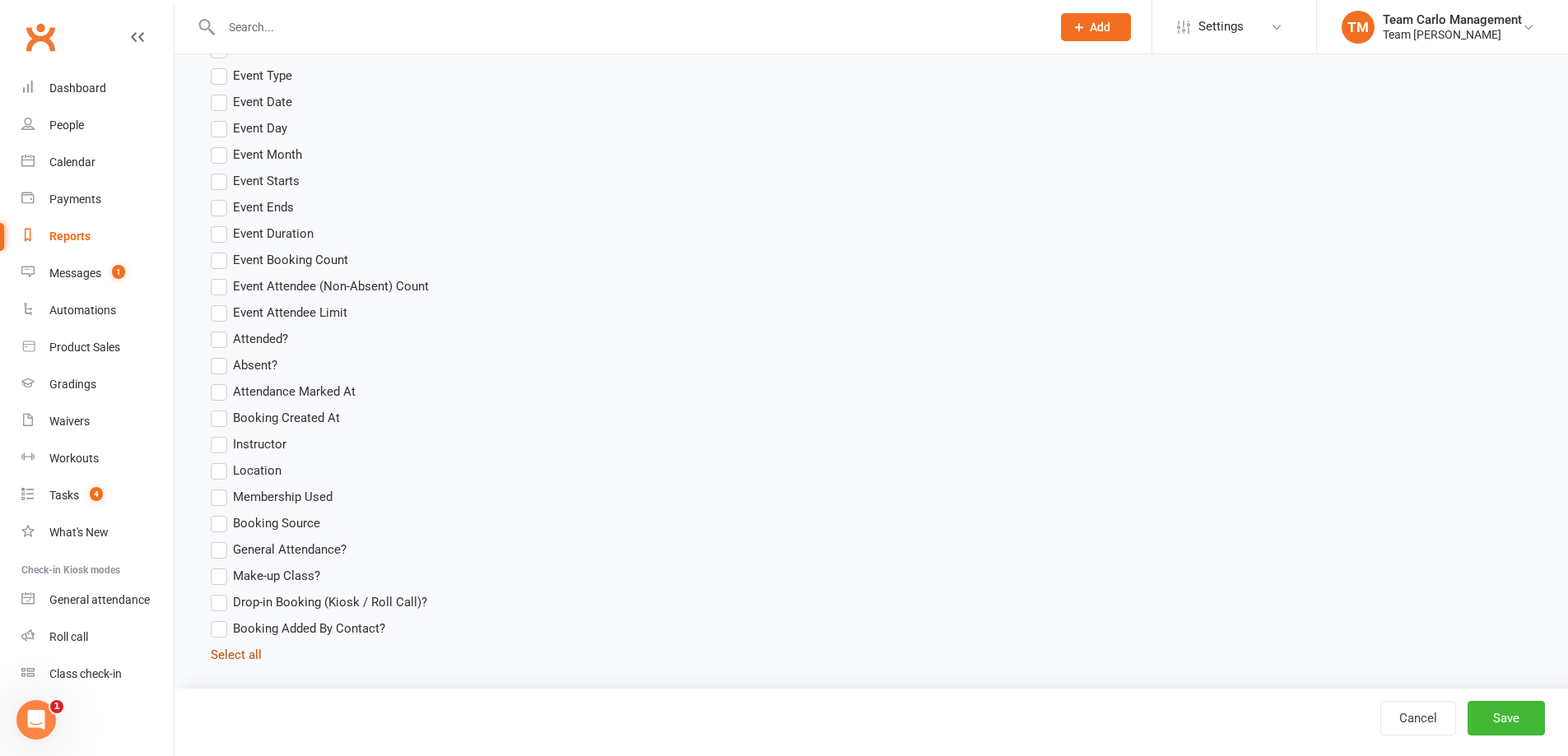
click at [225, 655] on link "Select all" at bounding box center [236, 655] width 51 height 15
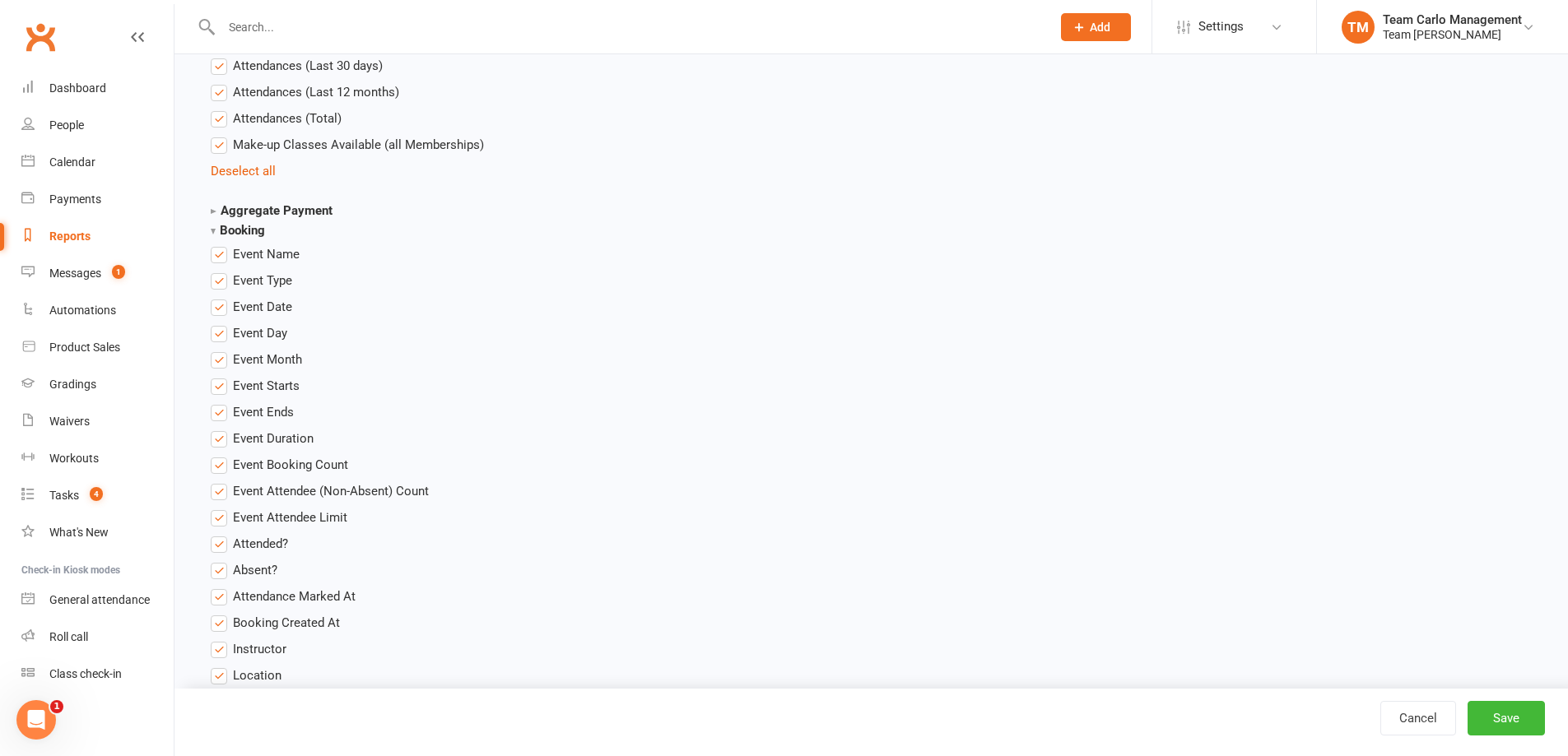
scroll to position [1765, 0]
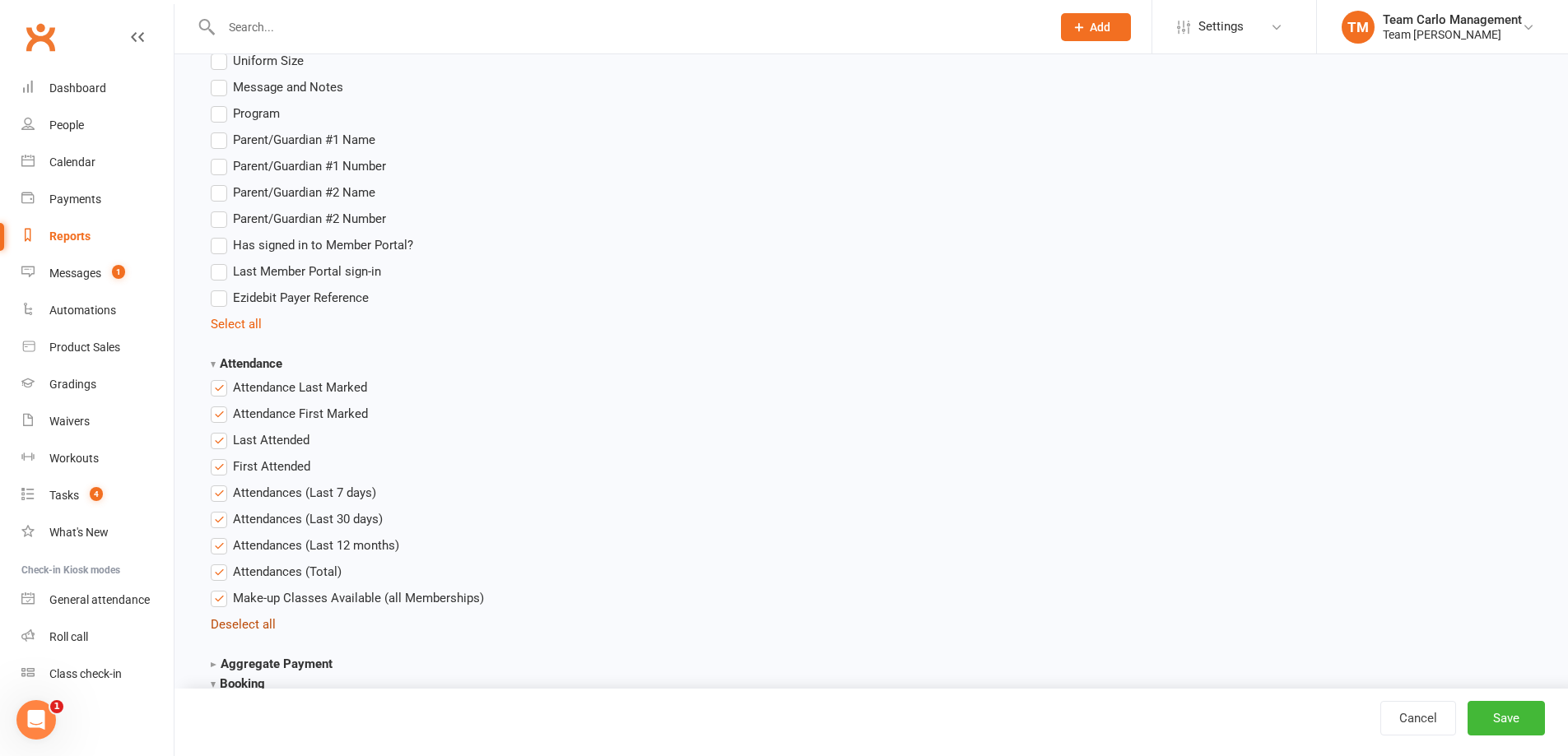
click at [257, 621] on link "Deselect all" at bounding box center [243, 624] width 65 height 15
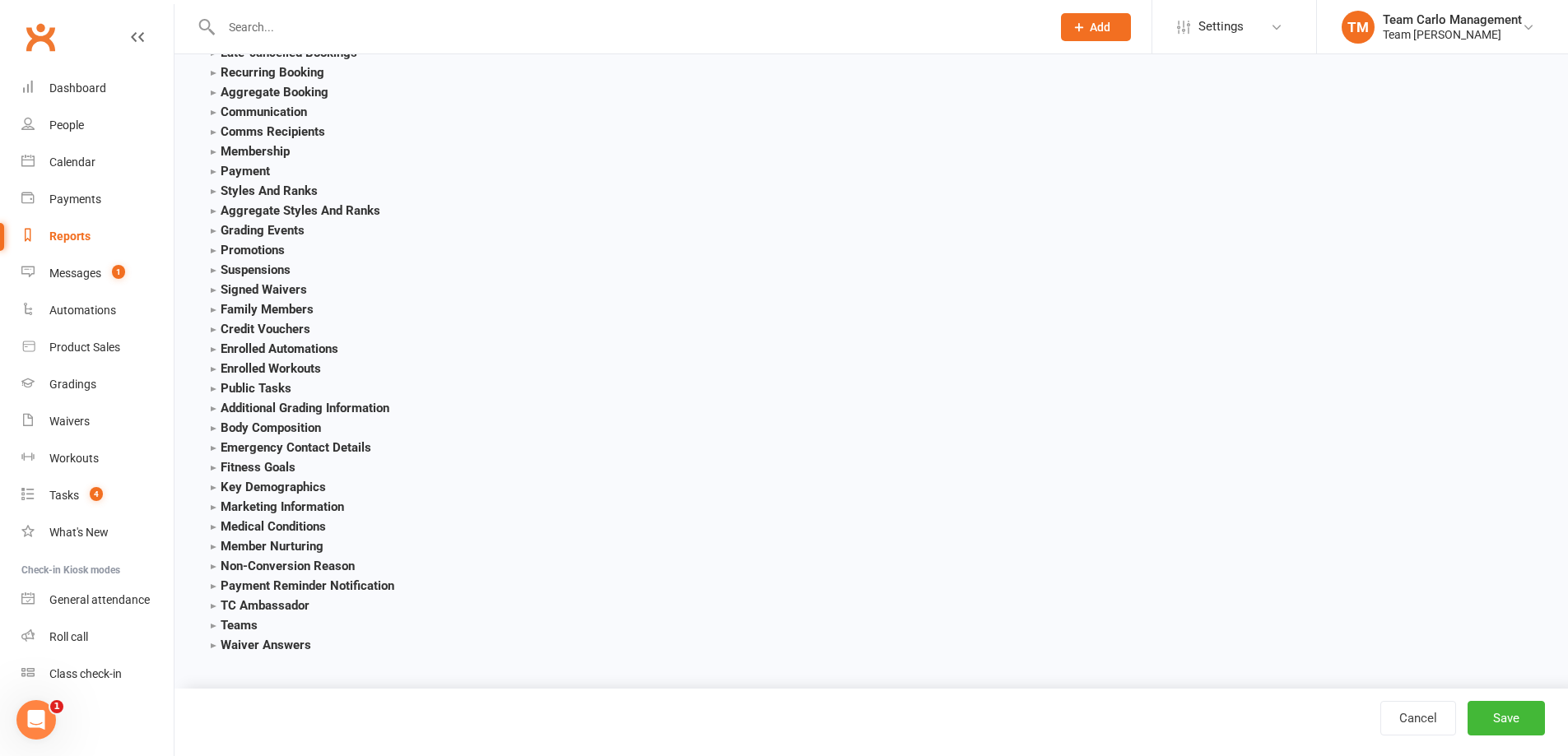
scroll to position [3107, 0]
click at [1529, 720] on button "Save" at bounding box center [1506, 718] width 78 height 34
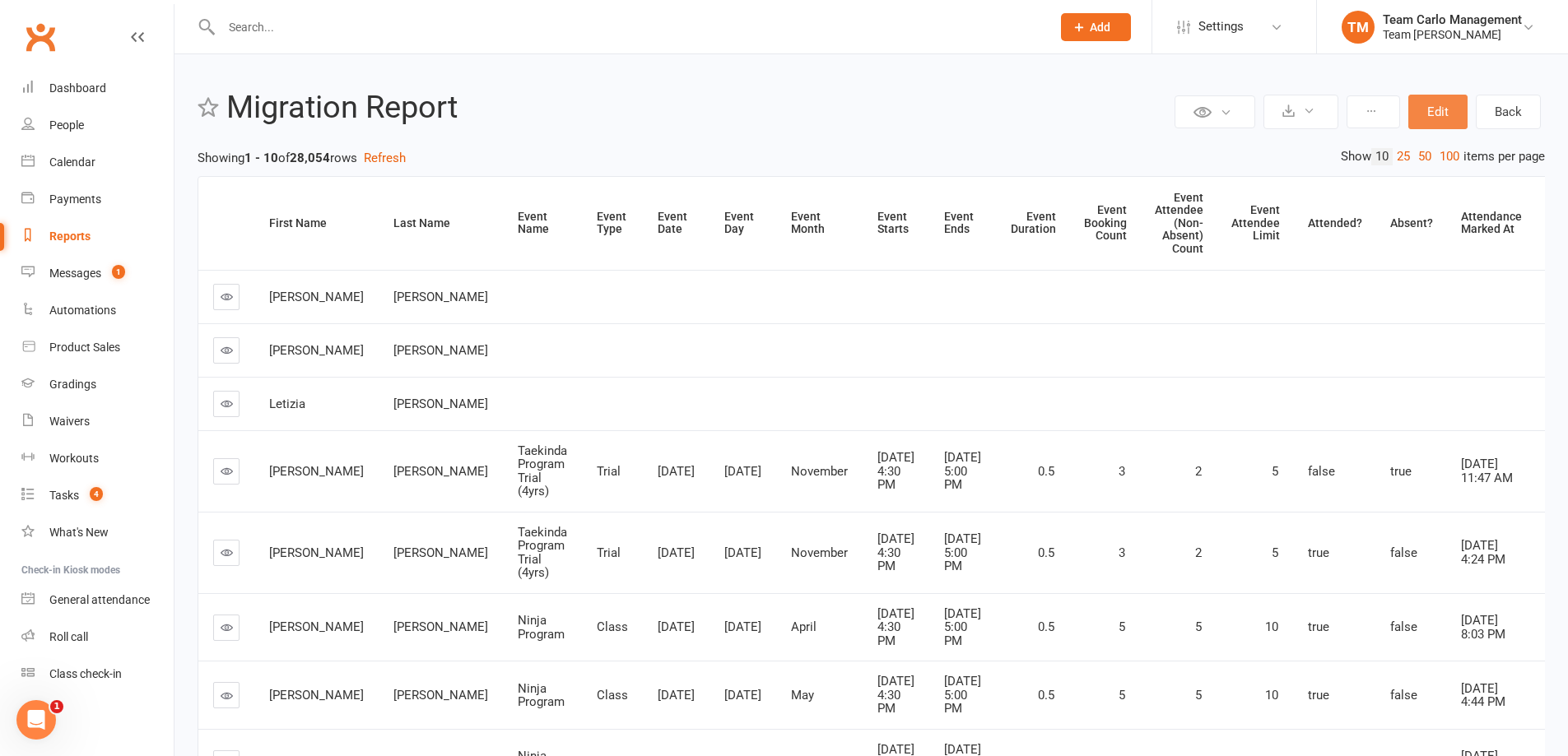
click at [1437, 99] on button "Edit" at bounding box center [1438, 111] width 59 height 34
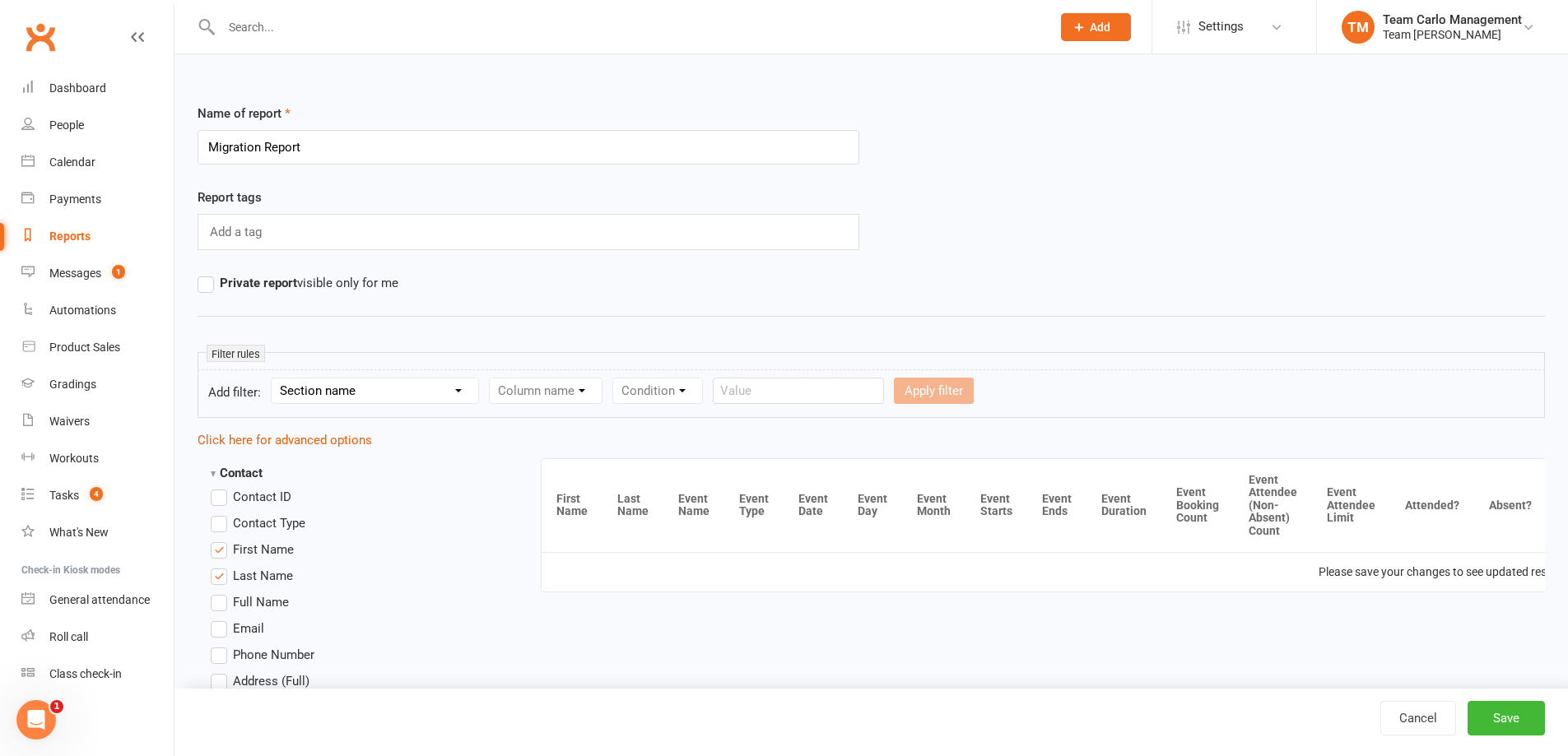
click at [465, 398] on select "Section name Contact Attendance Aggregate Payment Booking Waitlist Attendees Ca…" at bounding box center [375, 391] width 207 height 25
select select "3"
click at [274, 379] on select "Section name Contact Attendance Aggregate Payment Booking Waitlist Attendees Ca…" at bounding box center [375, 391] width 207 height 25
click at [564, 374] on form "Add filter: Section name Contact Attendance Aggregate Payment Booking Waitlist …" at bounding box center [872, 393] width 1347 height 48
click at [571, 390] on select "Column name Event Name Event Type Event Date Event Day Event Month Event Starts…" at bounding box center [605, 391] width 231 height 25
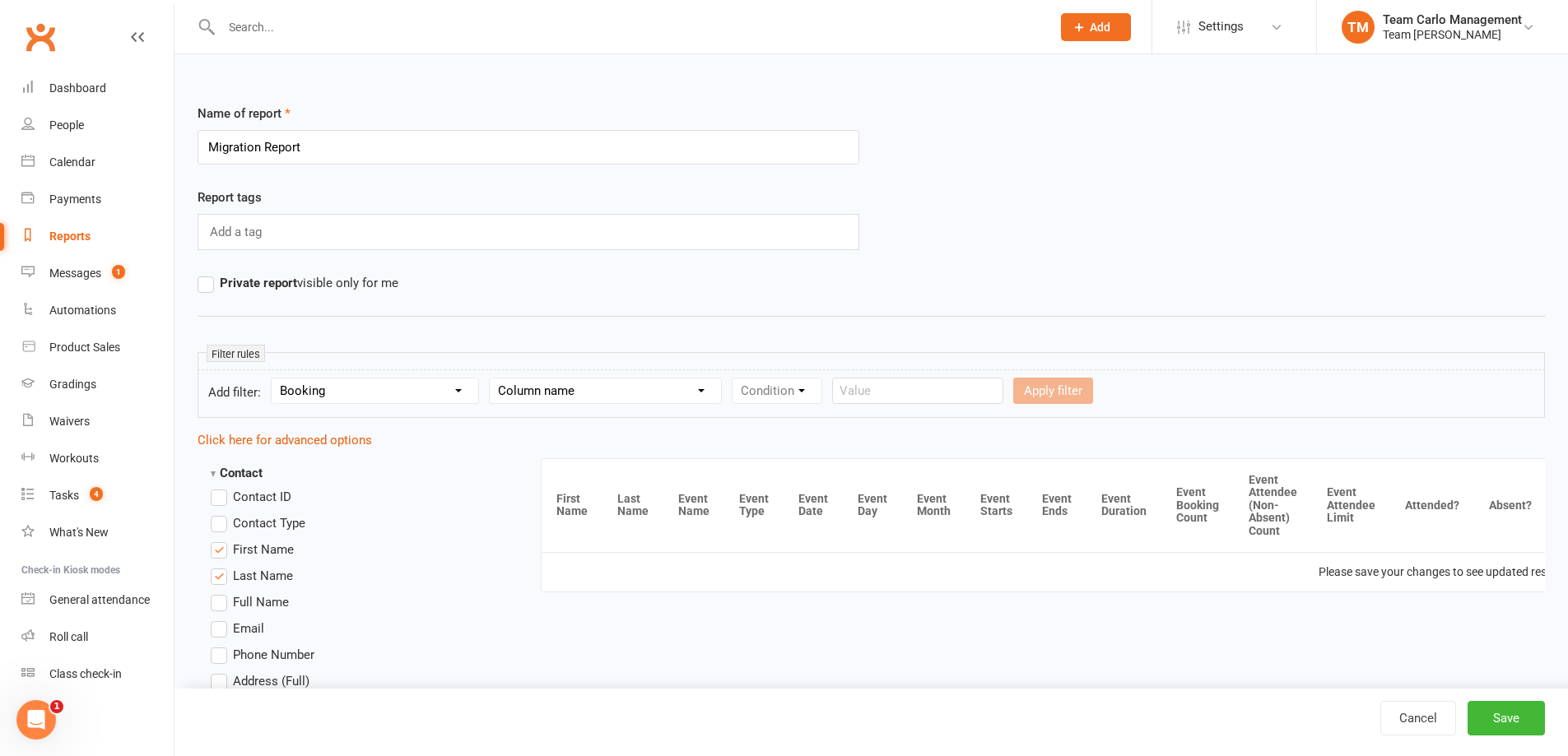
select select "3"
click at [492, 379] on select "Column name Event Name Event Type Event Date Event Day Event Month Event Starts…" at bounding box center [605, 391] width 231 height 25
click at [874, 387] on select "Condition Equals Does not equal Contains Does not contain Is blank or does not …" at bounding box center [827, 391] width 189 height 25
select select "5"
click at [735, 379] on select "Condition Equals Does not equal Contains Does not contain Is blank or does not …" at bounding box center [827, 391] width 189 height 25
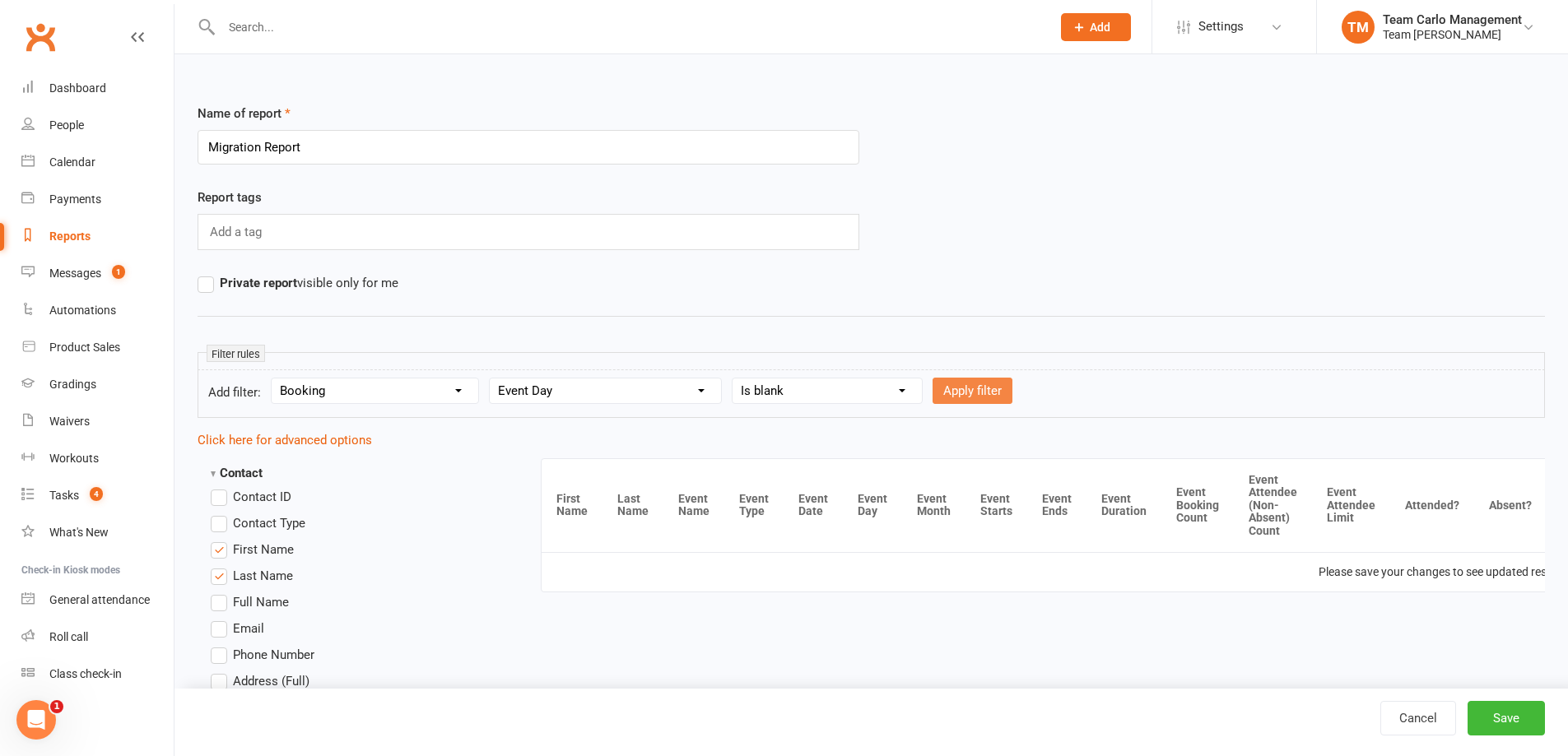
click at [988, 400] on button "Apply filter" at bounding box center [972, 391] width 80 height 27
select select
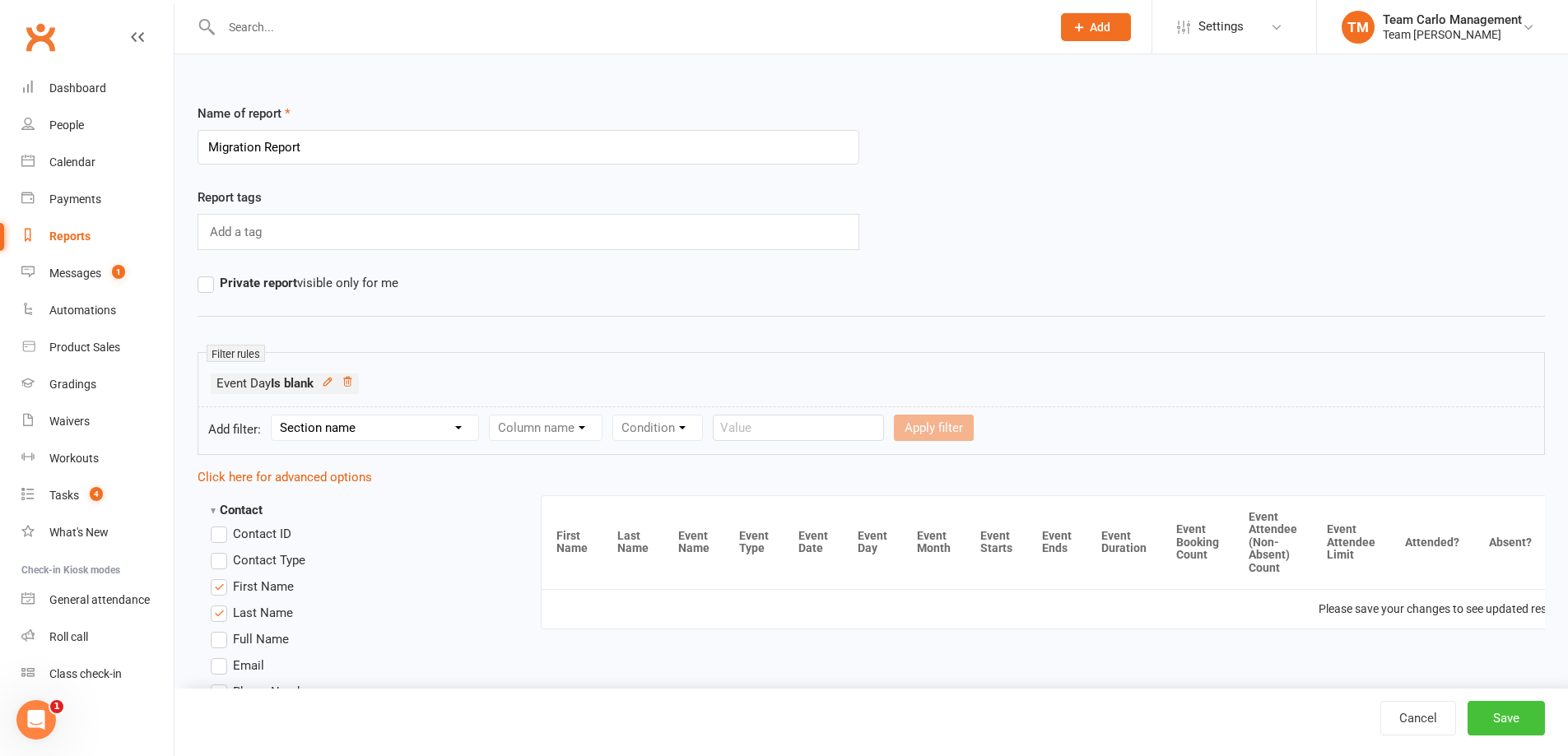
click at [1488, 728] on button "Save" at bounding box center [1506, 718] width 78 height 34
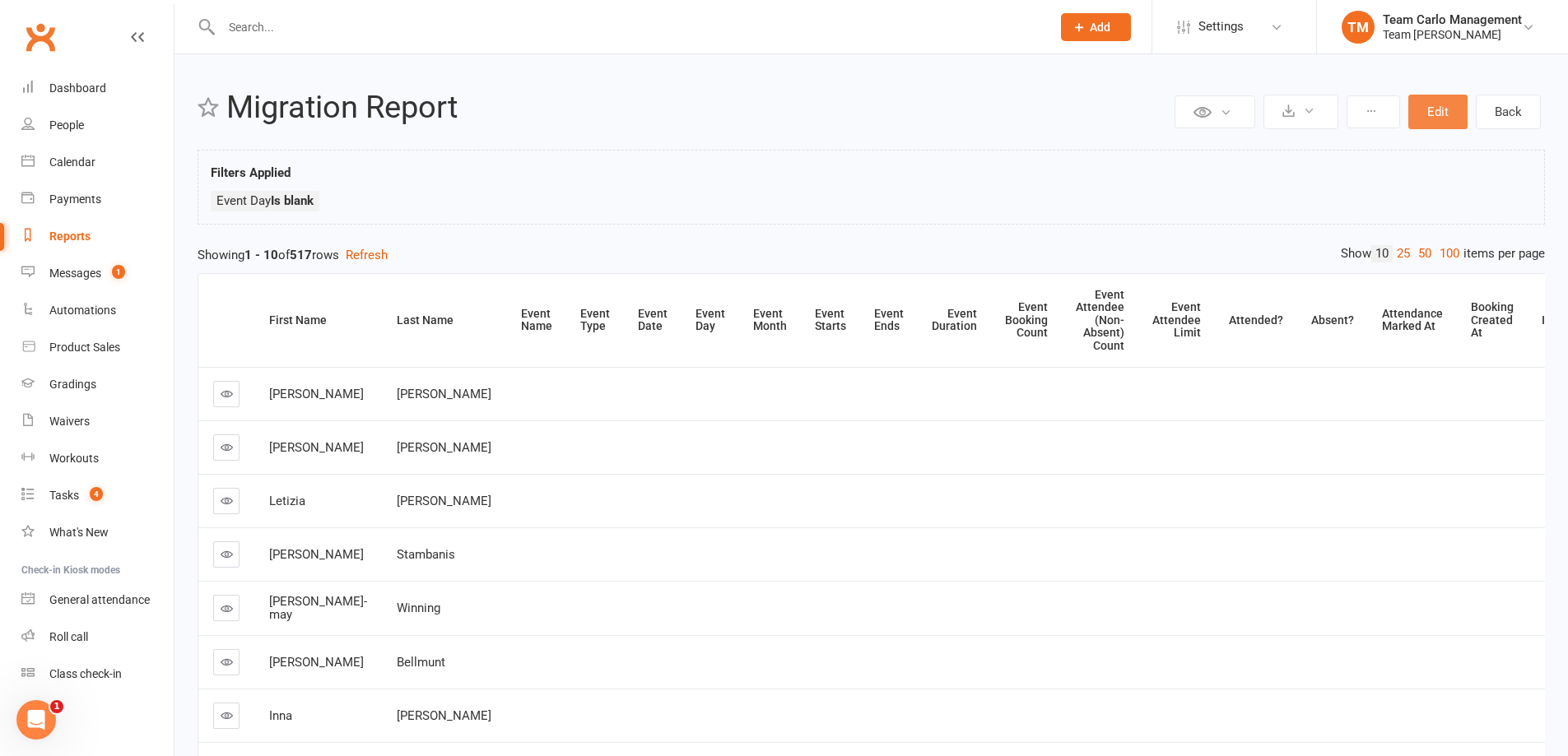
click at [1430, 123] on button "Edit" at bounding box center [1438, 111] width 59 height 34
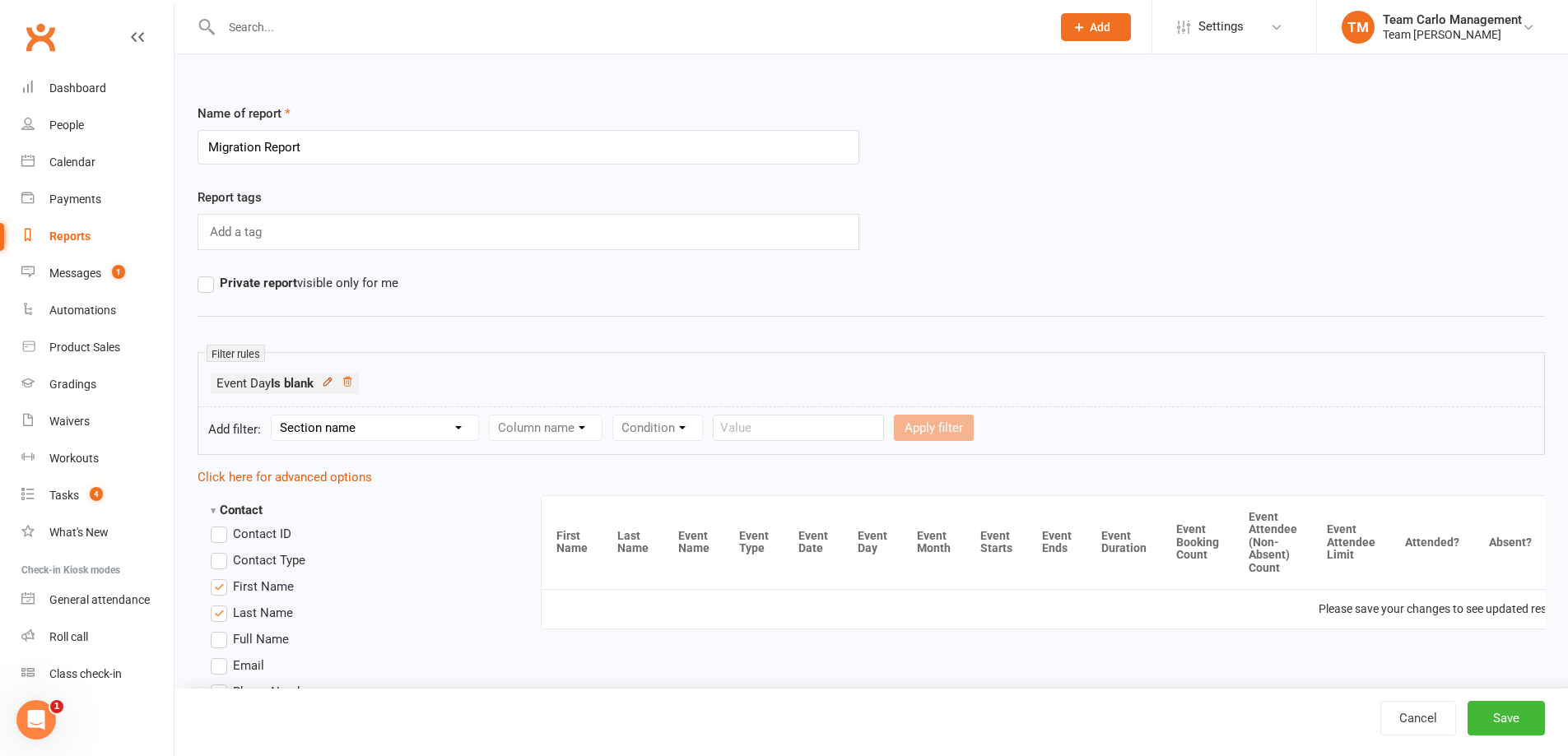
click at [334, 376] on icon at bounding box center [328, 382] width 12 height 12
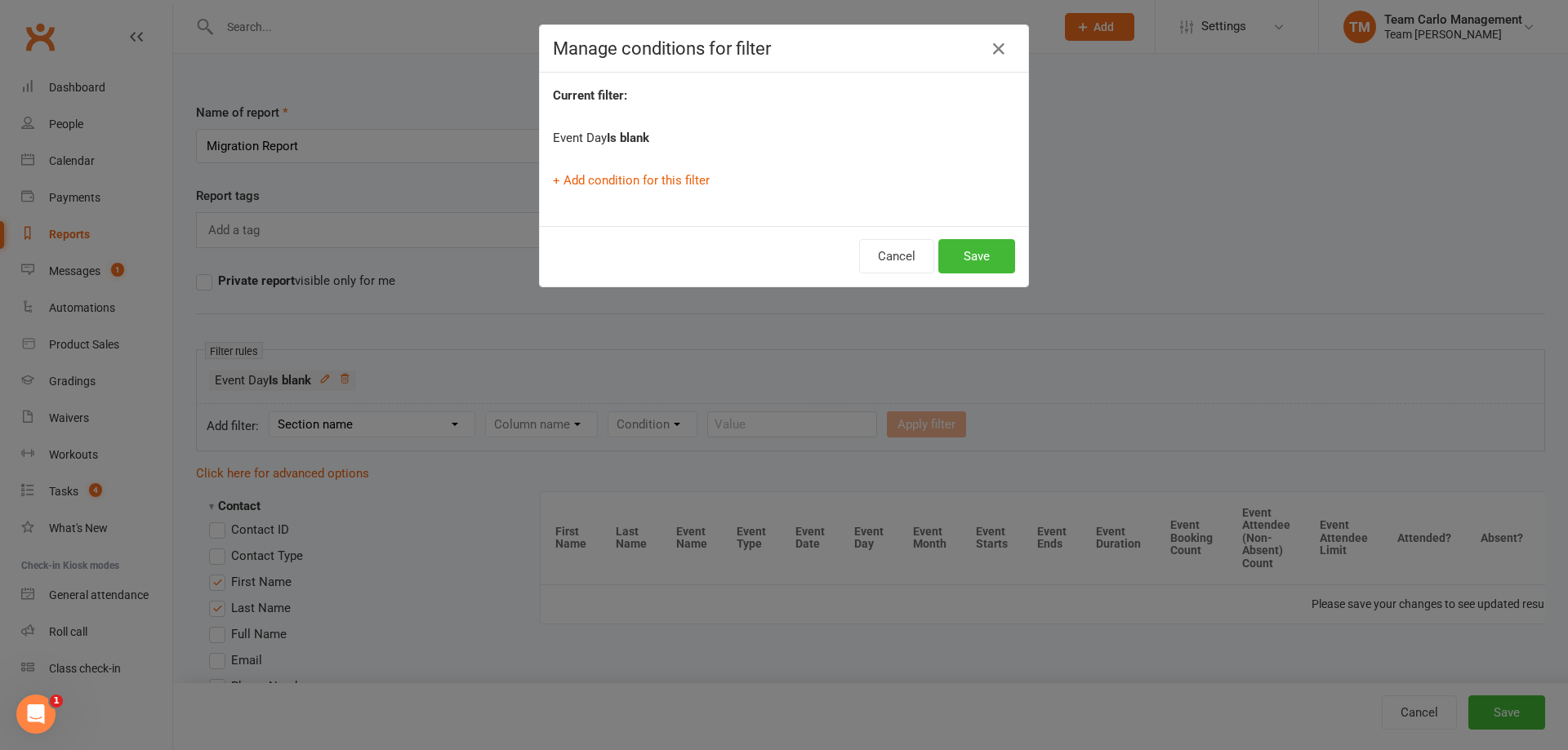
click at [635, 137] on strong "Is blank" at bounding box center [627, 138] width 42 height 15
click at [888, 251] on button "Cancel" at bounding box center [896, 256] width 75 height 34
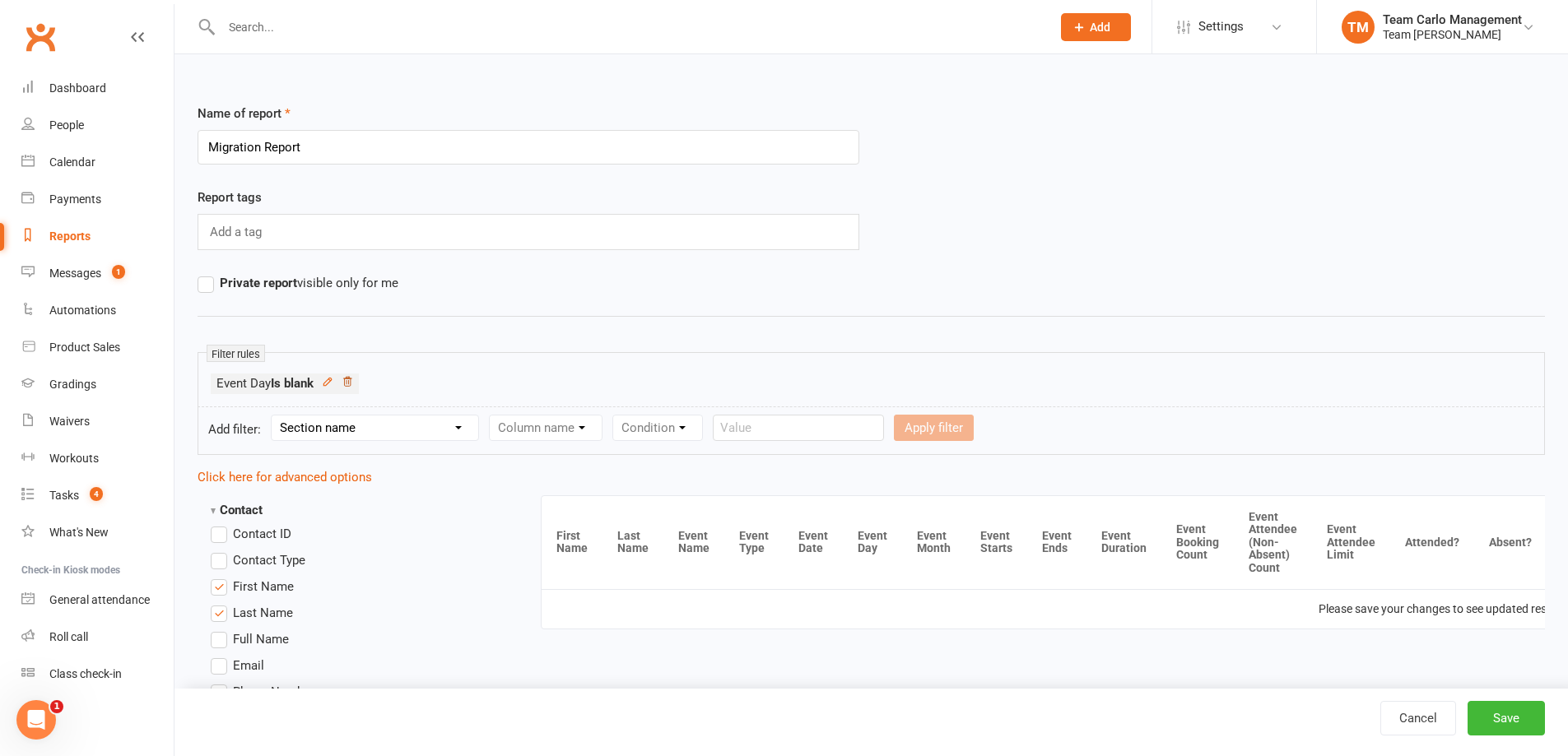
click at [354, 383] on icon at bounding box center [348, 382] width 12 height 12
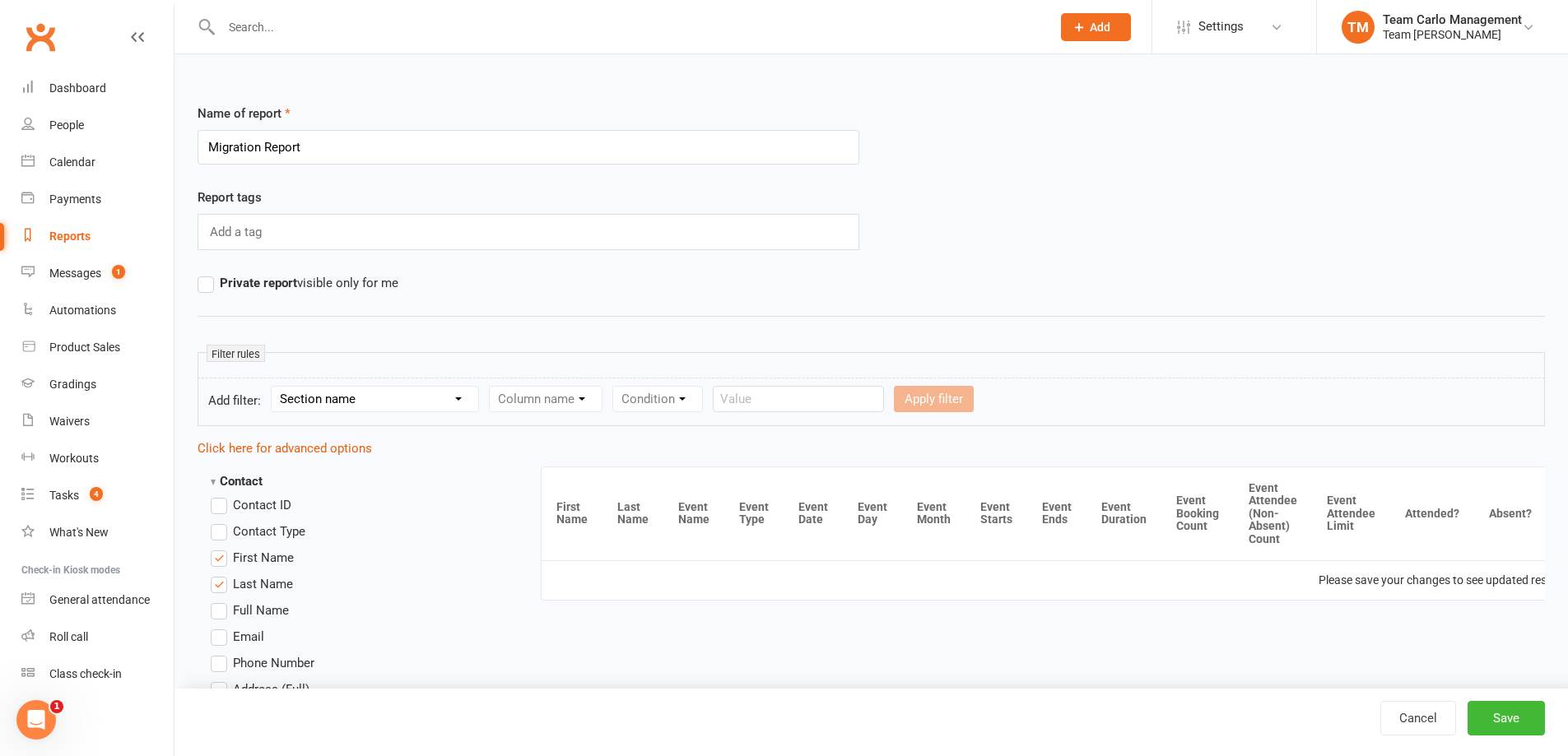
click at [461, 399] on select "Section name Contact Attendance Aggregate Payment Booking Waitlist Attendees Ca…" at bounding box center [375, 399] width 207 height 25
click at [274, 387] on select "Section name Contact Attendance Aggregate Payment Booking Waitlist Attendees Ca…" at bounding box center [375, 399] width 207 height 25
click at [584, 404] on select "Column name Last Scheduled Booking (Date/Time) Last Booking Attended (Date/Time…" at bounding box center [612, 399] width 245 height 25
click at [394, 409] on select "Section name Contact Attendance Aggregate Payment Booking Waitlist Attendees Ca…" at bounding box center [375, 399] width 207 height 25
select select "3"
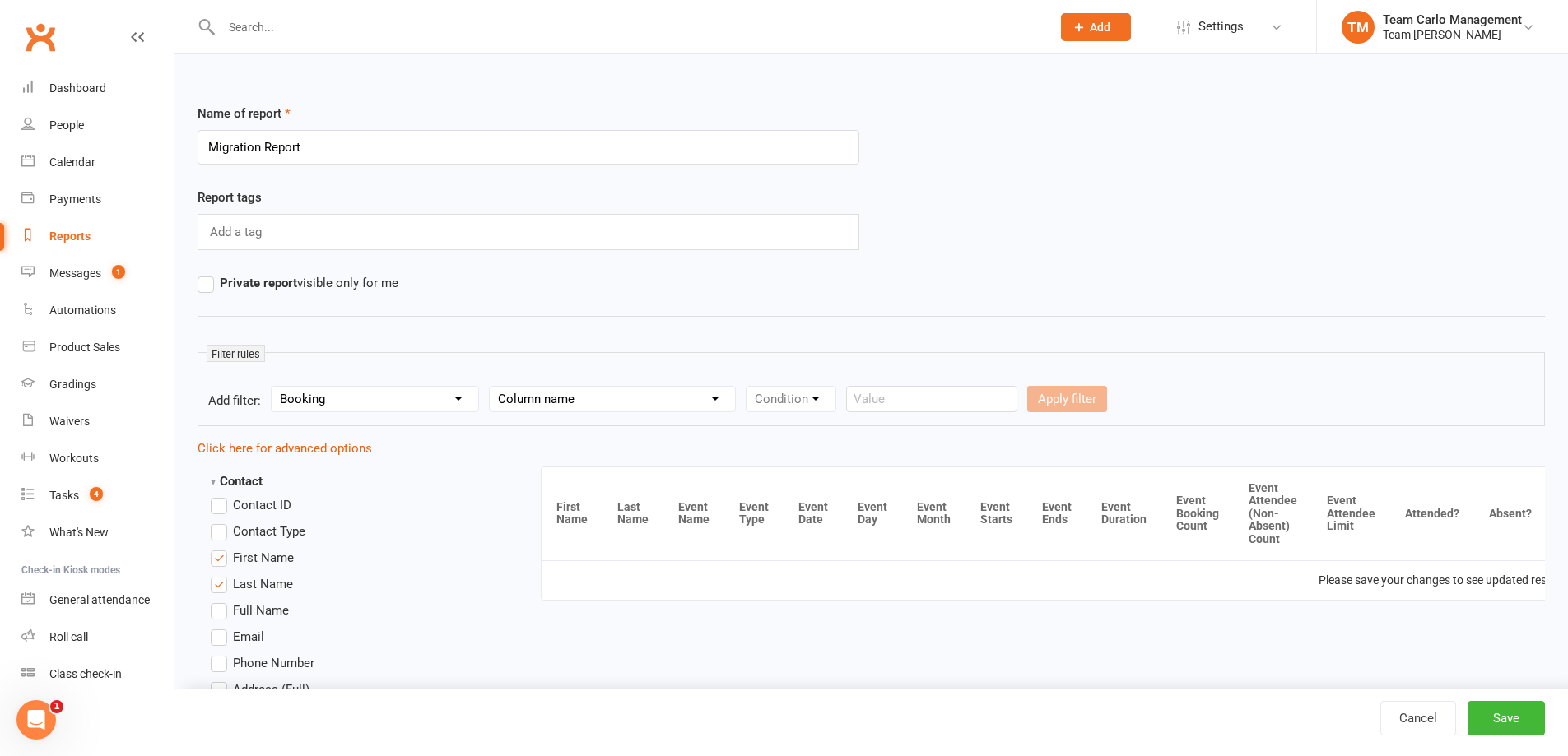
click at [274, 387] on select "Section name Contact Attendance Aggregate Payment Booking Waitlist Attendees Ca…" at bounding box center [375, 399] width 207 height 25
click at [658, 423] on form "Add filter: Section name Contact Attendance Aggregate Payment Booking Waitlist …" at bounding box center [872, 402] width 1347 height 48
click at [656, 399] on select "Column name Event Name Event Type Event Date Event Day Event Month Event Starts…" at bounding box center [605, 399] width 231 height 25
select select "2"
click at [492, 387] on select "Column name Event Name Event Type Event Date Event Day Event Month Event Starts…" at bounding box center [605, 399] width 231 height 25
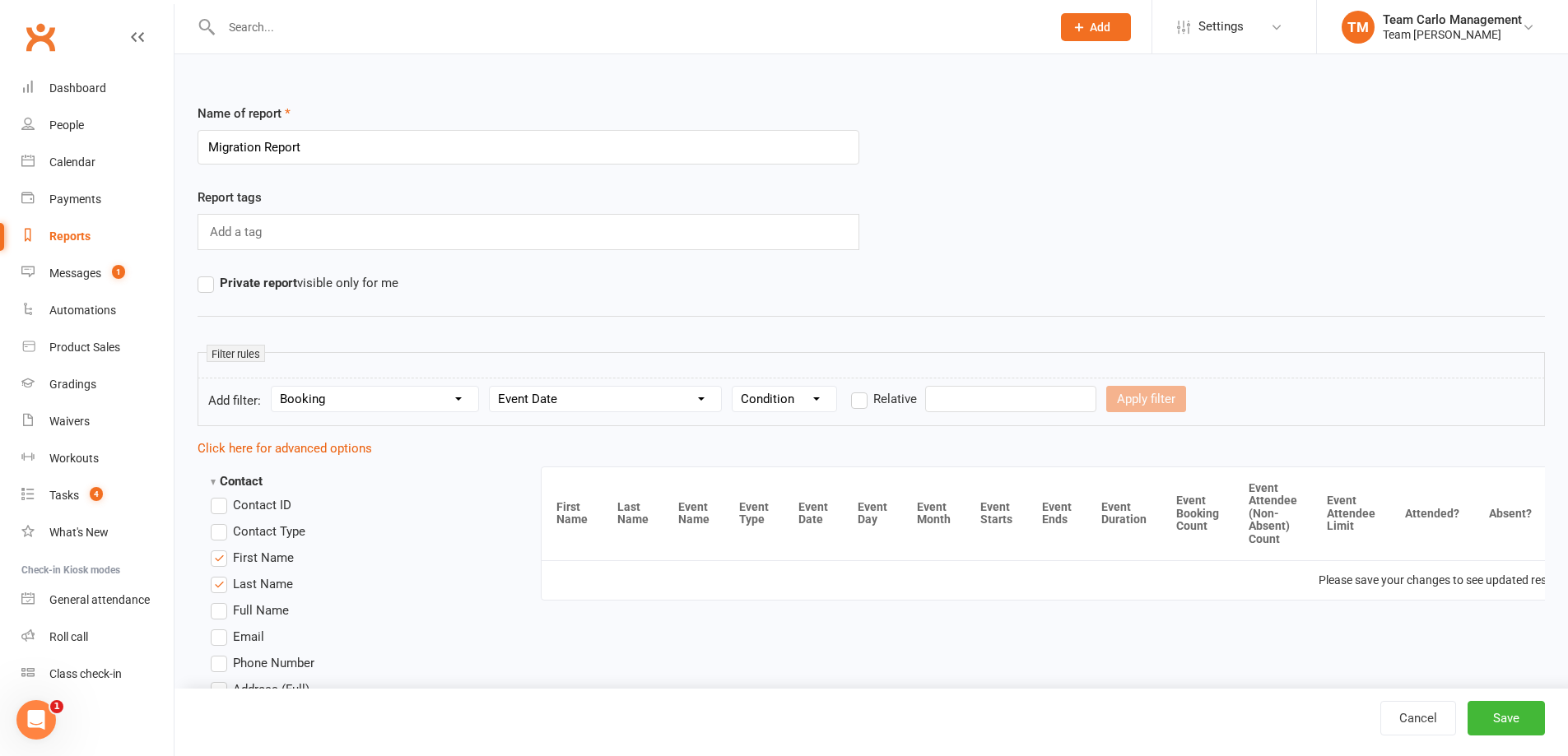
click at [801, 396] on select "Condition Is Is not Before After Before or on After or on Is blank Is not blank" at bounding box center [784, 399] width 103 height 25
select select "7"
click at [735, 387] on select "Condition Is Is not Before After Before or on After or on Is blank Is not blank" at bounding box center [784, 399] width 103 height 25
click at [926, 398] on button "Apply filter" at bounding box center [886, 399] width 80 height 27
select select
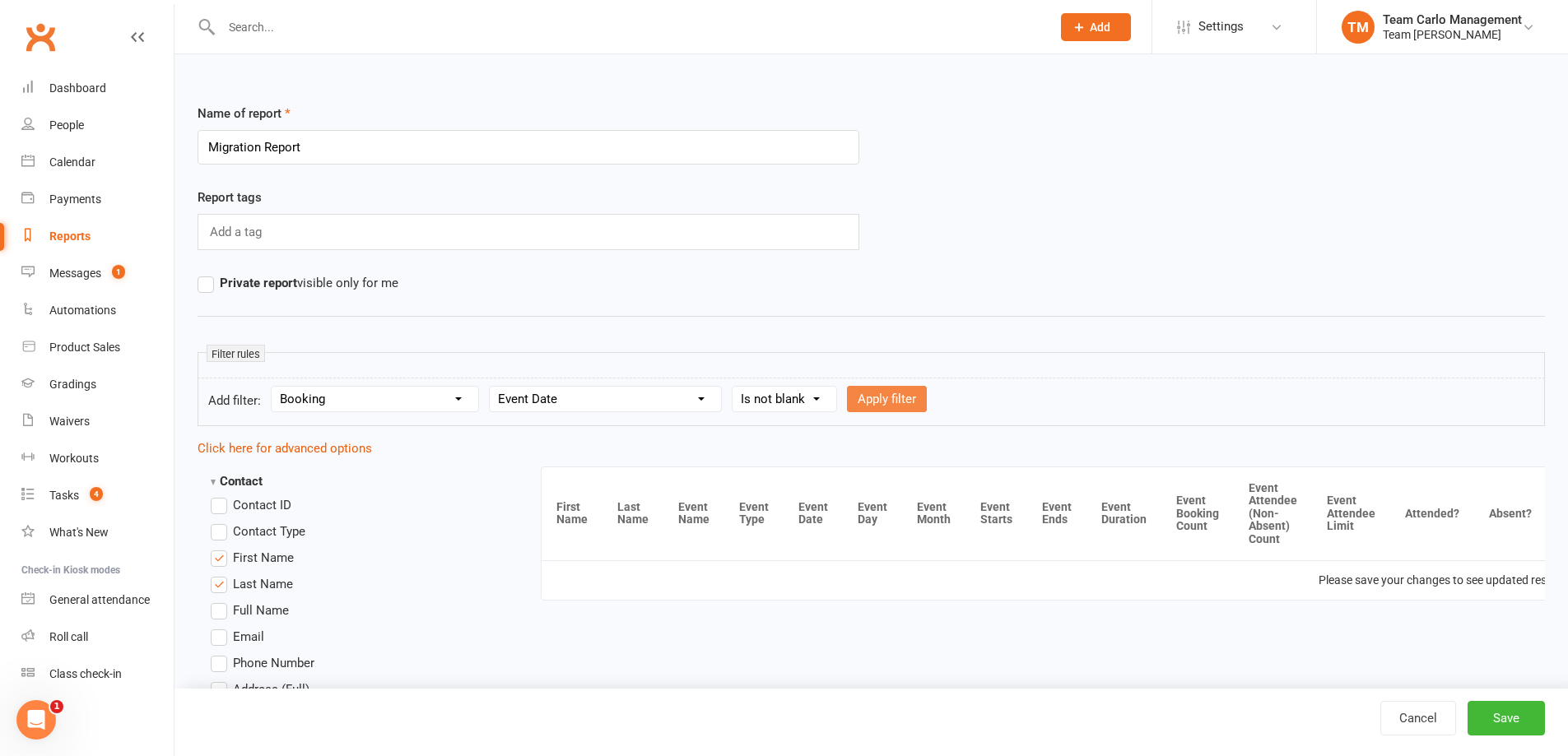
select select
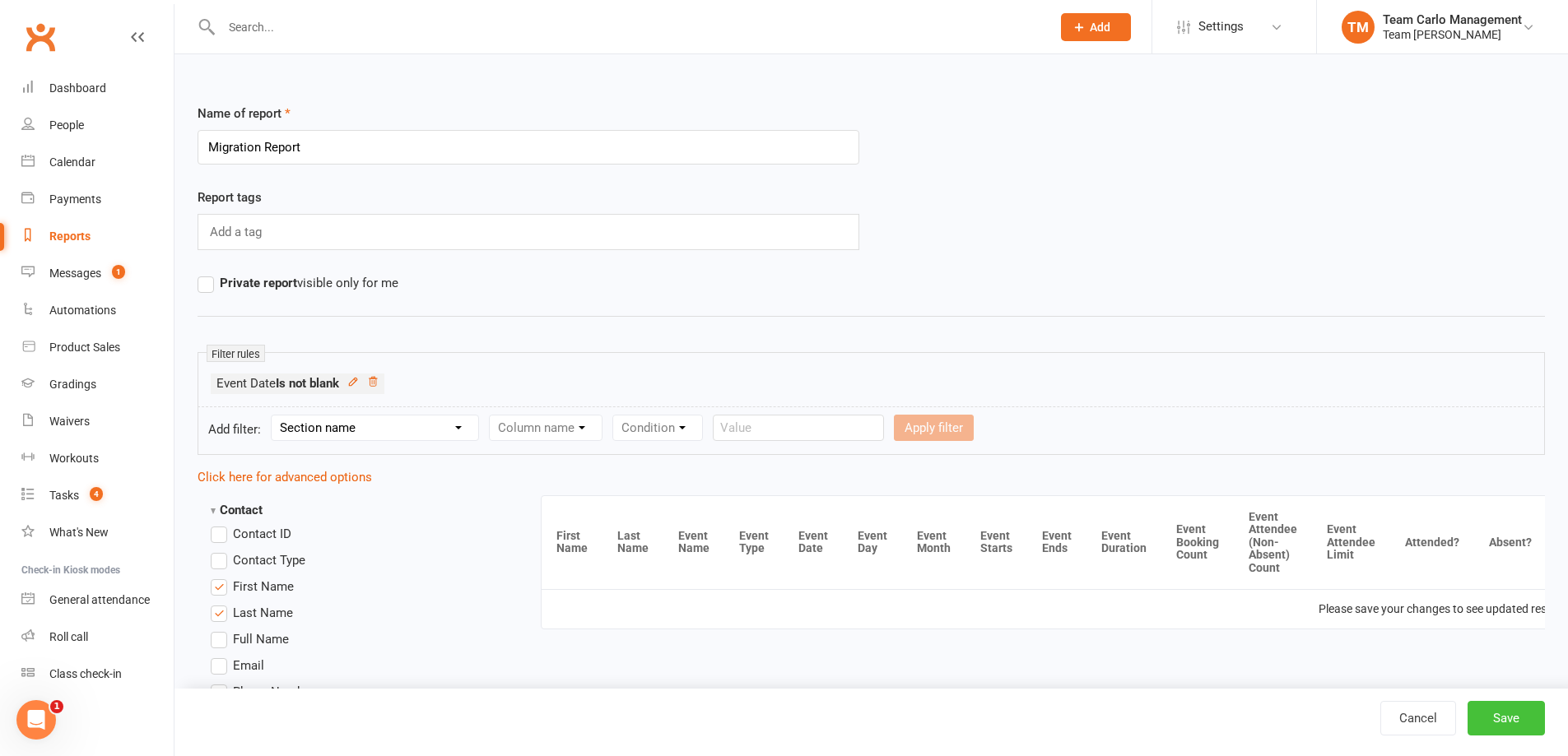
click at [1493, 723] on button "Save" at bounding box center [1506, 718] width 78 height 34
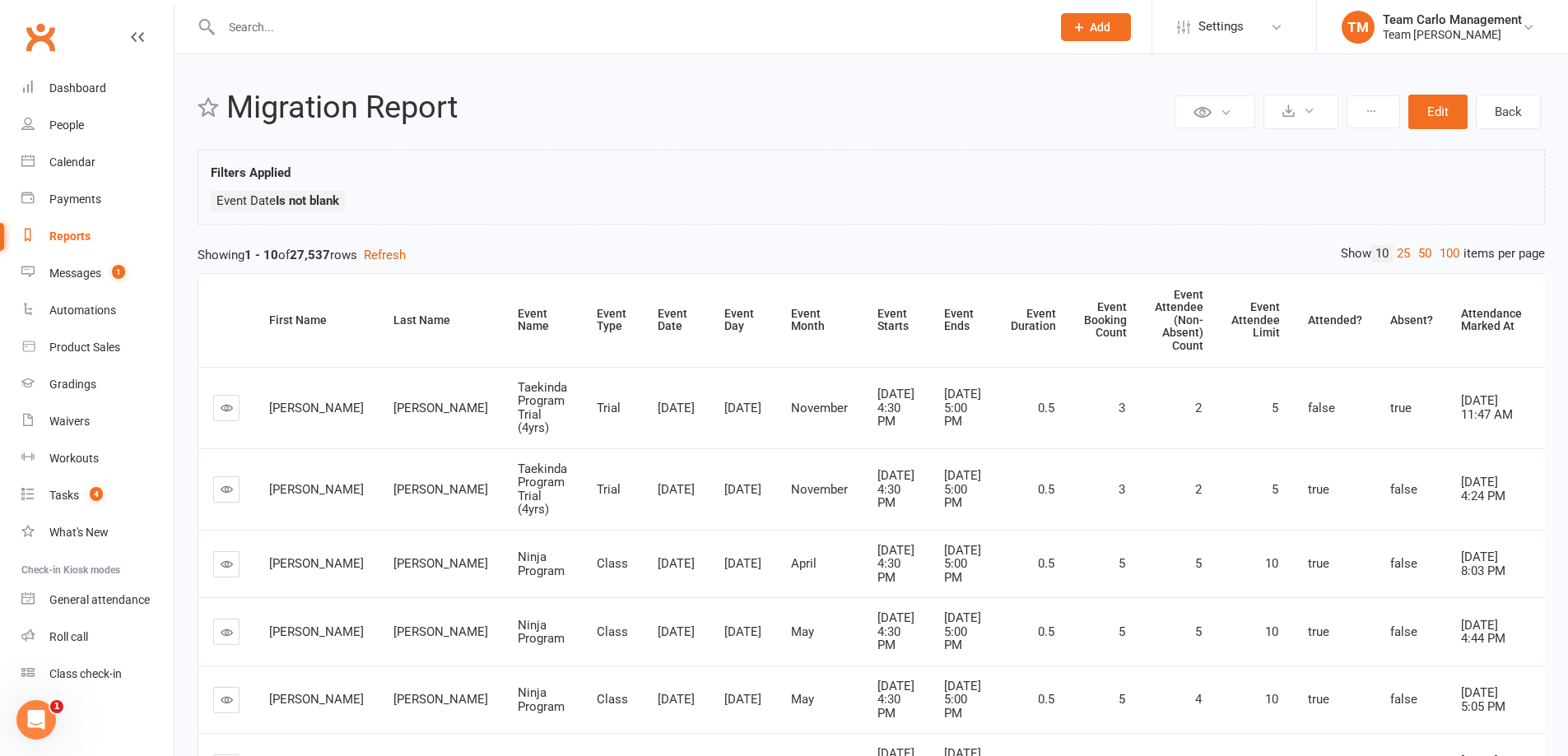
click at [848, 218] on ul "Event Date Is not blank" at bounding box center [872, 205] width 1322 height 29
click at [1438, 120] on button "Edit" at bounding box center [1438, 111] width 59 height 34
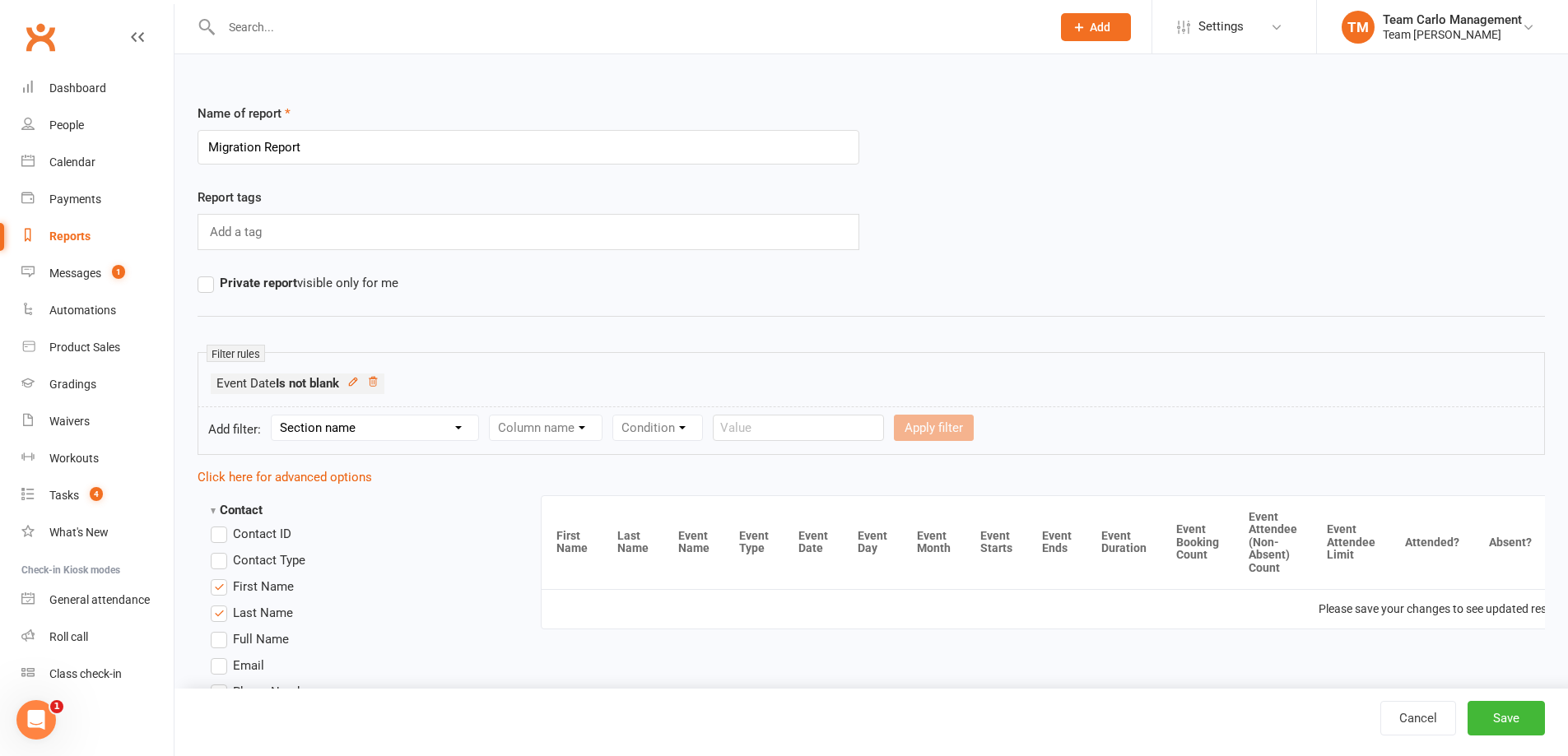
click at [462, 439] on select "Section name Contact Attendance Aggregate Payment Booking Waitlist Attendees Ca…" at bounding box center [375, 427] width 207 height 25
click at [274, 415] on select "Section name Contact Attendance Aggregate Payment Booking Waitlist Attendees Ca…" at bounding box center [375, 427] width 207 height 25
click at [412, 439] on select "Section name Contact Attendance Aggregate Payment Booking Waitlist Attendees Ca…" at bounding box center [375, 427] width 207 height 25
click at [274, 415] on select "Section name Contact Attendance Aggregate Payment Booking Waitlist Attendees Ca…" at bounding box center [375, 427] width 207 height 25
click at [344, 436] on select "Section name Contact Attendance Aggregate Payment Booking Waitlist Attendees Ca…" at bounding box center [375, 427] width 207 height 25
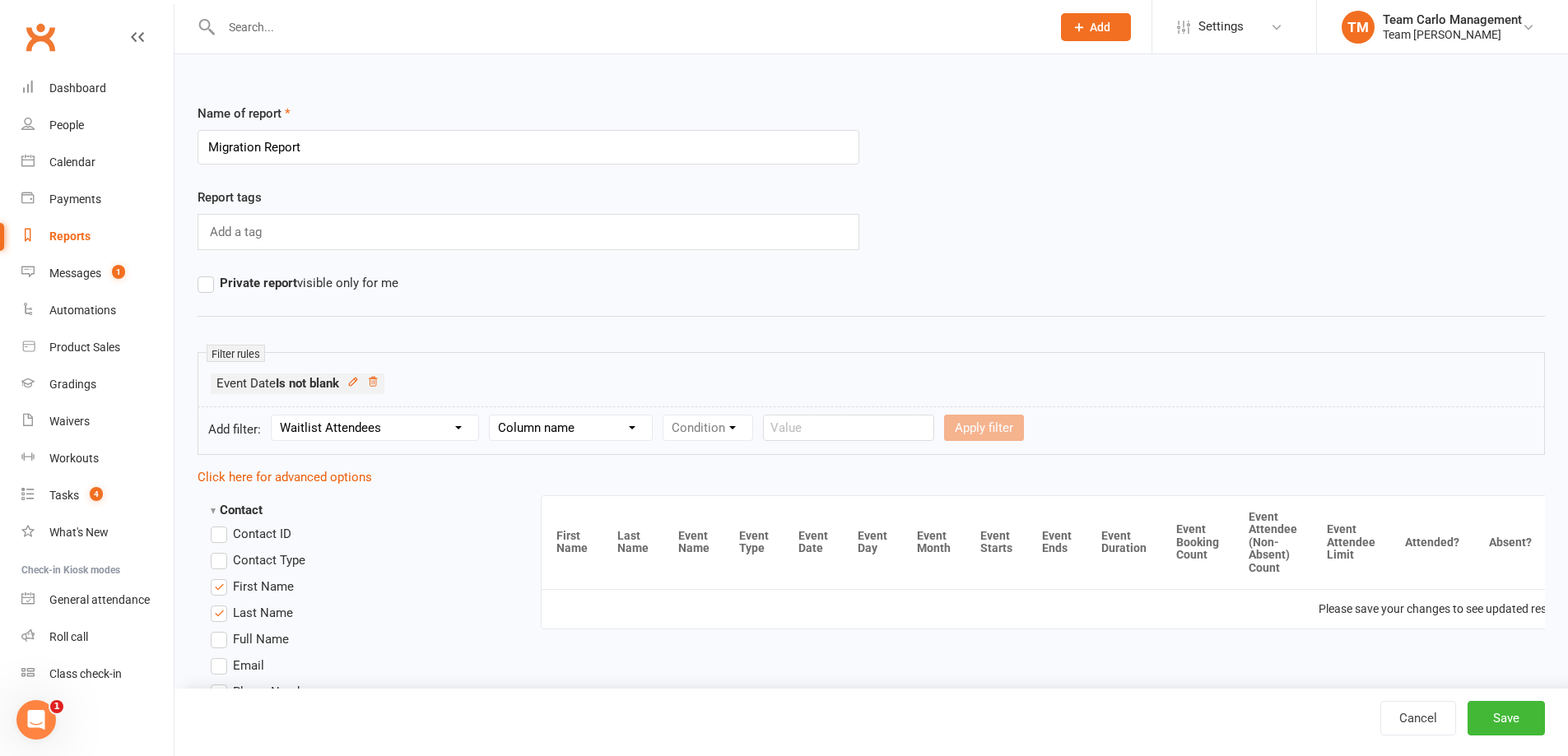
select select "3"
click at [274, 415] on select "Section name Contact Attendance Aggregate Payment Booking Waitlist Attendees Ca…" at bounding box center [375, 427] width 207 height 25
click at [557, 438] on select "Column name Event Name Event Type Event Date Event Day Event Month Event Starts…" at bounding box center [605, 427] width 231 height 25
click at [492, 415] on select "Column name Event Name Event Type Event Date Event Day Event Month Event Starts…" at bounding box center [605, 427] width 231 height 25
click at [770, 435] on select "Condition Equals Does not equal Contains Does not contain Is blank or does not …" at bounding box center [827, 427] width 189 height 25
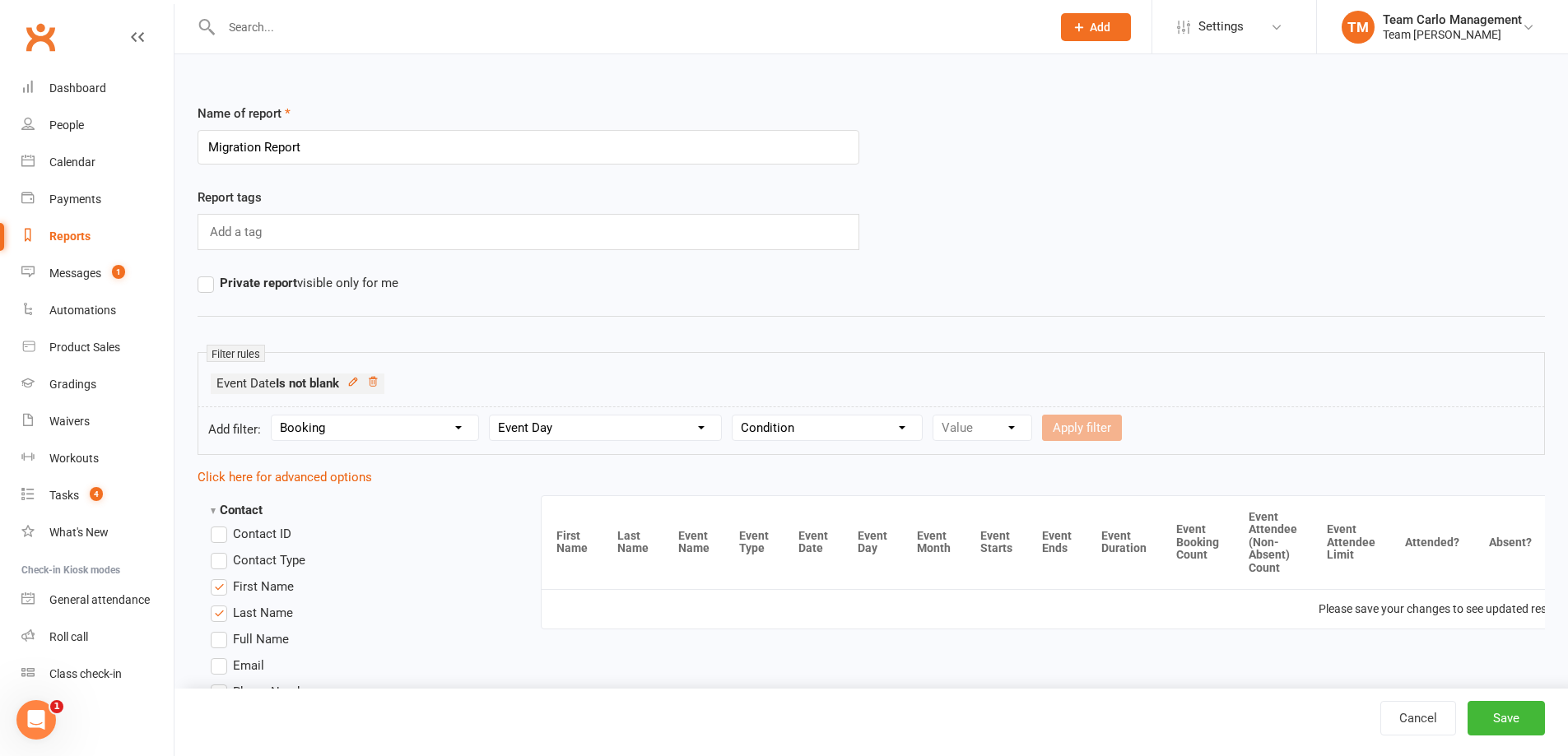
click at [618, 416] on select "Column name Event Name Event Type Event Date Event Day Event Month Event Starts…" at bounding box center [605, 427] width 231 height 25
select select "2"
click at [492, 415] on select "Column name Event Name Event Type Event Date Event Day Event Month Event Starts…" at bounding box center [605, 427] width 231 height 25
click at [795, 444] on form "Add filter: Section name Contact Attendance Aggregate Payment Booking Waitlist …" at bounding box center [872, 430] width 1347 height 48
click at [798, 438] on select "Condition Is Is not Before After Before or on After or on Is blank Is not blank" at bounding box center [784, 427] width 103 height 25
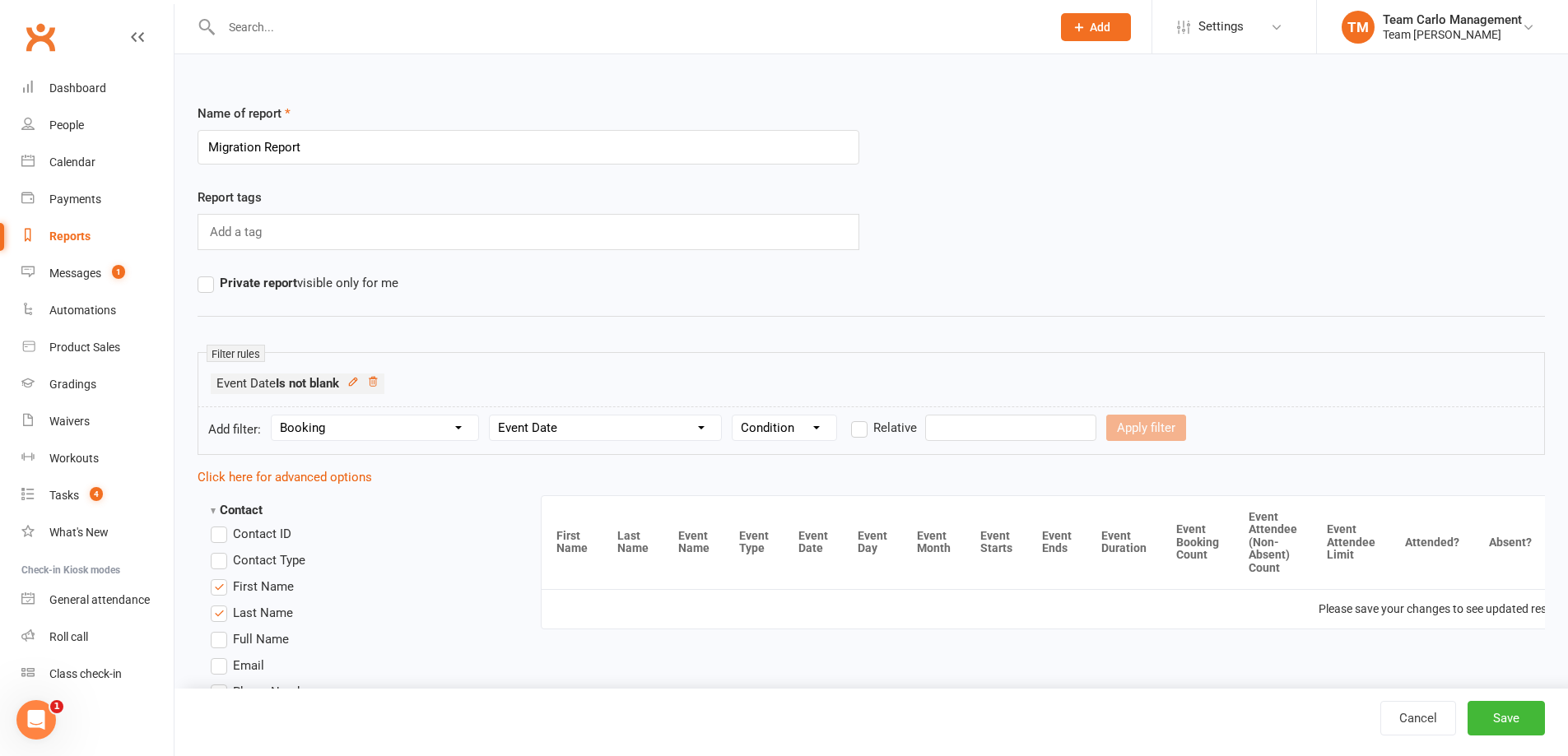
click at [831, 427] on select "Condition Is Is not Before After Before or on After or on Is blank Is not blank" at bounding box center [784, 427] width 103 height 25
select select "5"
click at [735, 415] on select "Condition Is Is not Before After Before or on After or on Is blank Is not blank" at bounding box center [784, 427] width 103 height 25
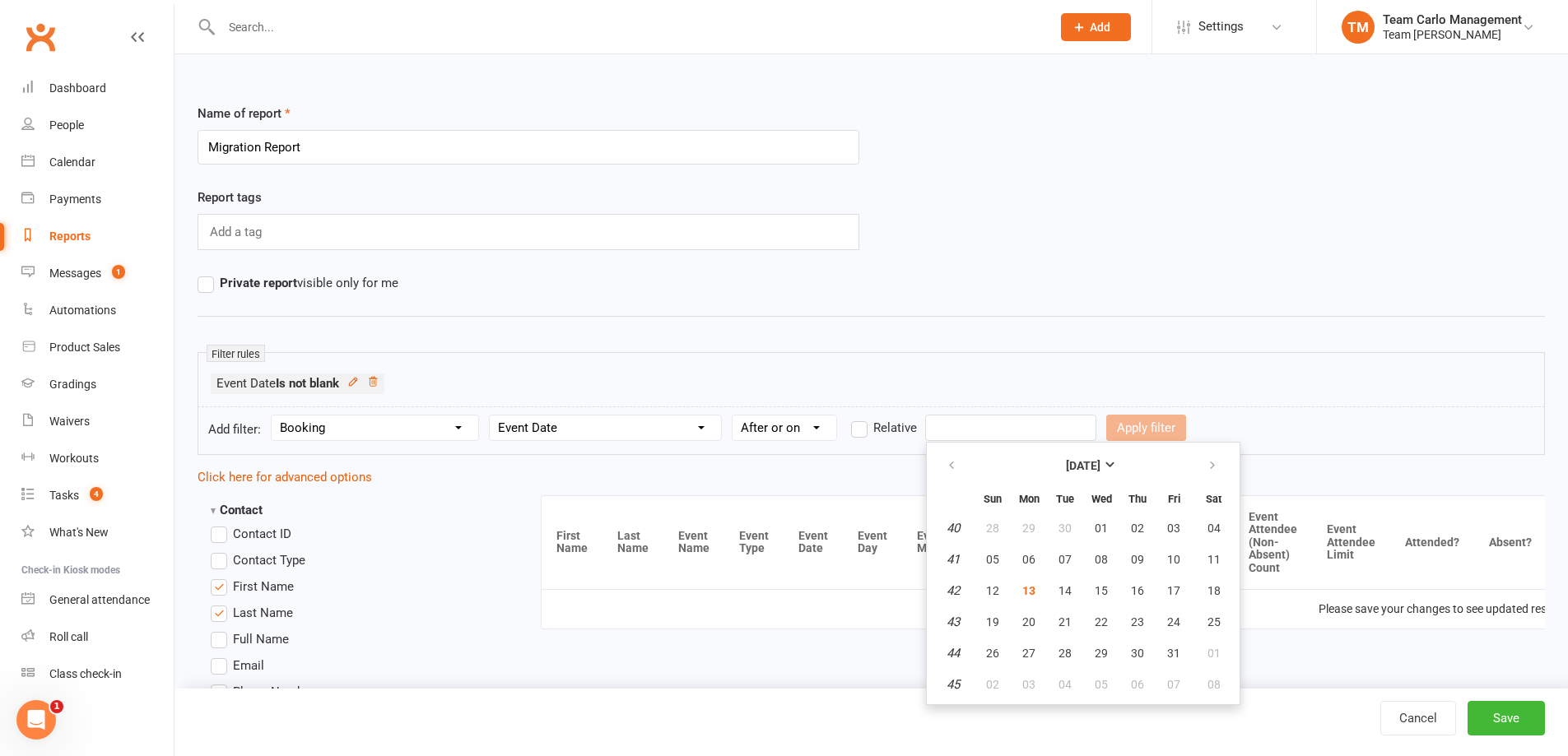
click at [941, 419] on input "text" at bounding box center [1012, 427] width 171 height 27
click at [1042, 463] on button "October 2025" at bounding box center [1083, 466] width 216 height 30
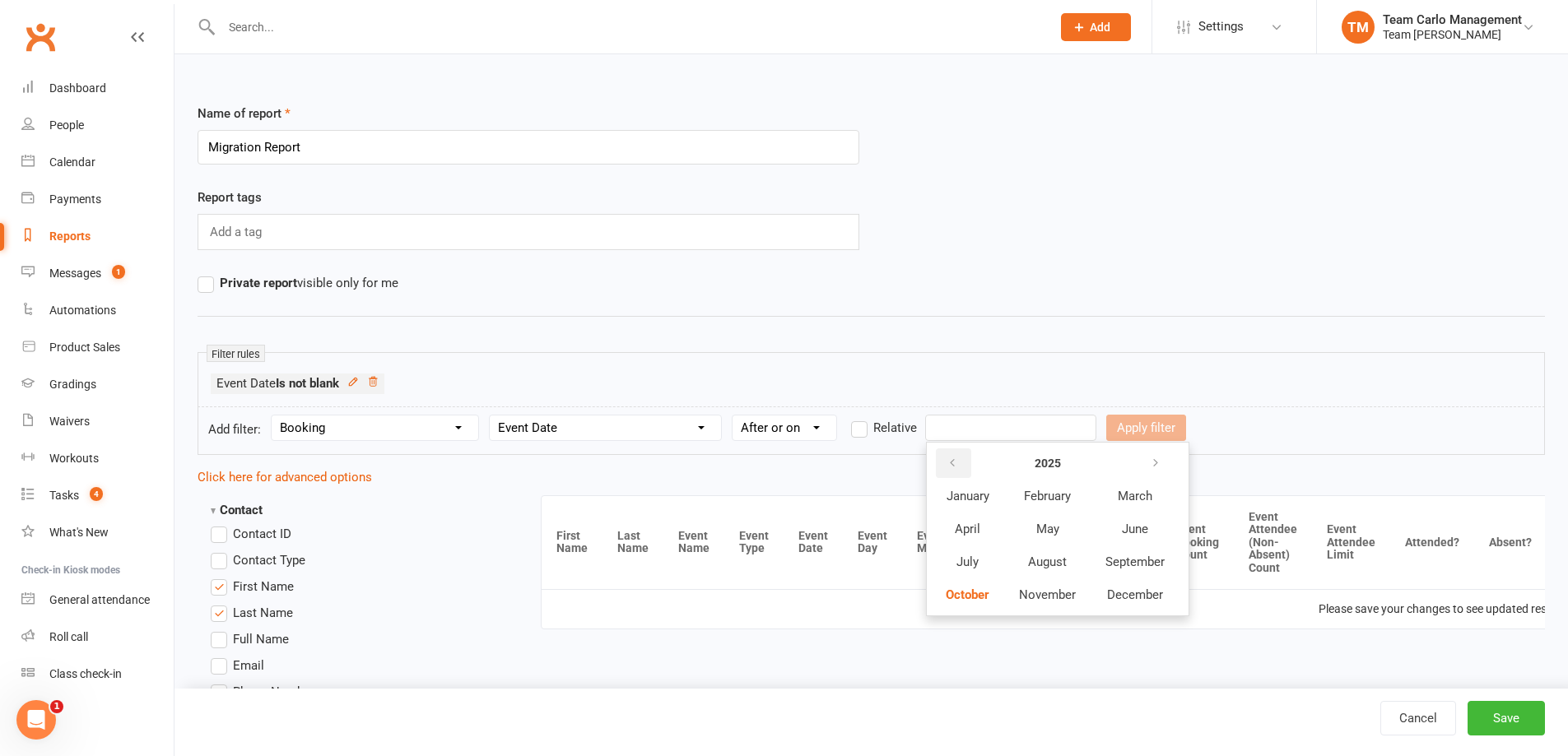
click at [952, 472] on button "button" at bounding box center [953, 464] width 35 height 30
click at [1154, 469] on icon "button" at bounding box center [1156, 463] width 12 height 13
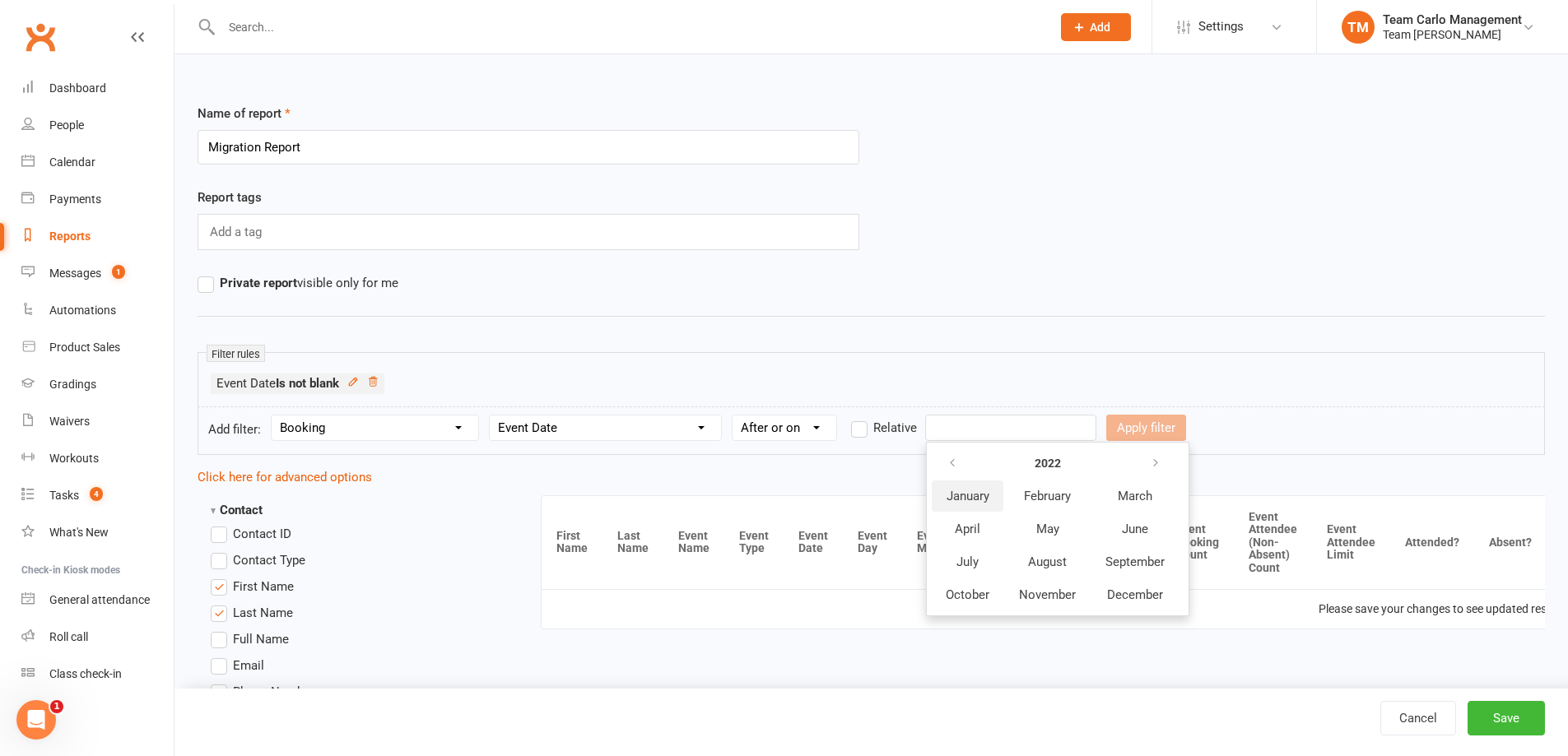
click at [956, 489] on span "January" at bounding box center [967, 496] width 42 height 15
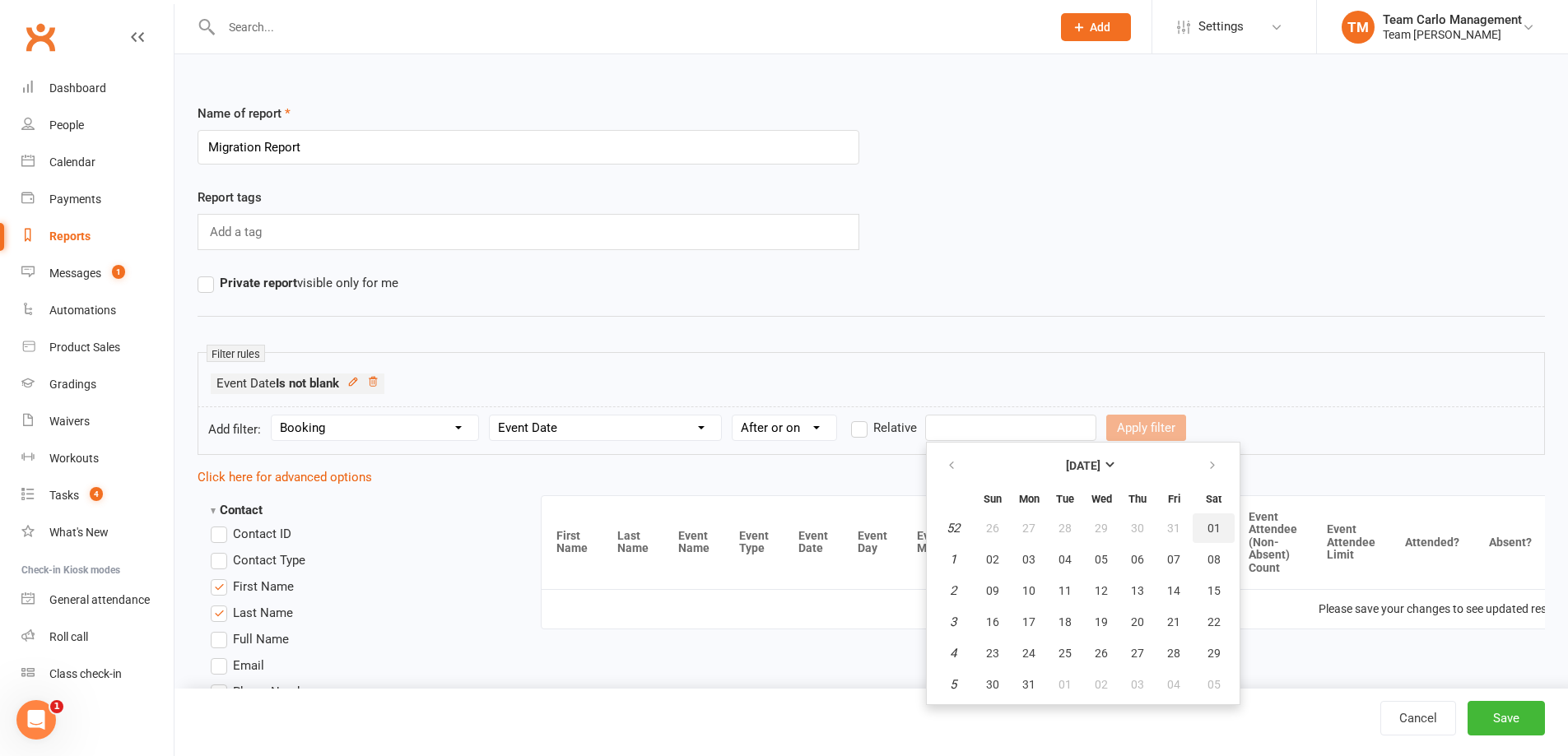
click at [1219, 522] on span "01" at bounding box center [1213, 528] width 13 height 13
type input "01 Jan 2022"
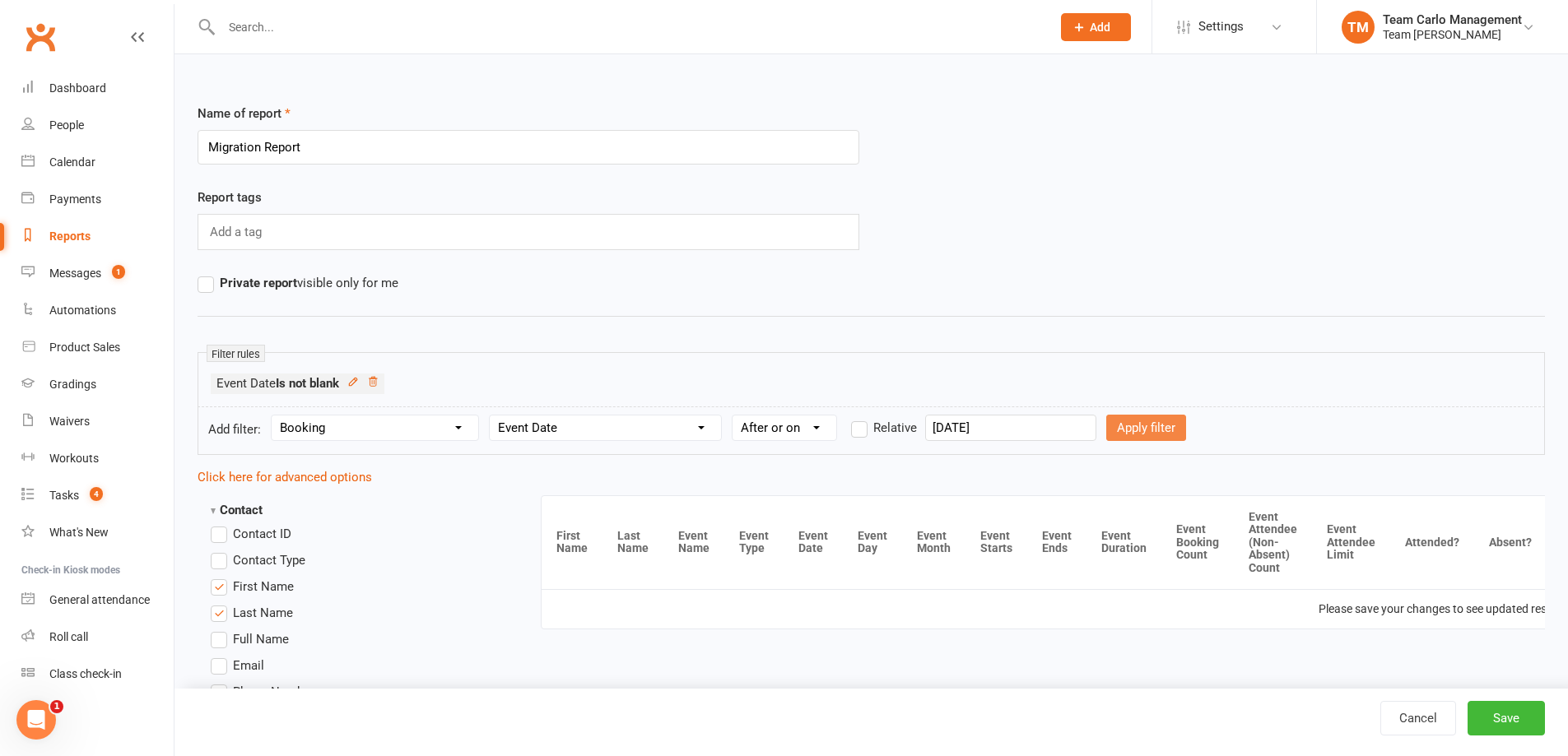
click at [1134, 430] on button "Apply filter" at bounding box center [1145, 427] width 80 height 27
select select
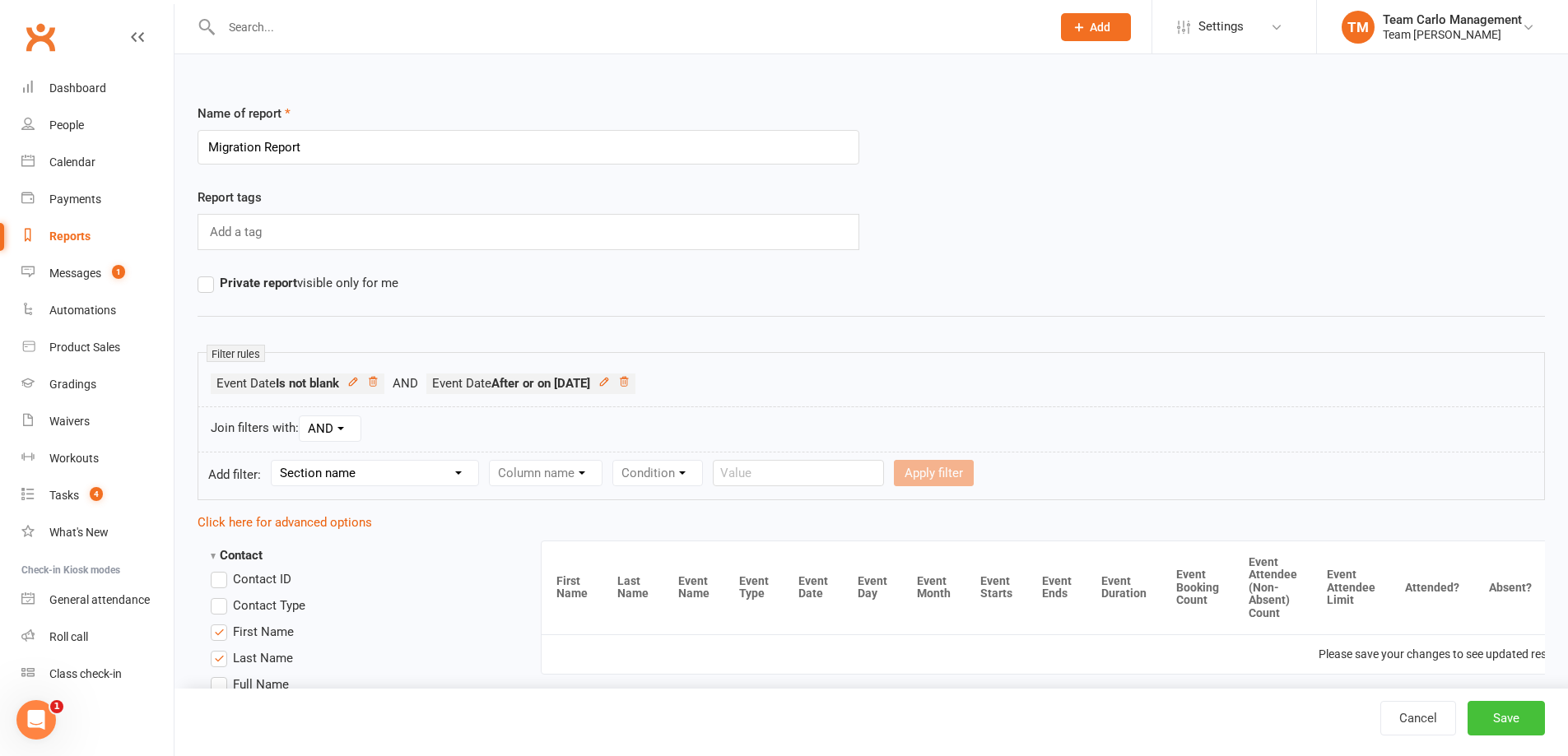
click at [1484, 710] on button "Save" at bounding box center [1506, 718] width 78 height 34
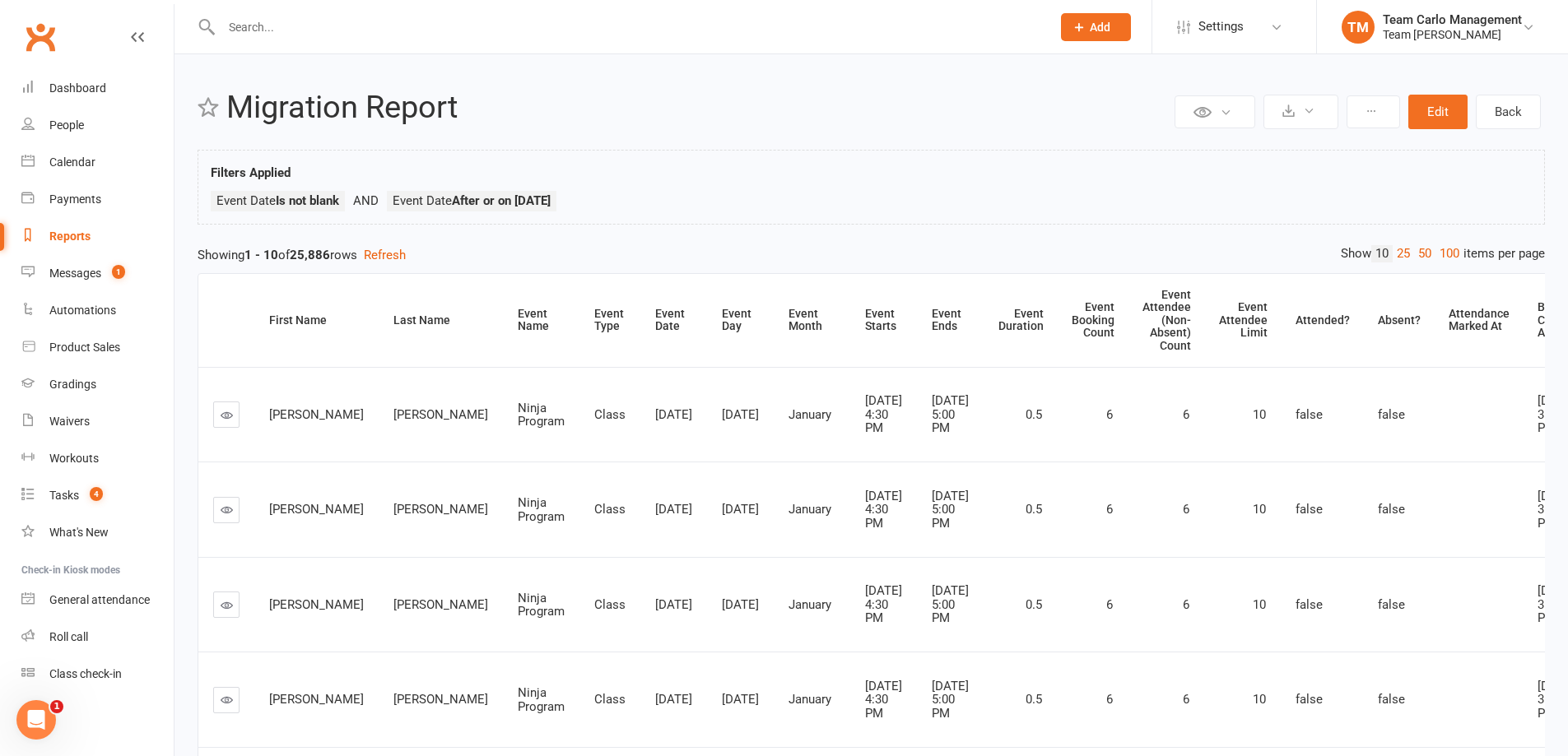
click at [1148, 171] on div "Filters Applied Event Date Is not blank Event Date After or on 2022-01-01" at bounding box center [872, 192] width 1322 height 57
click at [1450, 107] on button "Edit" at bounding box center [1438, 111] width 59 height 34
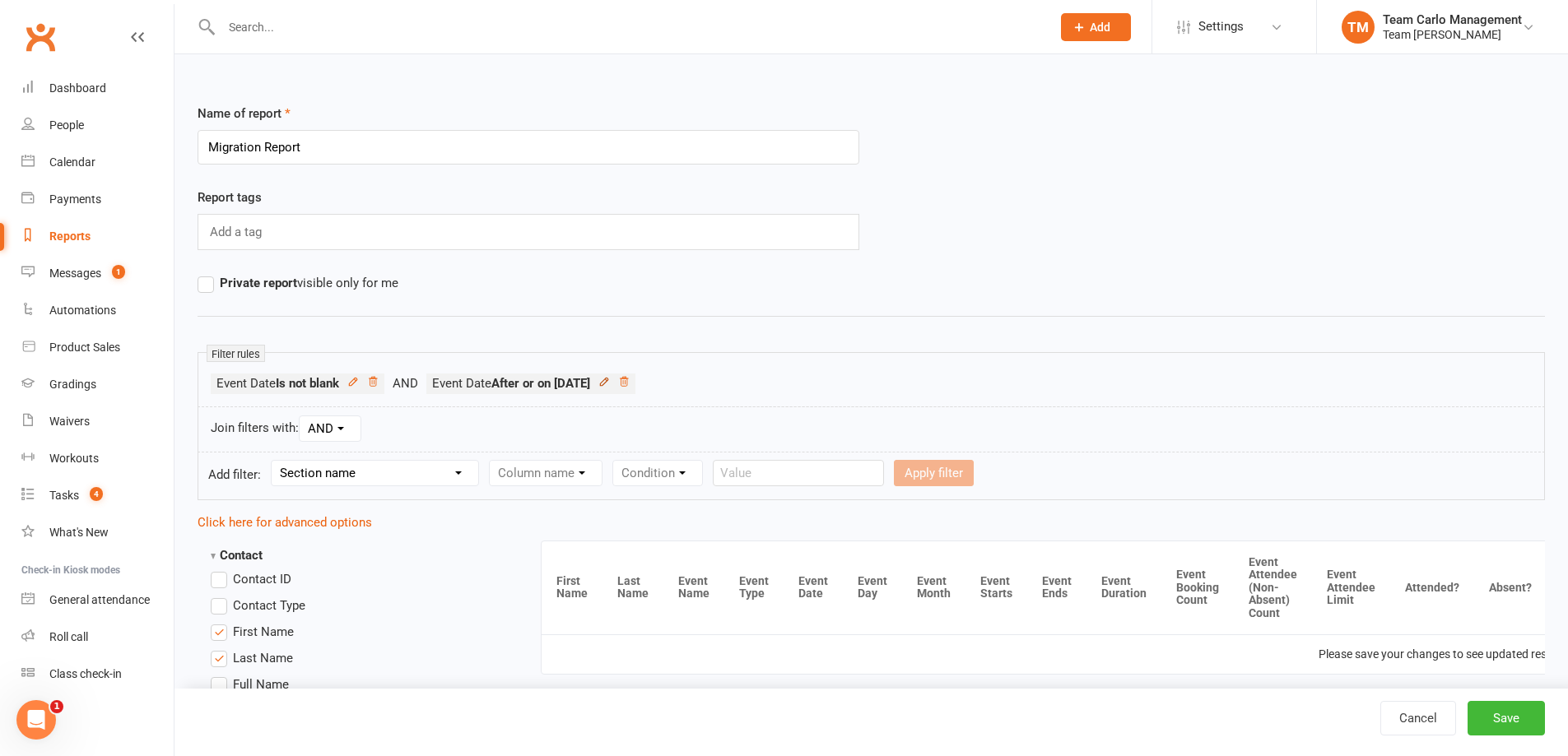
click at [608, 384] on icon at bounding box center [604, 382] width 8 height 8
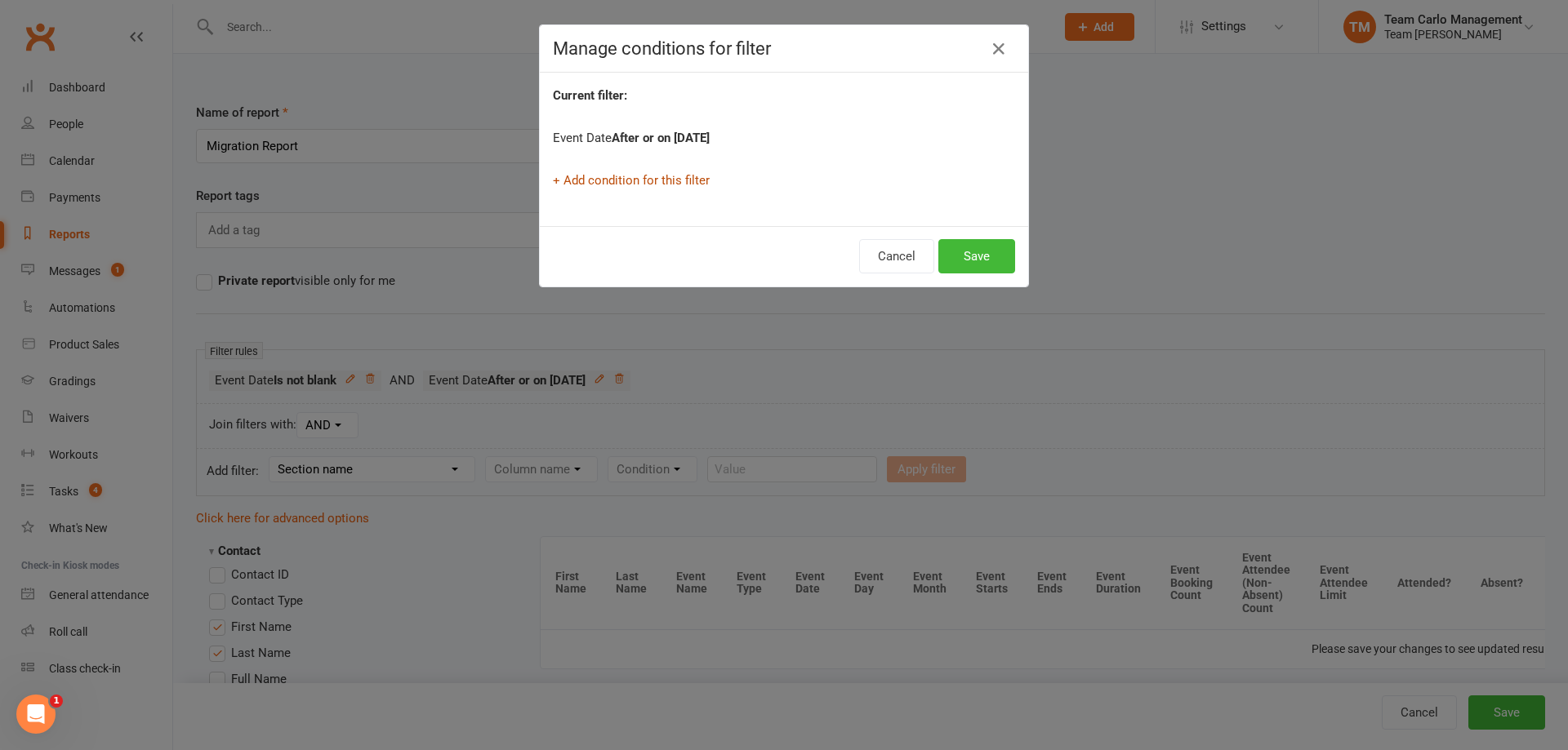
click at [624, 179] on link "+ Add condition for this filter" at bounding box center [631, 180] width 156 height 15
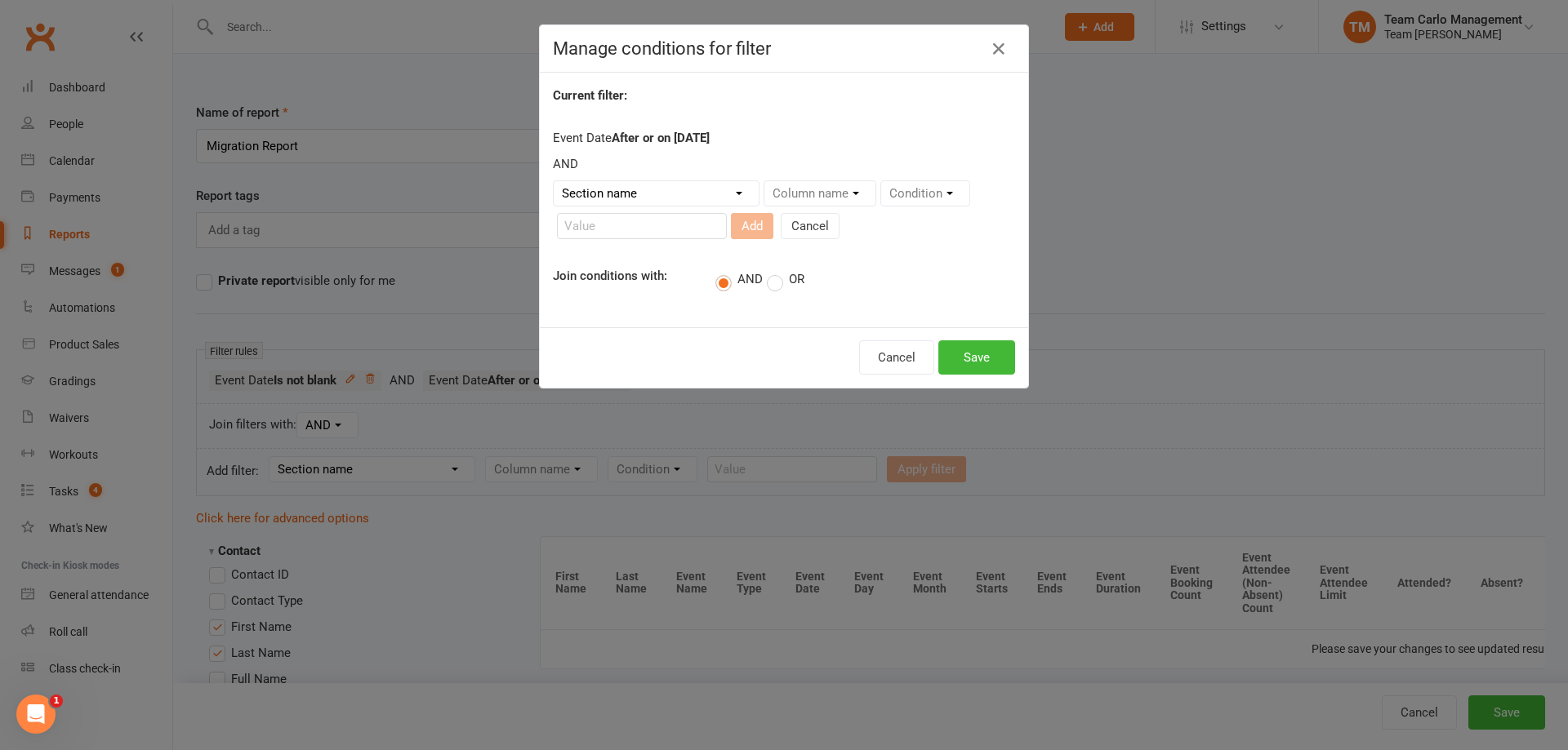
click at [660, 191] on select "Section name Contact Attendance Aggregate Payment Booking Waitlist Attendees Ca…" at bounding box center [657, 193] width 205 height 24
select select "3"
click at [554, 182] on select "Section name Contact Attendance Aggregate Payment Booking Waitlist Attendees Ca…" at bounding box center [657, 193] width 205 height 24
click at [779, 197] on select "Column name Event Name Event Type Event Date Event Day Event Month Event Starts…" at bounding box center [878, 193] width 230 height 24
select select "2"
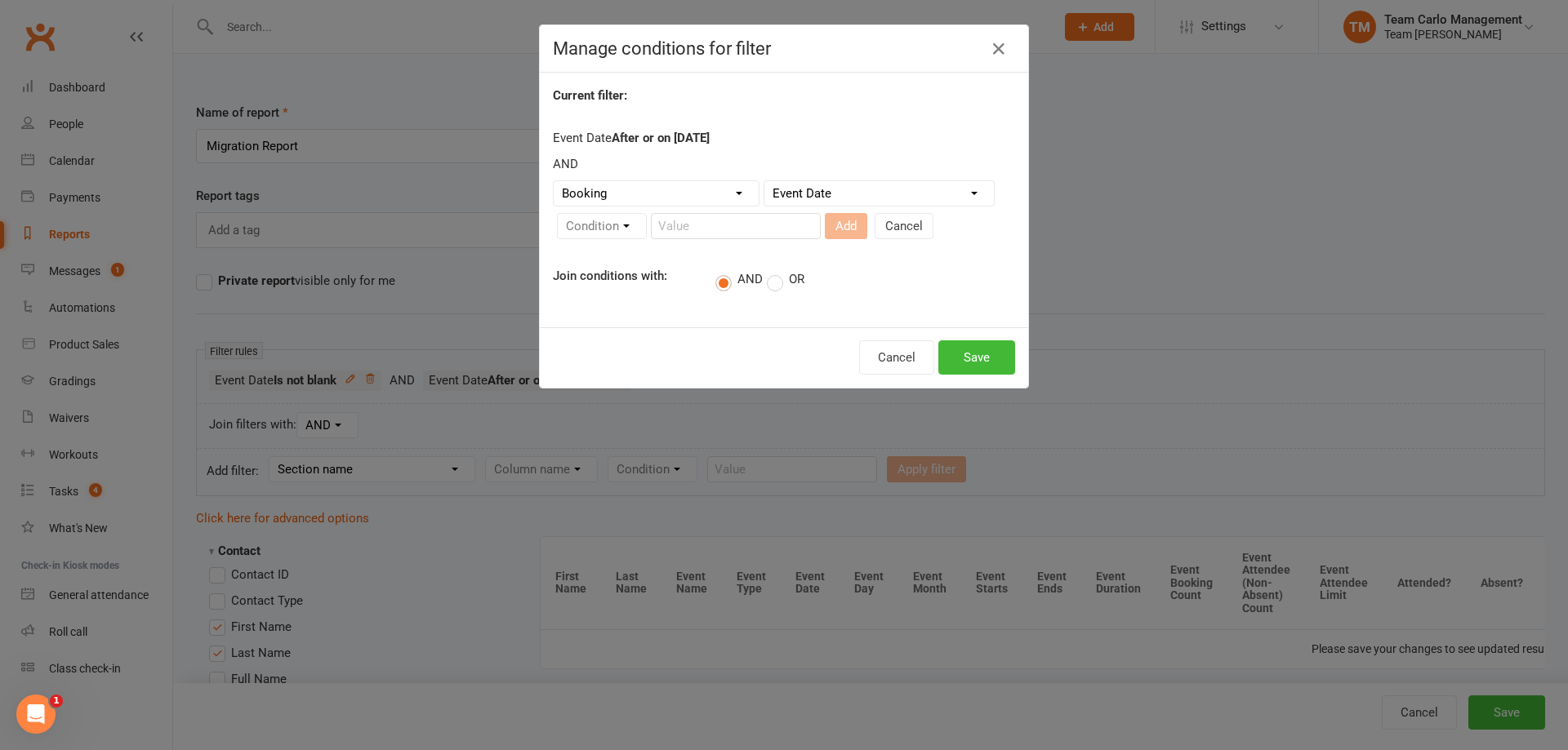
click at [764, 182] on select "Column name Event Name Event Type Event Date Event Day Event Month Event Starts…" at bounding box center [878, 193] width 230 height 24
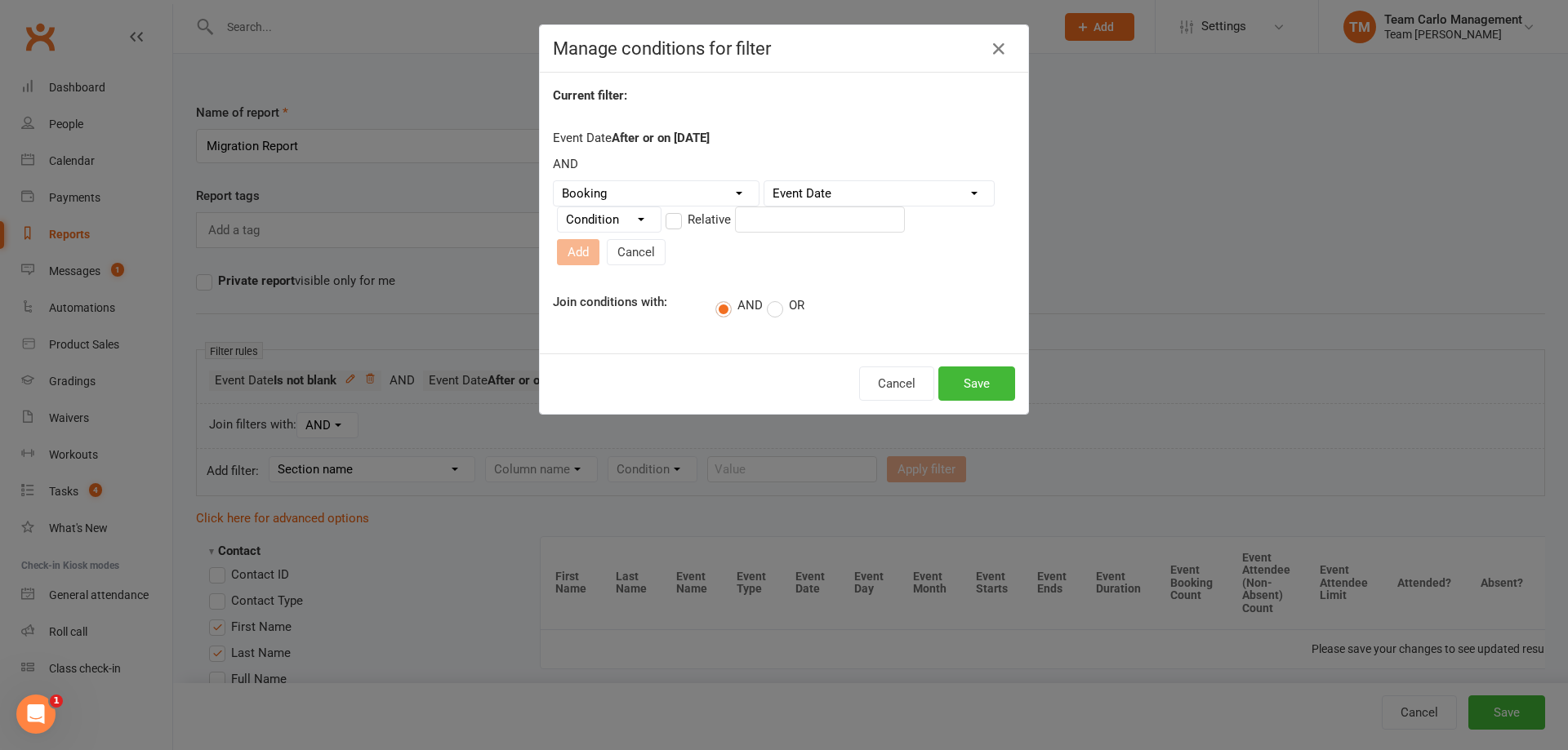
click at [645, 226] on select "Condition Is Is not Before After Before or on After or on Is blank Is not blank" at bounding box center [609, 219] width 103 height 24
select select "4"
click at [558, 214] on select "Condition Is Is not Before After Before or on After or on Is blank Is not blank" at bounding box center [609, 219] width 103 height 24
click at [784, 230] on input "text" at bounding box center [820, 219] width 170 height 26
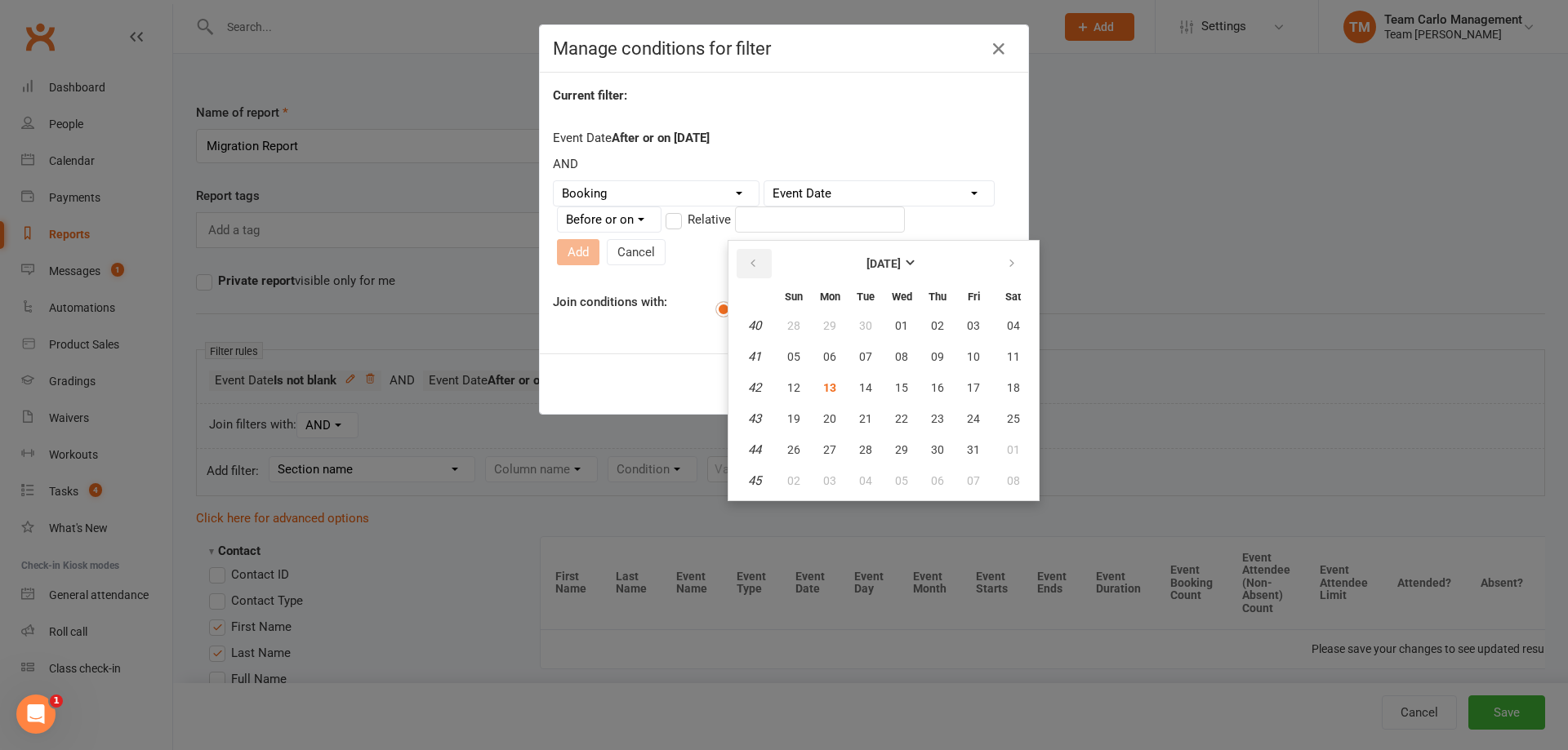
click at [753, 263] on icon "button" at bounding box center [753, 263] width 12 height 13
click at [849, 255] on button "September 2025" at bounding box center [883, 264] width 214 height 29
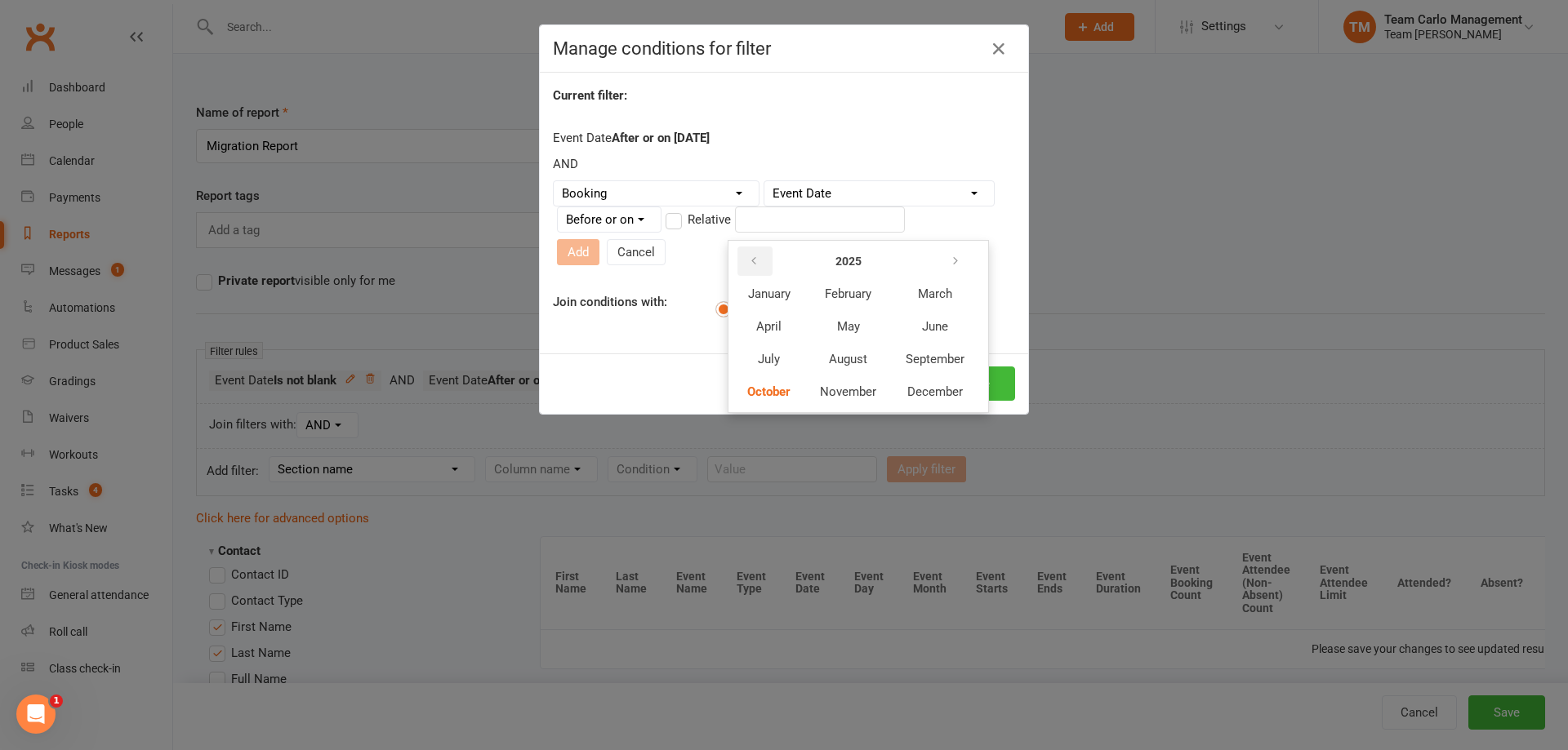
click at [762, 264] on button "button" at bounding box center [755, 261] width 35 height 29
click at [765, 294] on span "January" at bounding box center [769, 293] width 42 height 15
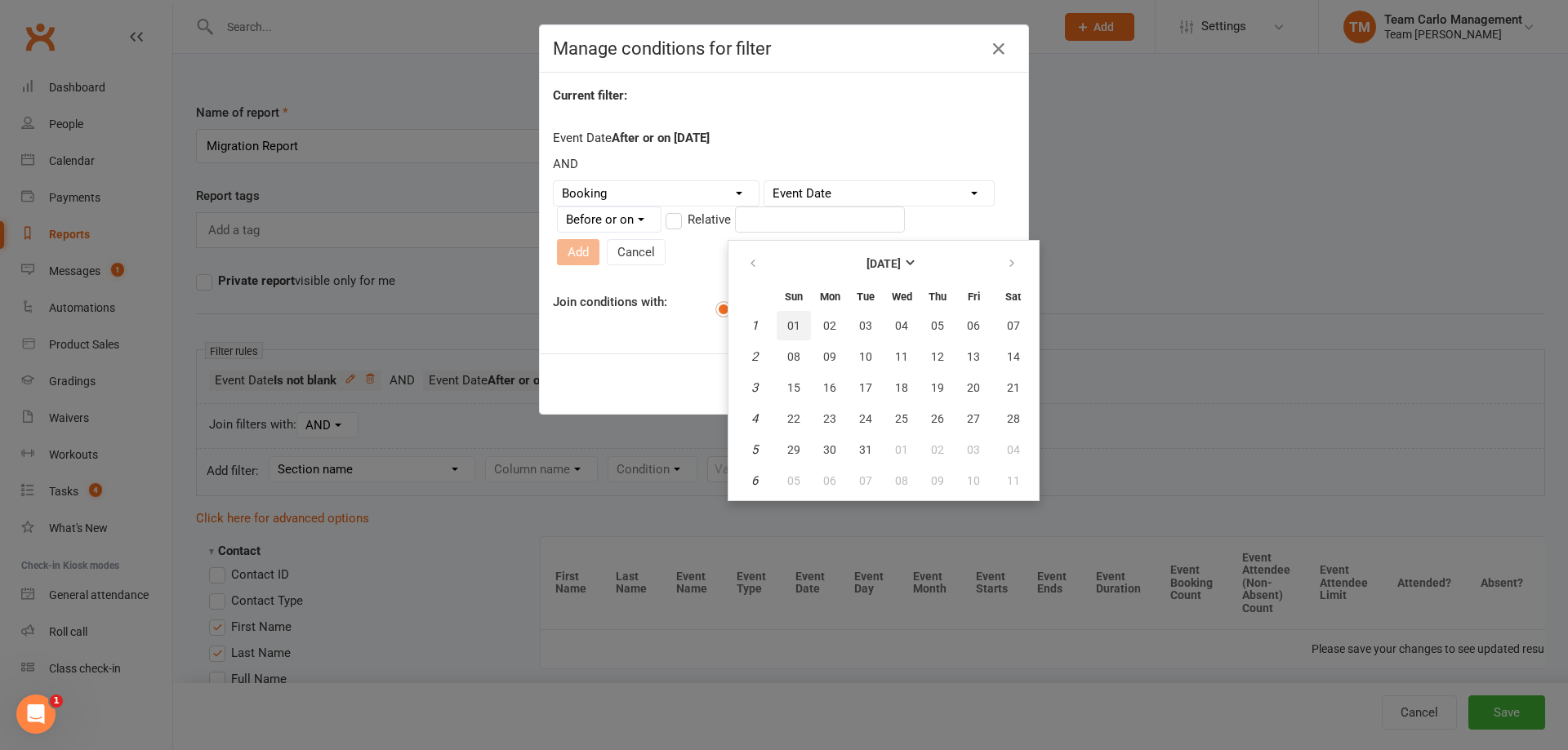
click at [800, 322] on button "01" at bounding box center [793, 325] width 34 height 29
type input "01 Jan 2023"
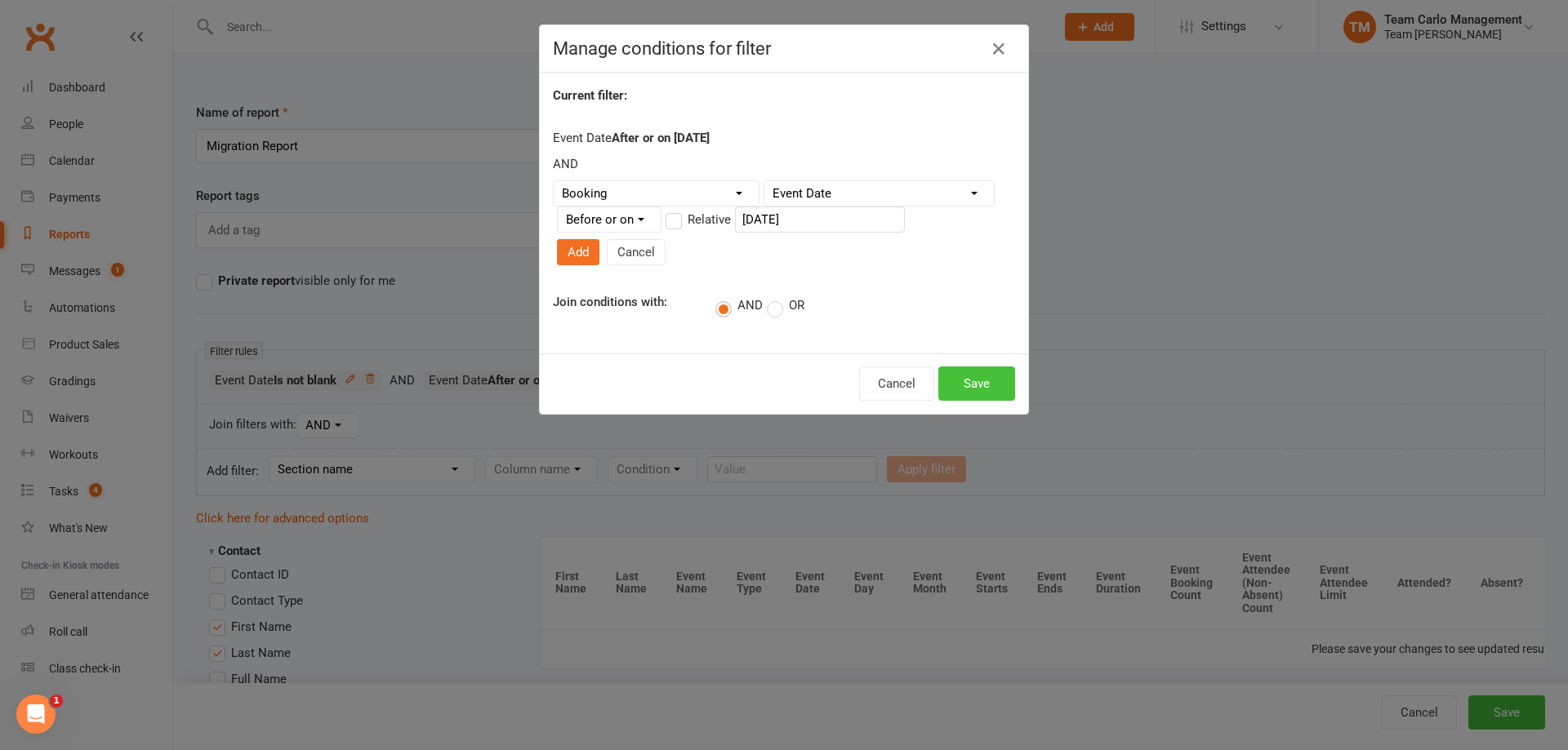
click at [973, 366] on button "Save" at bounding box center [976, 383] width 77 height 34
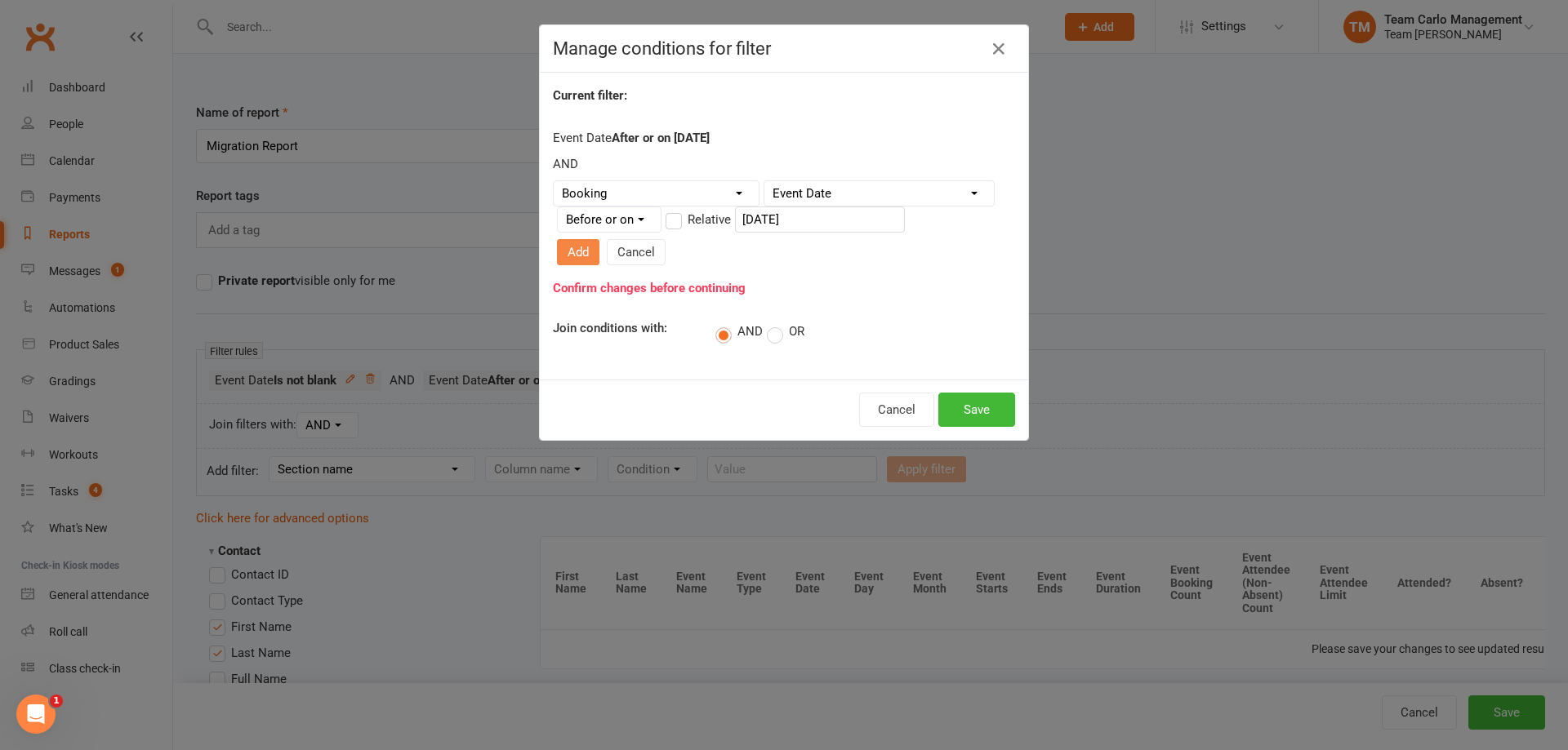
click at [600, 239] on button "Add" at bounding box center [577, 252] width 42 height 26
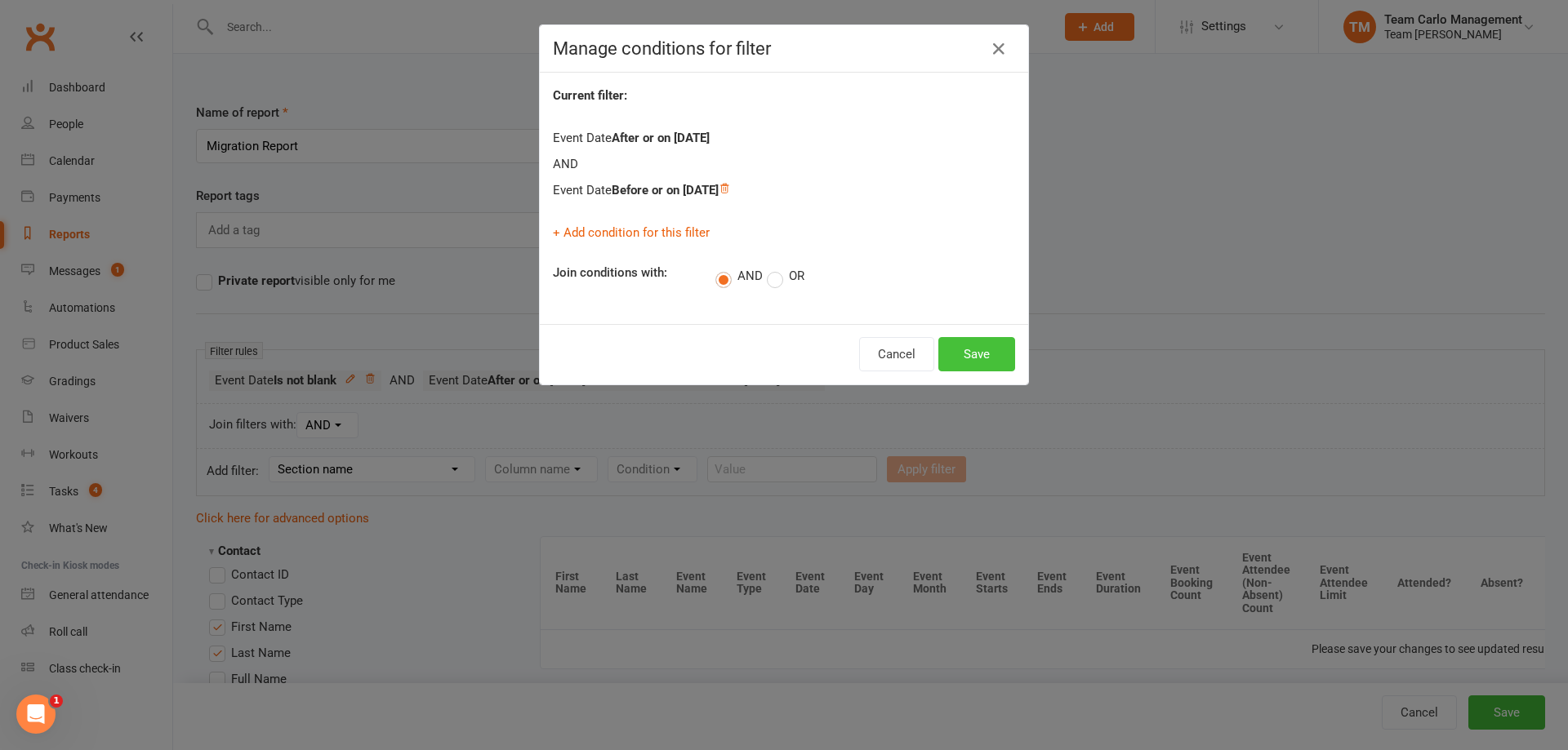
click at [963, 354] on button "Save" at bounding box center [976, 354] width 77 height 34
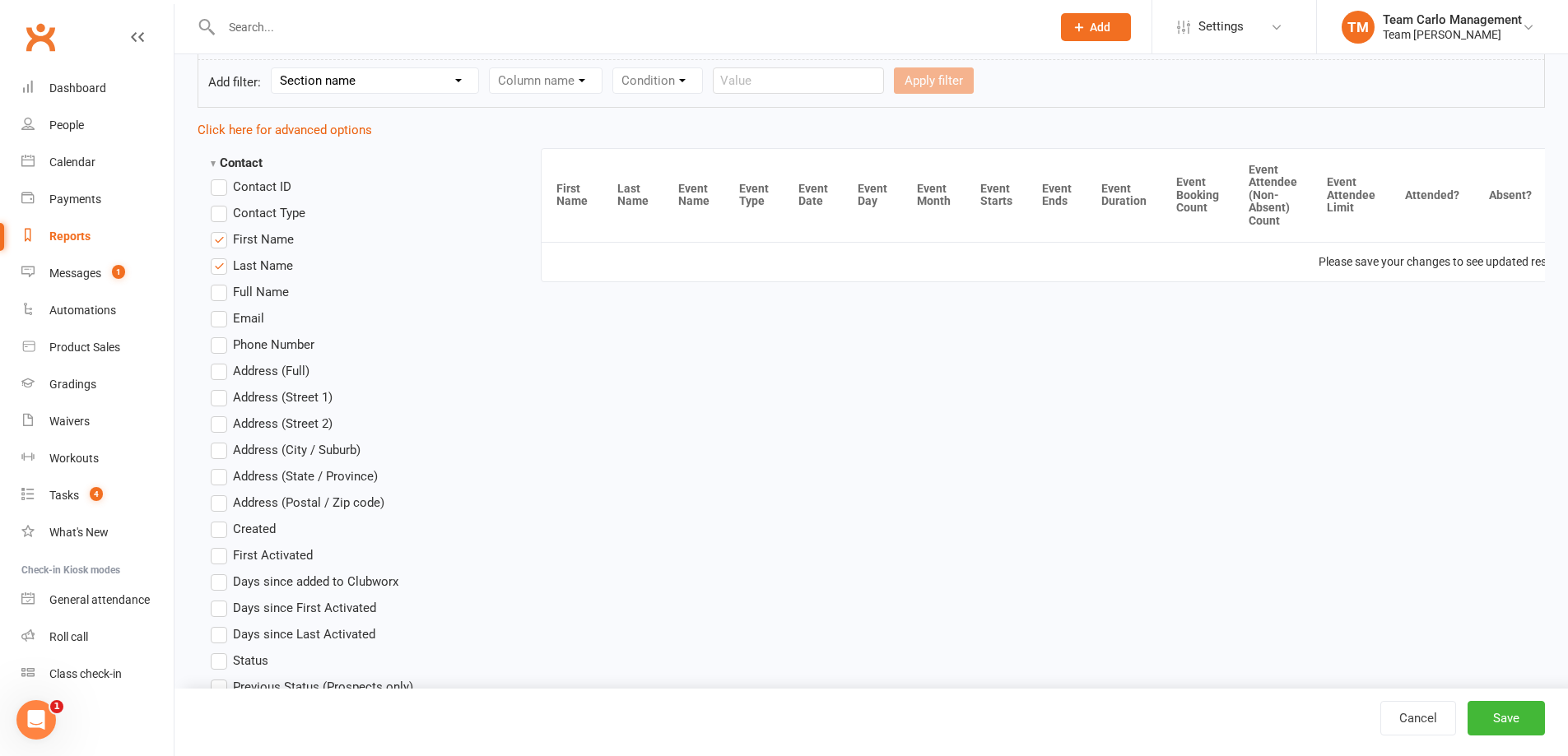
scroll to position [494, 0]
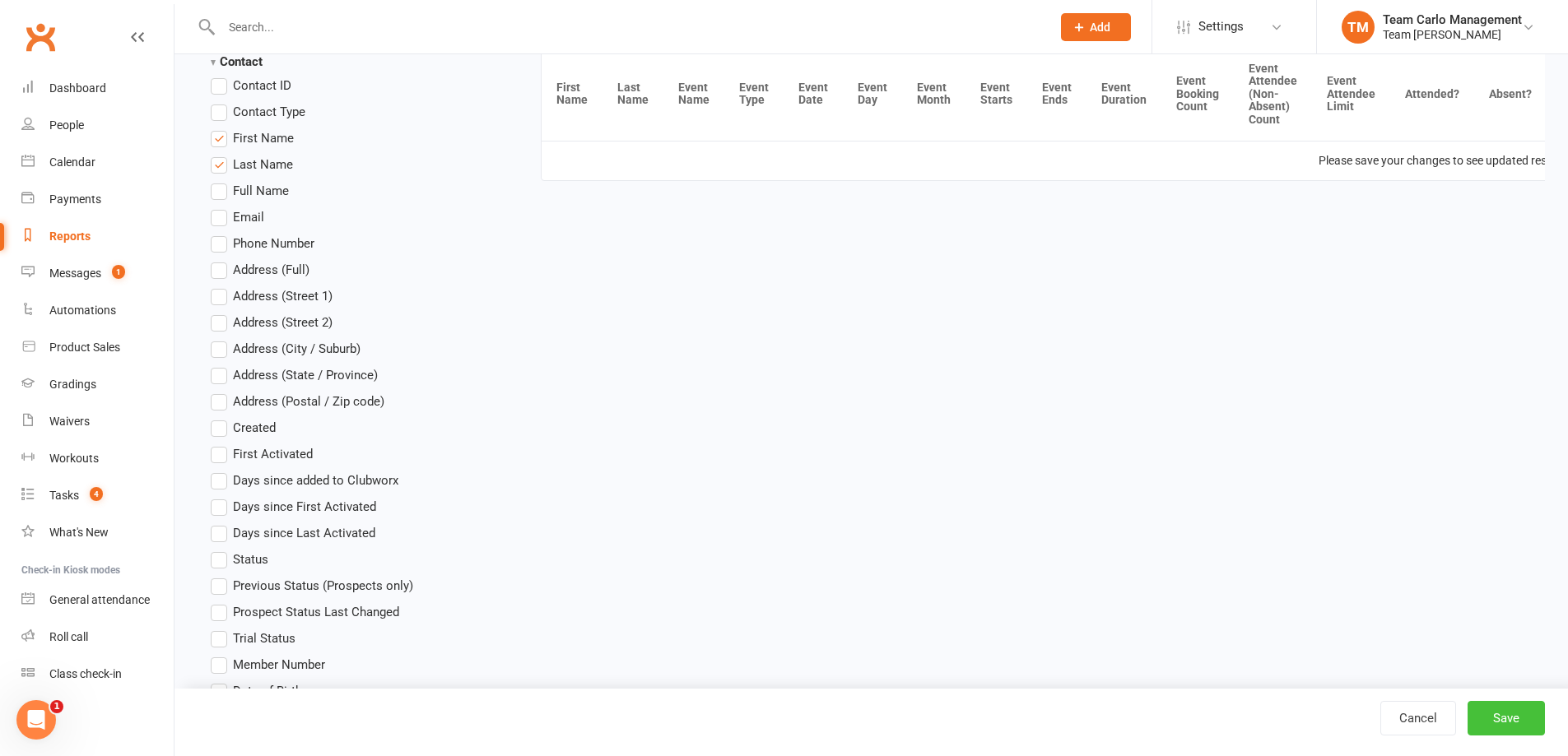
click at [1520, 722] on button "Save" at bounding box center [1506, 718] width 78 height 34
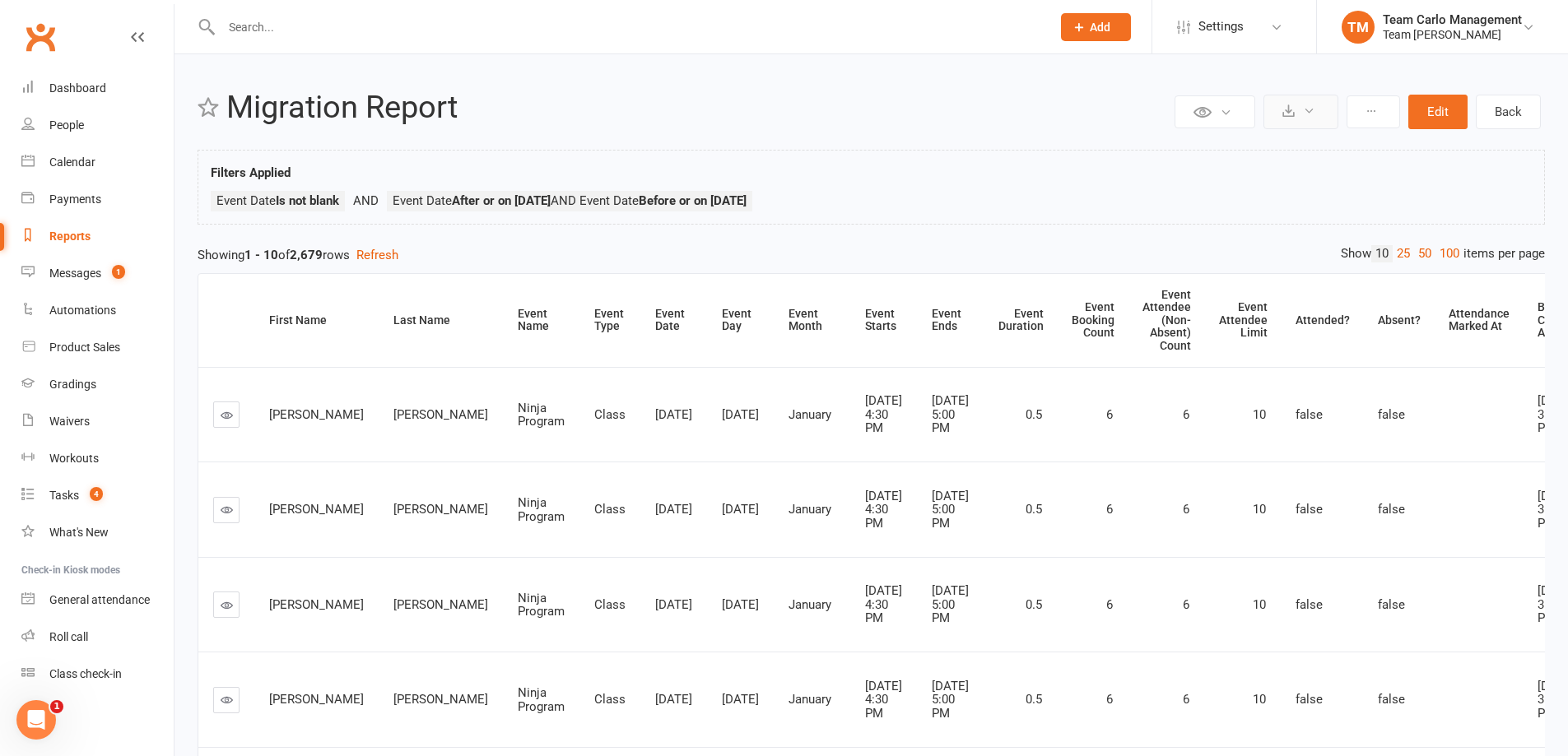
click at [1310, 101] on button at bounding box center [1301, 111] width 75 height 34
click at [1315, 149] on link "Export to CSV" at bounding box center [1252, 151] width 173 height 32
click at [1427, 110] on button "Edit" at bounding box center [1438, 111] width 59 height 34
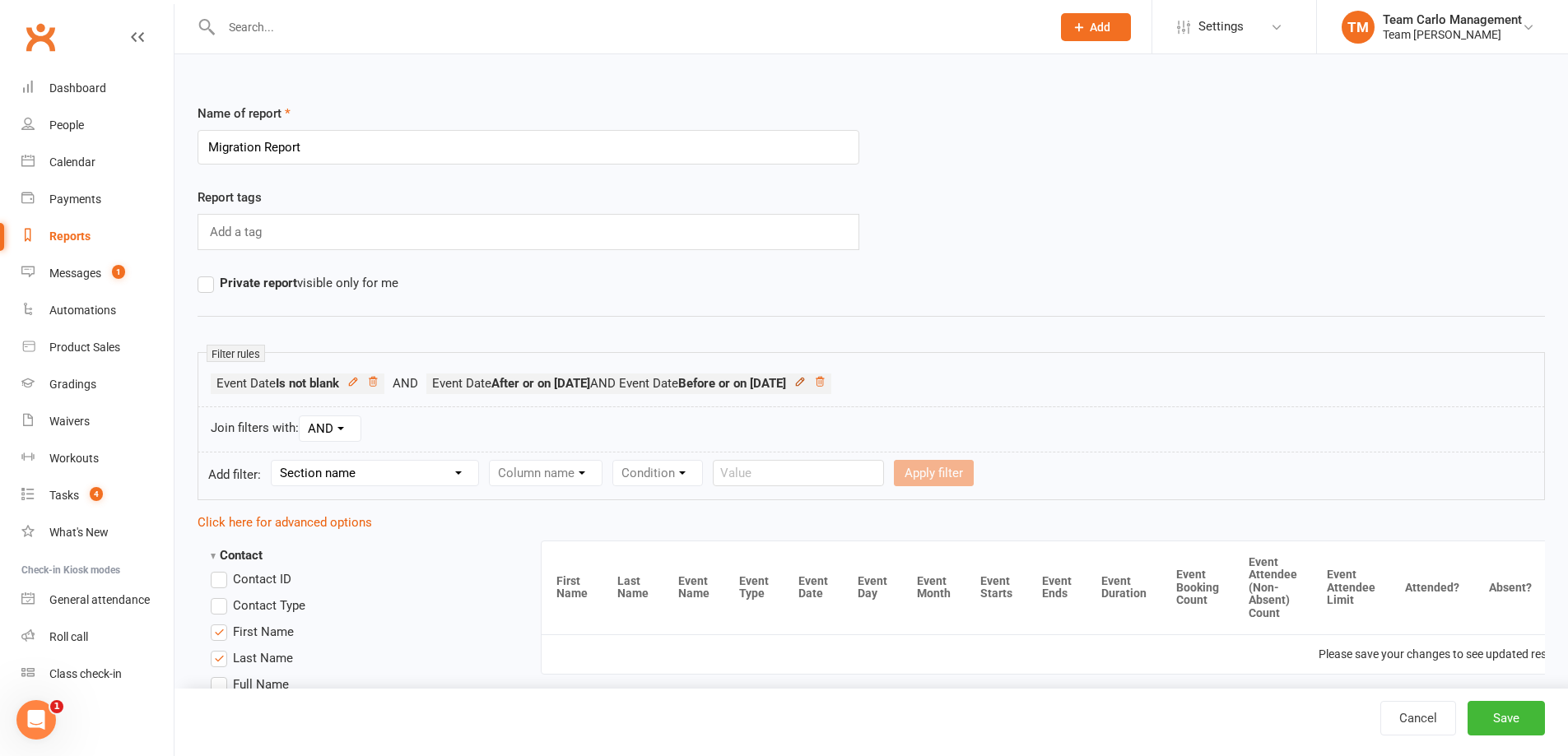
click at [806, 384] on icon at bounding box center [801, 382] width 12 height 12
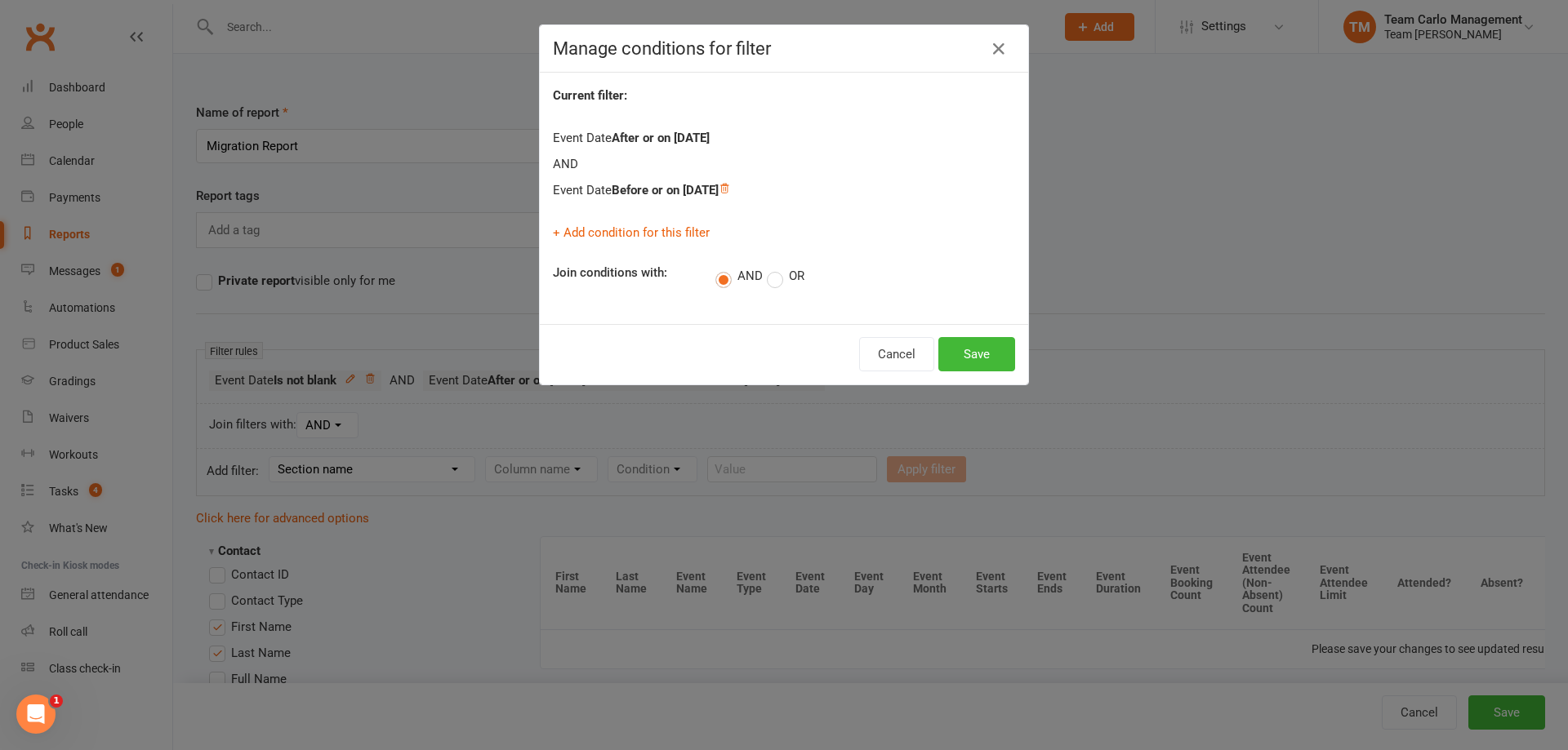
click at [706, 134] on strong "After or on 2022-01-01" at bounding box center [660, 138] width 98 height 15
click at [730, 193] on icon at bounding box center [725, 188] width 12 height 12
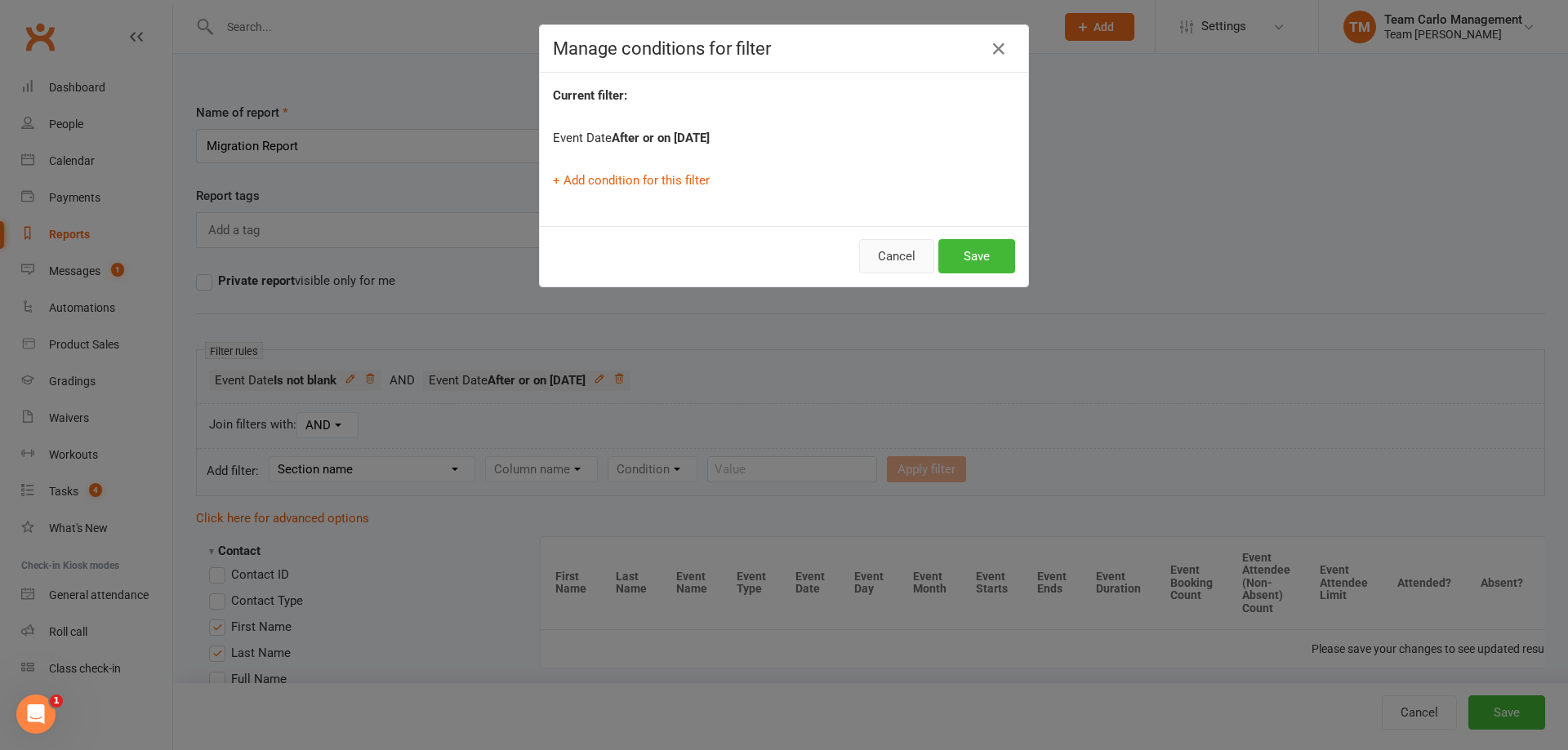
click at [911, 248] on button "Cancel" at bounding box center [896, 256] width 75 height 34
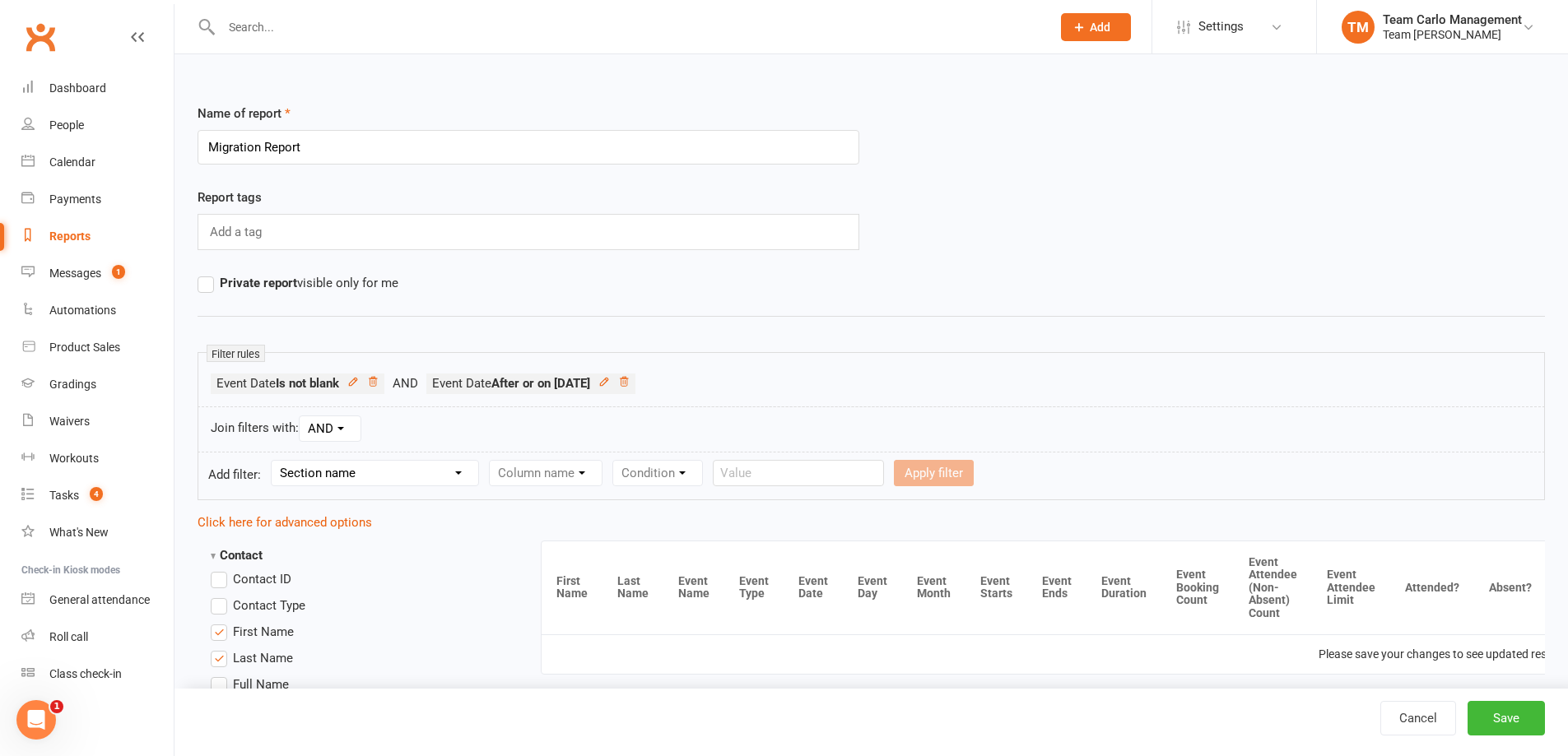
click at [635, 374] on li "Event Date After or on 2022-01-01" at bounding box center [531, 384] width 209 height 21
click at [628, 379] on icon at bounding box center [623, 381] width 8 height 9
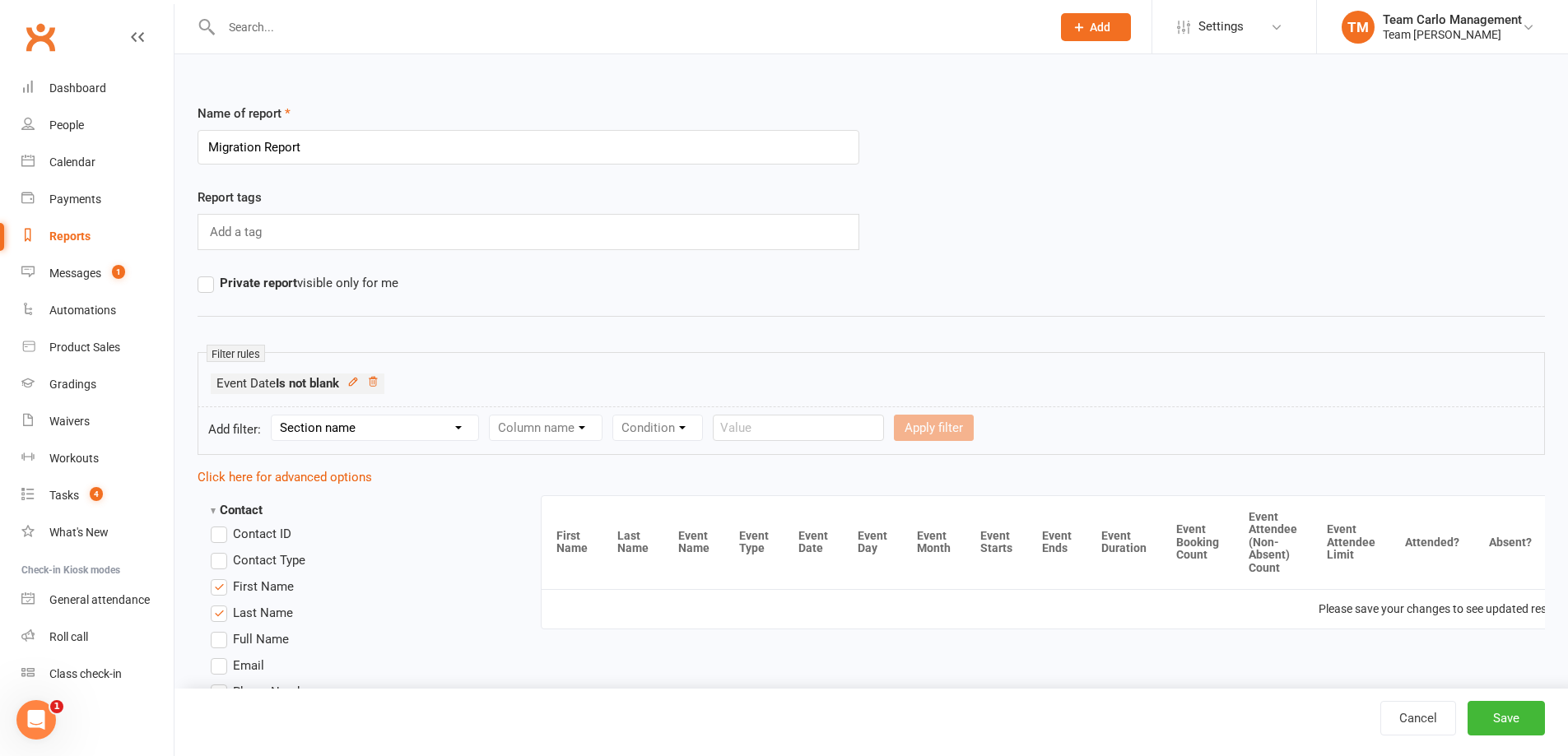
click at [425, 442] on form "Add filter: Section name Contact Attendance Aggregate Payment Booking Waitlist …" at bounding box center [872, 430] width 1347 height 48
click at [432, 431] on select "Section name Contact Attendance Aggregate Payment Booking Waitlist Attendees Ca…" at bounding box center [375, 427] width 207 height 25
select select "3"
click at [274, 415] on select "Section name Contact Attendance Aggregate Payment Booking Waitlist Attendees Ca…" at bounding box center [375, 427] width 207 height 25
click at [629, 421] on select "Column name Event Name Event Type Event Date Event Day Event Month Event Starts…" at bounding box center [605, 427] width 231 height 25
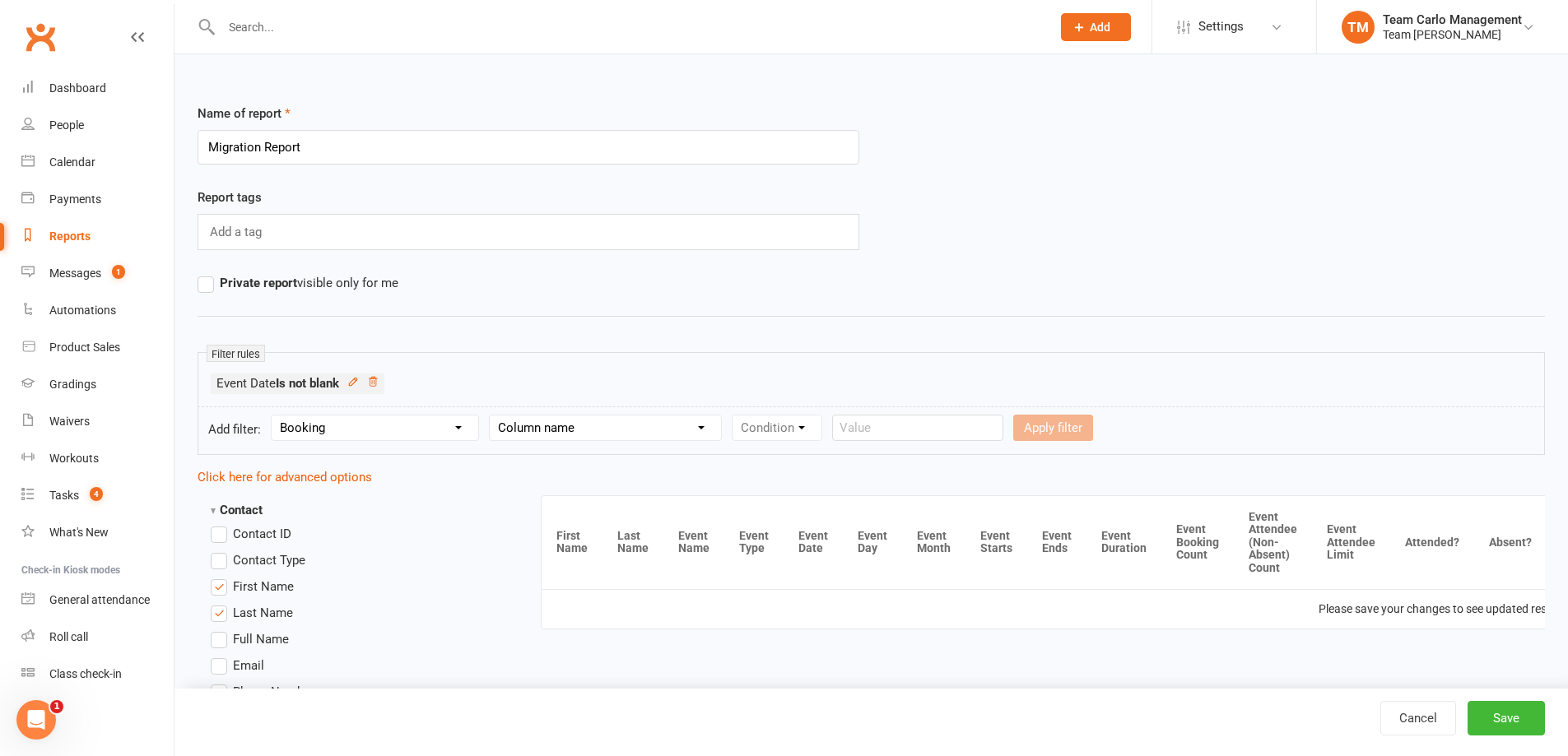
select select "2"
click at [492, 415] on select "Column name Event Name Event Type Event Date Event Day Event Month Event Starts…" at bounding box center [605, 427] width 231 height 25
click at [824, 423] on select "Condition Is Is not Before After Before or on After or on Is blank Is not blank" at bounding box center [784, 427] width 103 height 25
select select "5"
click at [735, 415] on select "Condition Is Is not Before After Before or on After or on Is blank Is not blank" at bounding box center [784, 427] width 103 height 25
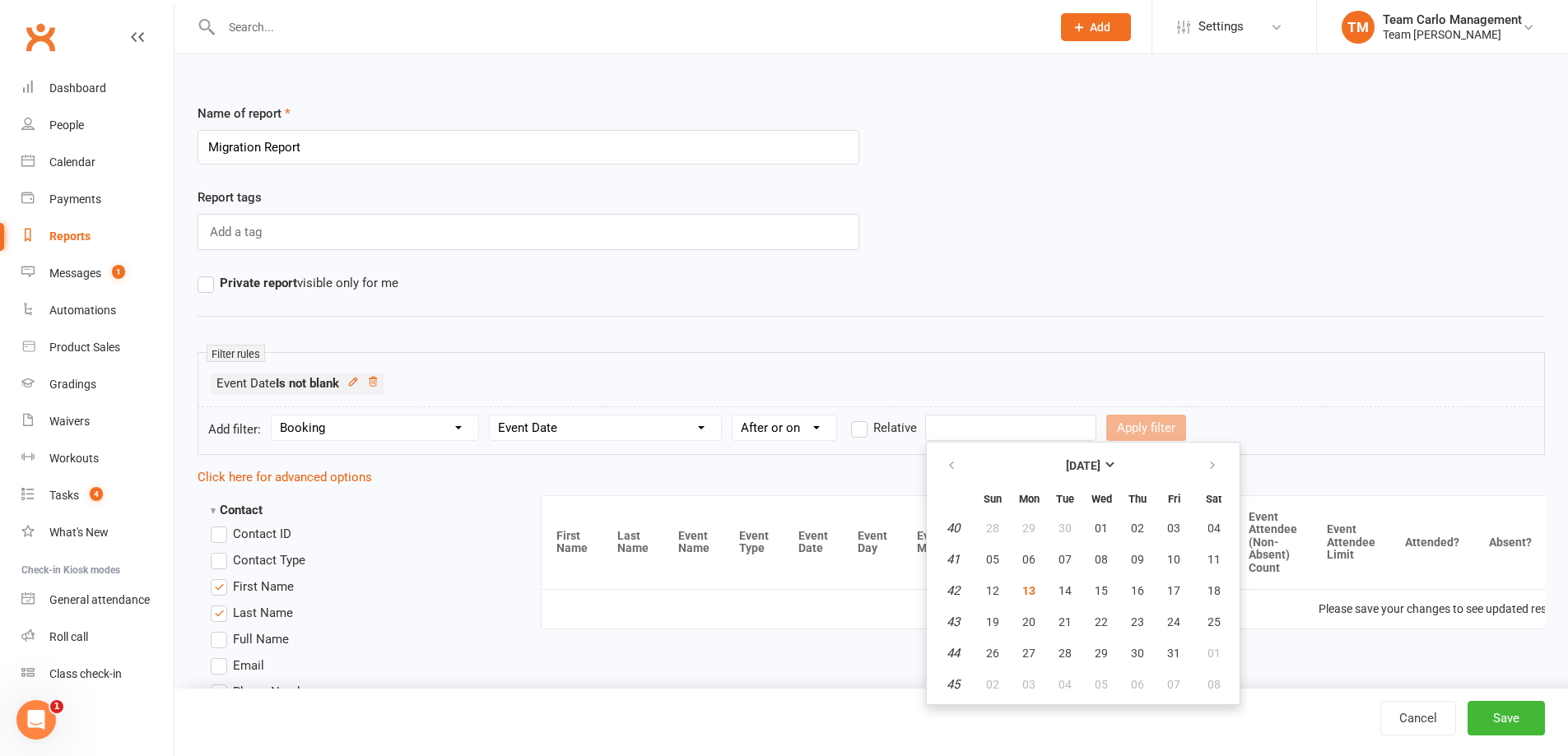
click at [984, 425] on input "text" at bounding box center [1012, 427] width 171 height 27
click at [1067, 463] on strong "October 2025" at bounding box center [1083, 465] width 34 height 13
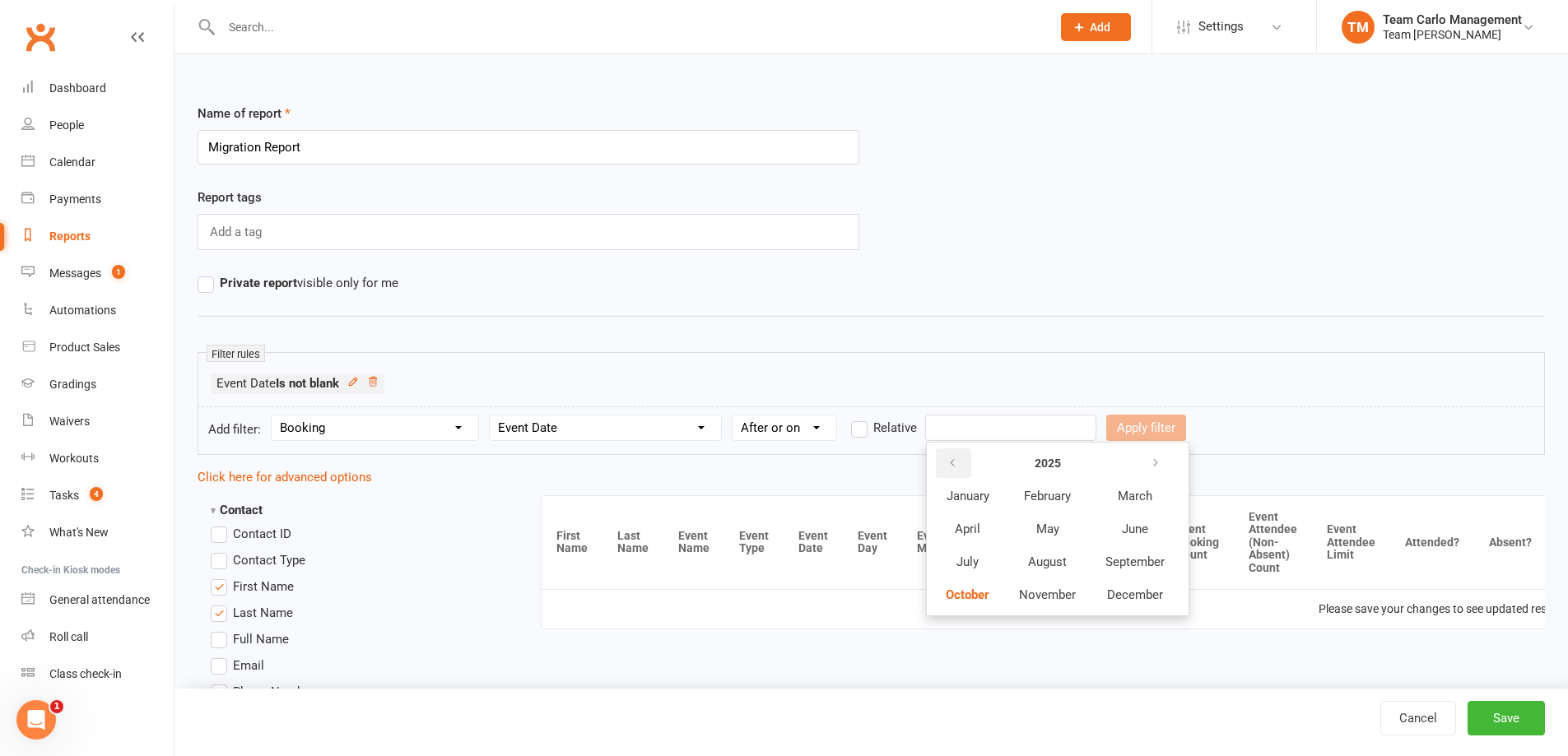
click at [940, 458] on button "button" at bounding box center [953, 464] width 35 height 30
click at [946, 458] on button "button" at bounding box center [953, 464] width 35 height 30
click at [965, 491] on span "January" at bounding box center [967, 496] width 42 height 15
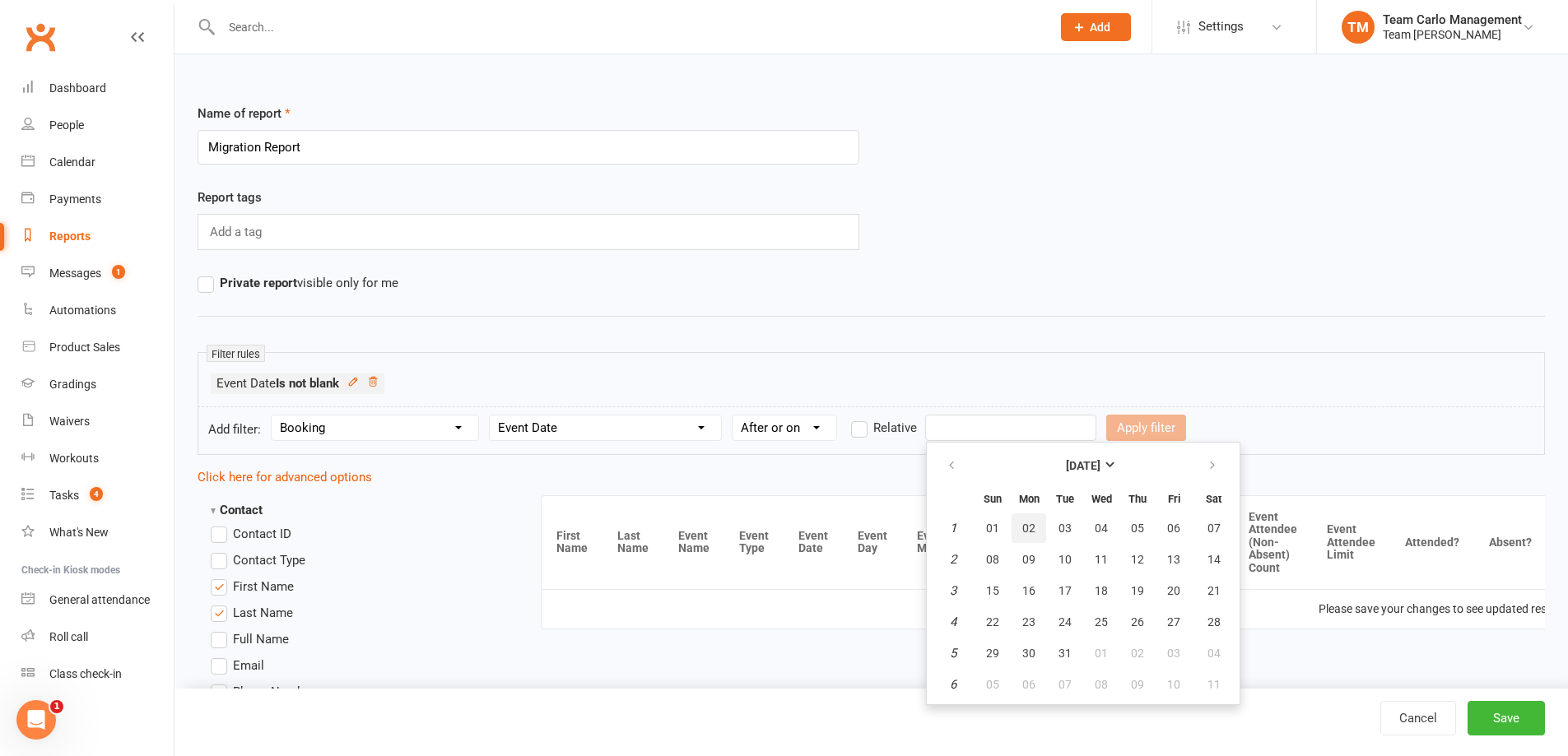
click at [1034, 522] on span "02" at bounding box center [1028, 528] width 13 height 13
type input "02 Jan 2023"
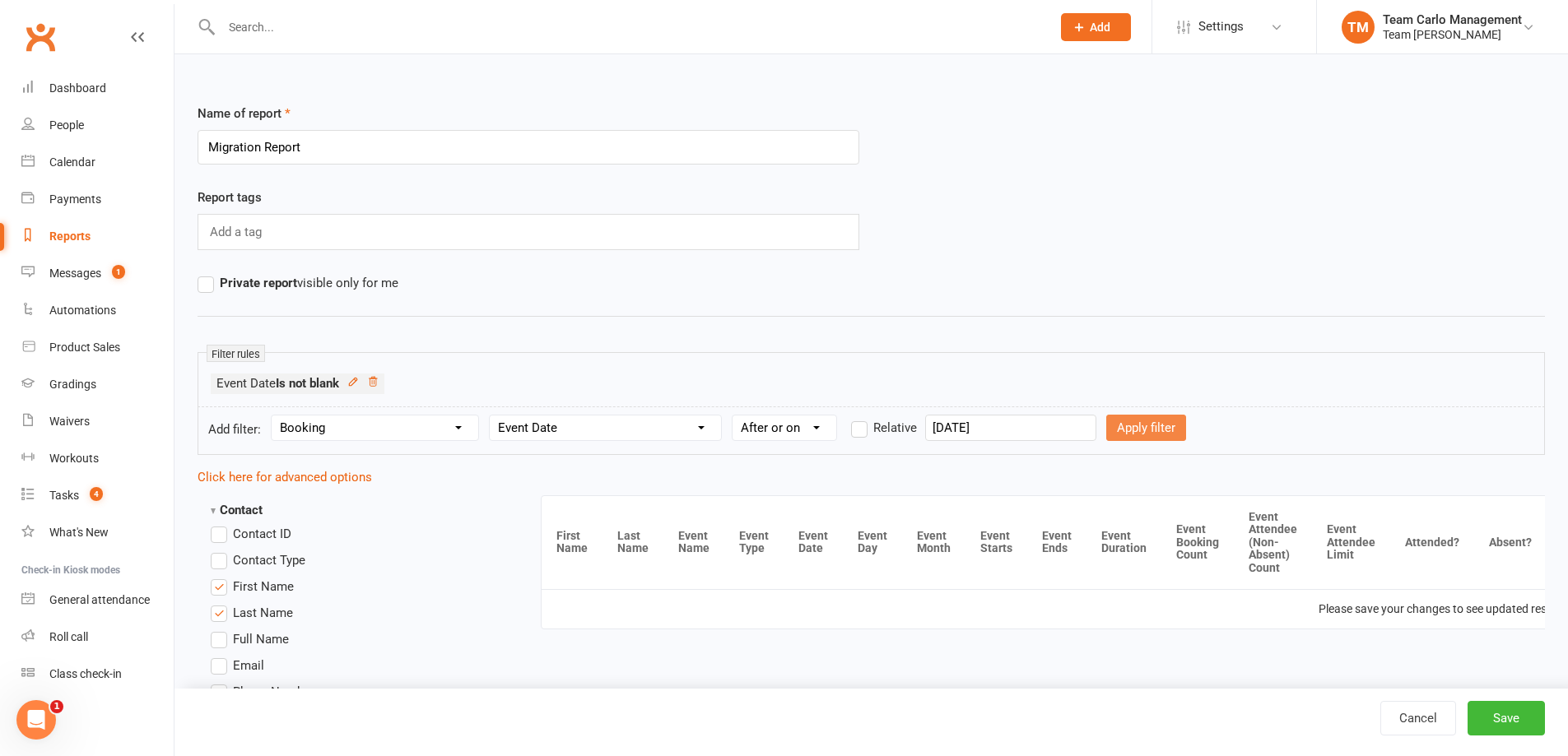
click at [1106, 429] on button "Apply filter" at bounding box center [1145, 427] width 80 height 27
select select
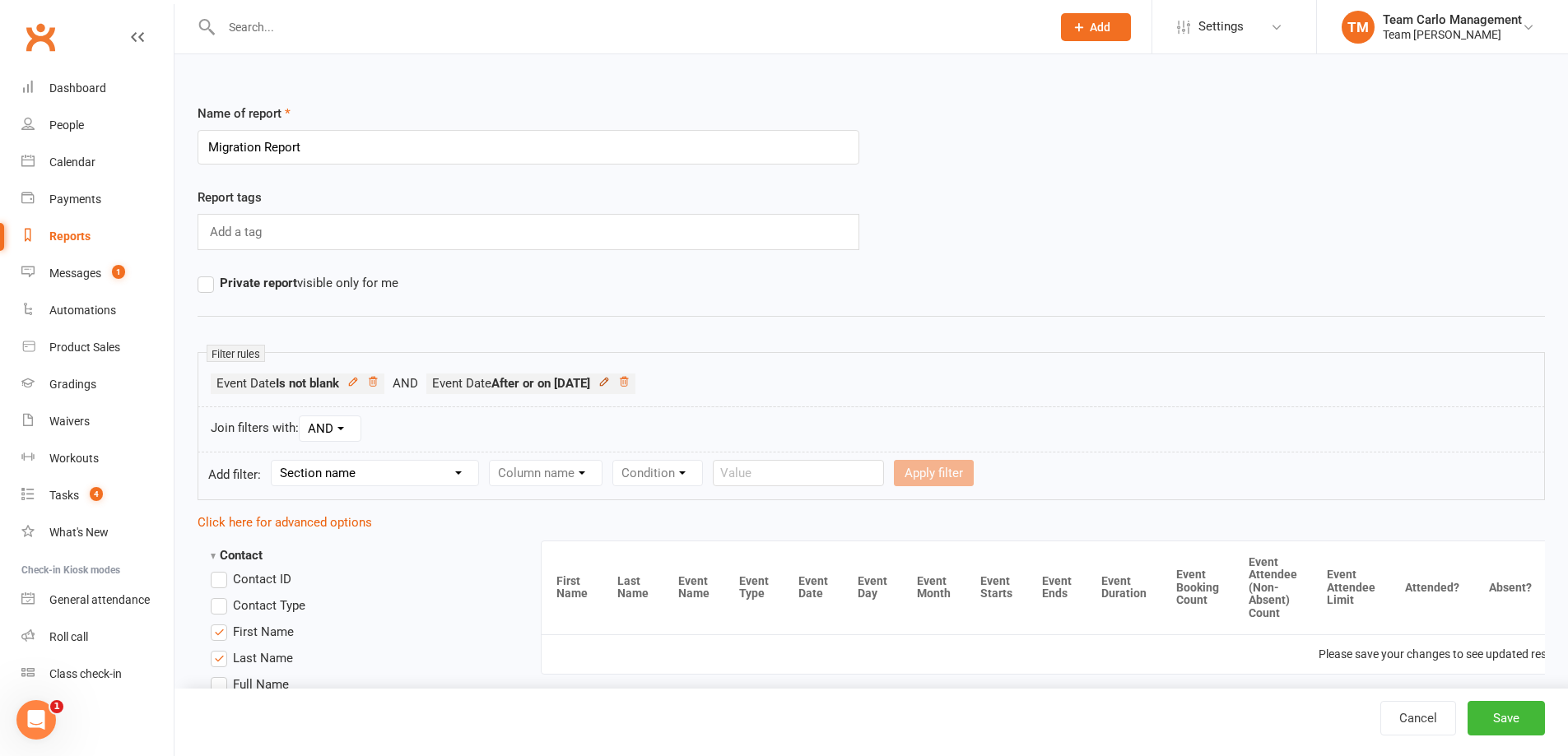
click at [610, 381] on icon at bounding box center [605, 382] width 12 height 12
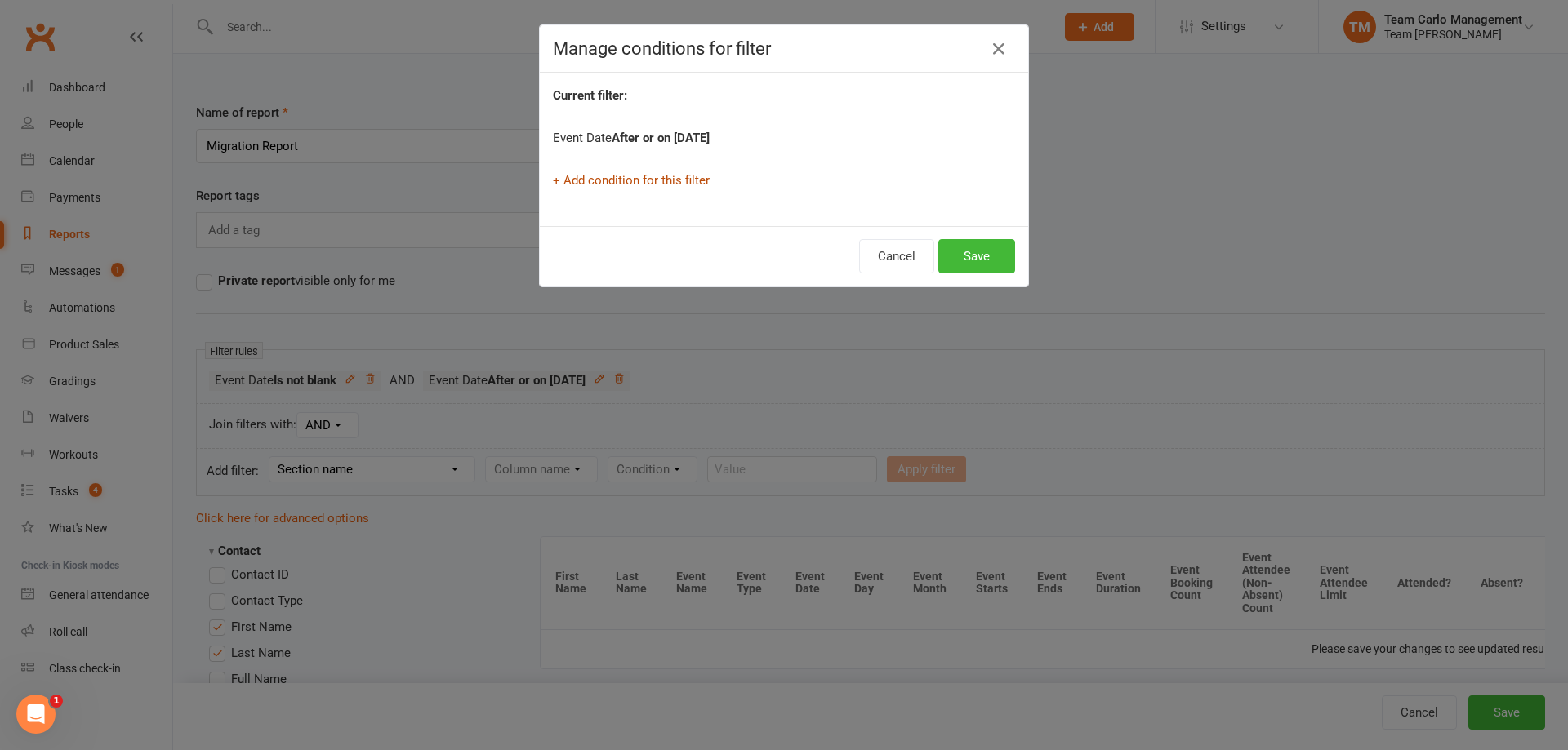
click at [637, 182] on link "+ Add condition for this filter" at bounding box center [631, 180] width 156 height 15
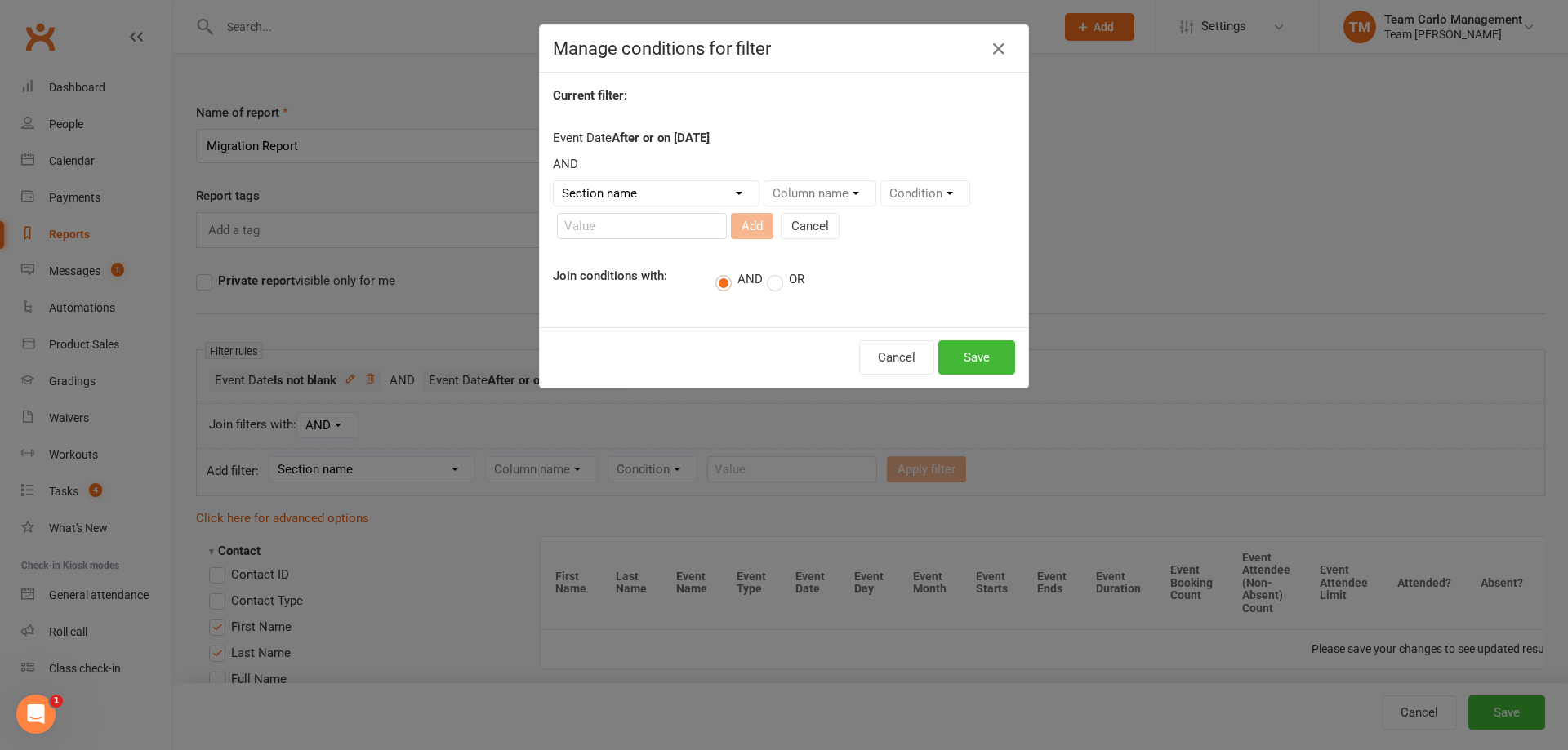
click at [650, 182] on select "Section name Contact Attendance Aggregate Payment Booking Waitlist Attendees Ca…" at bounding box center [657, 193] width 205 height 24
select select "3"
click at [554, 182] on select "Section name Contact Attendance Aggregate Payment Booking Waitlist Attendees Ca…" at bounding box center [657, 193] width 205 height 24
click at [768, 187] on select "Column name Event Name Event Type Event Date Event Day Event Month Event Starts…" at bounding box center [878, 193] width 230 height 24
select select "2"
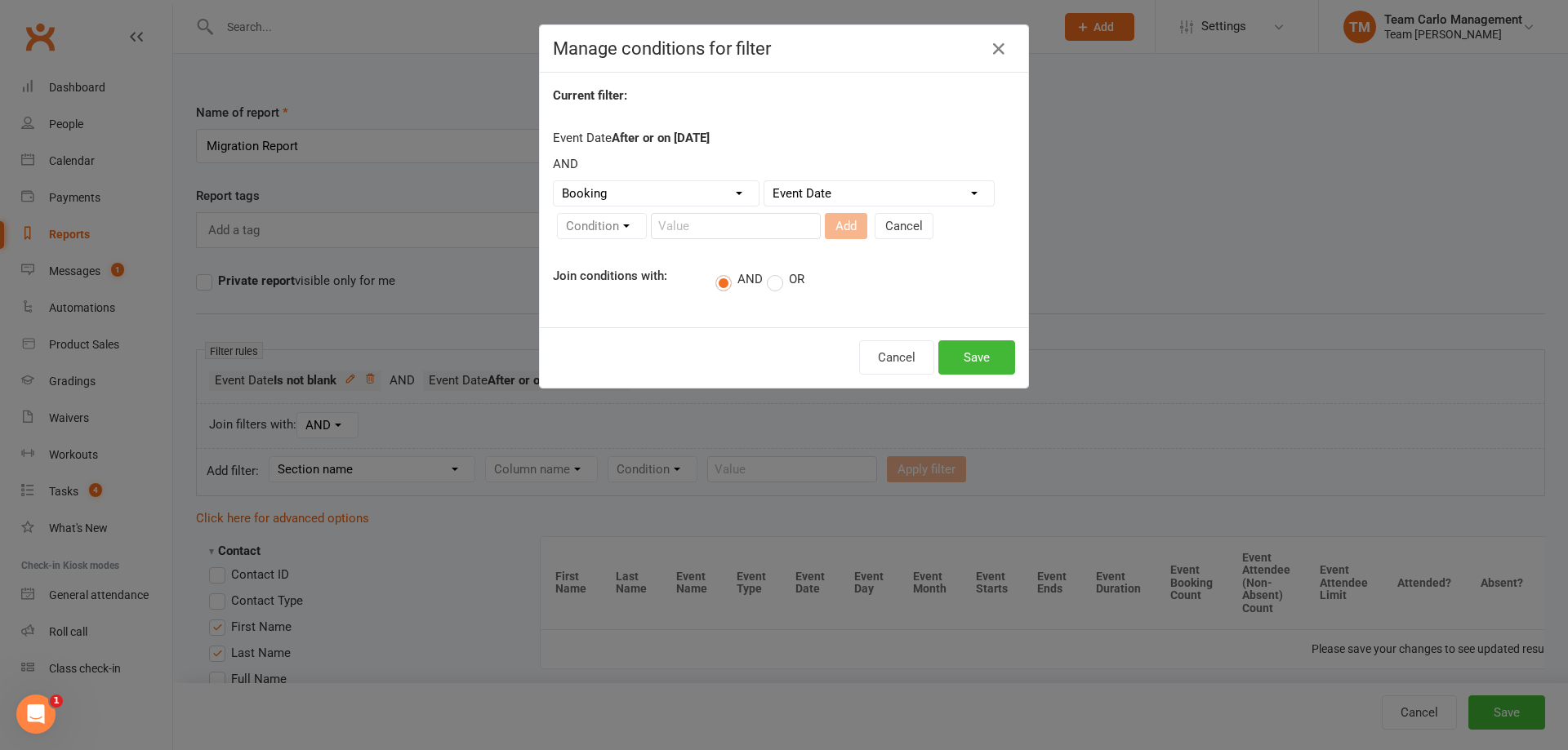
click at [764, 182] on select "Column name Event Name Event Type Event Date Event Day Event Month Event Starts…" at bounding box center [878, 193] width 230 height 24
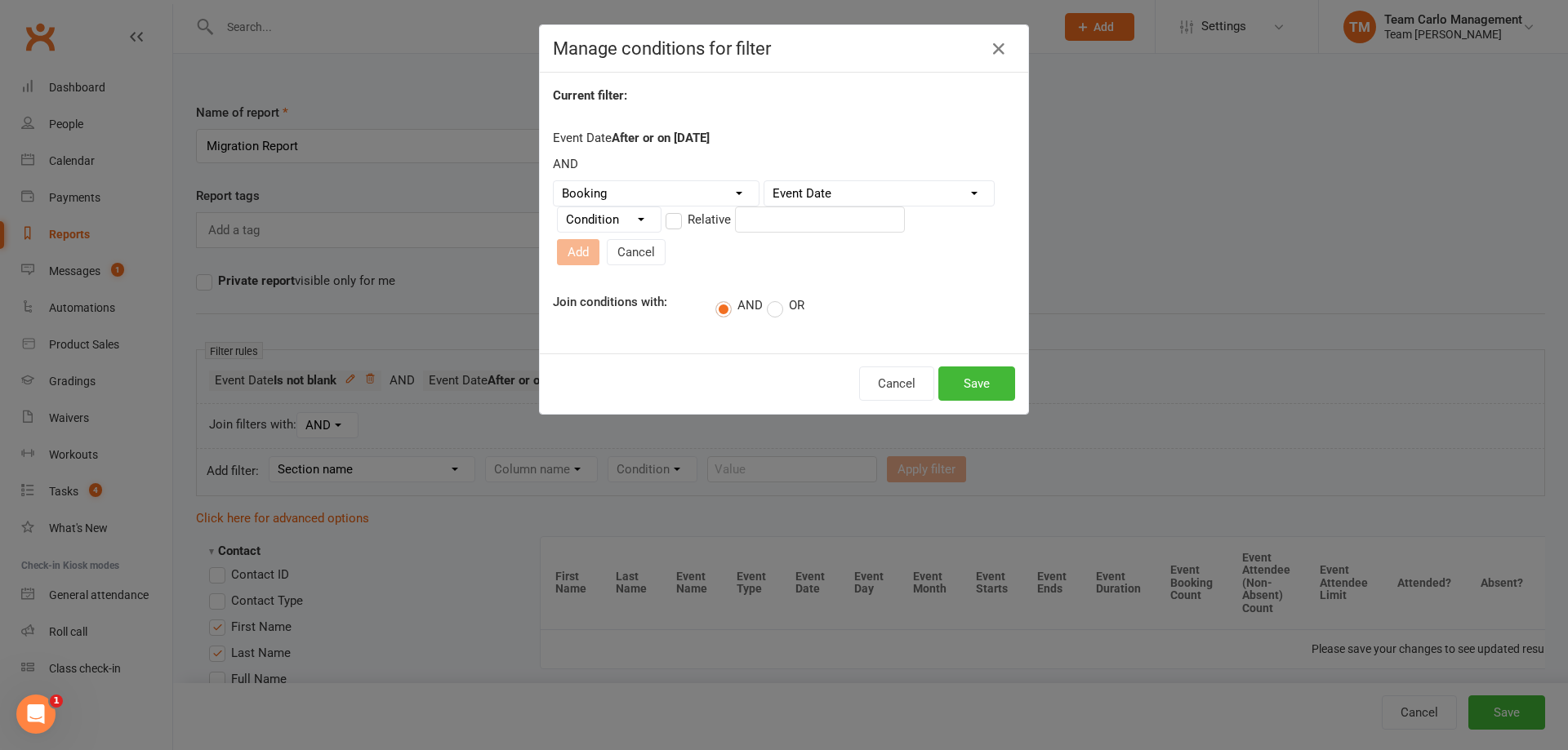
click at [640, 231] on select "Condition Is Is not Before After Before or on After or on Is blank Is not blank" at bounding box center [609, 219] width 103 height 24
select select "4"
click at [558, 214] on select "Condition Is Is not Before After Before or on After or on Is blank Is not blank" at bounding box center [609, 219] width 103 height 24
click at [744, 230] on input "text" at bounding box center [820, 219] width 170 height 26
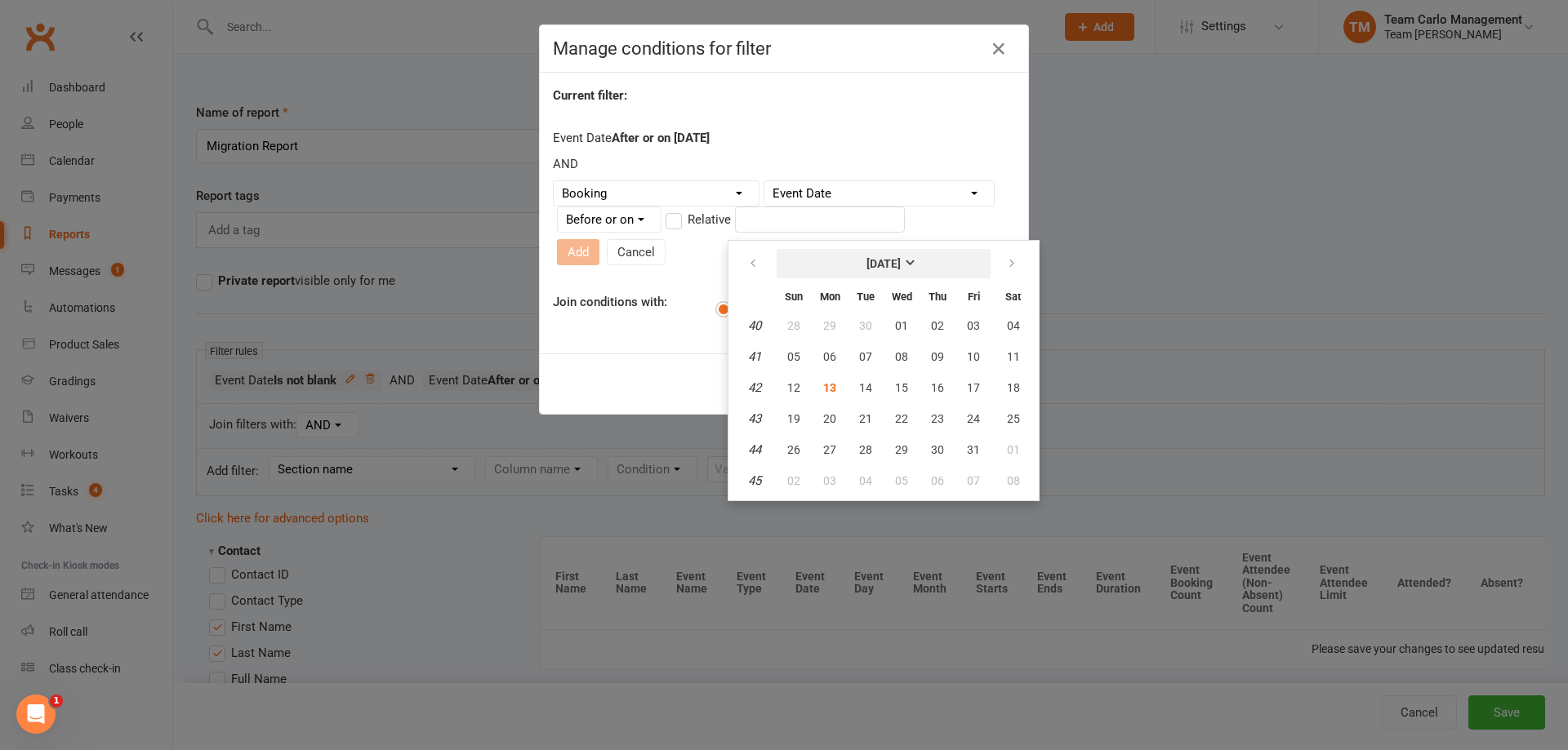
click at [811, 269] on button "October 2025" at bounding box center [883, 264] width 214 height 29
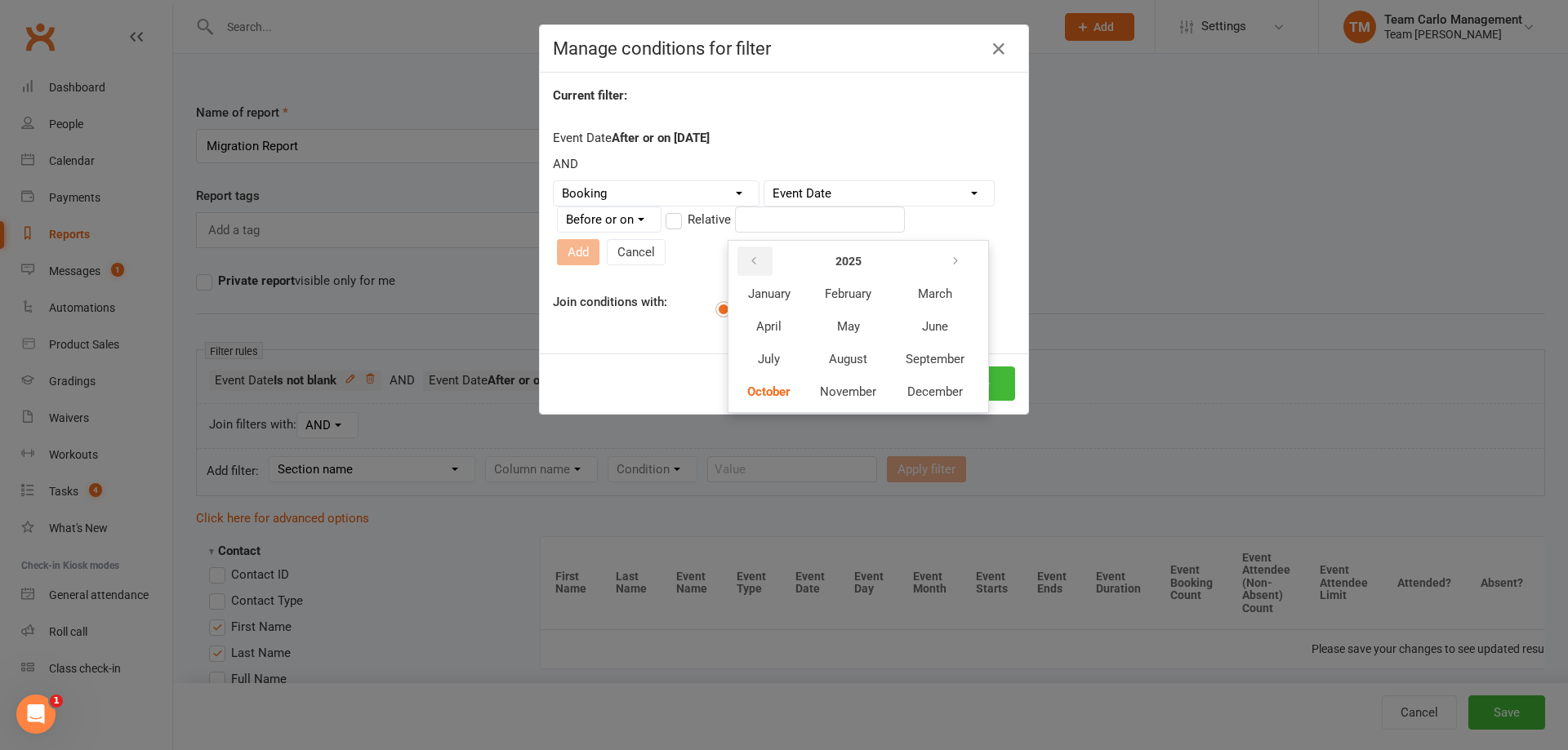
click at [763, 256] on button "button" at bounding box center [755, 261] width 35 height 29
click at [799, 293] on button "January" at bounding box center [769, 294] width 71 height 31
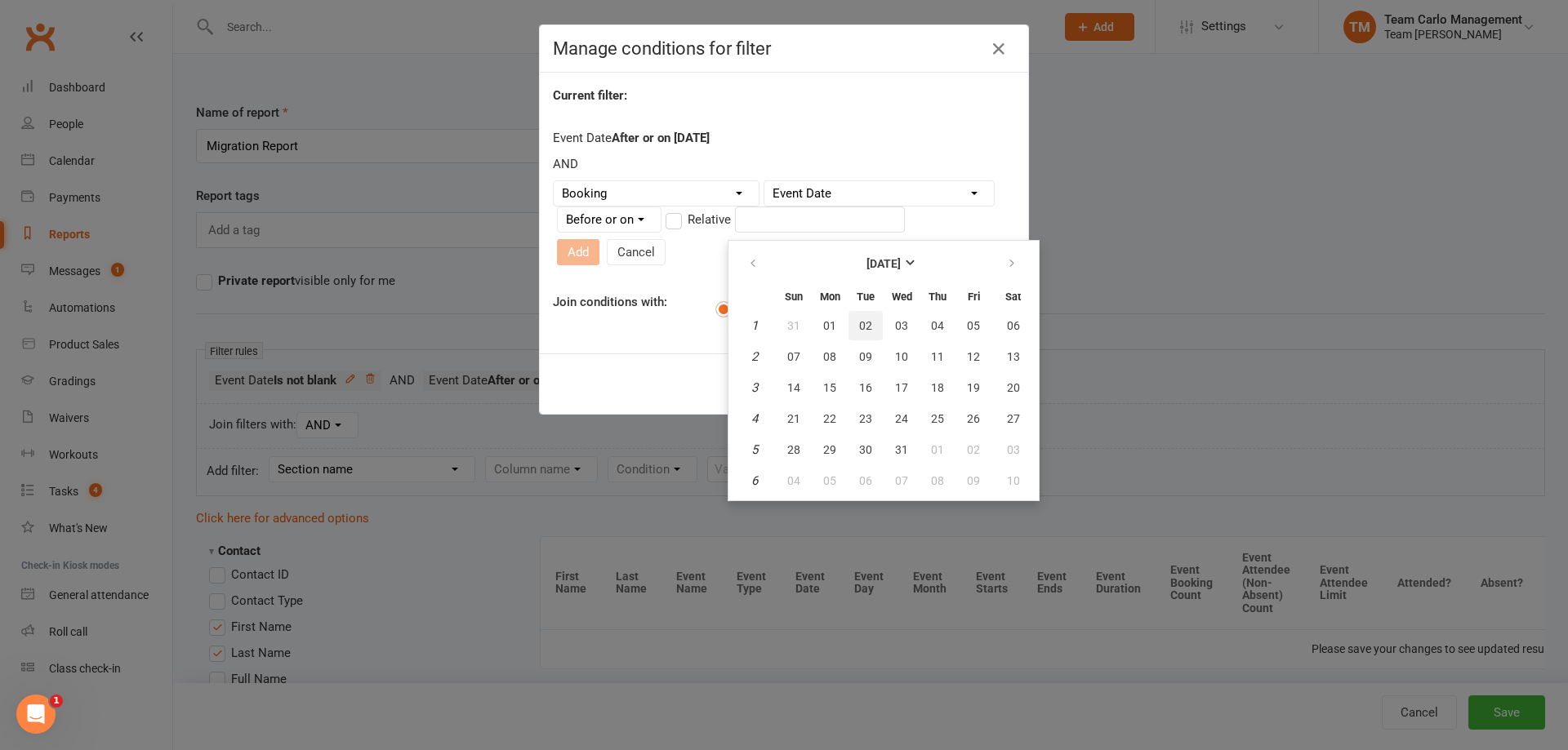
click at [872, 324] on button "02" at bounding box center [866, 325] width 34 height 29
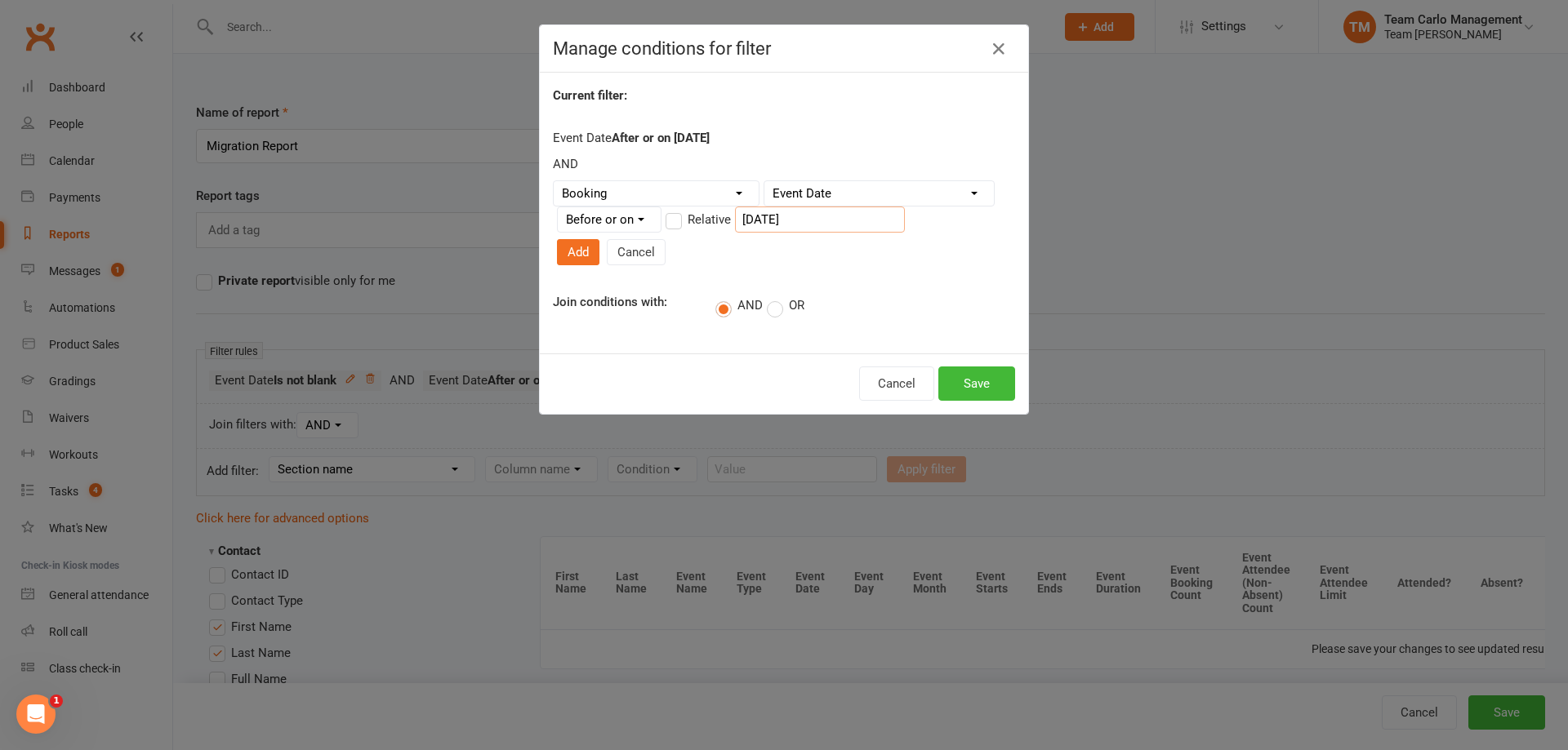
click at [828, 228] on input "02 Jan 2024" at bounding box center [820, 219] width 170 height 26
click at [749, 225] on input "02 Jan 2024" at bounding box center [820, 219] width 170 height 26
type input "01 Jan 2024"
click at [600, 239] on button "Add" at bounding box center [577, 252] width 42 height 26
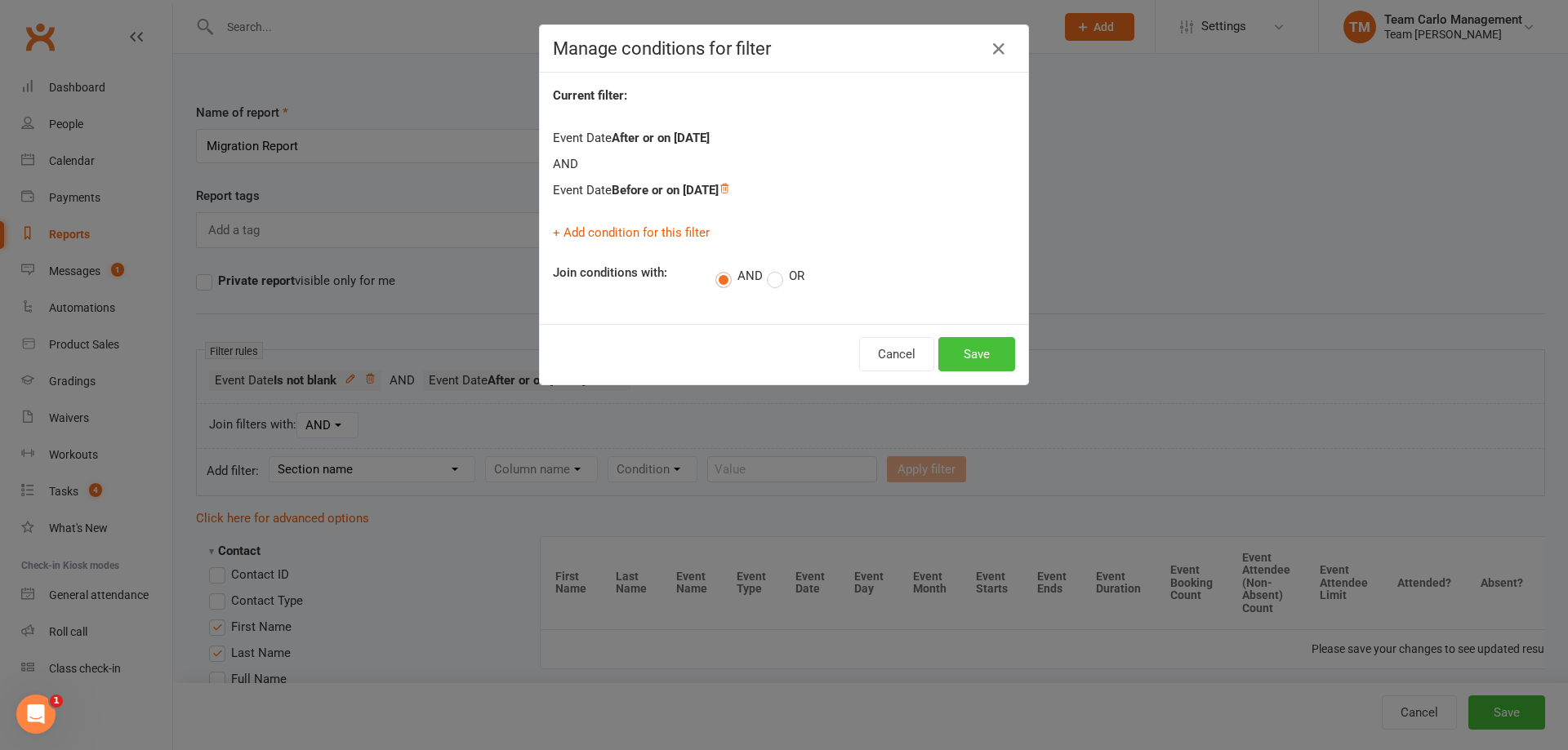
click at [975, 350] on button "Save" at bounding box center [976, 354] width 77 height 34
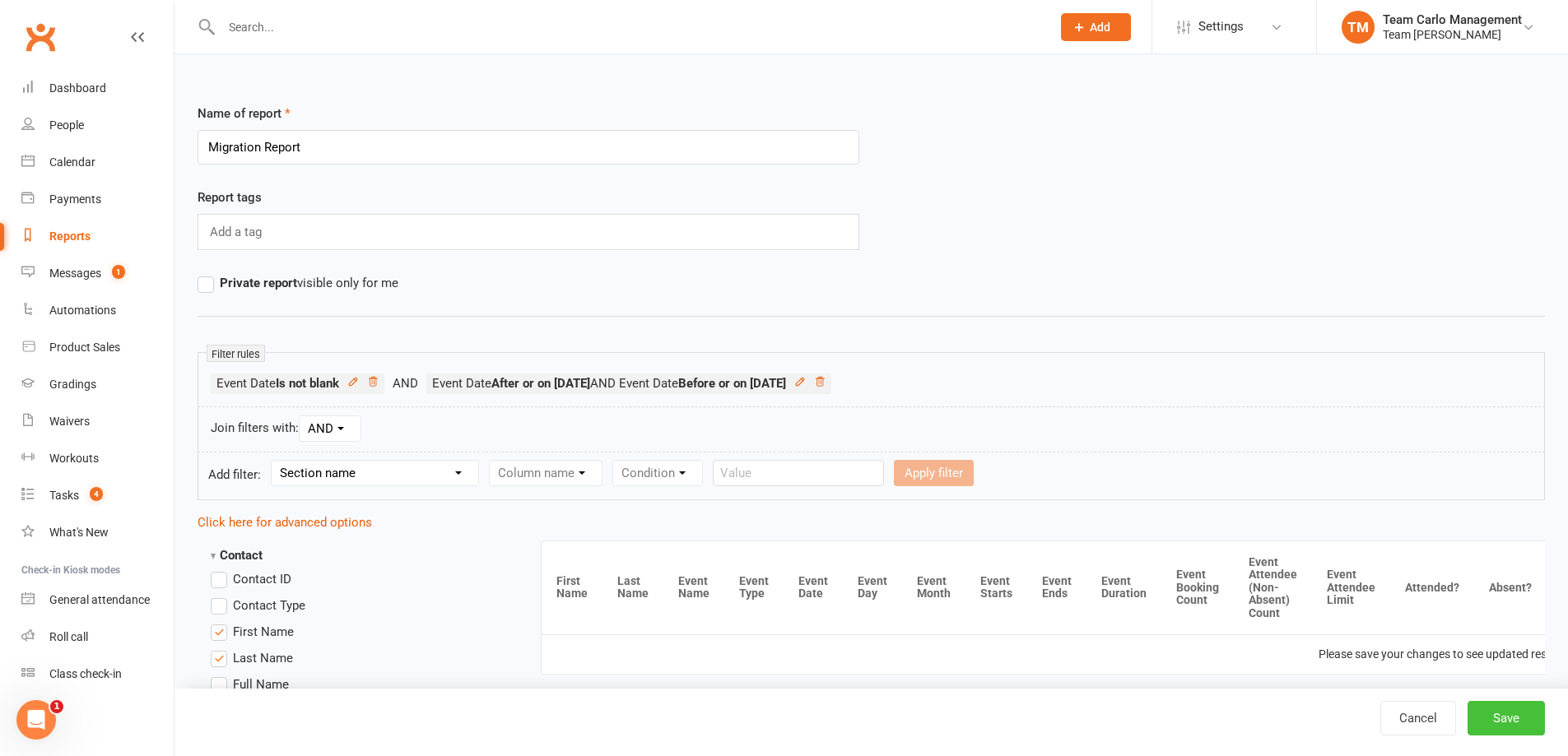
click at [1528, 702] on button "Save" at bounding box center [1506, 718] width 78 height 34
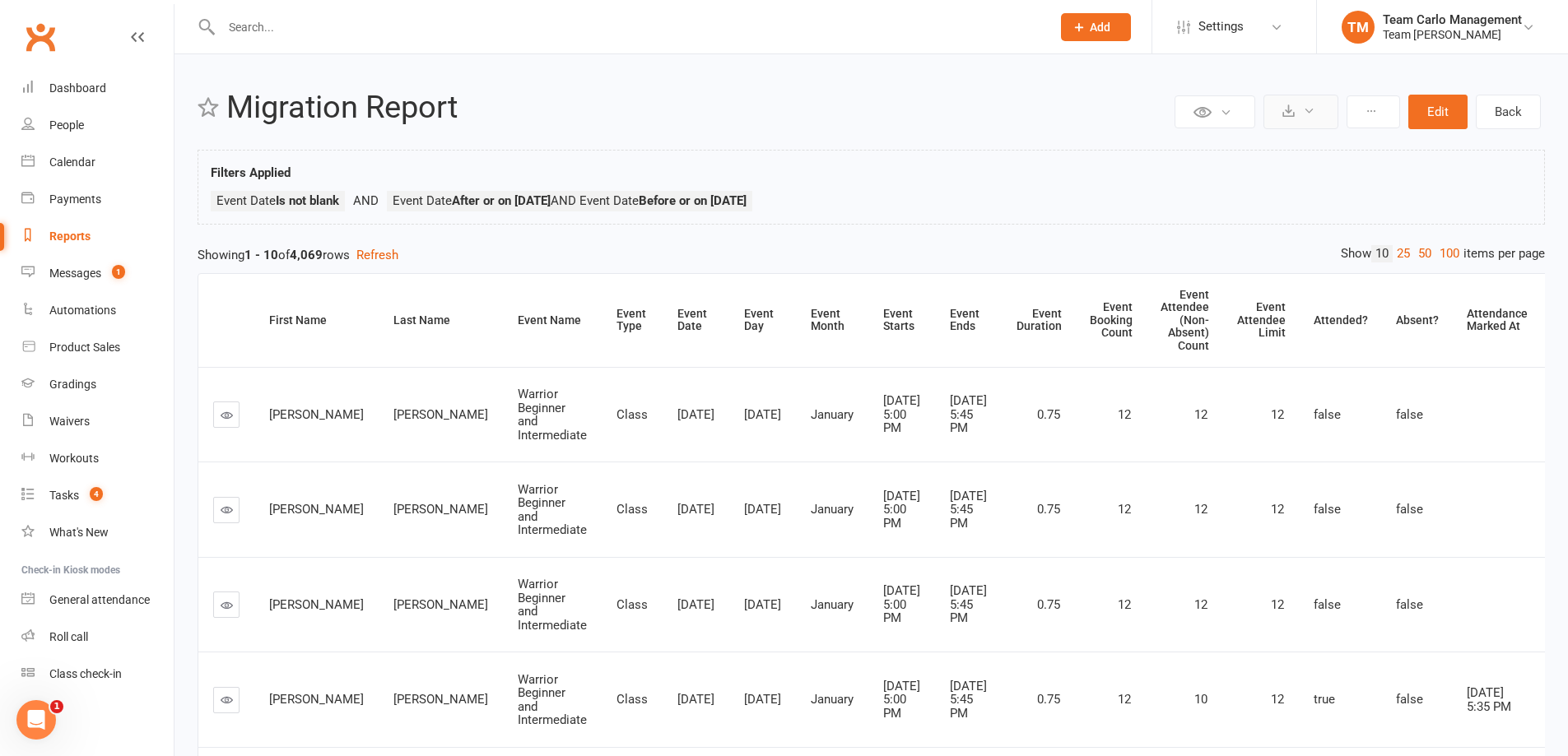
click at [1320, 125] on button at bounding box center [1301, 111] width 75 height 34
click at [1276, 163] on link "Export to CSV" at bounding box center [1252, 151] width 173 height 32
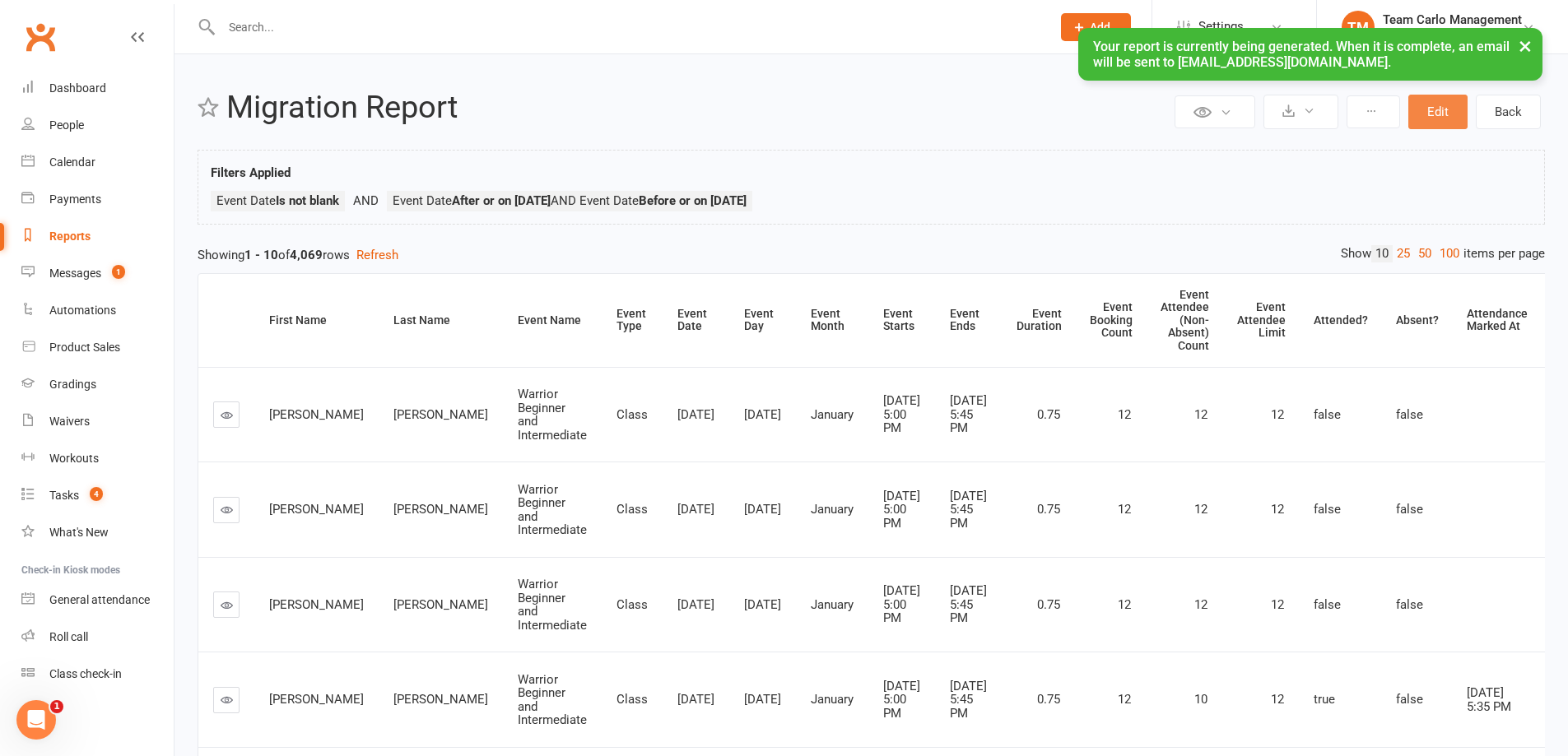
click at [1417, 112] on button "Edit" at bounding box center [1438, 111] width 59 height 34
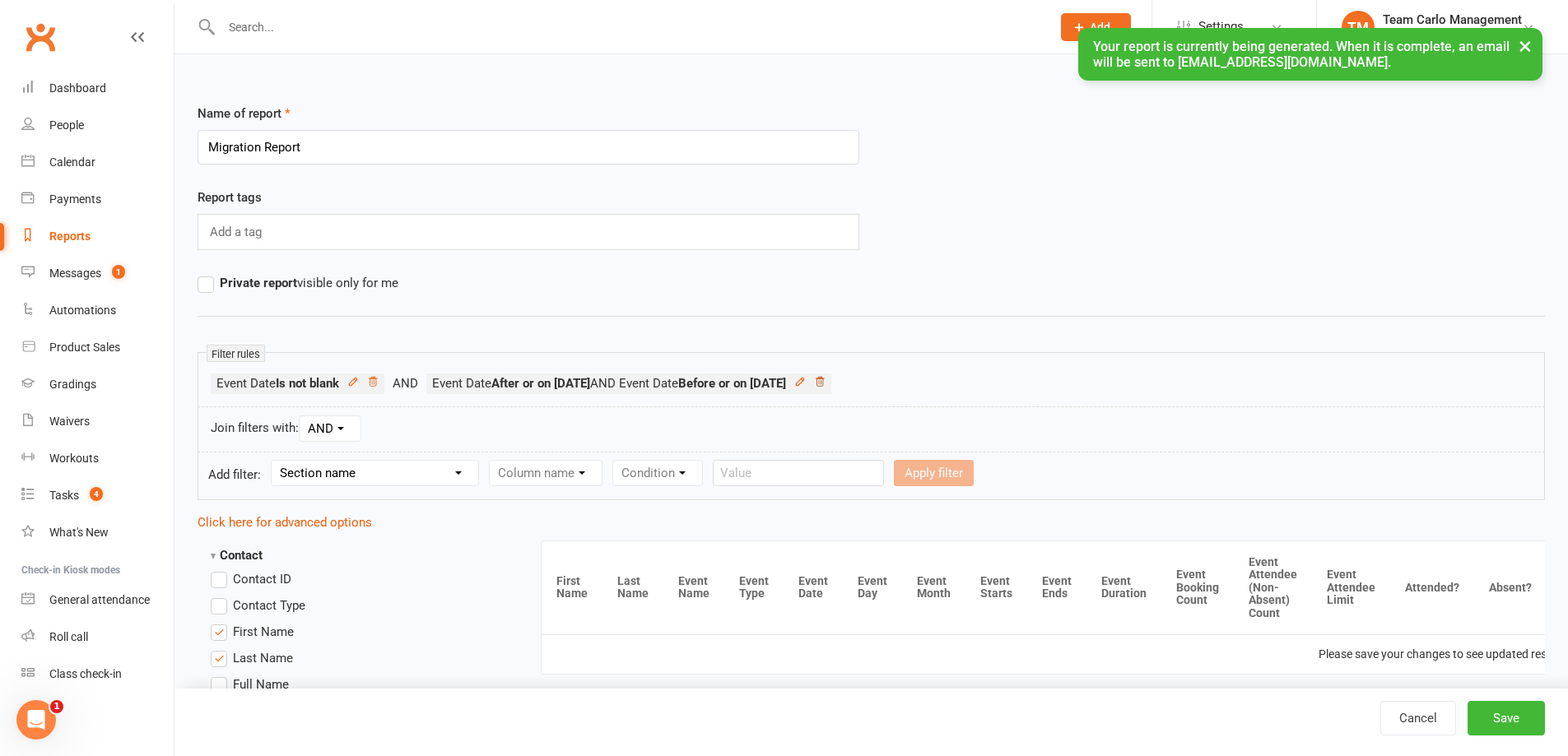
click at [825, 384] on icon at bounding box center [820, 382] width 12 height 12
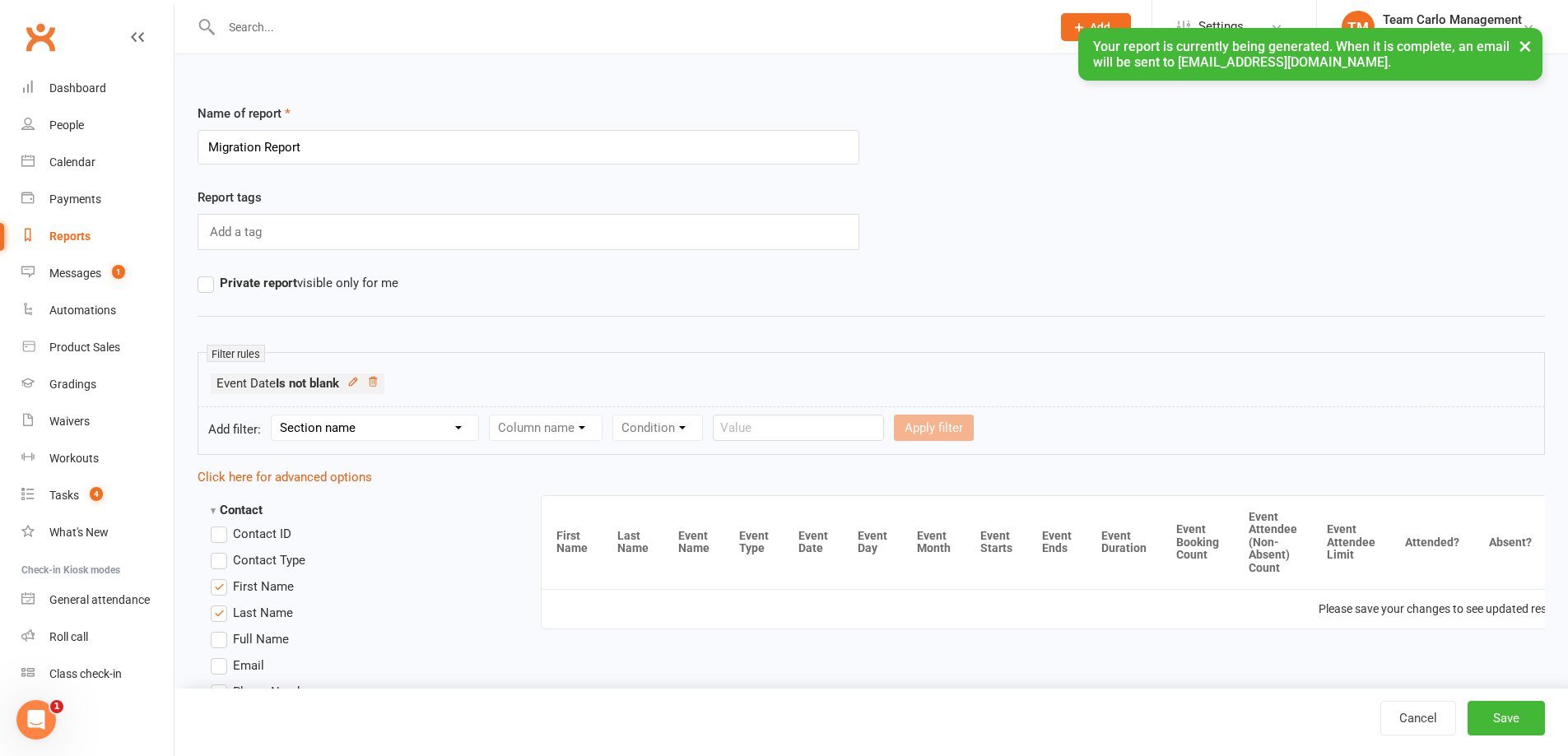
click at [375, 421] on select "Section name Contact Attendance Aggregate Payment Booking Waitlist Attendees Ca…" at bounding box center [375, 427] width 207 height 25
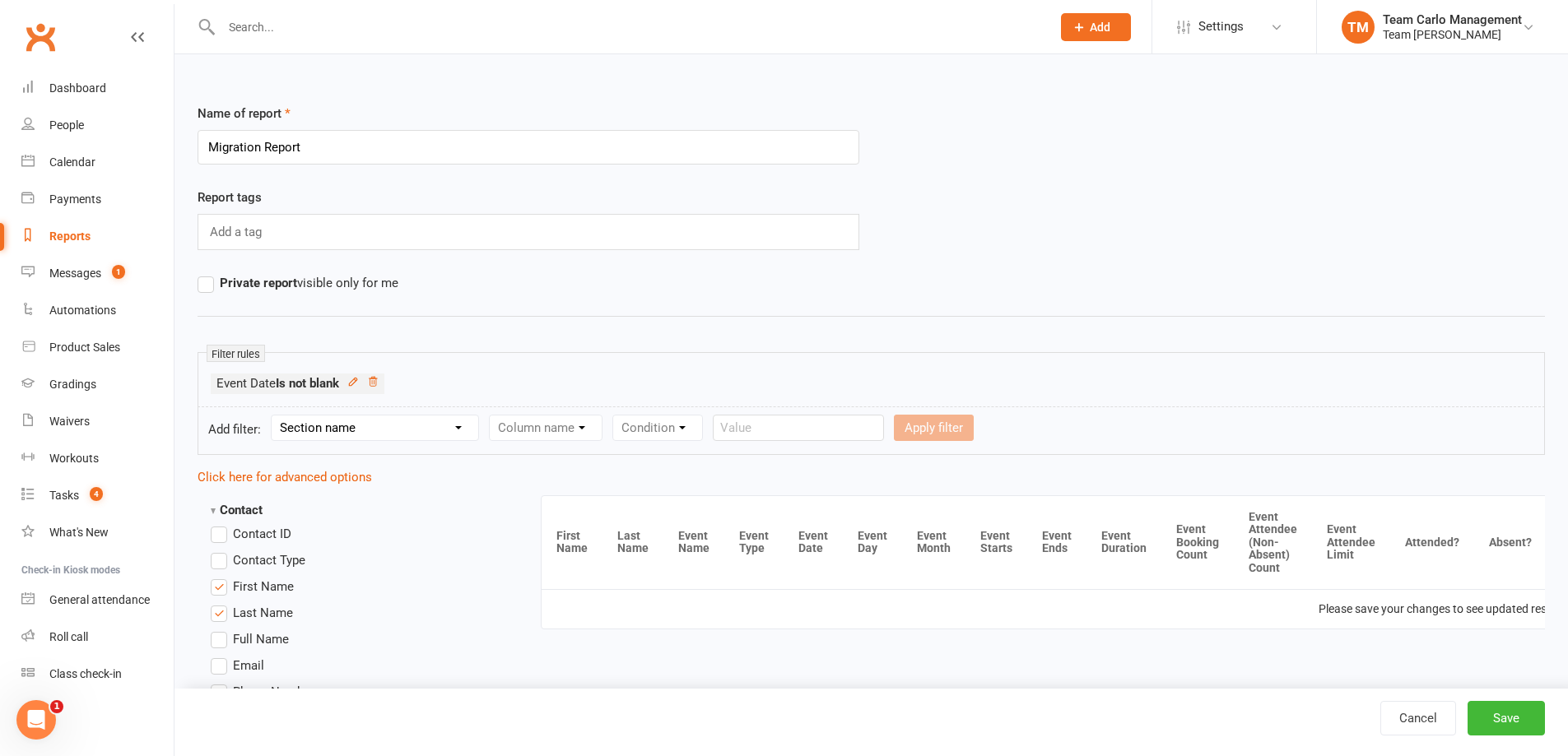
click at [638, 264] on div "Report tags Add a tag" at bounding box center [528, 230] width 686 height 86
click at [377, 418] on select "Section name Contact Attendance Aggregate Payment Booking Waitlist Attendees Ca…" at bounding box center [375, 427] width 207 height 25
select select "3"
click at [274, 415] on select "Section name Contact Attendance Aggregate Payment Booking Waitlist Attendees Ca…" at bounding box center [375, 427] width 207 height 25
click at [582, 413] on form "Add filter: Section name Contact Attendance Aggregate Payment Booking Waitlist …" at bounding box center [872, 430] width 1347 height 48
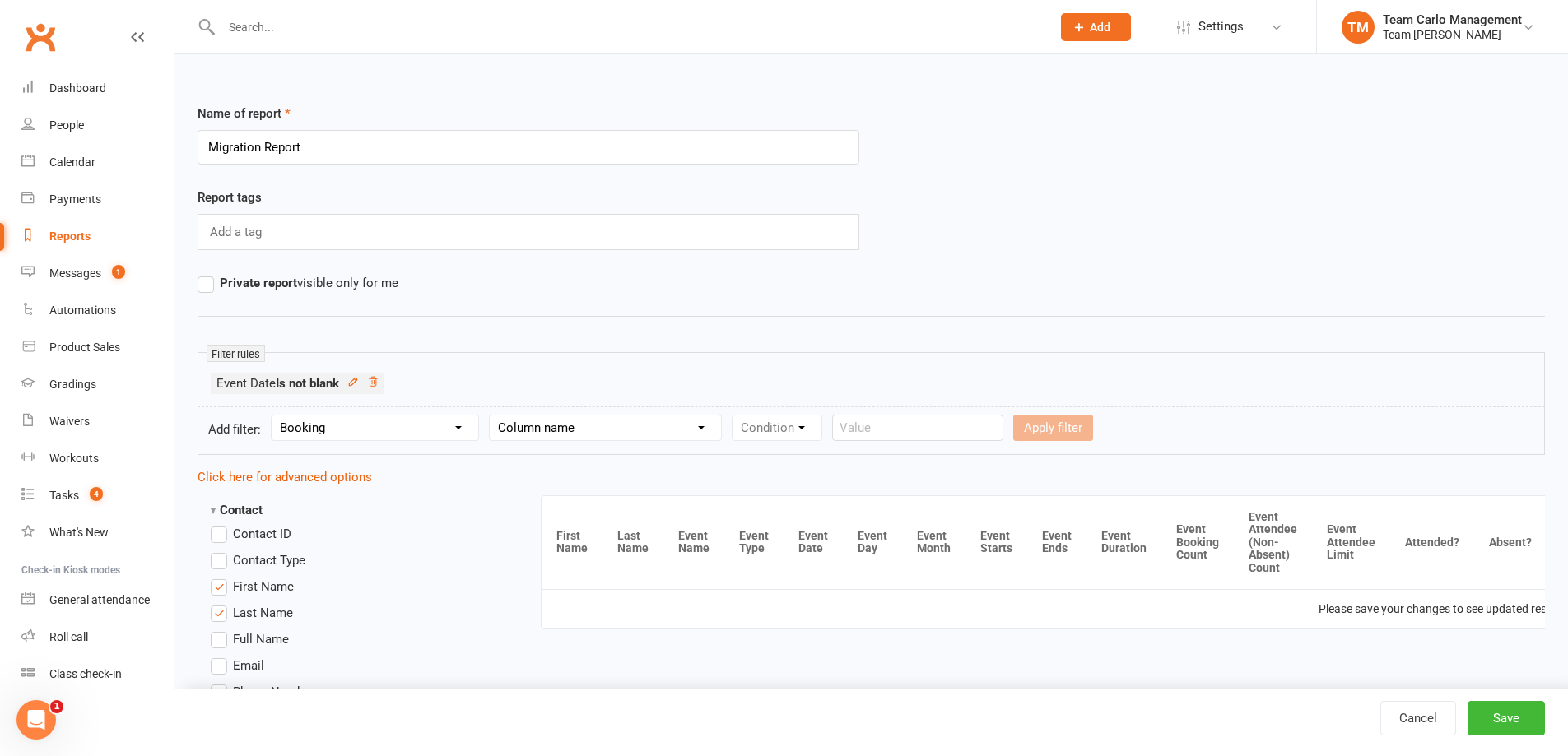
click at [587, 427] on select "Column name Event Name Event Type Event Date Event Day Event Month Event Starts…" at bounding box center [605, 427] width 231 height 25
select select "2"
click at [492, 415] on select "Column name Event Name Event Type Event Date Event Day Event Month Event Starts…" at bounding box center [605, 427] width 231 height 25
click at [772, 440] on div "Condition Is Is not Before After Before or on After or on Is blank Is not blank" at bounding box center [784, 427] width 105 height 27
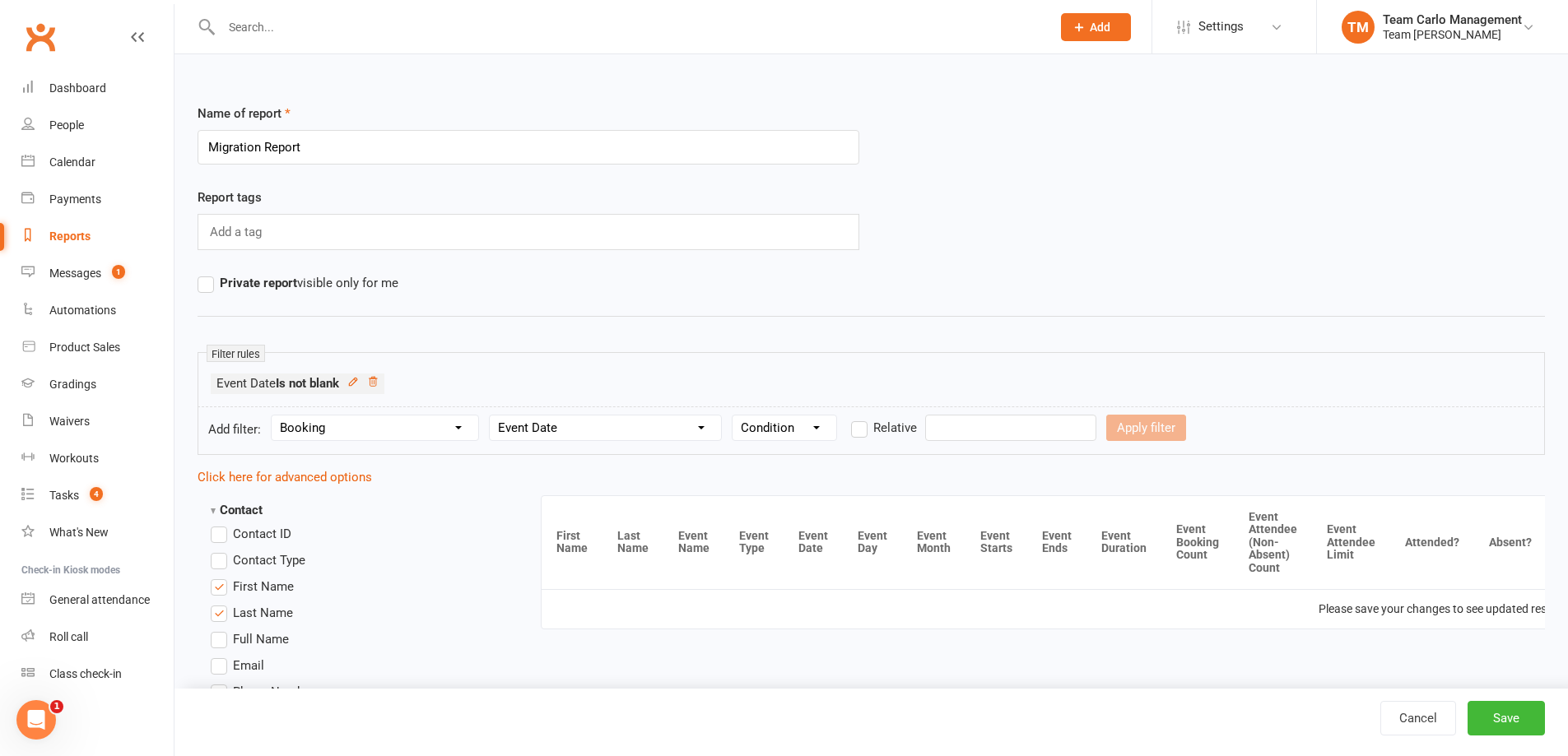
click at [779, 423] on select "Condition Is Is not Before After Before or on After or on Is blank Is not blank" at bounding box center [784, 427] width 103 height 25
select select "5"
click at [735, 415] on select "Condition Is Is not Before After Before or on After or on Is blank Is not blank" at bounding box center [784, 427] width 103 height 25
click at [946, 421] on input "text" at bounding box center [1012, 427] width 171 height 27
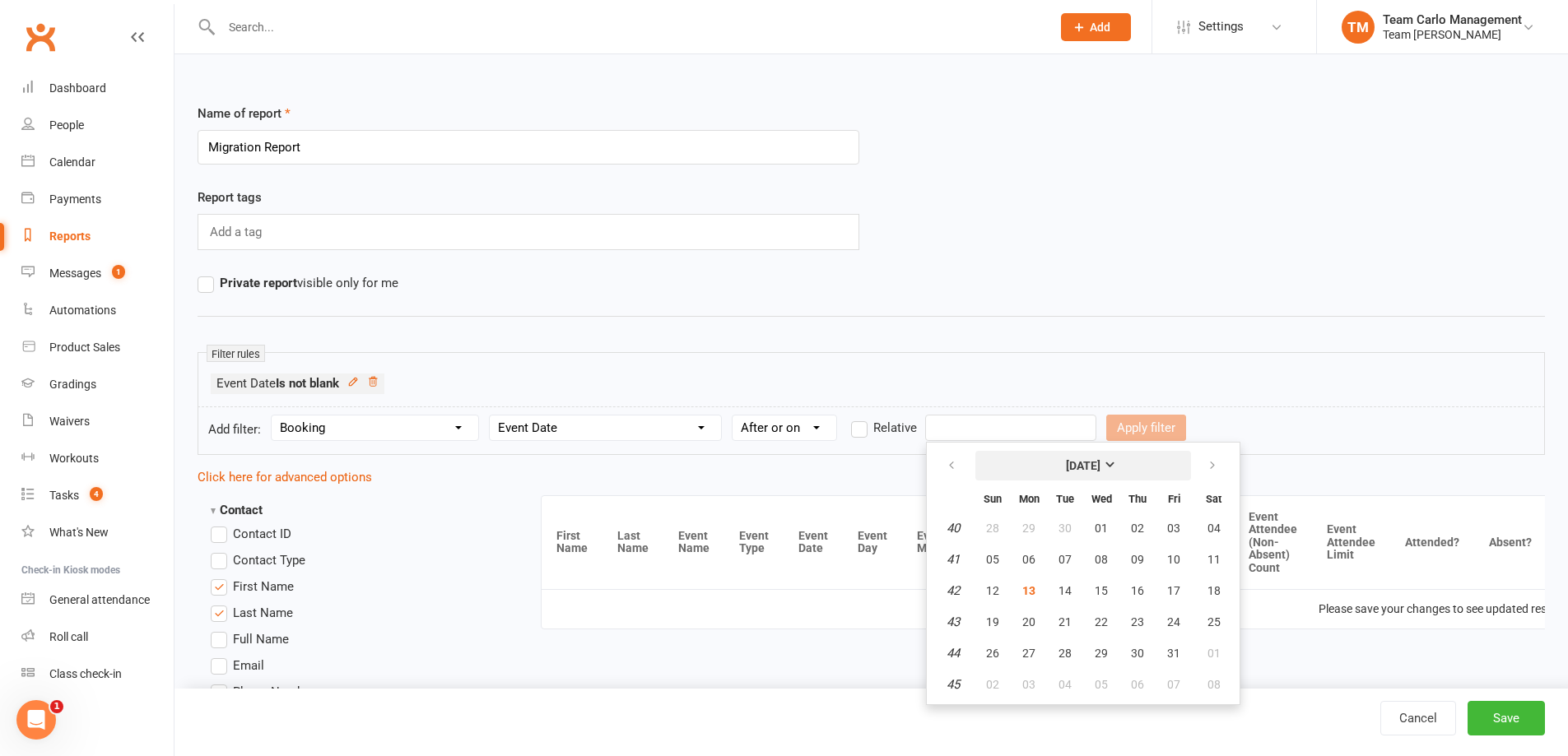
click at [1067, 467] on strong "October 2025" at bounding box center [1083, 465] width 34 height 13
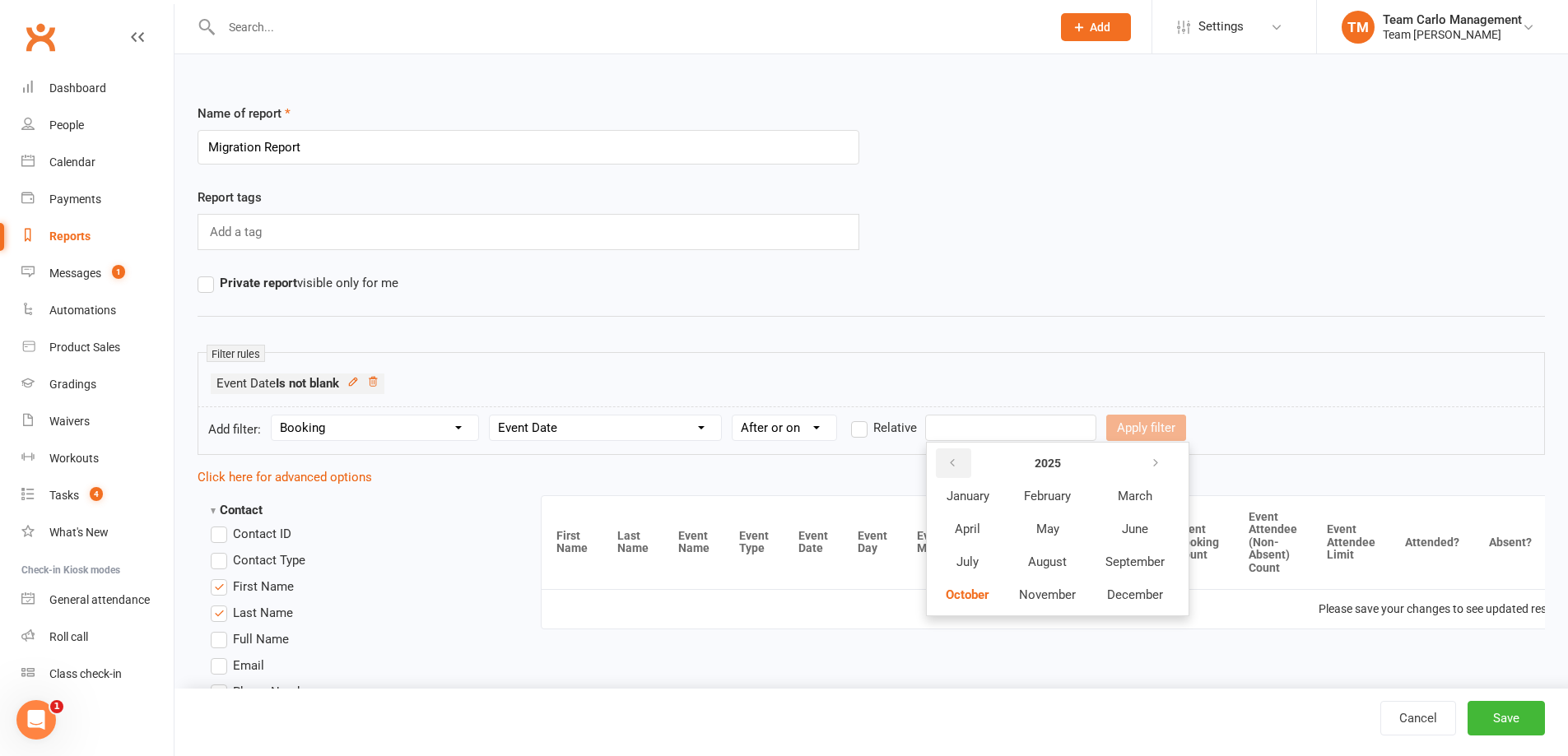
click at [961, 461] on button "button" at bounding box center [953, 464] width 35 height 30
click at [991, 485] on button "January" at bounding box center [967, 496] width 72 height 32
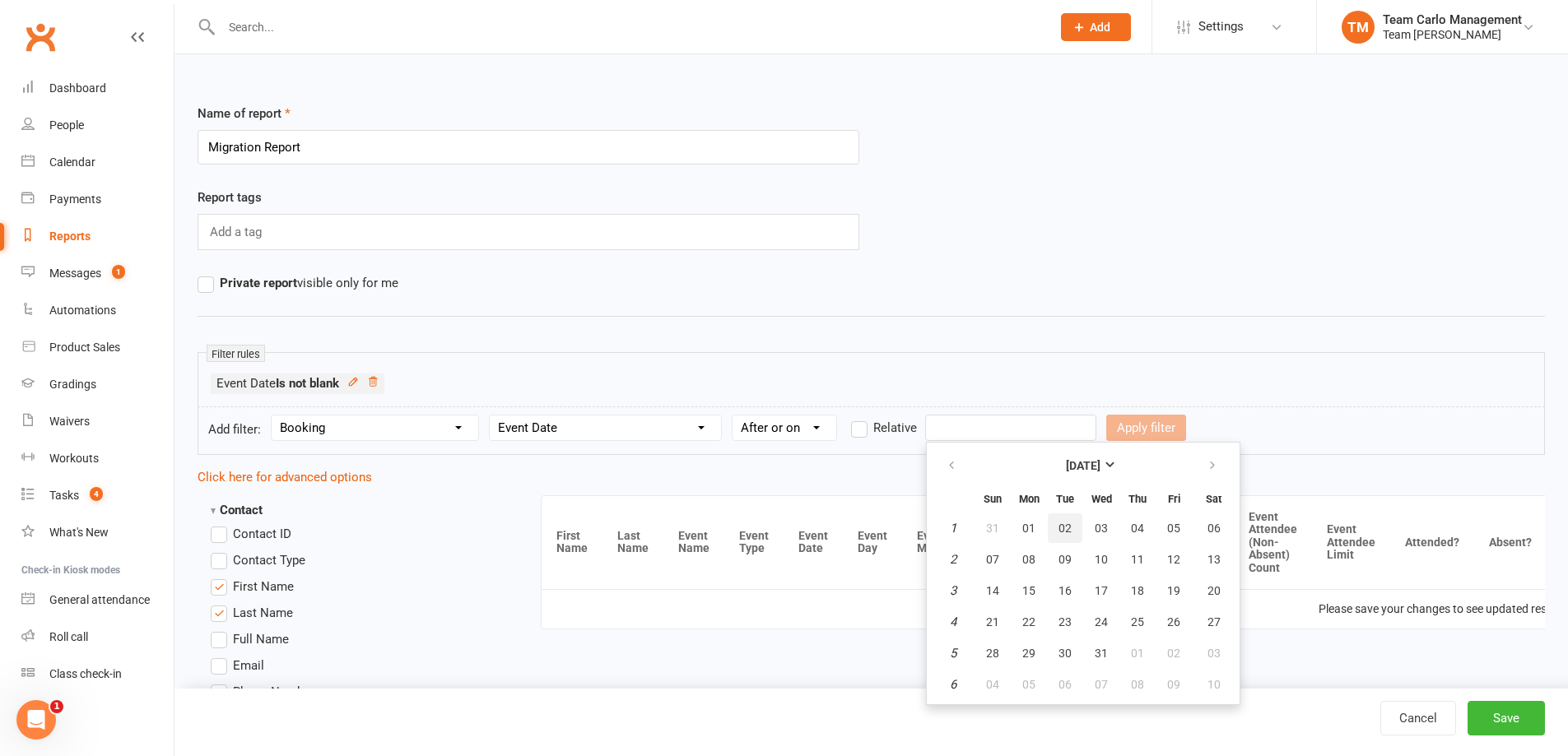
click at [1072, 533] on span "02" at bounding box center [1065, 528] width 13 height 13
type input "02 Jan 2024"
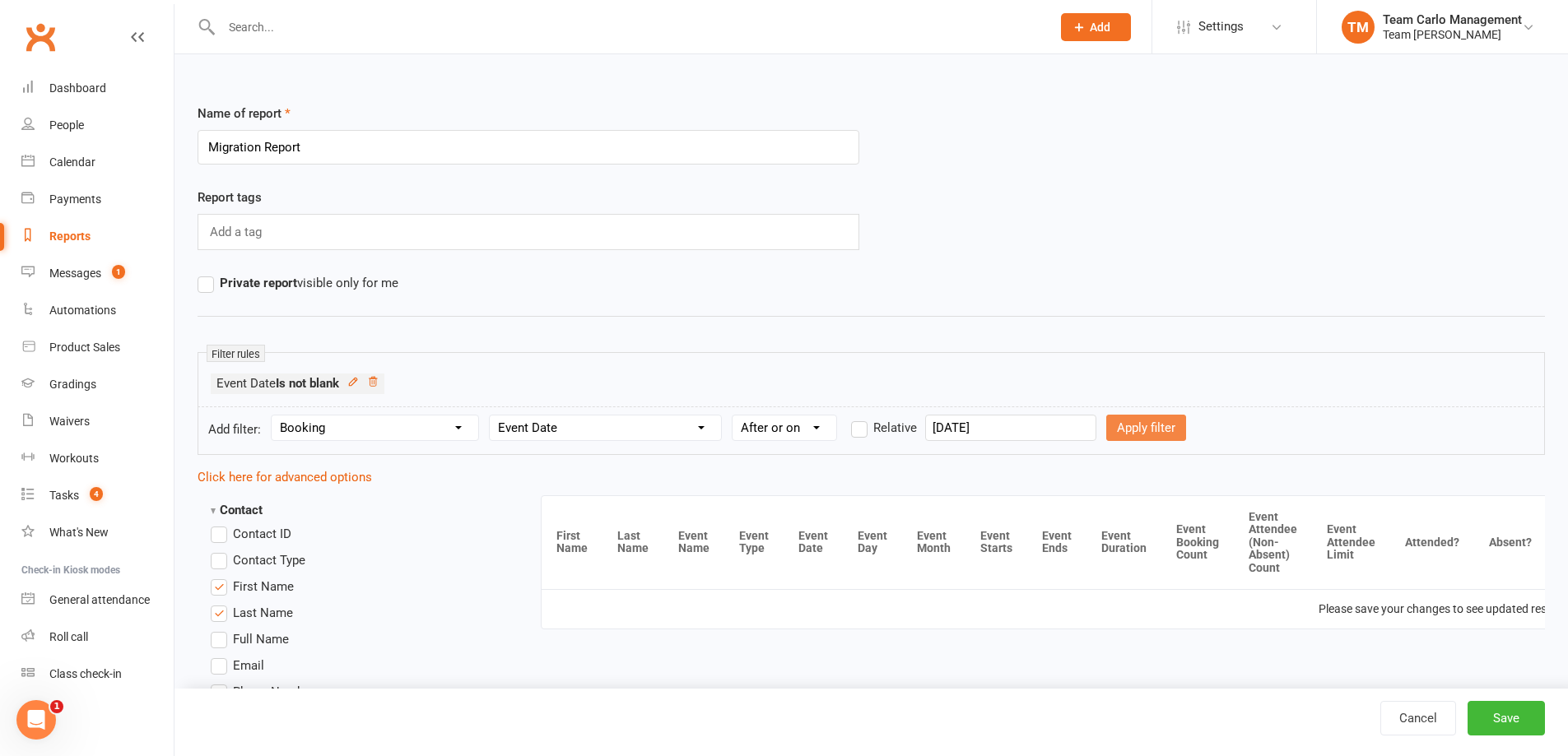
click at [1108, 424] on button "Apply filter" at bounding box center [1145, 427] width 80 height 27
select select
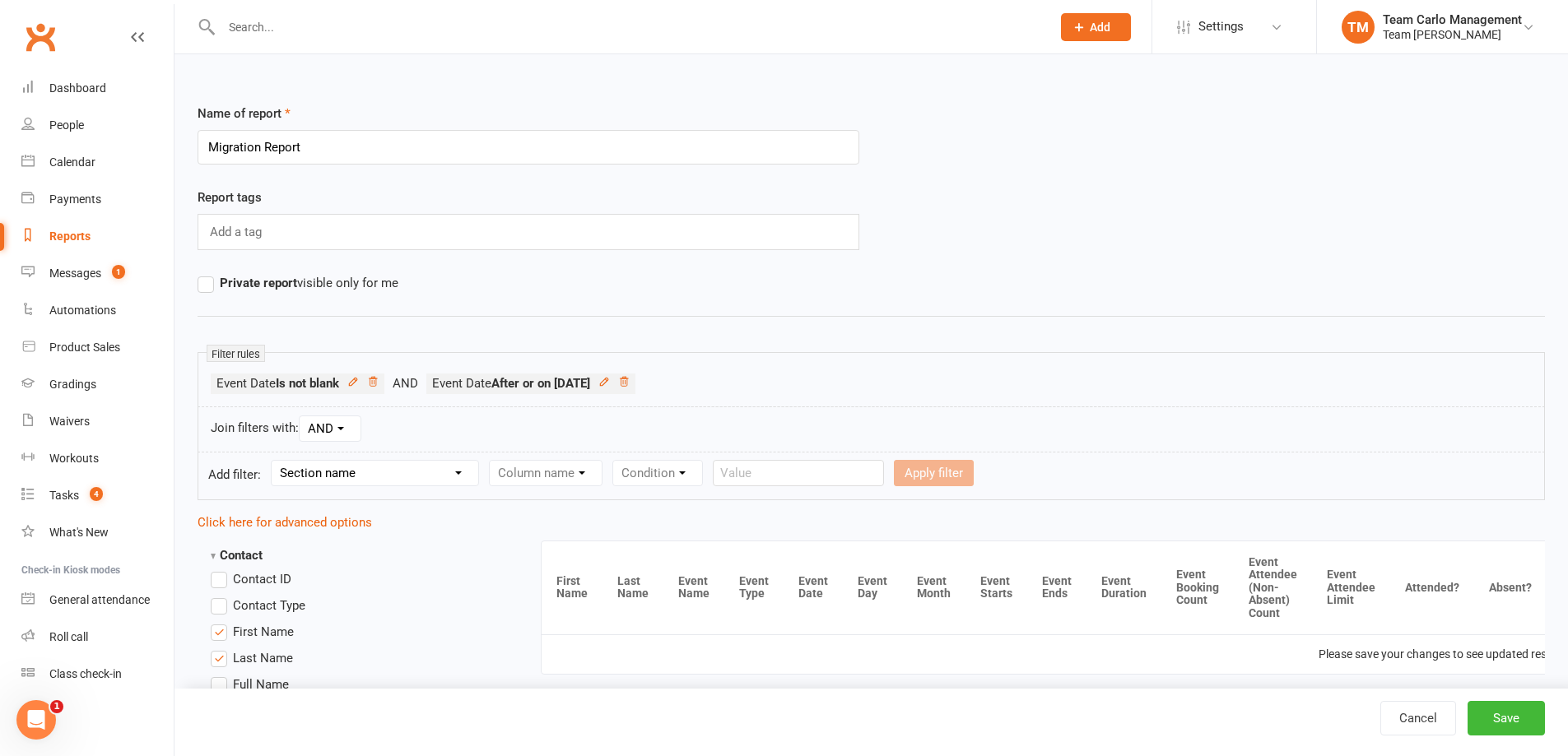
click at [395, 478] on select "Section name Contact Attendance Aggregate Payment Booking Waitlist Attendees Ca…" at bounding box center [375, 472] width 207 height 25
select select "3"
click at [274, 461] on select "Section name Contact Attendance Aggregate Payment Booking Waitlist Attendees Ca…" at bounding box center [375, 472] width 207 height 25
click at [603, 468] on select "Column name Event Name Event Type Event Date Event Day Event Month Event Starts…" at bounding box center [605, 472] width 231 height 25
select select "2"
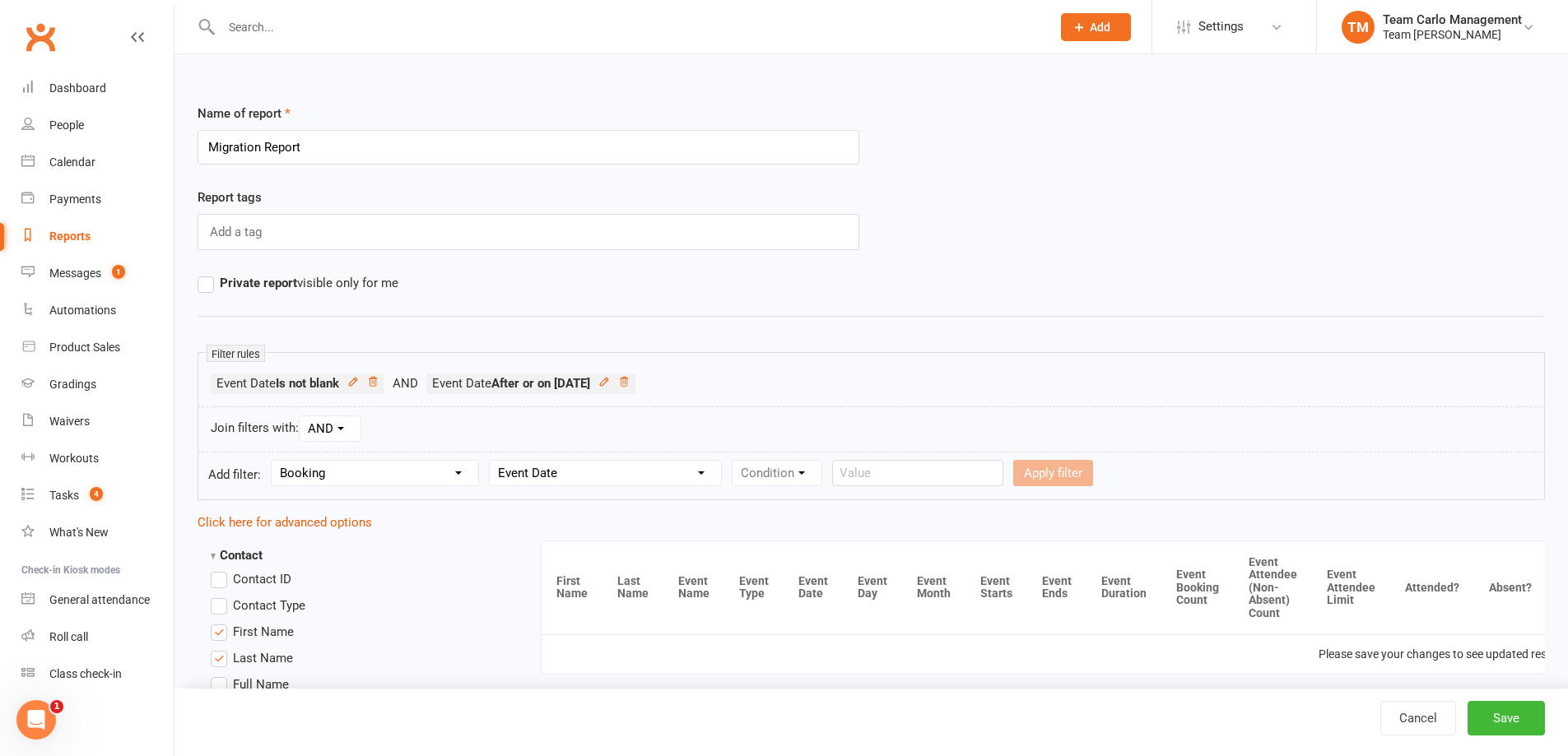
click at [492, 461] on select "Column name Event Name Event Type Event Date Event Day Event Month Event Starts…" at bounding box center [605, 472] width 231 height 25
click at [817, 464] on select "Condition Is Is not Before After Before or on After or on Is blank Is not blank" at bounding box center [784, 472] width 103 height 25
click at [723, 412] on div "Join filters with: AND OR" at bounding box center [872, 429] width 1347 height 46
click at [1492, 719] on button "Save" at bounding box center [1506, 718] width 78 height 34
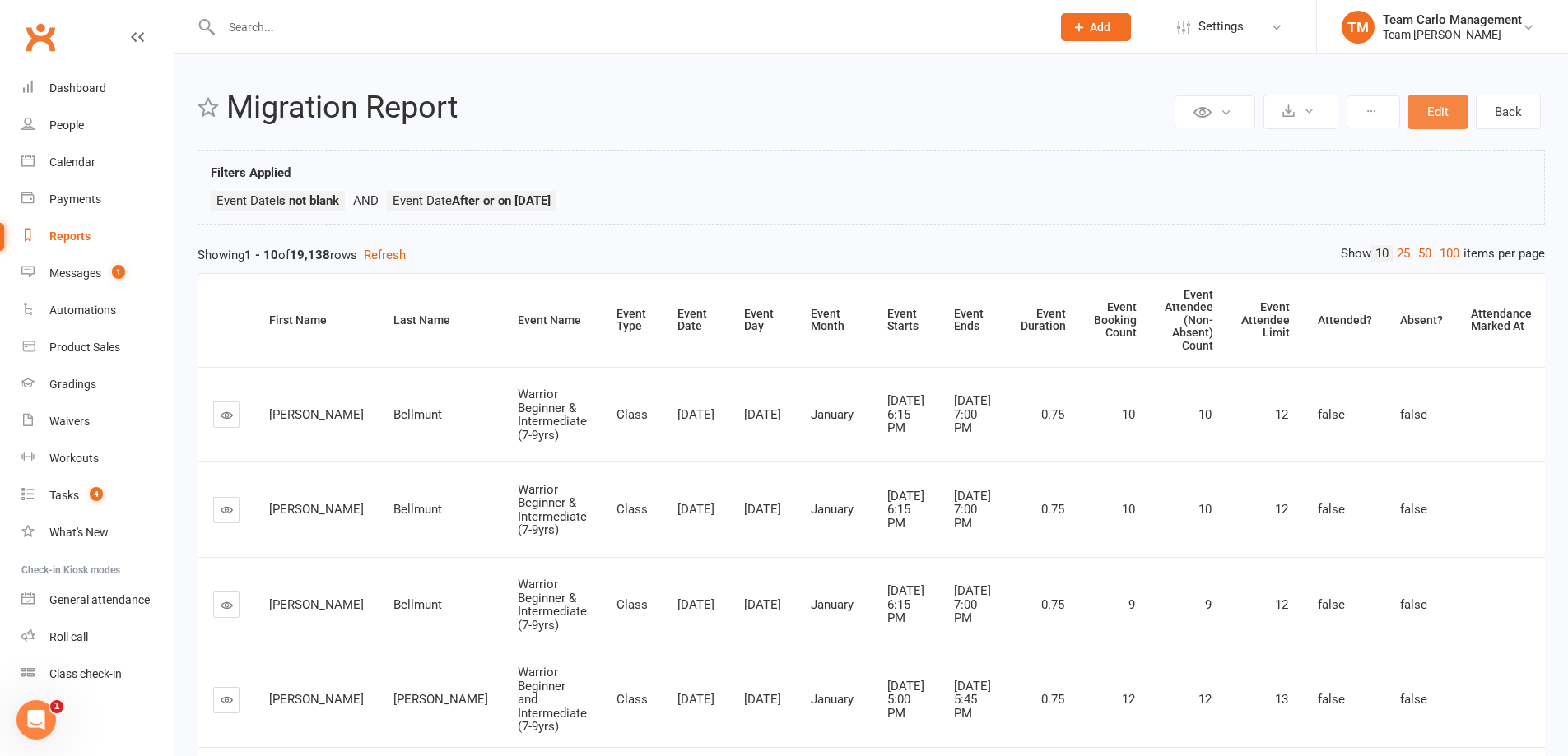
click at [1436, 105] on button "Edit" at bounding box center [1438, 111] width 59 height 34
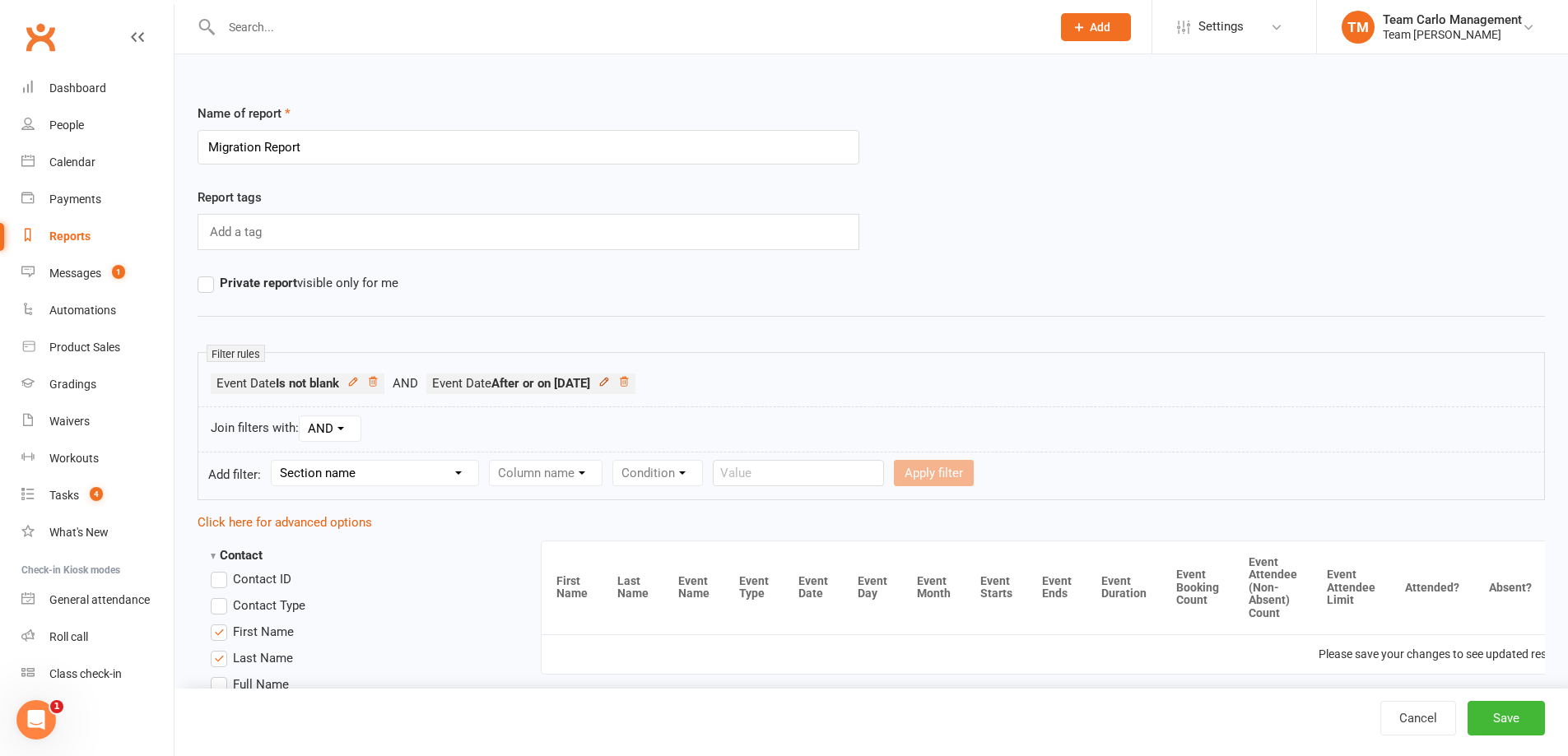
click at [610, 379] on icon at bounding box center [605, 382] width 12 height 12
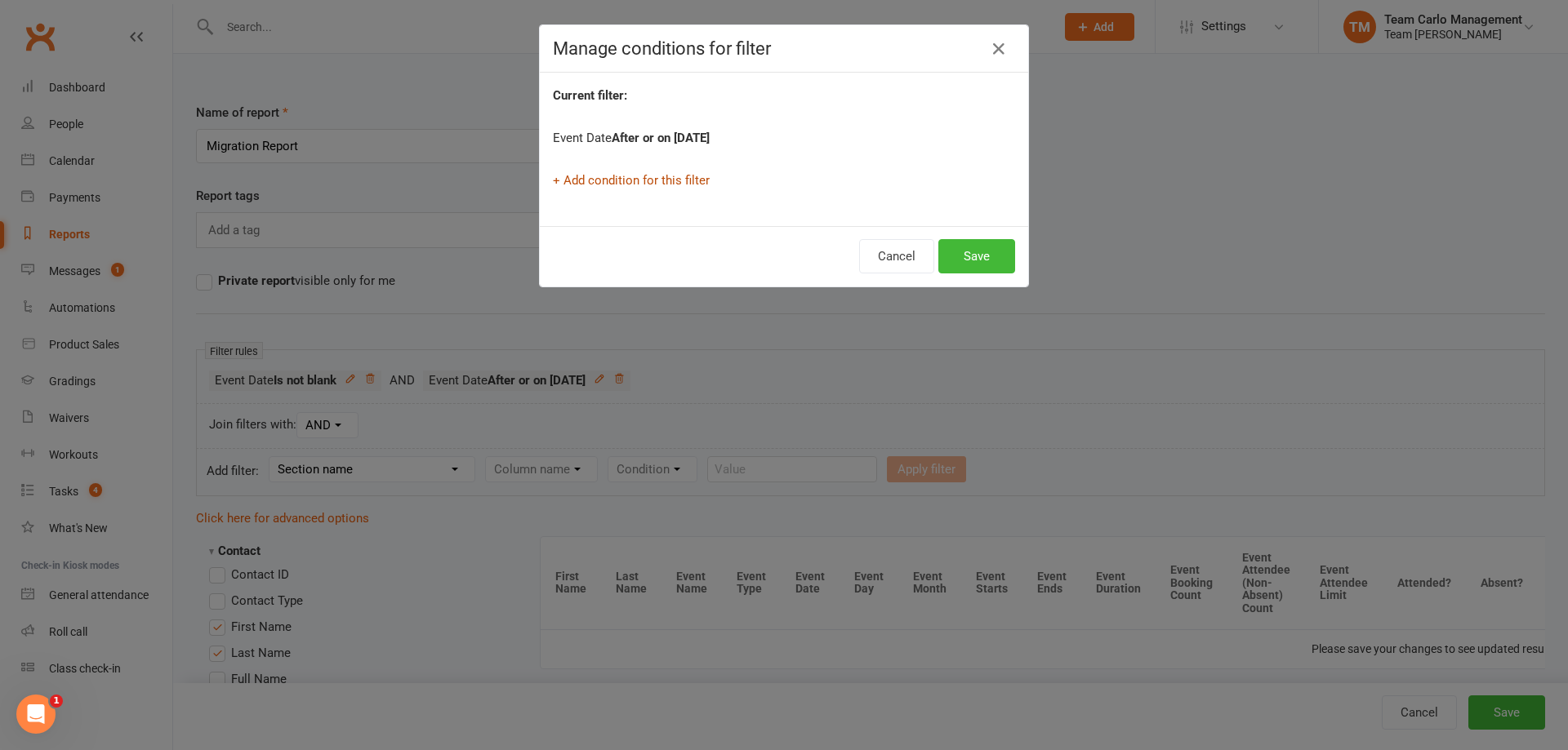
click at [634, 182] on link "+ Add condition for this filter" at bounding box center [631, 180] width 156 height 15
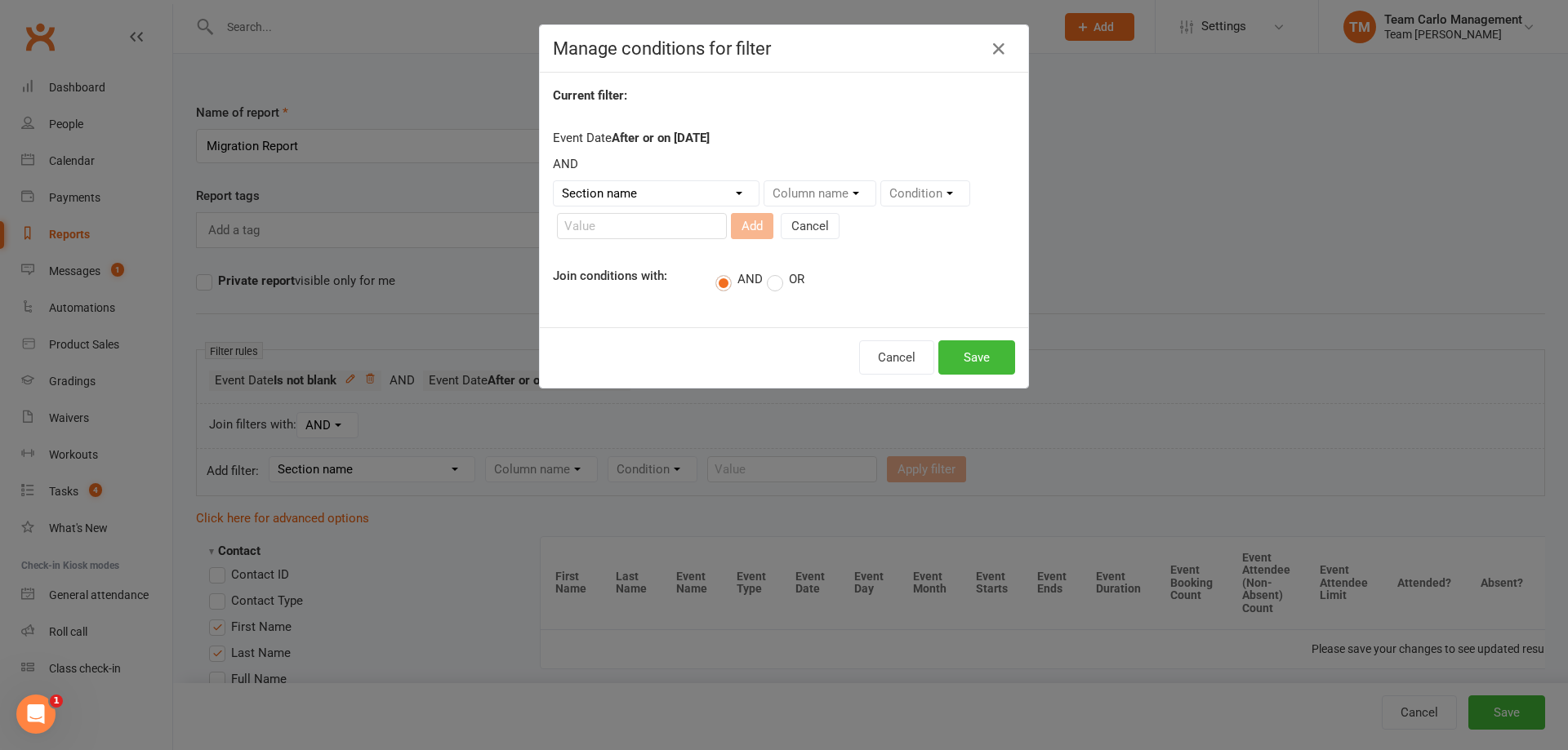
click at [627, 184] on select "Section name Contact Attendance Aggregate Payment Booking Waitlist Attendees Ca…" at bounding box center [657, 193] width 205 height 24
select select "3"
click at [554, 182] on select "Section name Contact Attendance Aggregate Payment Booking Waitlist Attendees Ca…" at bounding box center [657, 193] width 205 height 24
click at [774, 212] on form "Section name Contact Attendance Aggregate Payment Booking Waitlist Attendees Ca…" at bounding box center [784, 213] width 462 height 65
click at [776, 200] on select "Column name Event Name Event Type Event Date Event Day Event Month Event Starts…" at bounding box center [878, 193] width 230 height 24
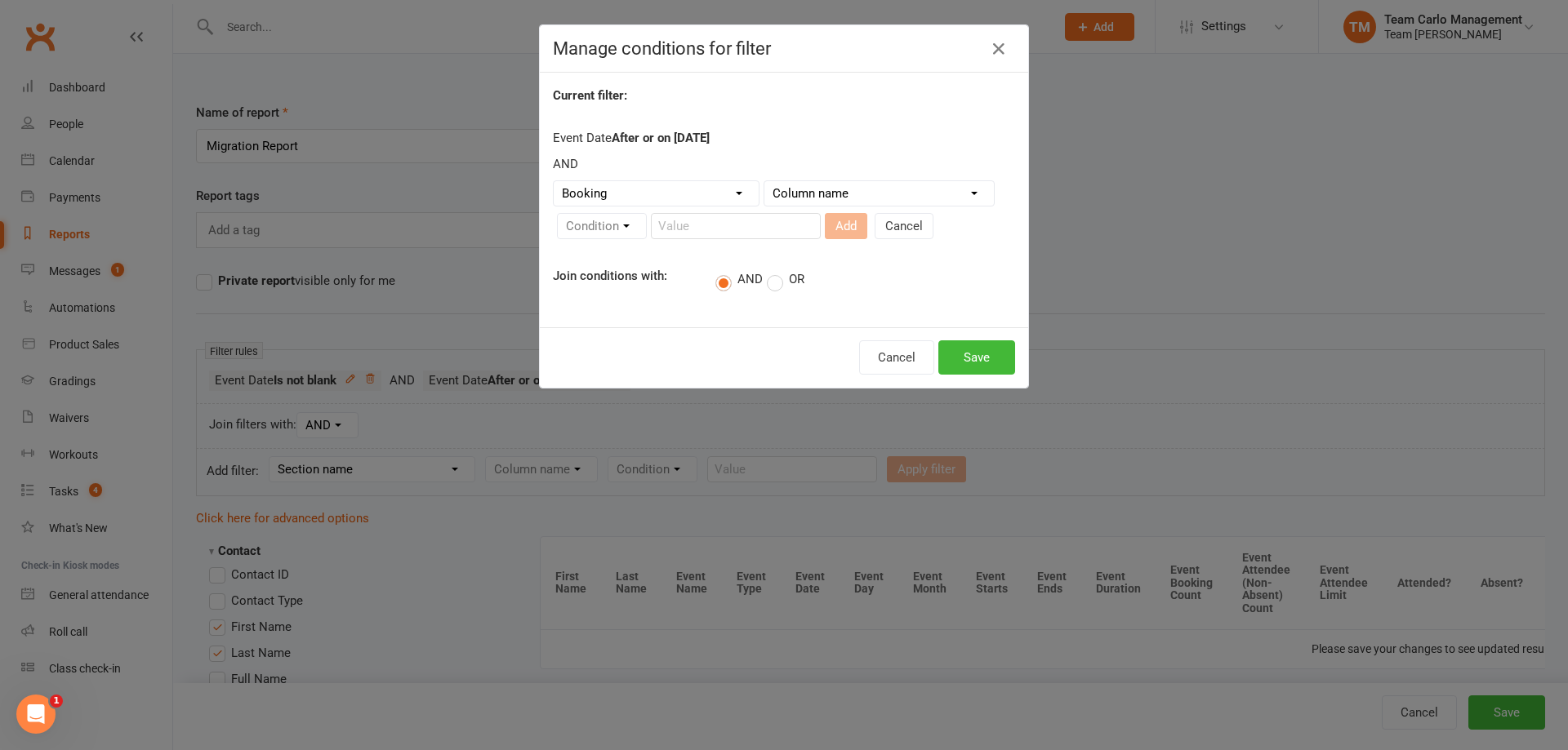
select select "2"
click at [764, 182] on select "Column name Event Name Event Type Event Date Event Day Event Month Event Starts…" at bounding box center [878, 193] width 230 height 24
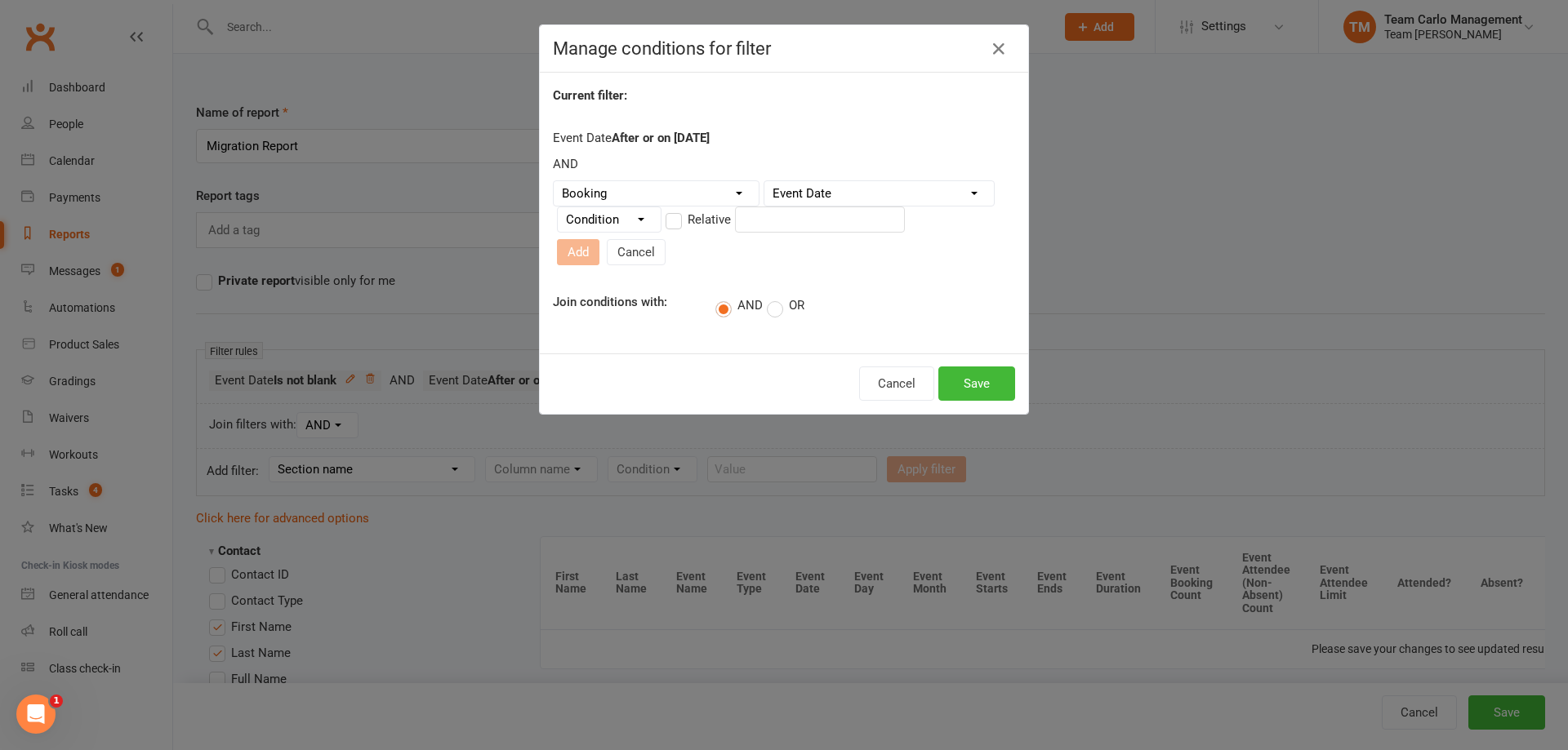
click at [576, 231] on select "Condition Is Is not Before After Before or on After or on Is blank Is not blank" at bounding box center [609, 219] width 103 height 24
select select "4"
click at [558, 214] on select "Condition Is Is not Before After Before or on After or on Is blank Is not blank" at bounding box center [609, 219] width 103 height 24
click at [794, 232] on input "text" at bounding box center [820, 219] width 170 height 26
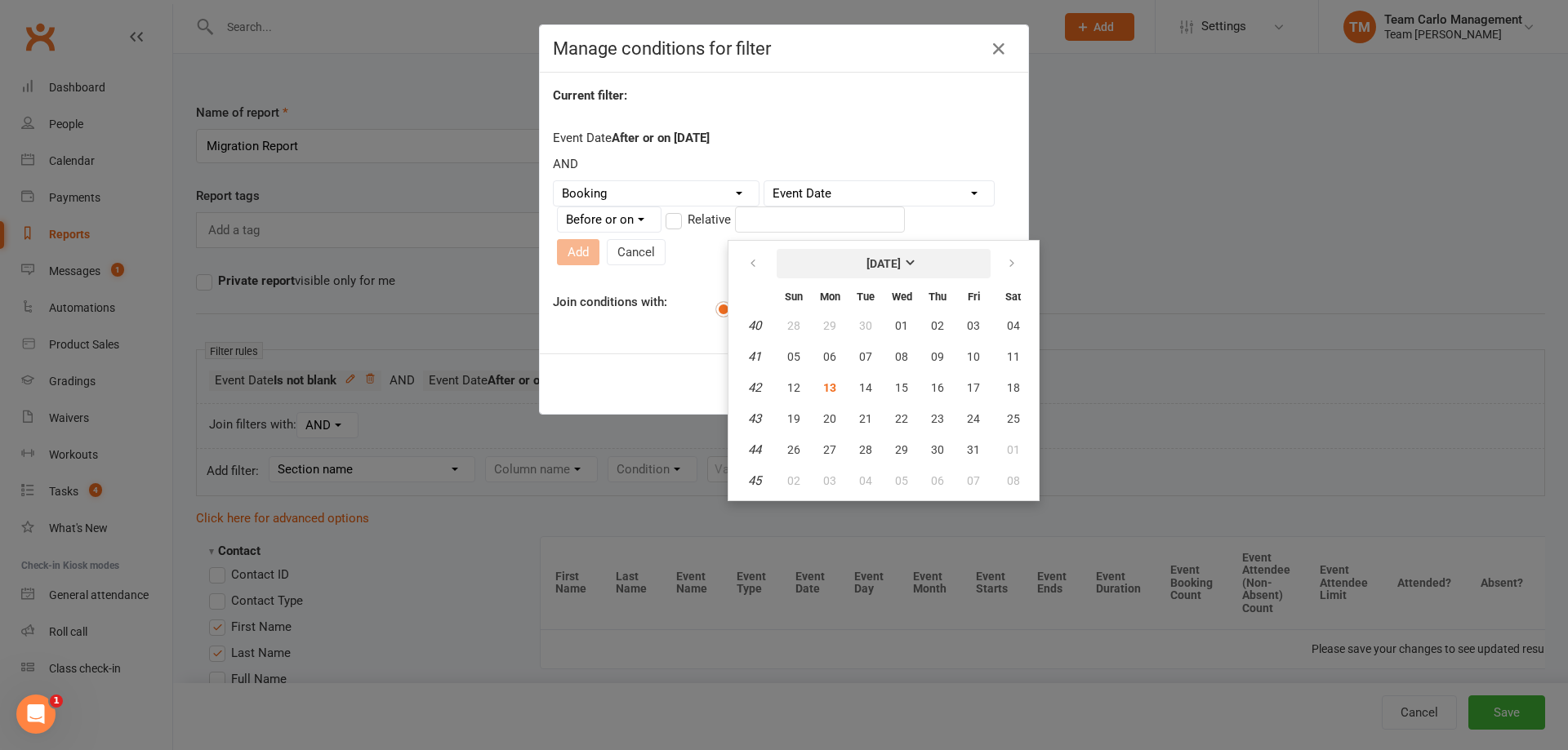
click at [865, 271] on button "October 2025" at bounding box center [883, 264] width 214 height 29
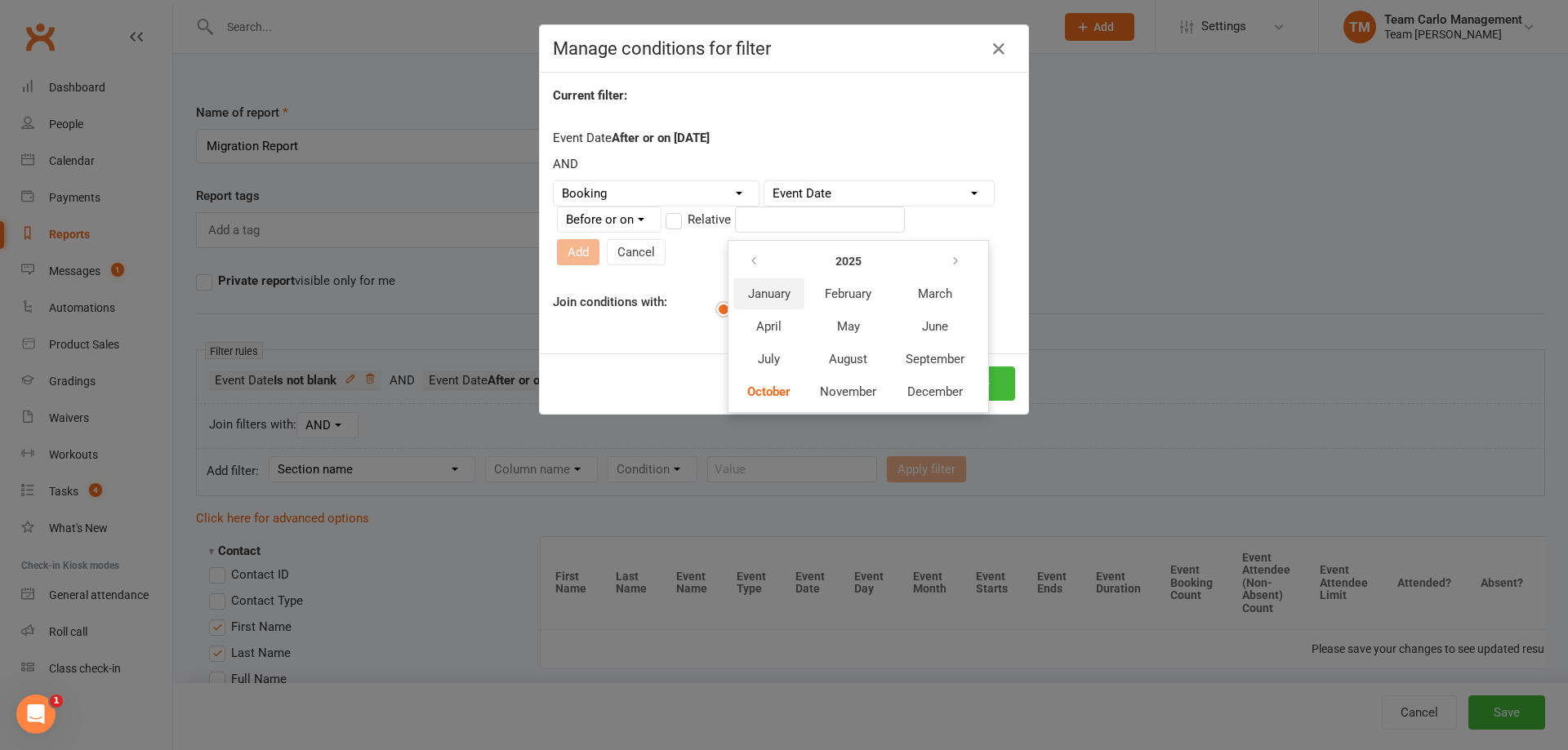
click at [751, 295] on span "January" at bounding box center [769, 293] width 42 height 15
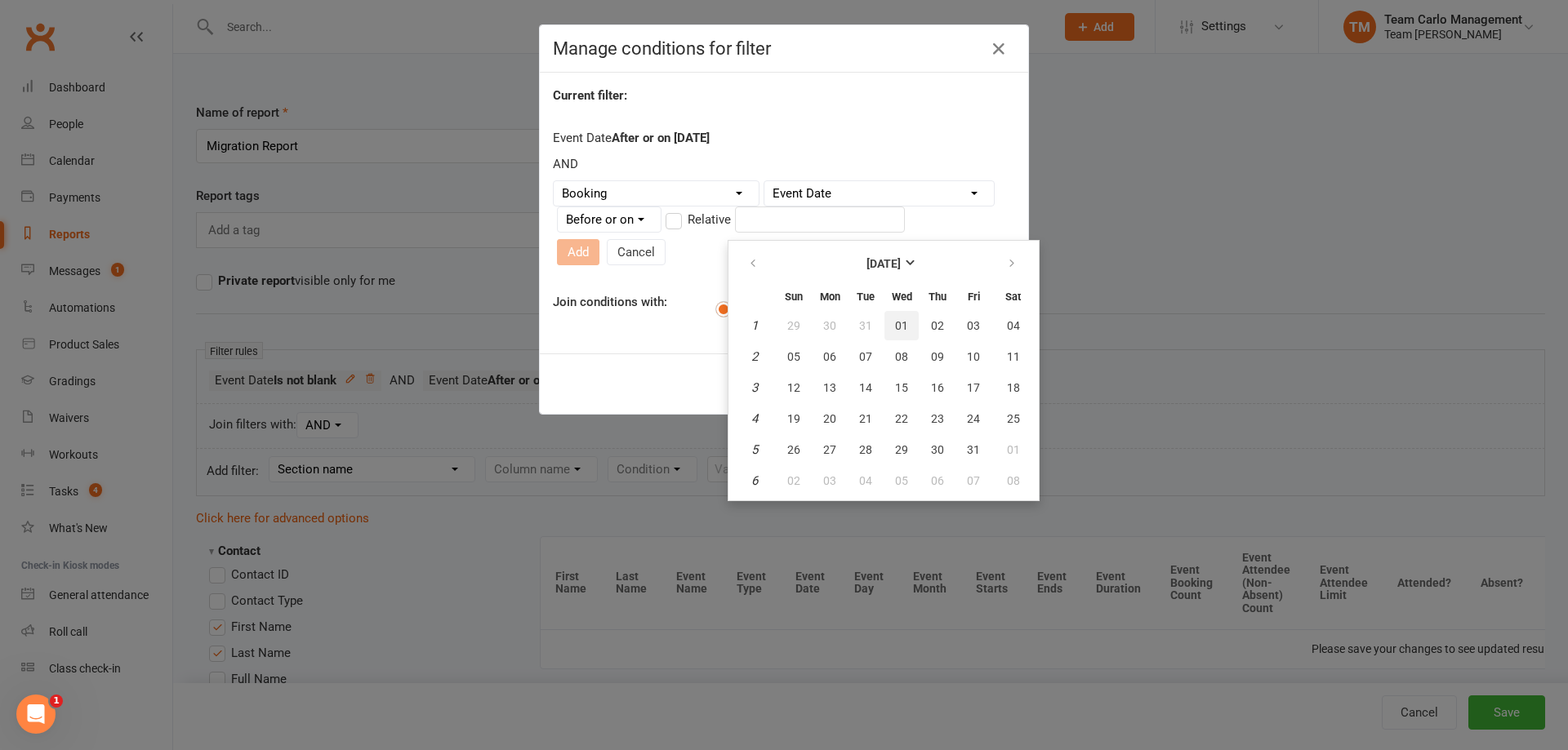
click at [902, 326] on span "01" at bounding box center [901, 325] width 13 height 13
type input "01 Jan 2025"
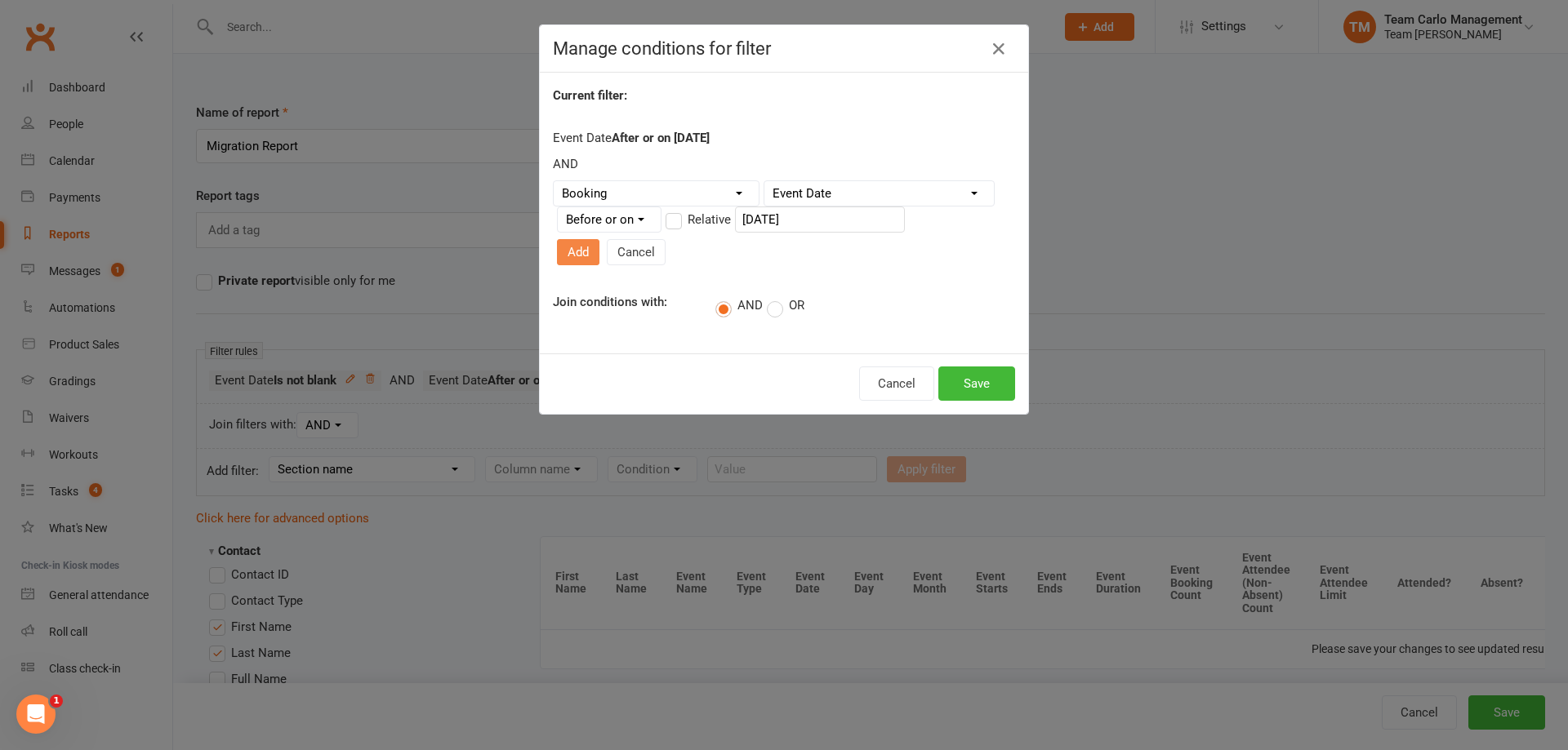
click at [600, 239] on button "Add" at bounding box center [577, 252] width 42 height 26
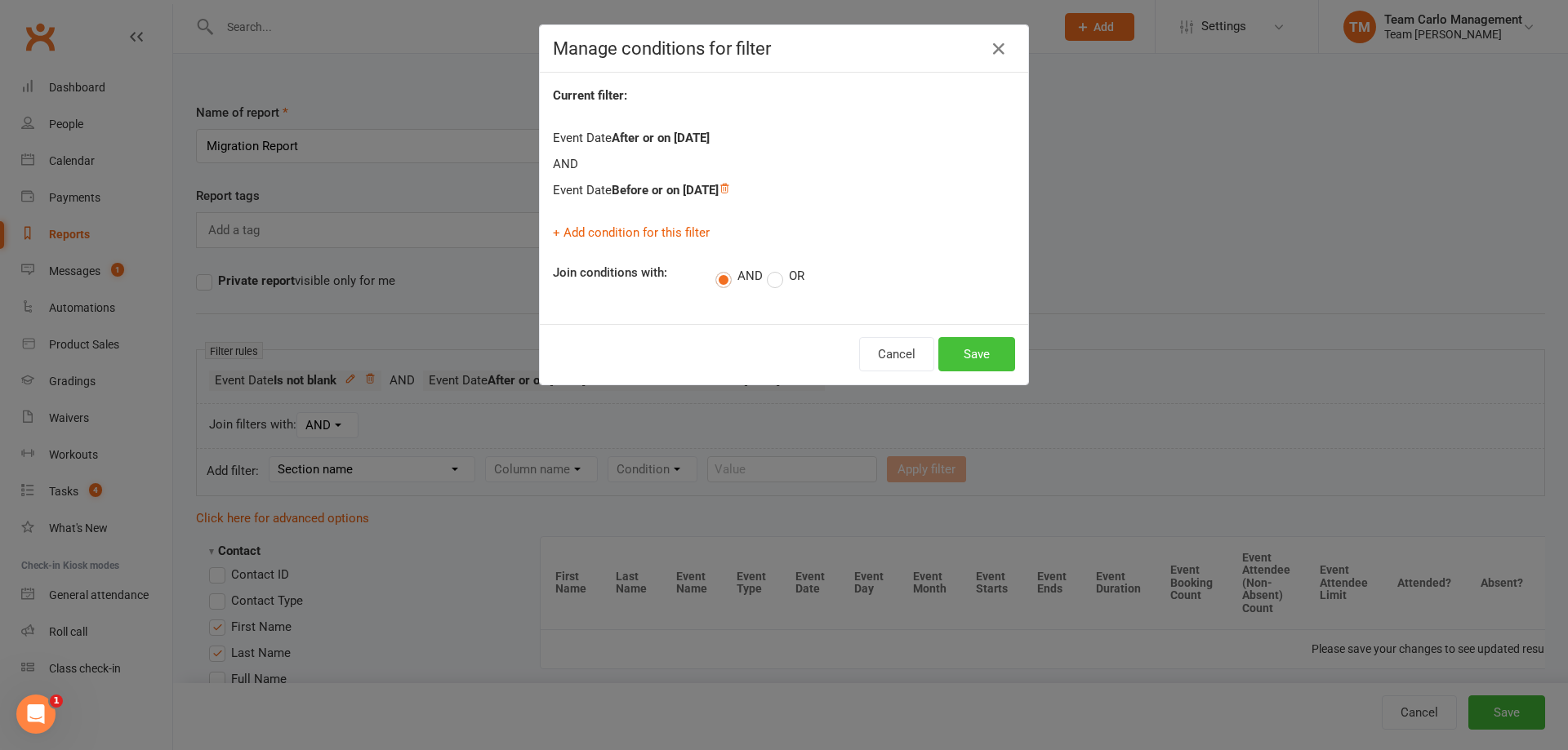
click at [978, 354] on button "Save" at bounding box center [976, 354] width 77 height 34
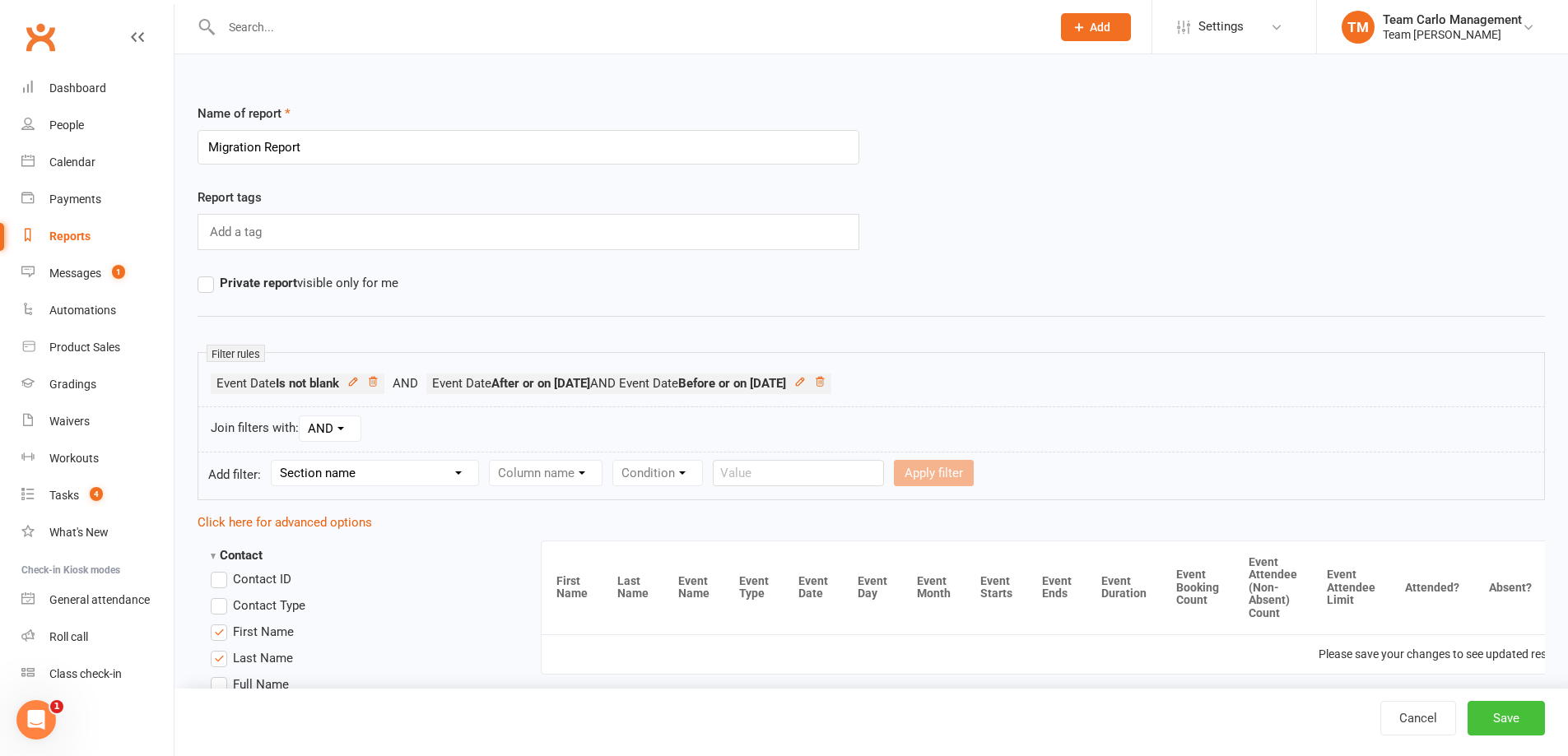
click at [1514, 729] on button "Save" at bounding box center [1506, 718] width 78 height 34
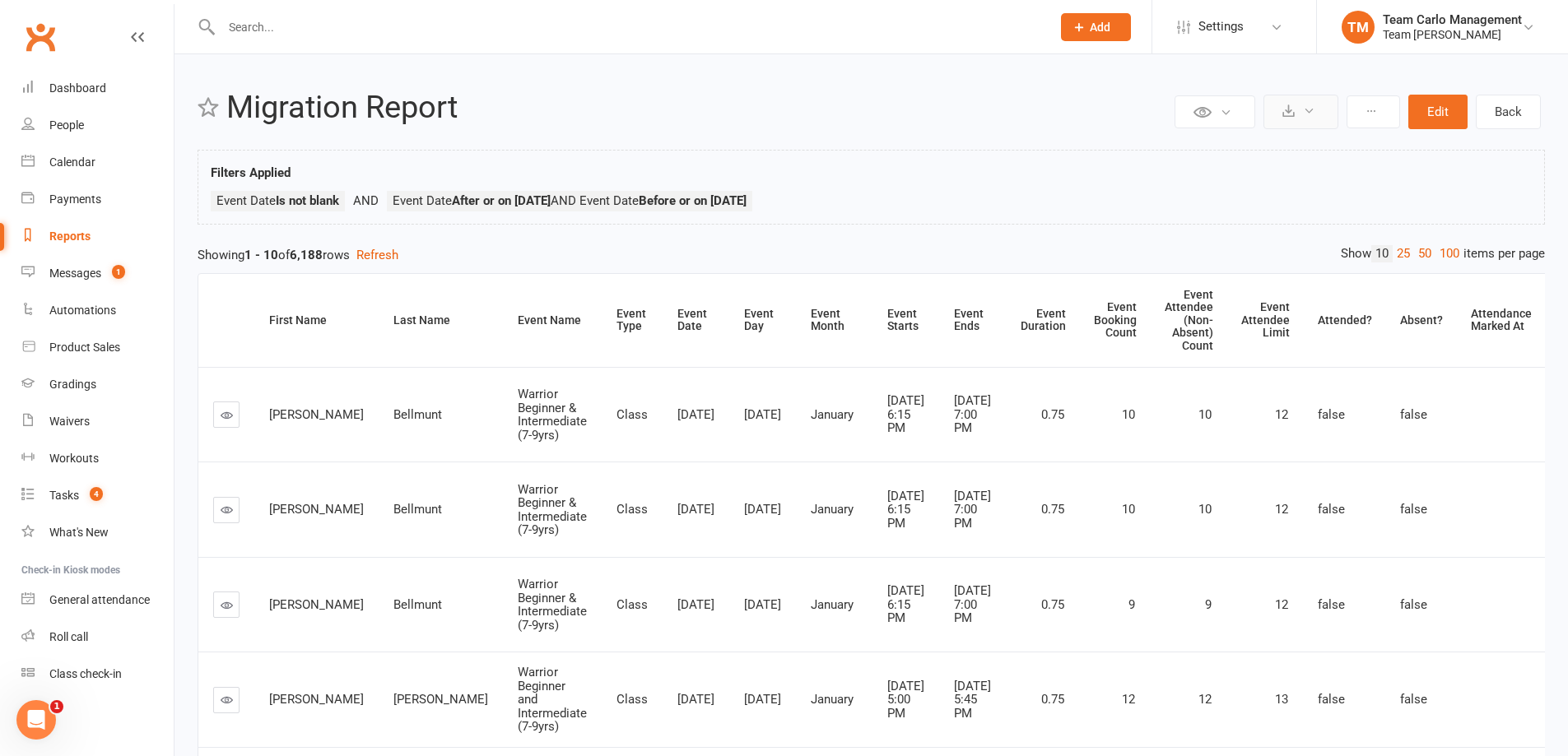
click at [1325, 124] on button at bounding box center [1301, 111] width 75 height 34
click at [1325, 153] on link "Export to CSV" at bounding box center [1252, 151] width 173 height 32
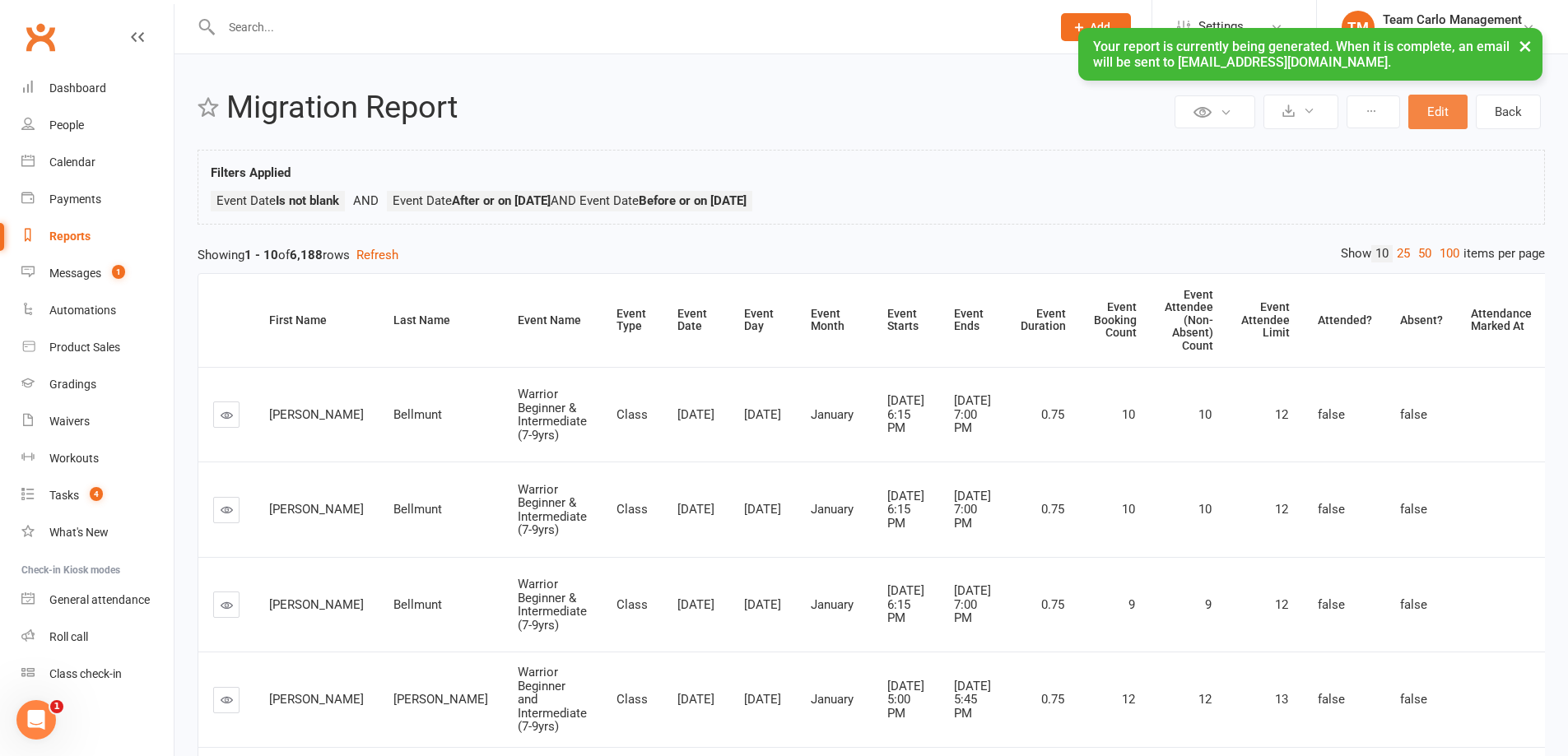
click at [1427, 123] on button "Edit" at bounding box center [1438, 111] width 59 height 34
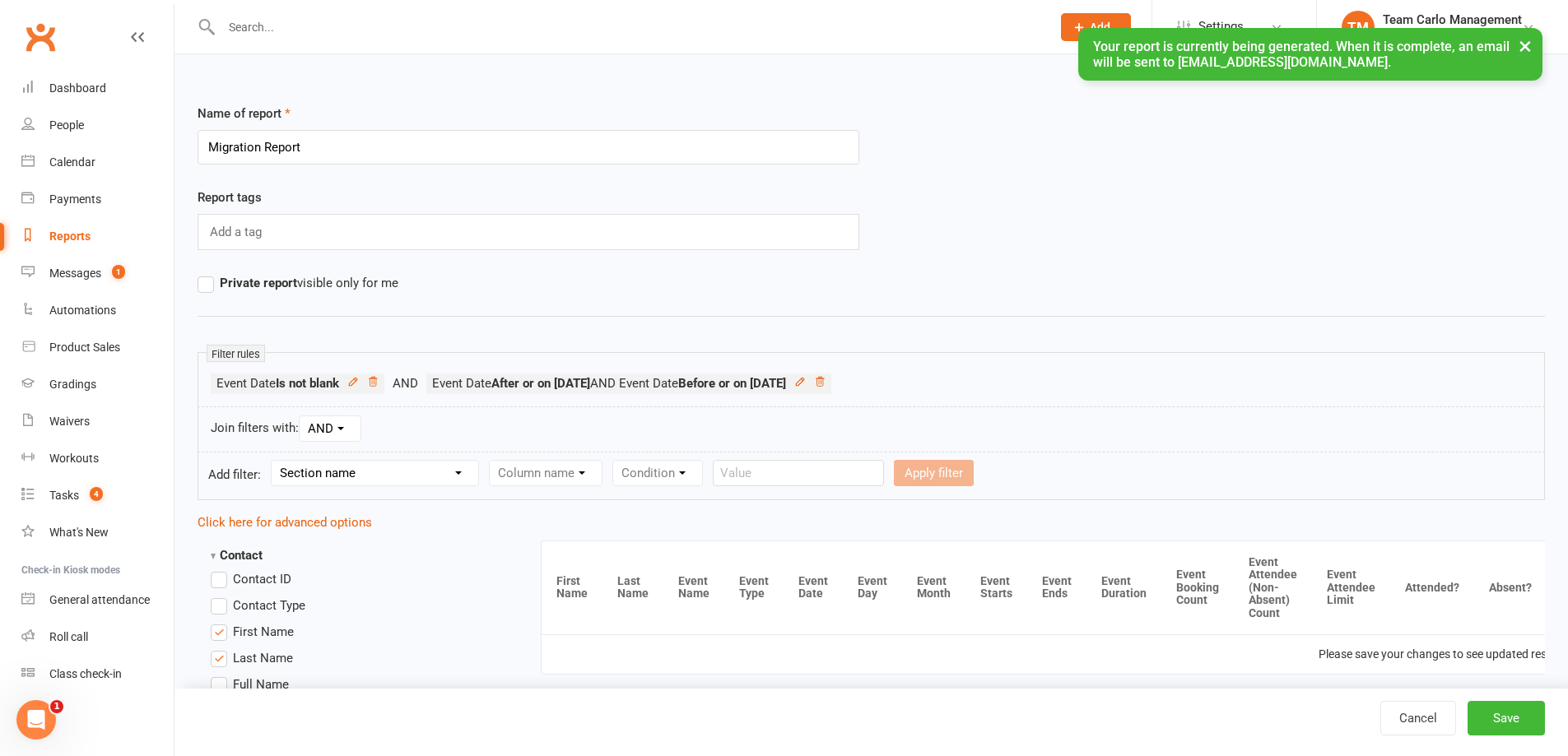
click at [831, 384] on li "Event Date After or on 2024-01-02 AND Event Date Before or on 2025-01-01" at bounding box center [628, 384] width 405 height 21
click at [825, 384] on icon at bounding box center [820, 382] width 12 height 12
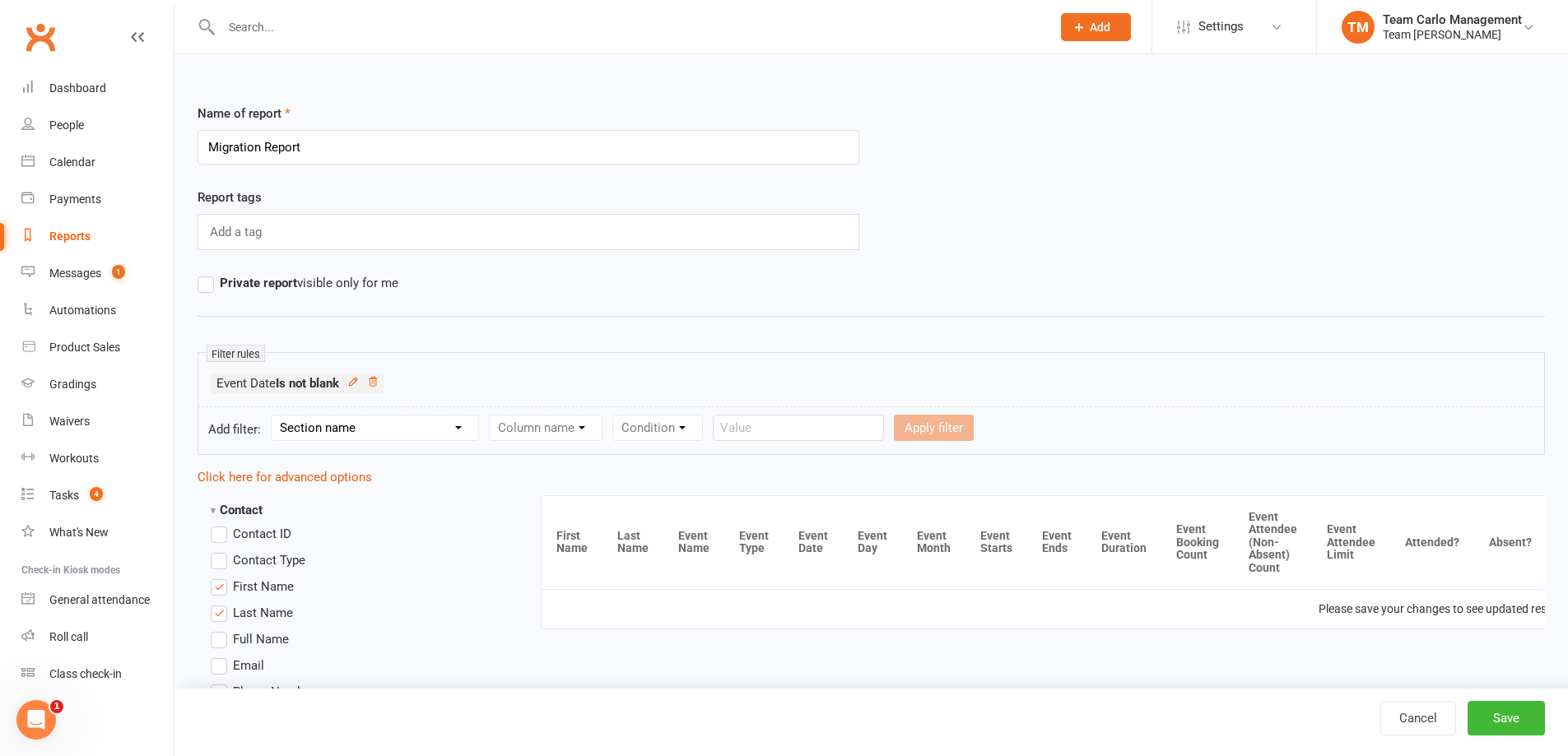
click at [437, 432] on select "Section name Contact Attendance Aggregate Payment Booking Waitlist Attendees Ca…" at bounding box center [375, 427] width 207 height 25
select select "3"
click at [274, 415] on select "Section name Contact Attendance Aggregate Payment Booking Waitlist Attendees Ca…" at bounding box center [375, 427] width 207 height 25
click at [545, 417] on select "Column name Event Name Event Type Event Date Event Day Event Month Event Starts…" at bounding box center [605, 427] width 231 height 25
select select "2"
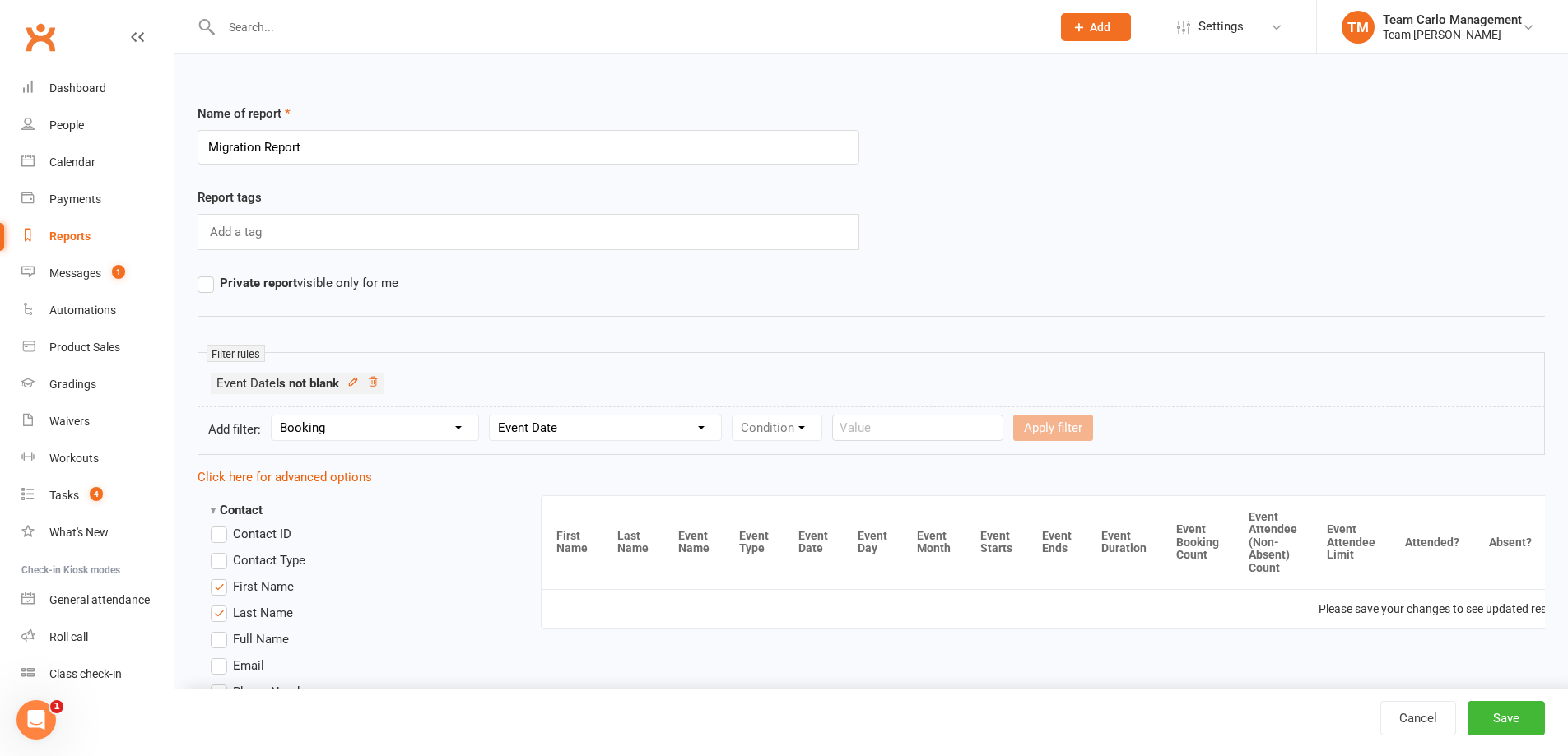
click at [492, 415] on select "Column name Event Name Event Type Event Date Event Day Event Month Event Starts…" at bounding box center [605, 427] width 231 height 25
click at [775, 421] on select "Condition Is Is not Before After Before or on After or on Is blank Is not blank" at bounding box center [784, 427] width 103 height 25
select select "5"
click at [735, 415] on select "Condition Is Is not Before After Before or on After or on Is blank Is not blank" at bounding box center [784, 427] width 103 height 25
click at [957, 418] on input "text" at bounding box center [1012, 427] width 171 height 27
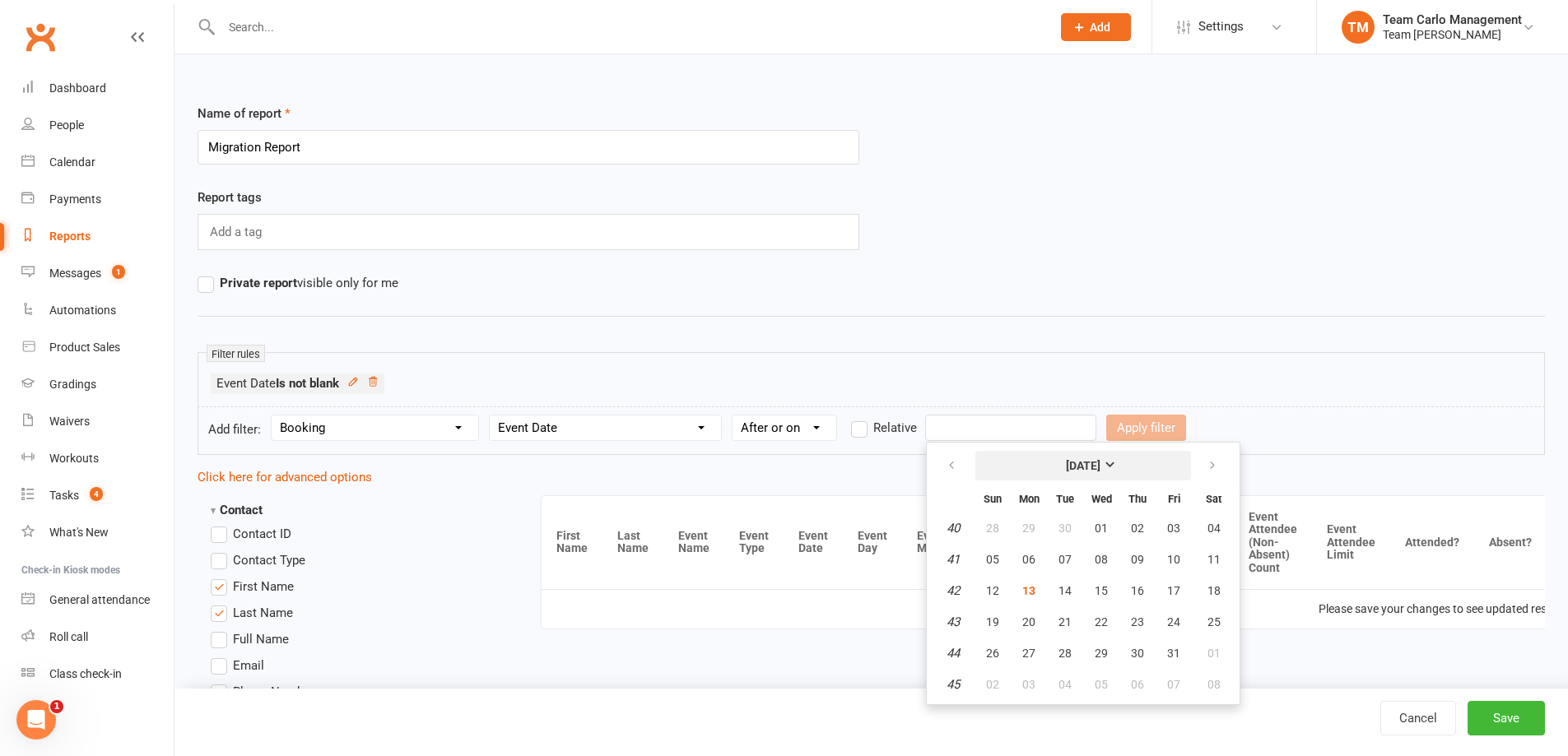
click at [1006, 462] on button "October 2025" at bounding box center [1083, 466] width 216 height 30
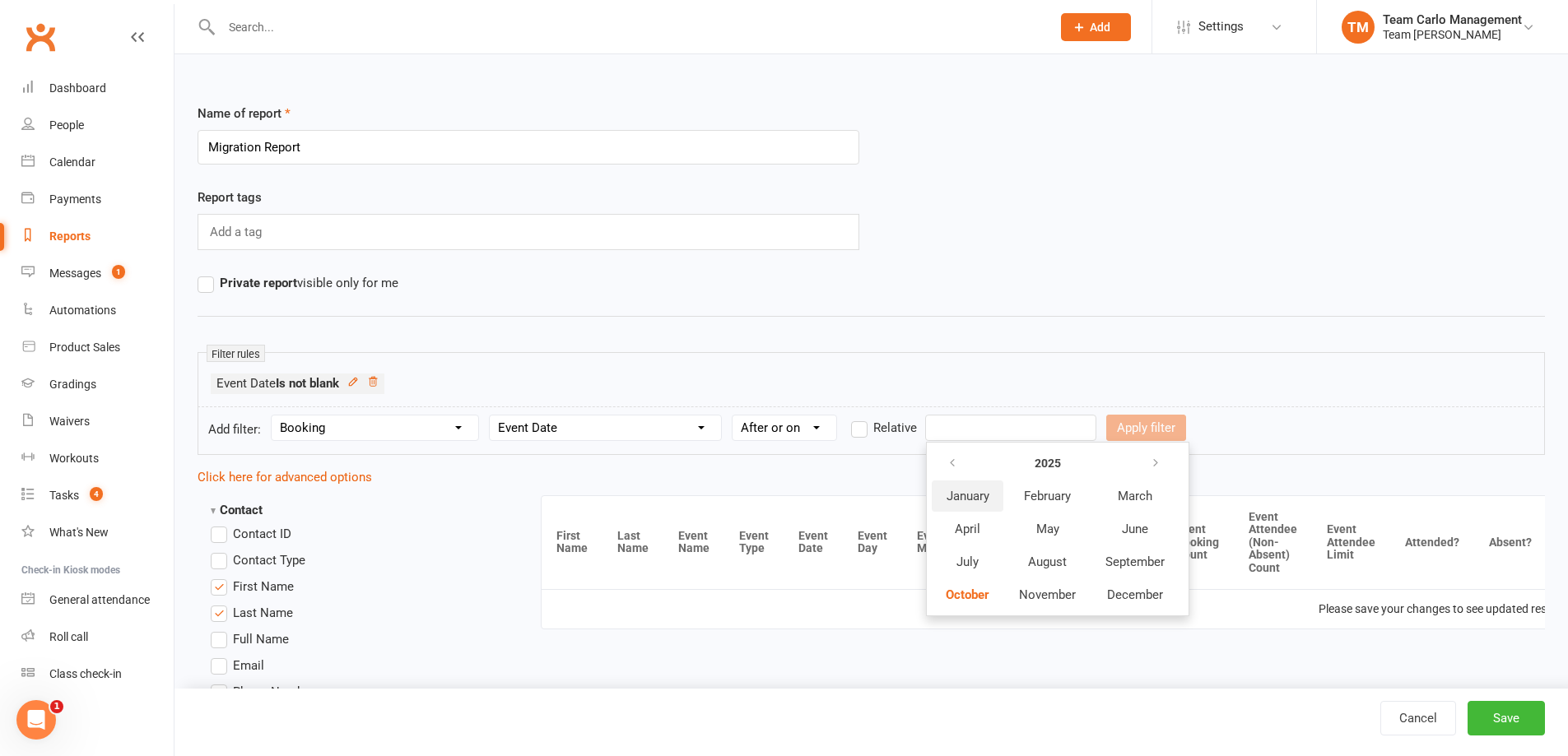
click at [981, 501] on span "January" at bounding box center [967, 496] width 42 height 15
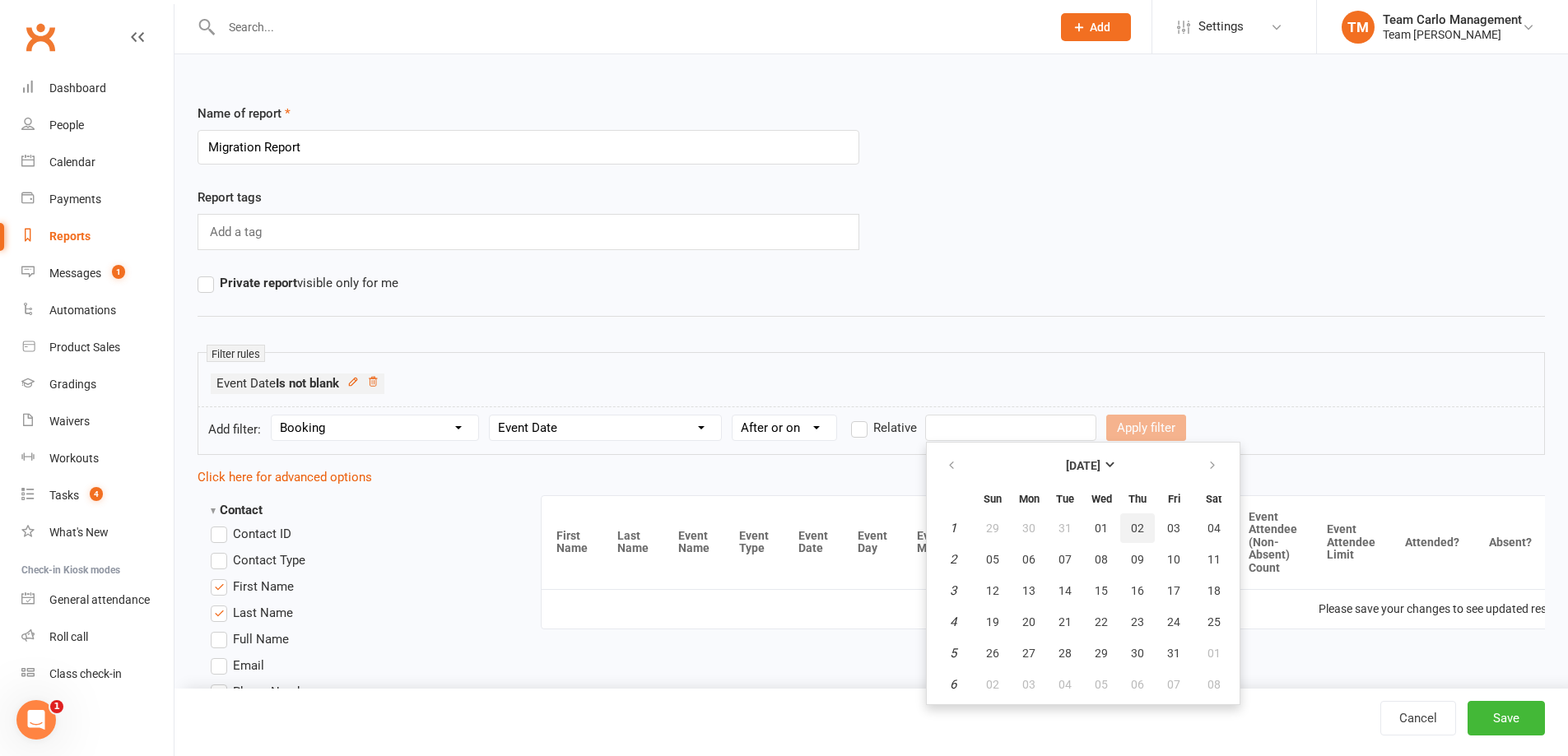
click at [1144, 530] on button "02" at bounding box center [1138, 529] width 34 height 30
type input "02 Jan 2025"
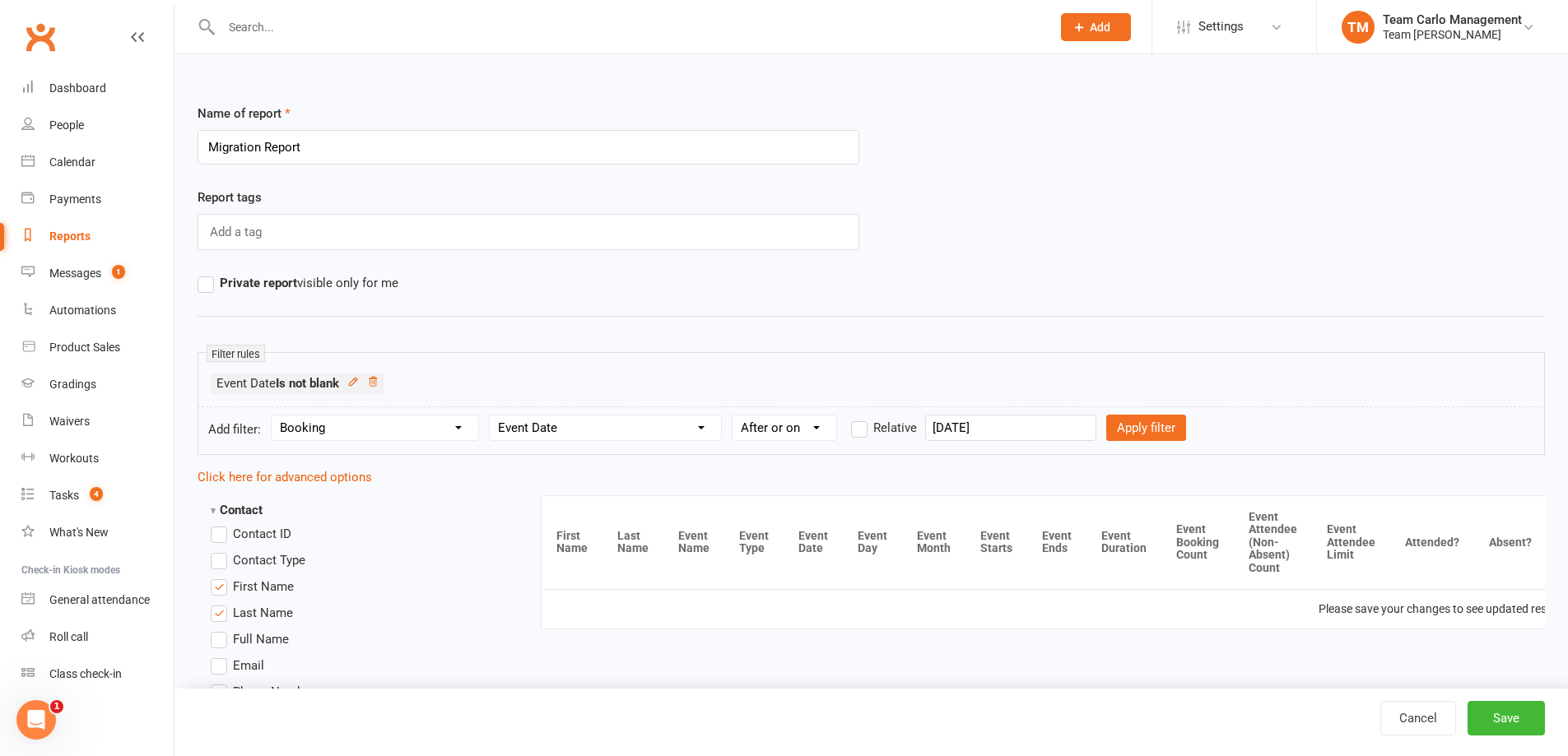
click at [1134, 371] on div "Filter rules Event Date Is not blank" at bounding box center [872, 380] width 1347 height 55
click at [1142, 437] on button "Apply filter" at bounding box center [1145, 427] width 80 height 27
select select
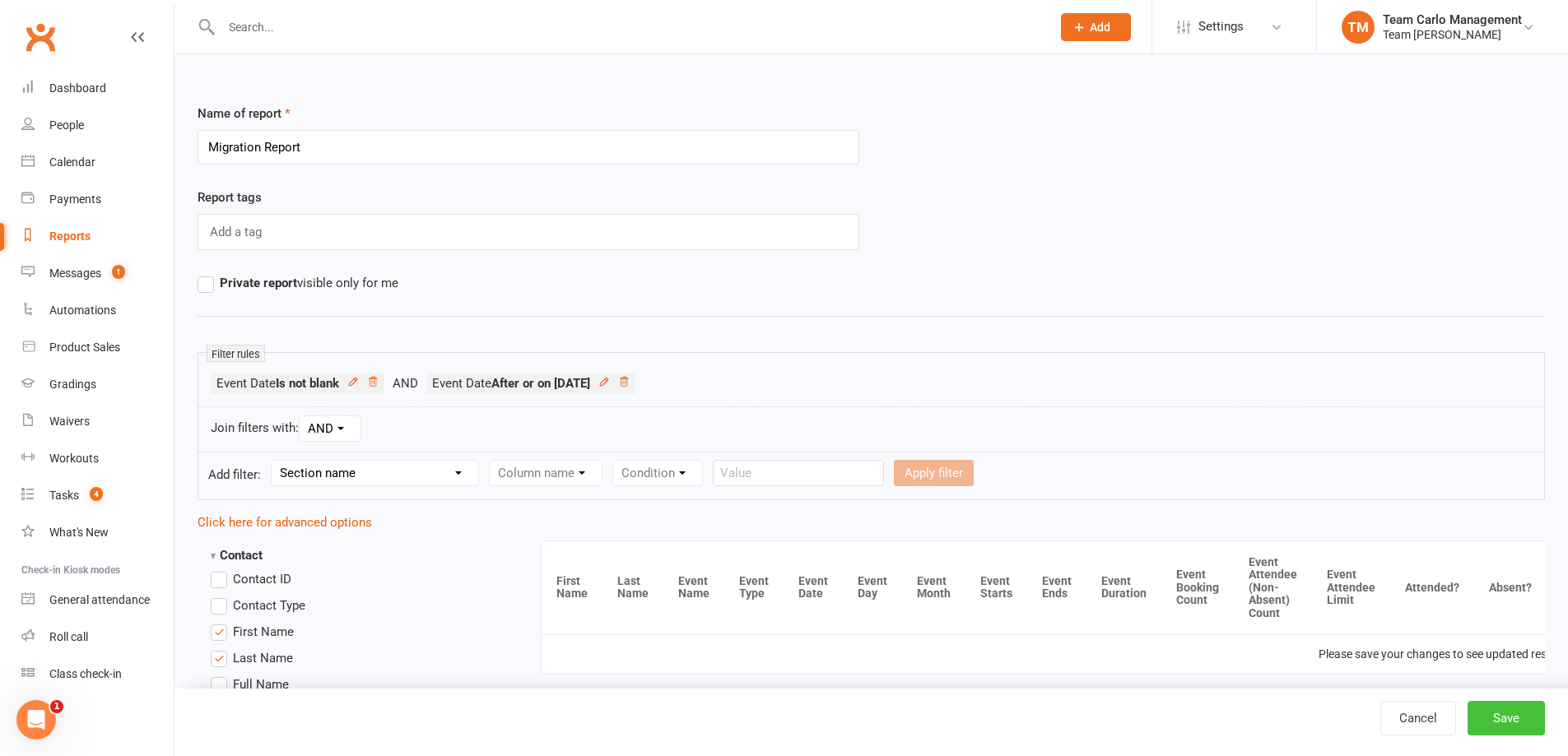
click at [1540, 717] on button "Save" at bounding box center [1506, 718] width 78 height 34
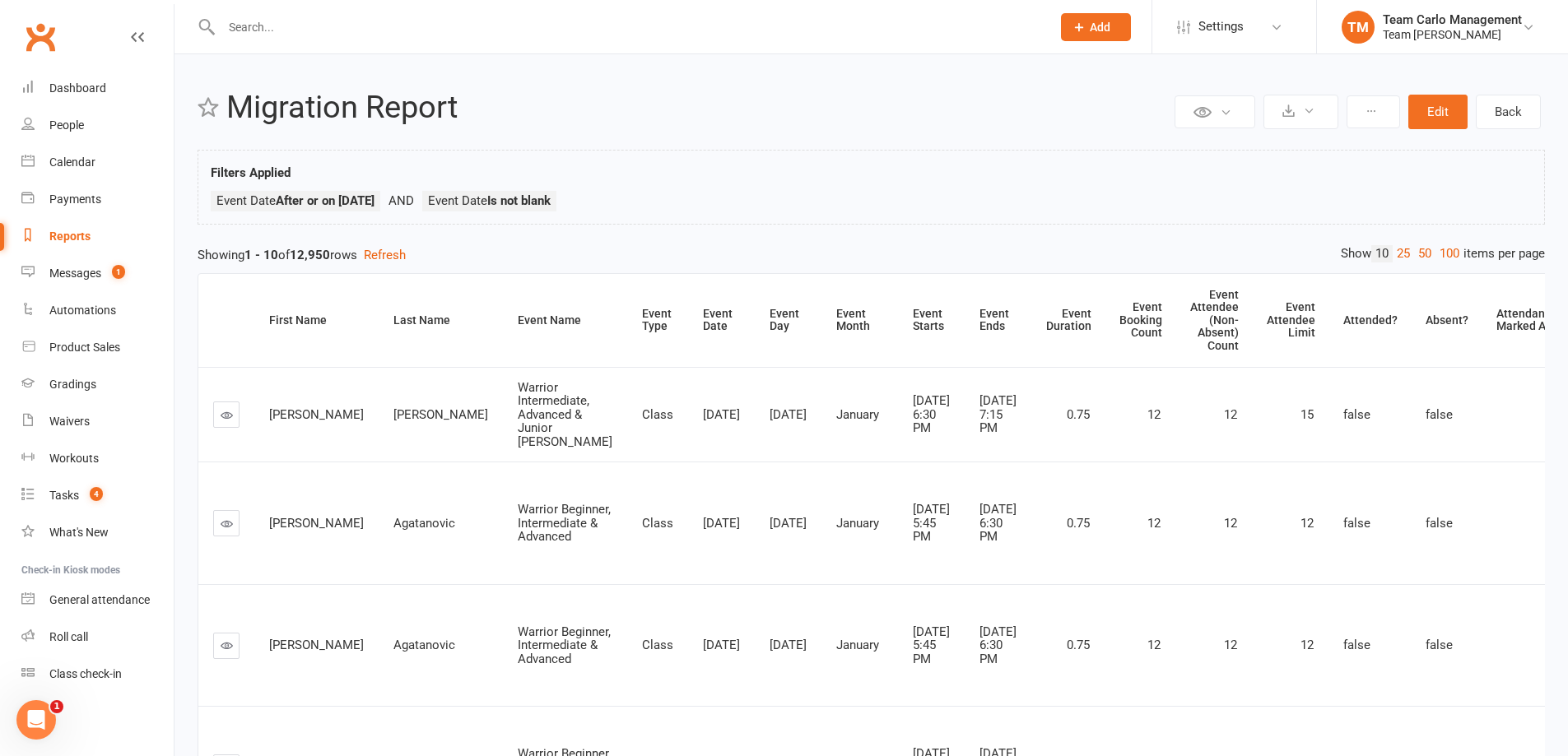
click at [976, 173] on div "Filters Applied Event Date After or on 2025-01-02 Event Date Is not blank" at bounding box center [872, 192] width 1322 height 57
click at [1286, 124] on button at bounding box center [1301, 111] width 75 height 34
click at [1292, 148] on link "Export to CSV" at bounding box center [1252, 151] width 173 height 32
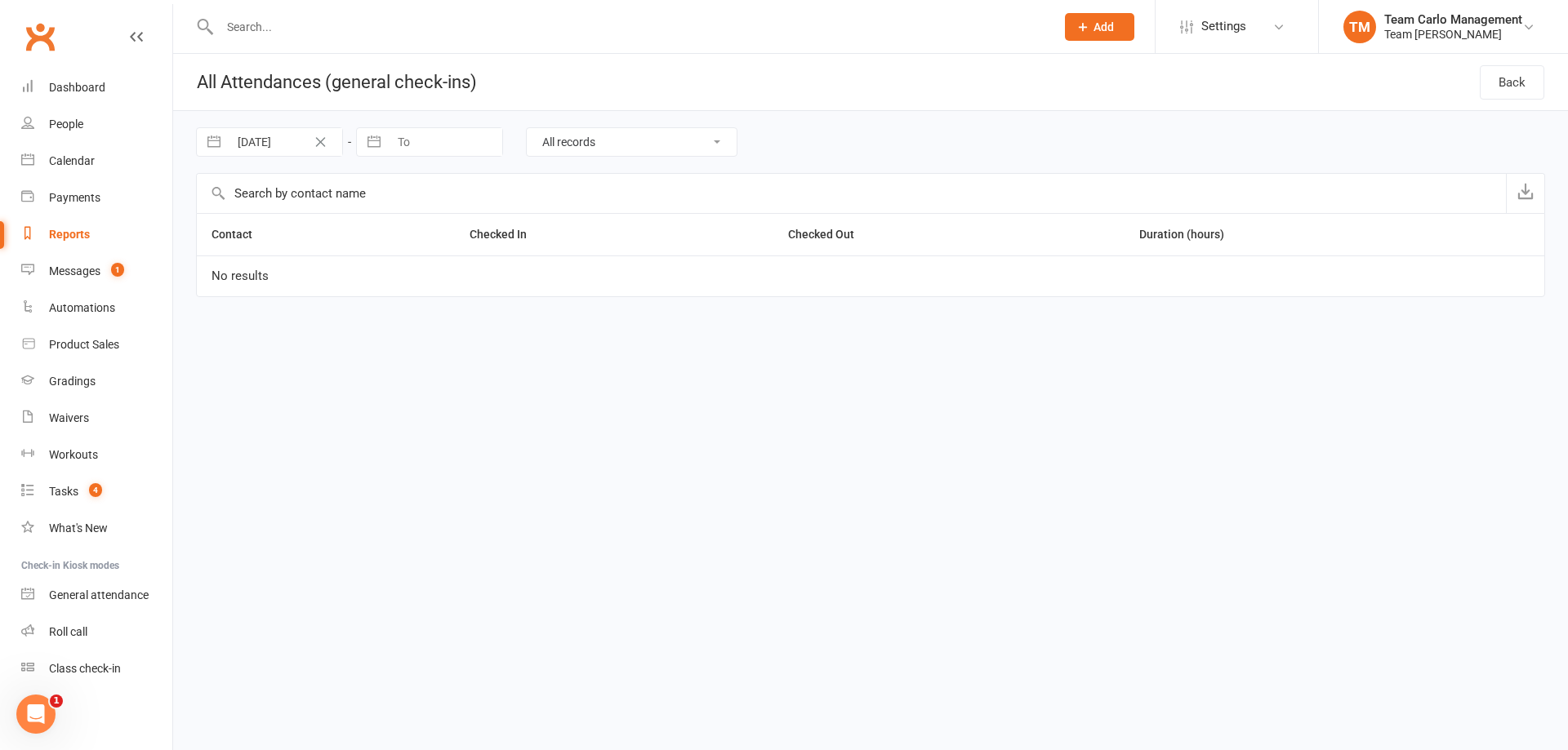
click at [291, 137] on input "[DATE]" at bounding box center [285, 142] width 113 height 27
select select "7"
select select "2025"
select select "8"
select select "2025"
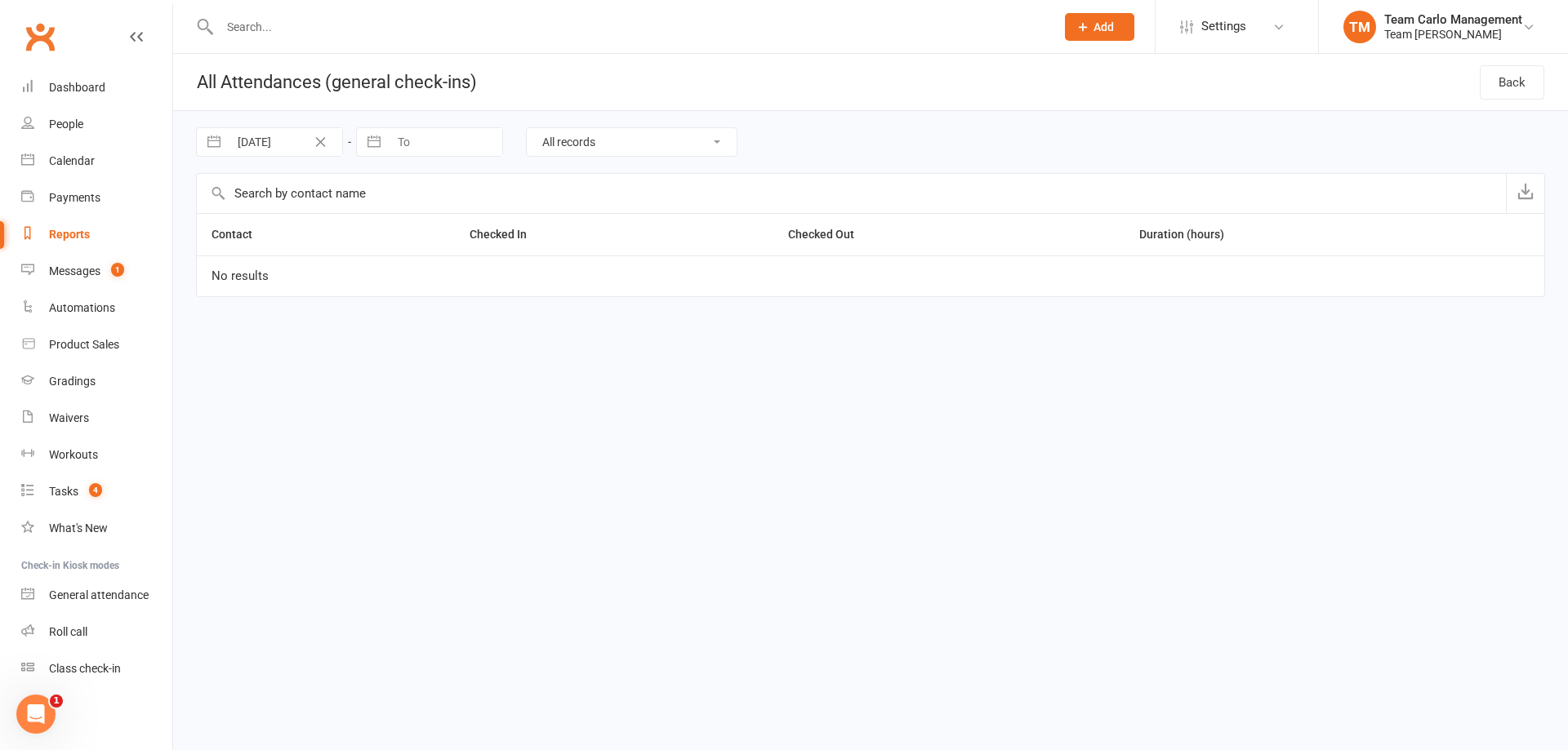
select select "9"
select select "2025"
click at [831, 62] on header "All Attendances (general check-ins) Back" at bounding box center [870, 82] width 1395 height 58
